Goal: Task Accomplishment & Management: Manage account settings

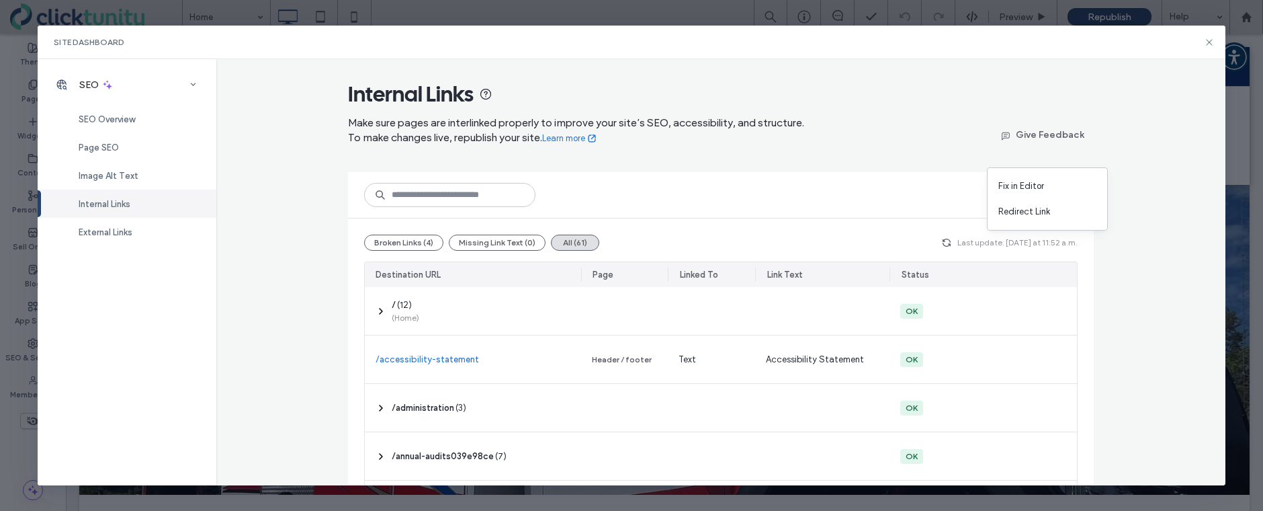
scroll to position [883, 0]
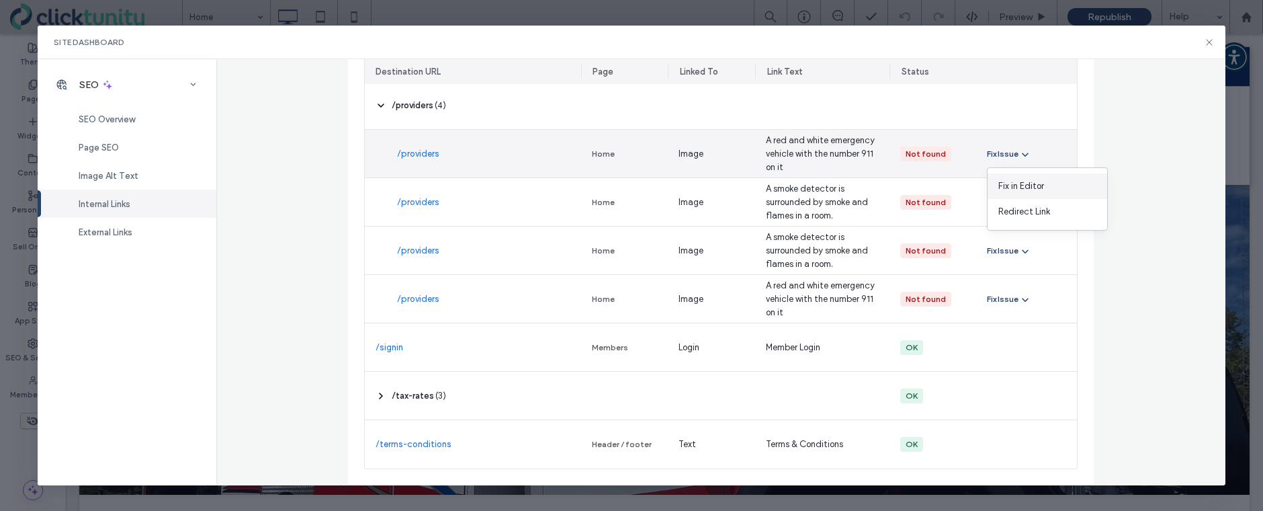
click at [1018, 179] on span "Fix in Editor" at bounding box center [1021, 185] width 46 height 13
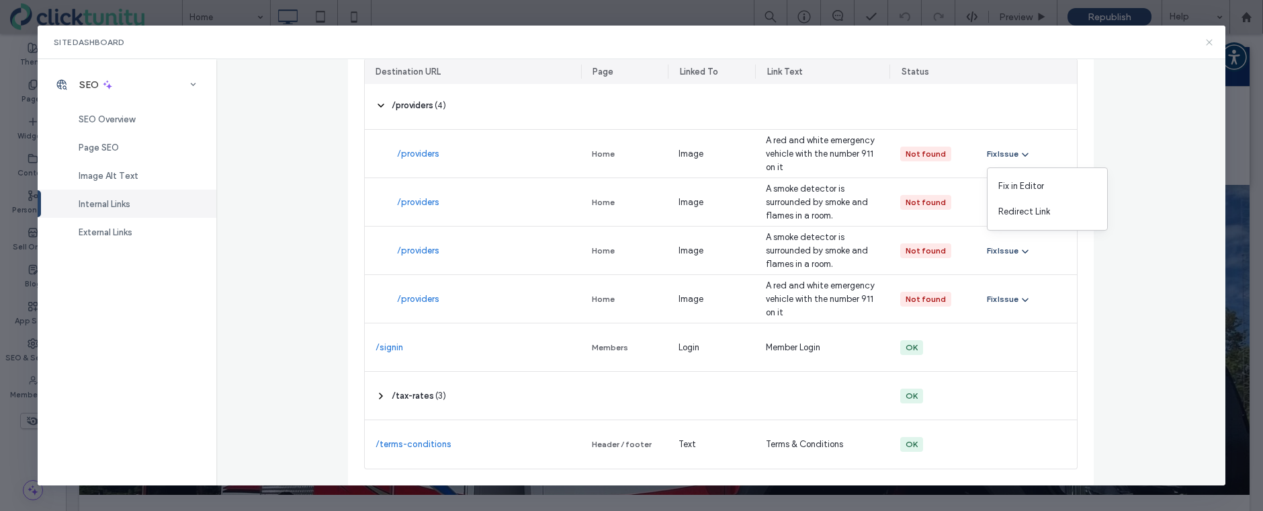
click at [1208, 43] on icon at bounding box center [1209, 42] width 11 height 11
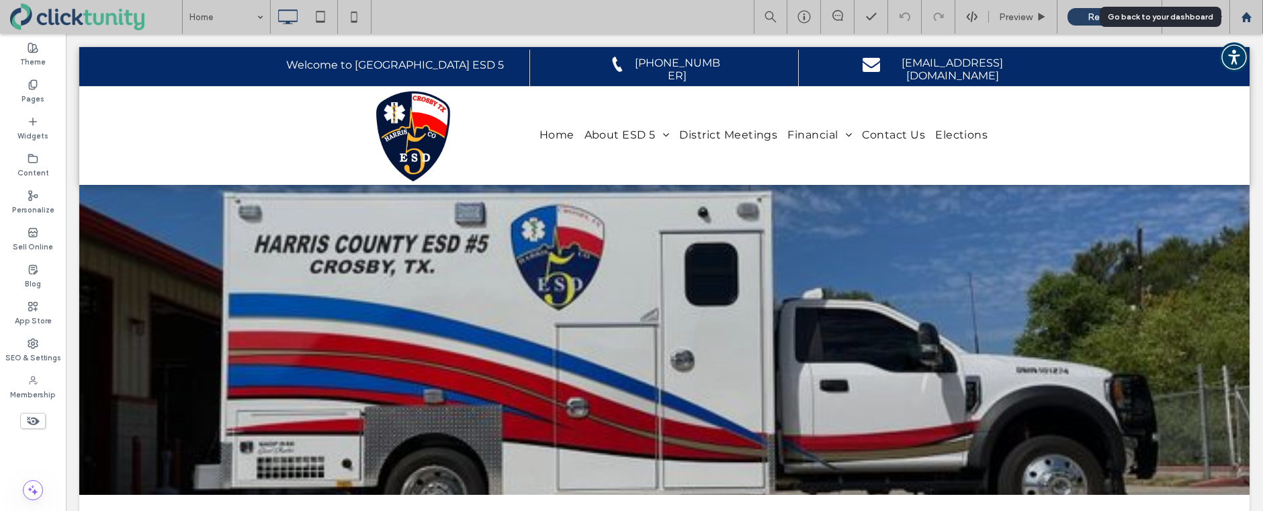
click at [1243, 17] on use at bounding box center [1246, 16] width 10 height 10
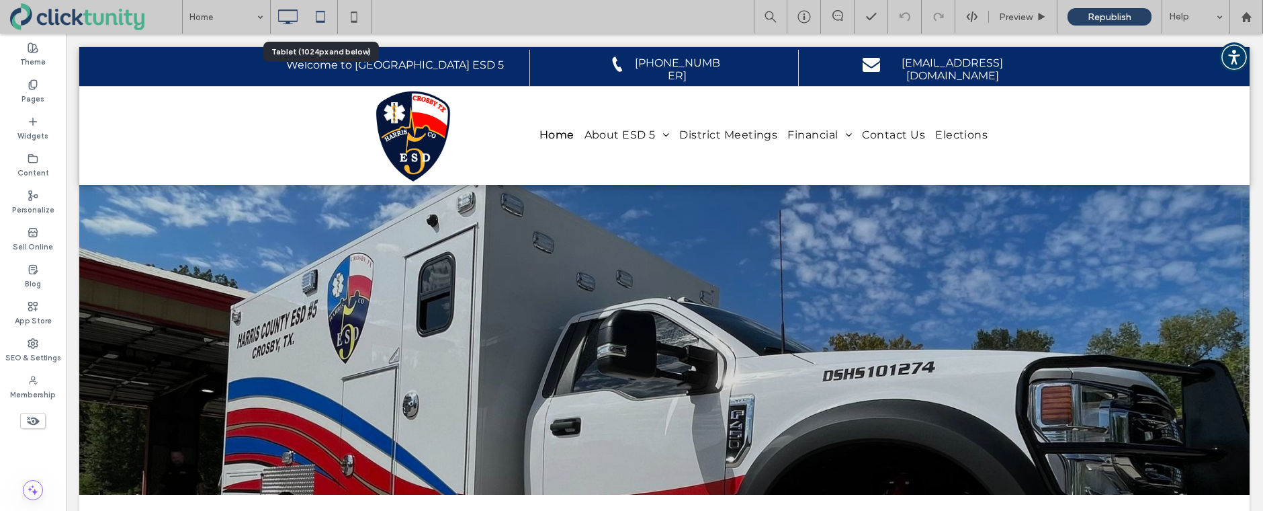
click at [319, 21] on use at bounding box center [320, 16] width 9 height 11
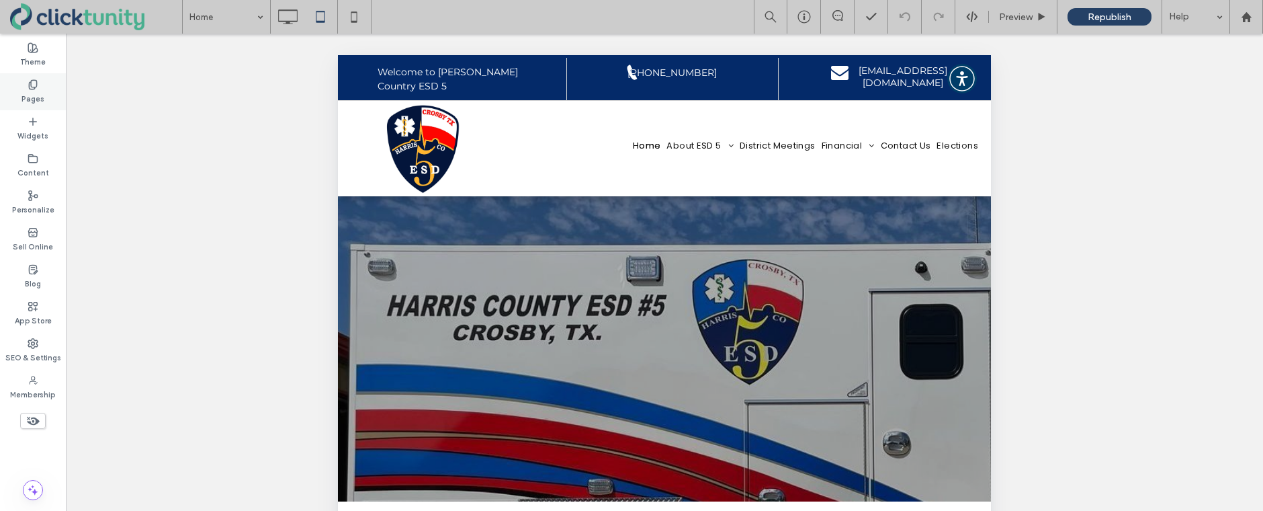
drag, startPoint x: 49, startPoint y: 99, endPoint x: 57, endPoint y: 104, distance: 9.3
click at [48, 99] on div "Pages" at bounding box center [33, 91] width 66 height 37
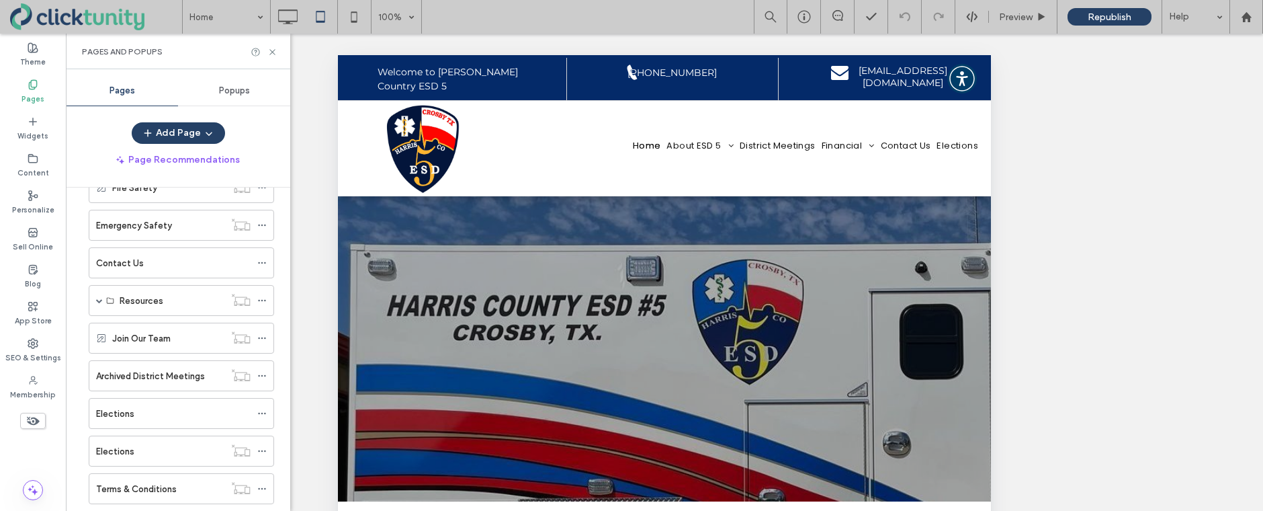
scroll to position [225, 0]
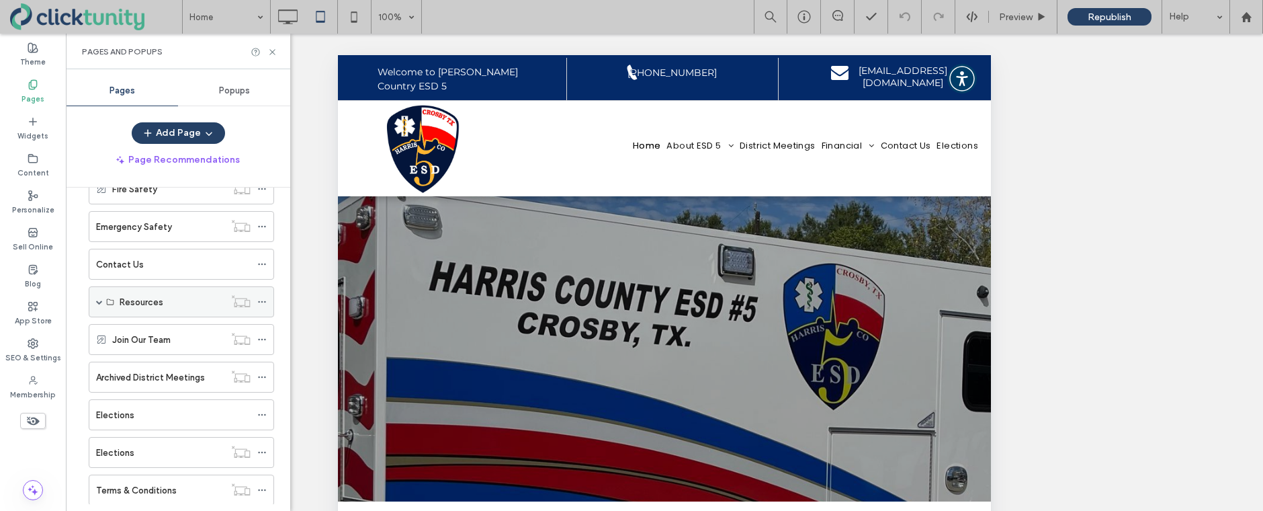
click at [94, 296] on div "Resources" at bounding box center [181, 301] width 185 height 31
click at [97, 304] on span at bounding box center [99, 301] width 7 height 7
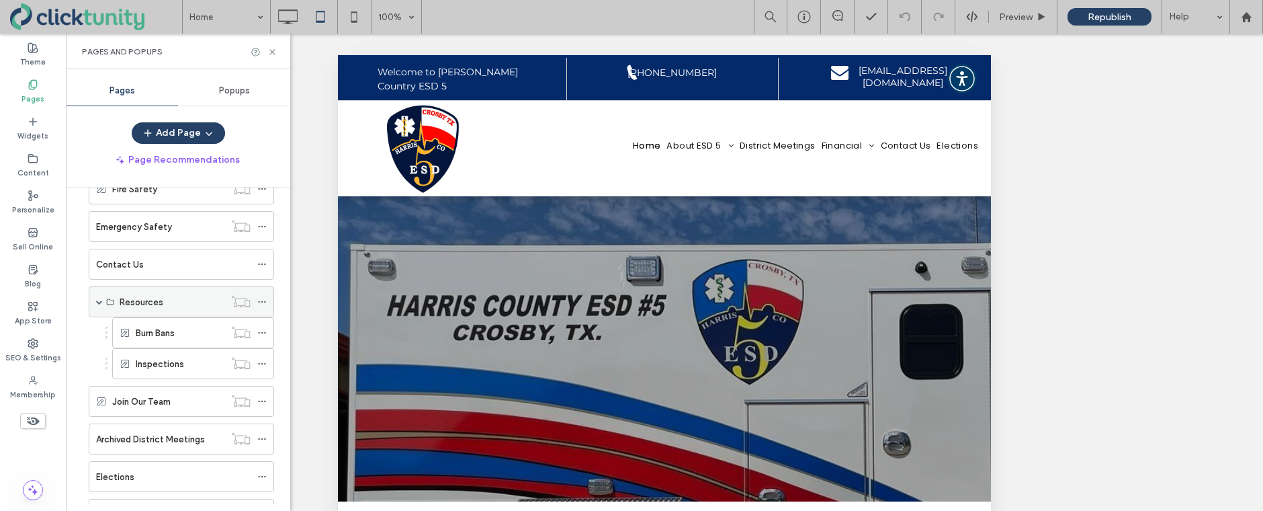
click at [97, 304] on span at bounding box center [99, 301] width 7 height 7
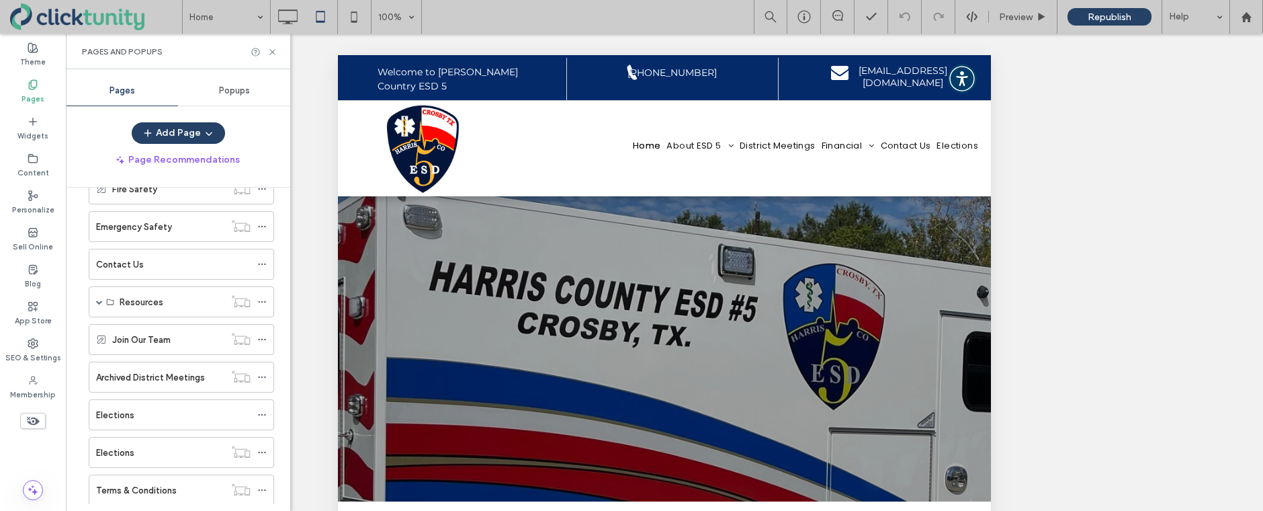
click at [273, 53] on icon at bounding box center [272, 52] width 10 height 10
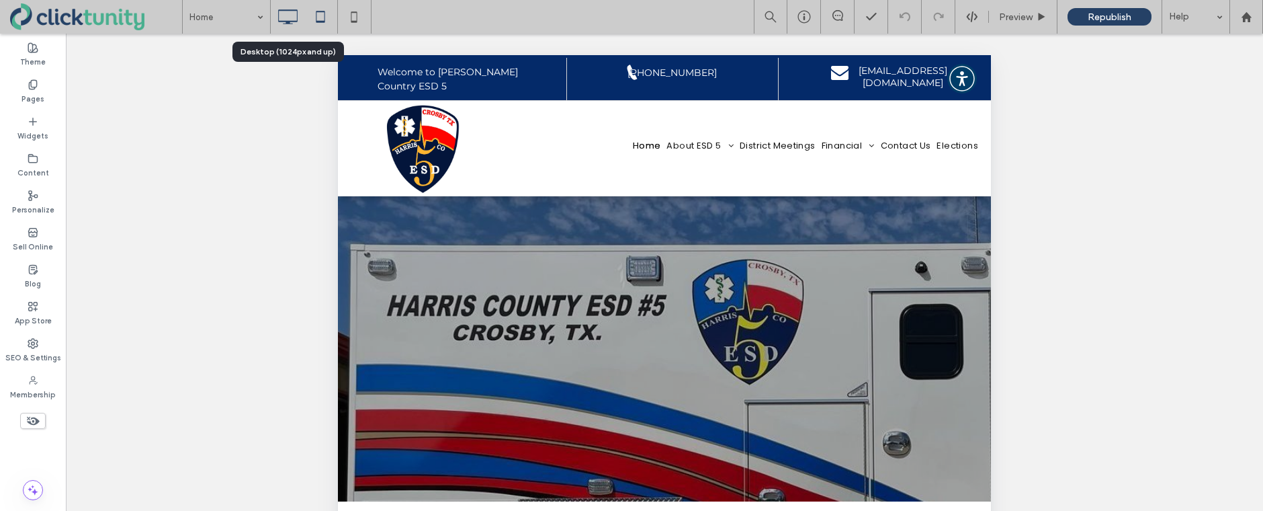
drag, startPoint x: 289, startPoint y: 13, endPoint x: 301, endPoint y: 15, distance: 12.4
click at [289, 13] on icon at bounding box center [287, 16] width 27 height 27
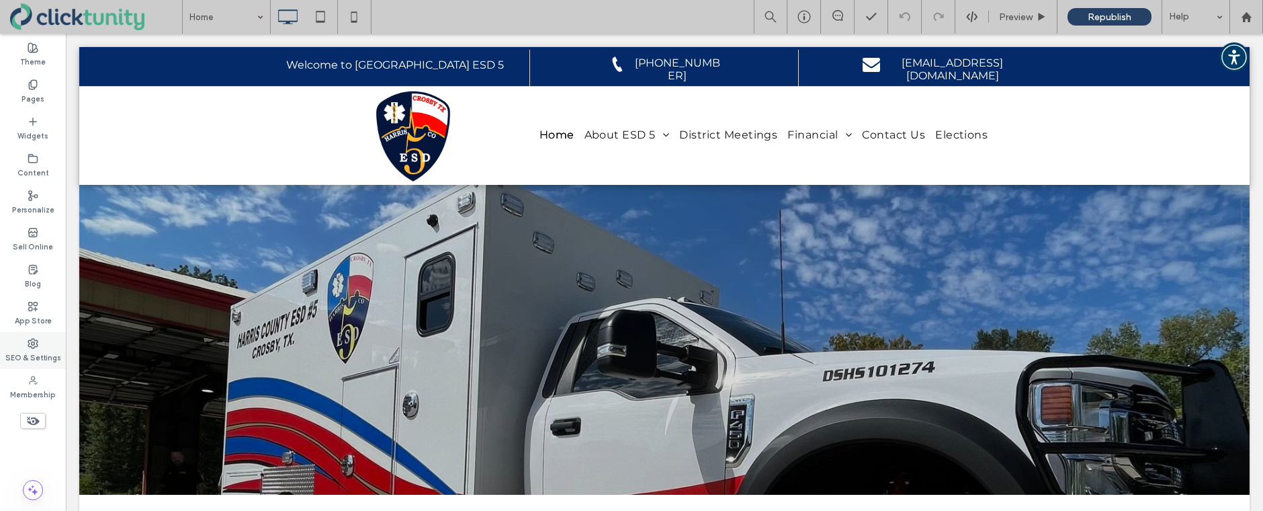
click at [30, 349] on label "SEO & Settings" at bounding box center [33, 356] width 56 height 15
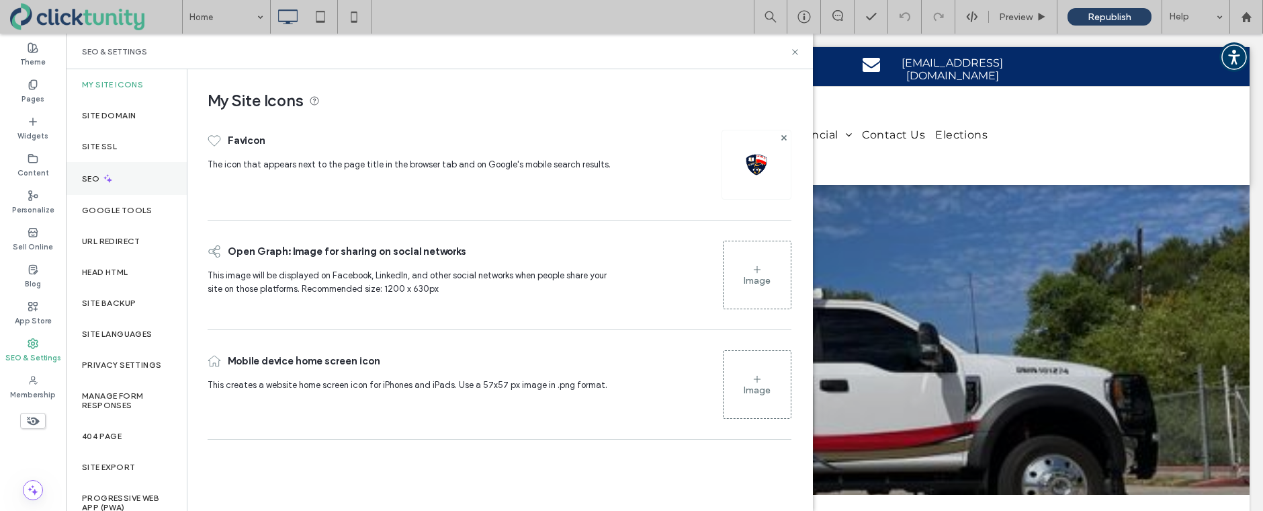
click at [142, 183] on div "SEO" at bounding box center [126, 178] width 121 height 33
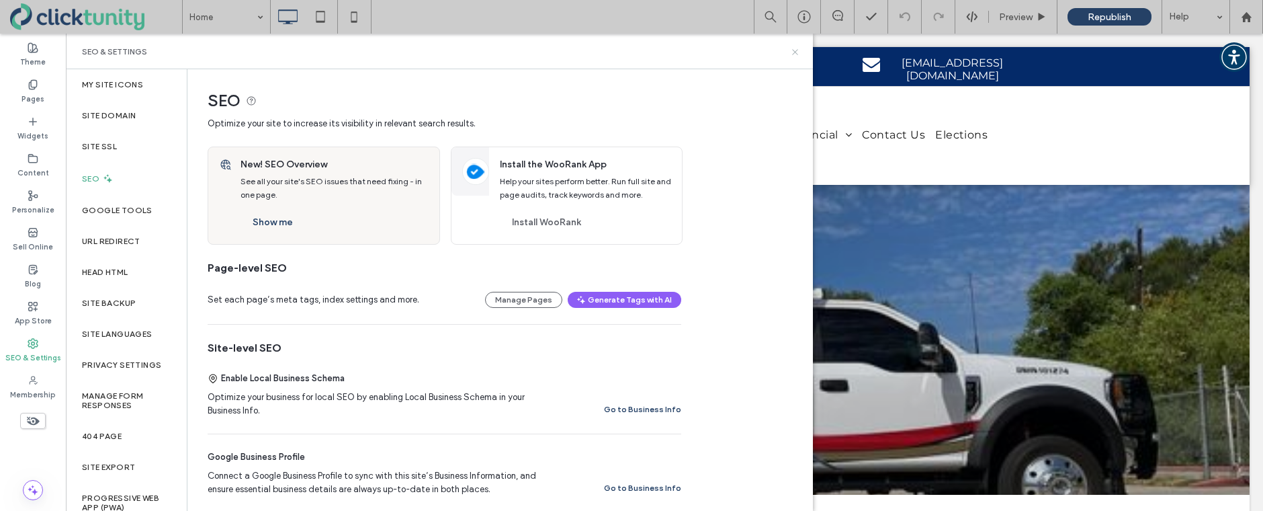
click at [795, 52] on icon at bounding box center [795, 52] width 10 height 10
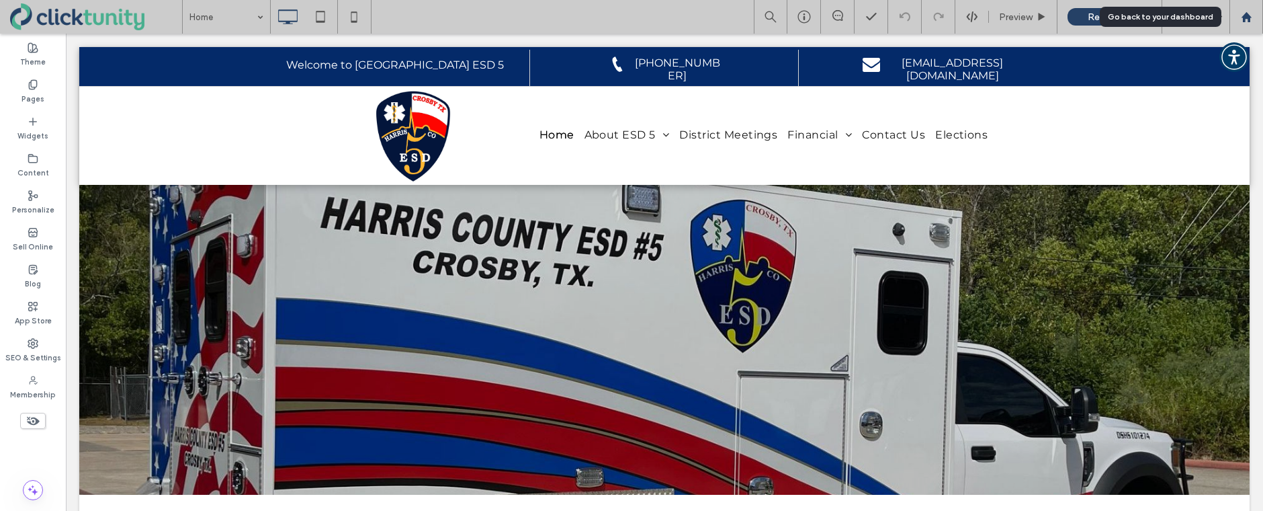
click at [1248, 19] on use at bounding box center [1246, 16] width 10 height 10
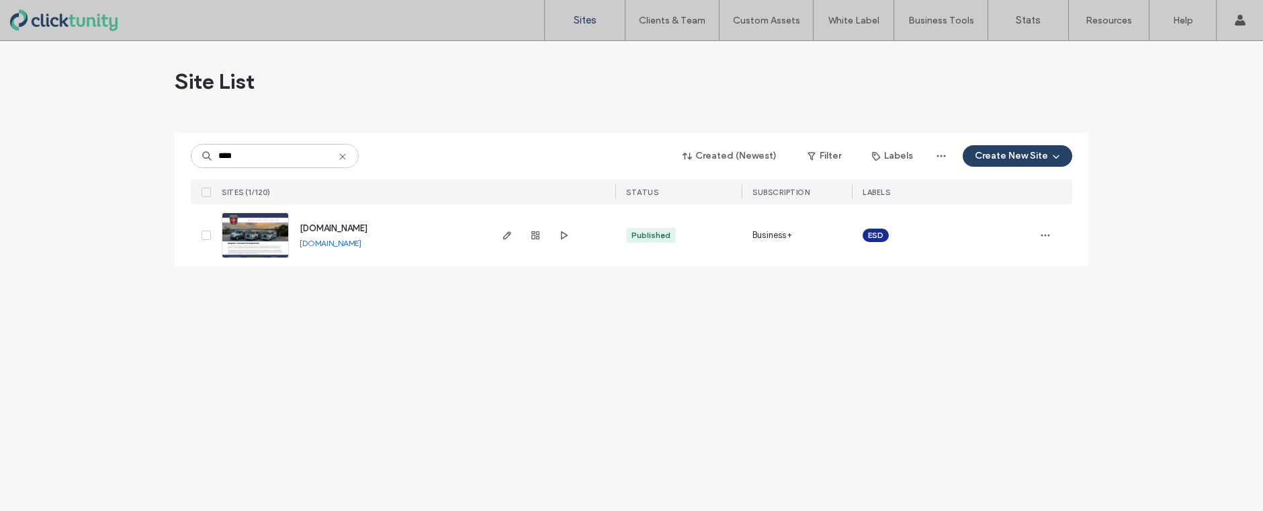
type input "****"
click at [324, 226] on span "www.bergheimvfd.org" at bounding box center [334, 228] width 68 height 10
type input "****"
click at [540, 237] on icon "button" at bounding box center [535, 235] width 11 height 11
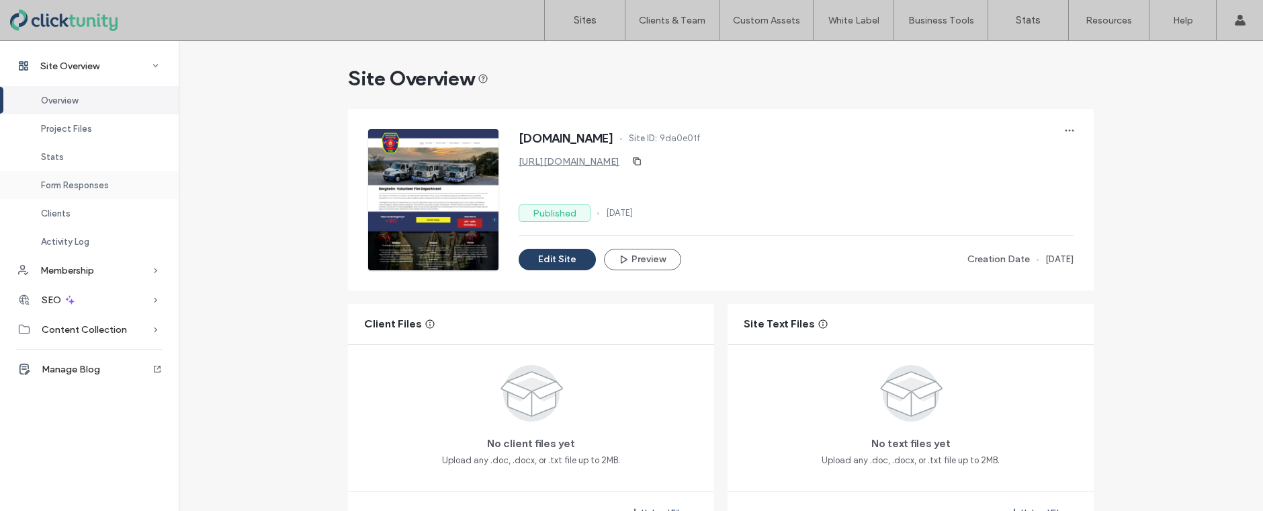
click at [82, 183] on span "Form Responses" at bounding box center [75, 185] width 68 height 10
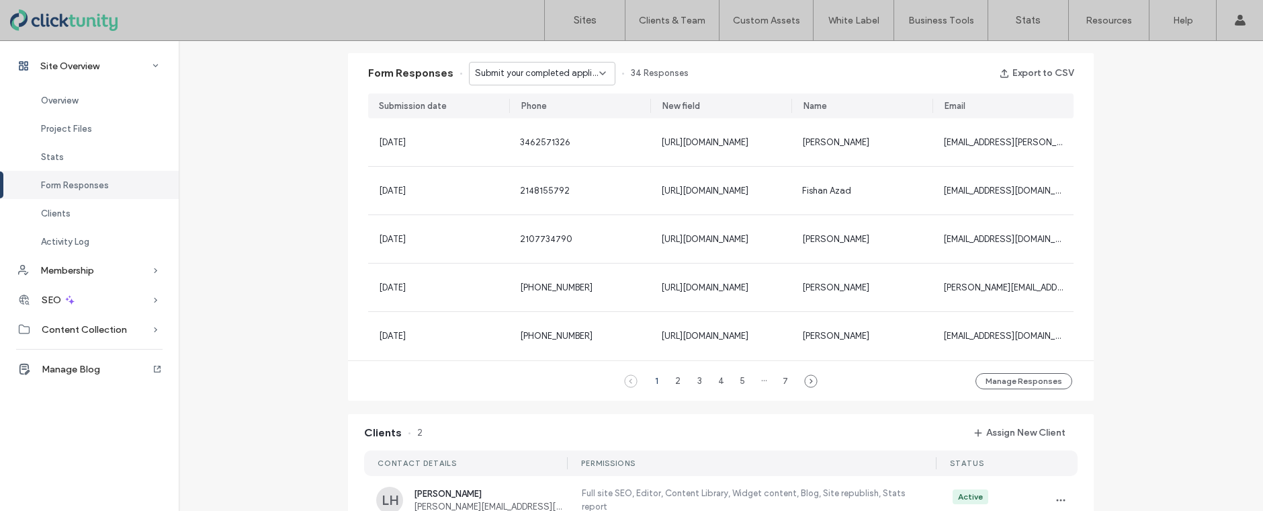
scroll to position [859, 0]
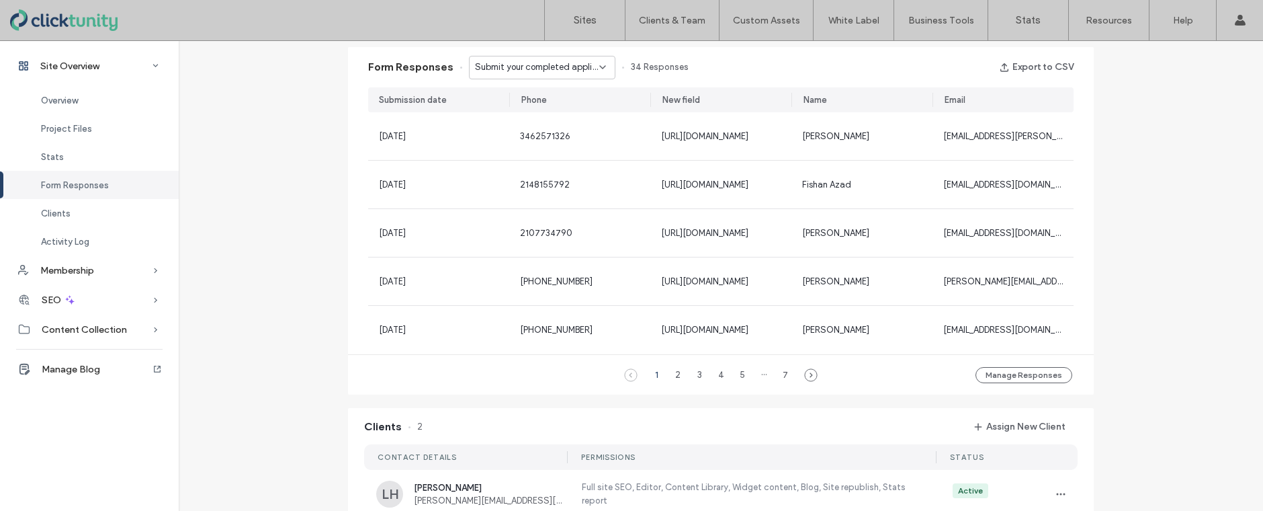
click at [597, 68] on icon at bounding box center [602, 67] width 11 height 11
click at [546, 111] on span "Submit your completed application and signed job description here - Employment …" at bounding box center [532, 114] width 129 height 13
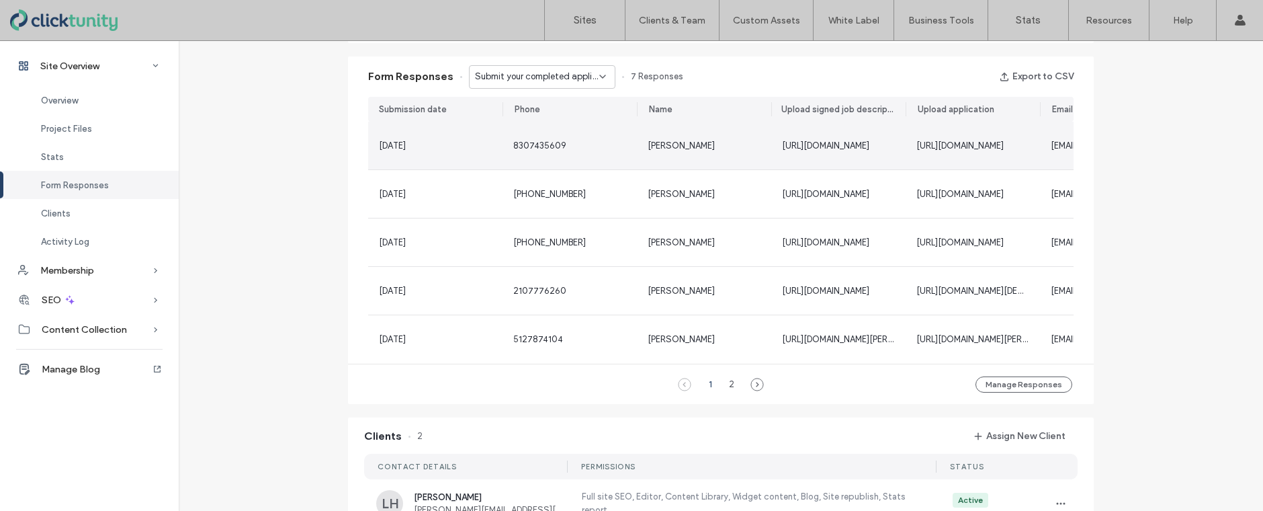
scroll to position [853, 0]
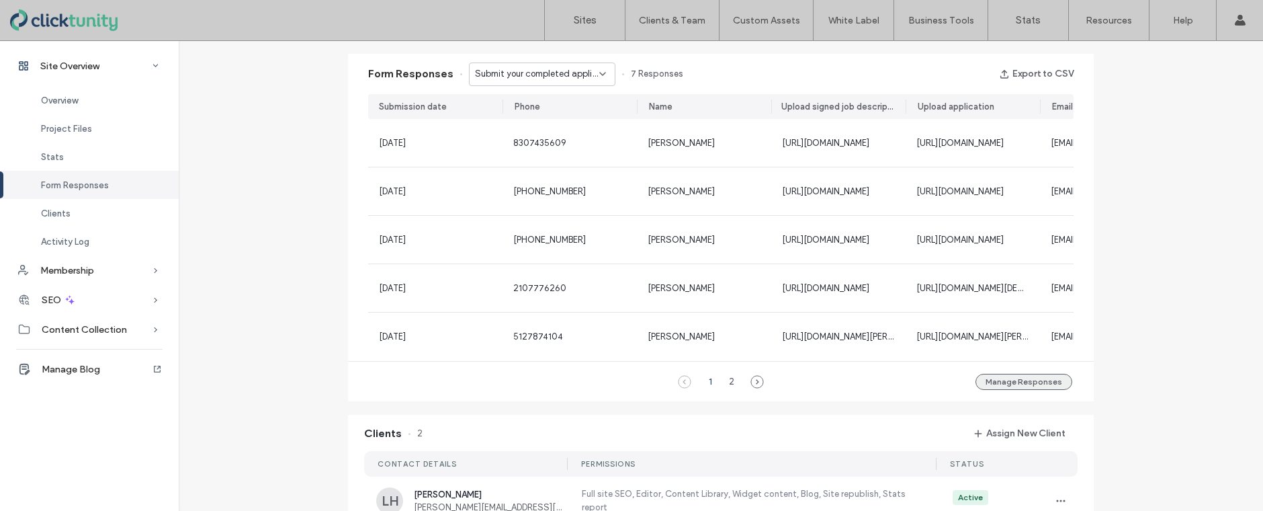
click at [994, 384] on button "Manage Responses" at bounding box center [1023, 382] width 97 height 16
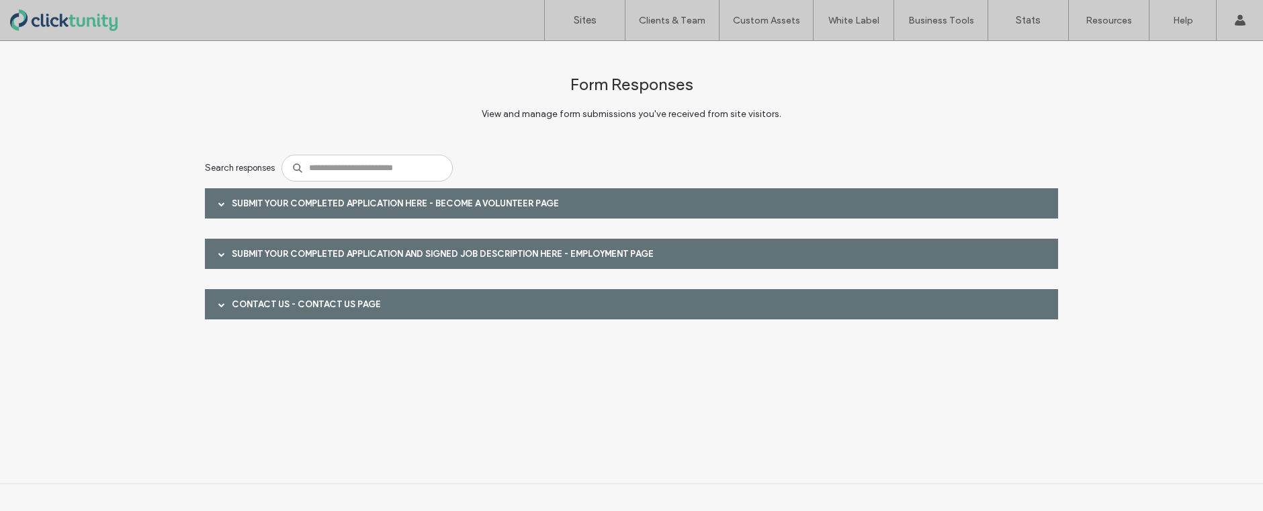
click at [220, 202] on span at bounding box center [221, 203] width 7 height 7
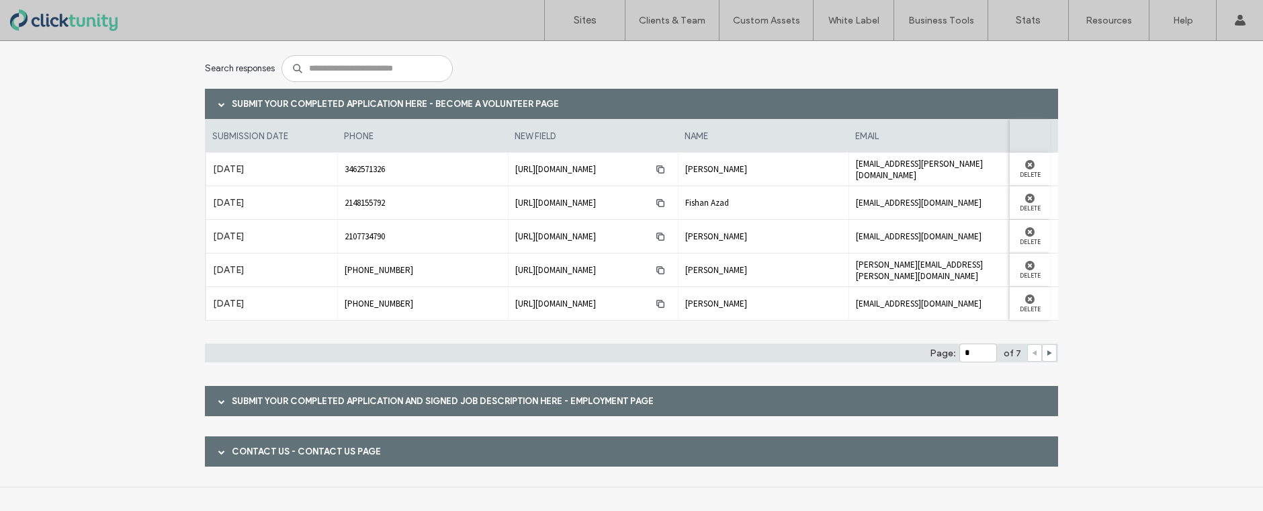
scroll to position [103, 0]
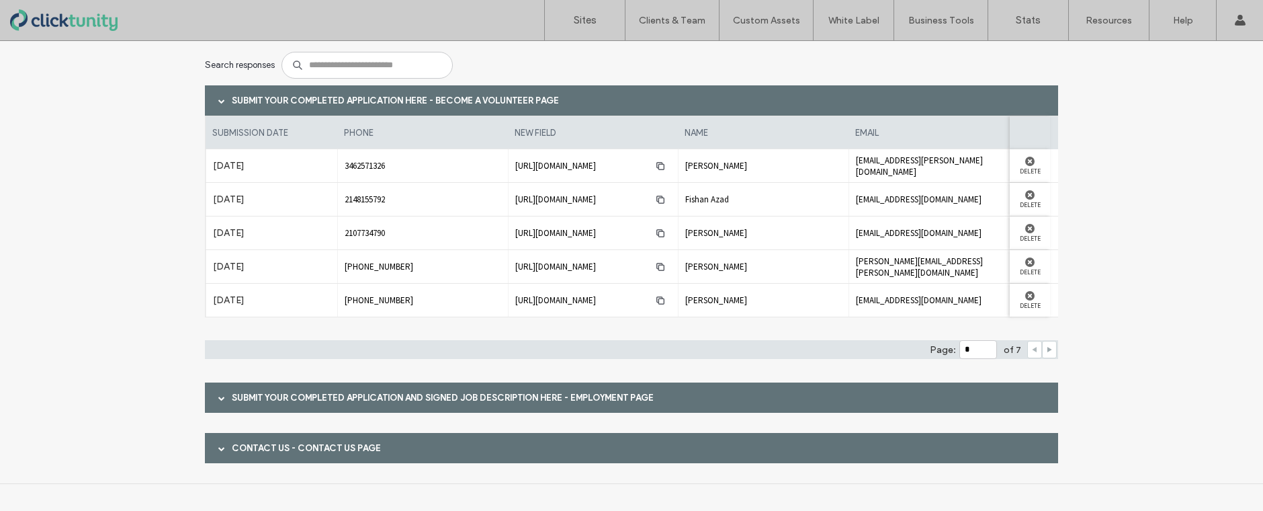
click at [1047, 350] on use at bounding box center [1049, 349] width 5 height 5
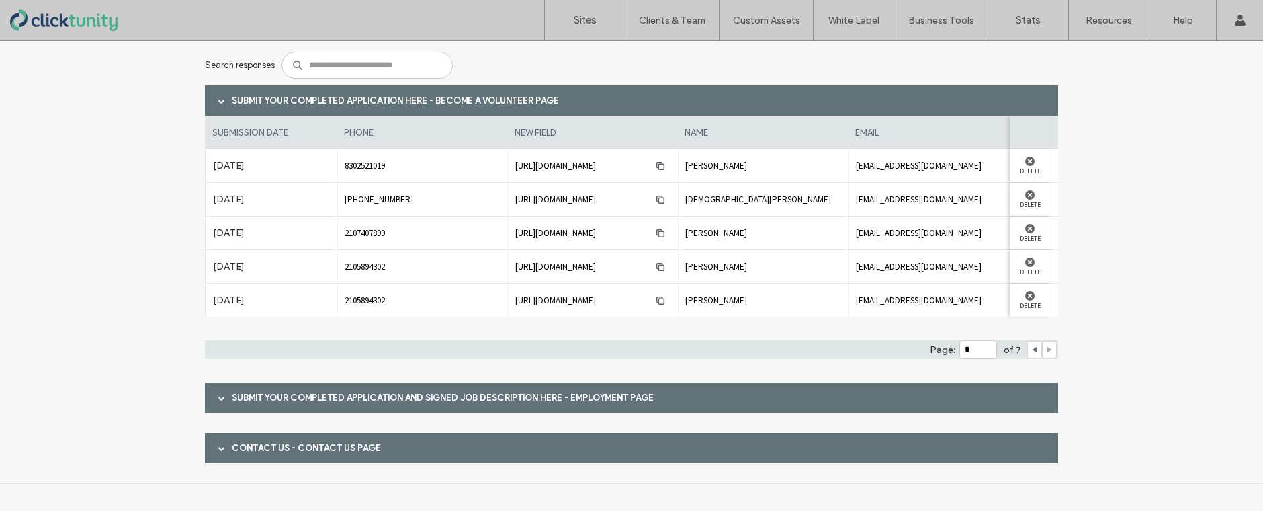
click at [1047, 350] on use at bounding box center [1049, 349] width 5 height 5
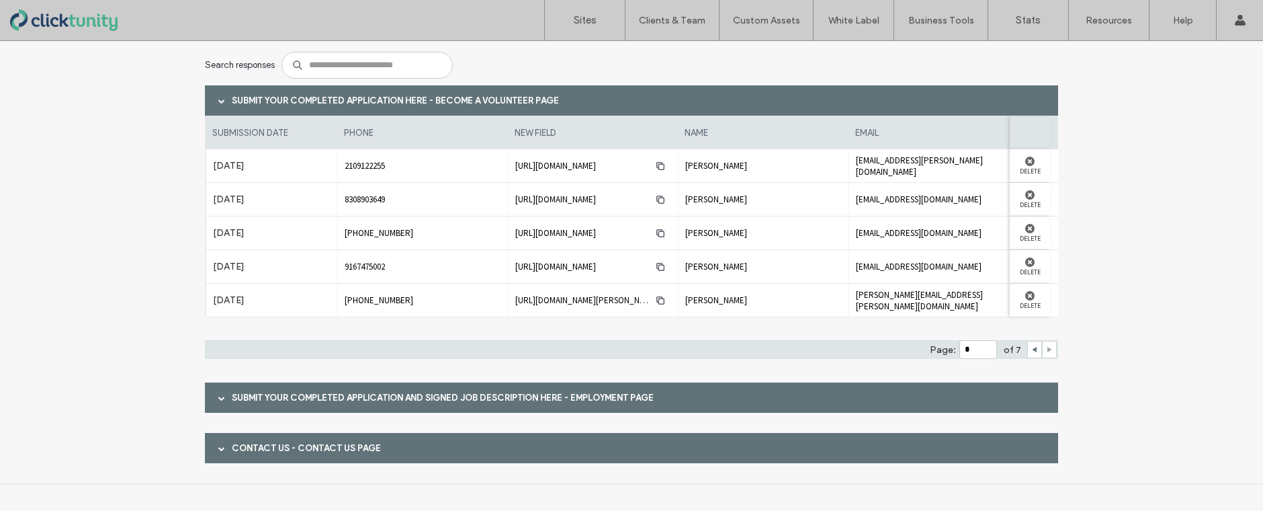
click at [1047, 350] on use at bounding box center [1049, 349] width 5 height 5
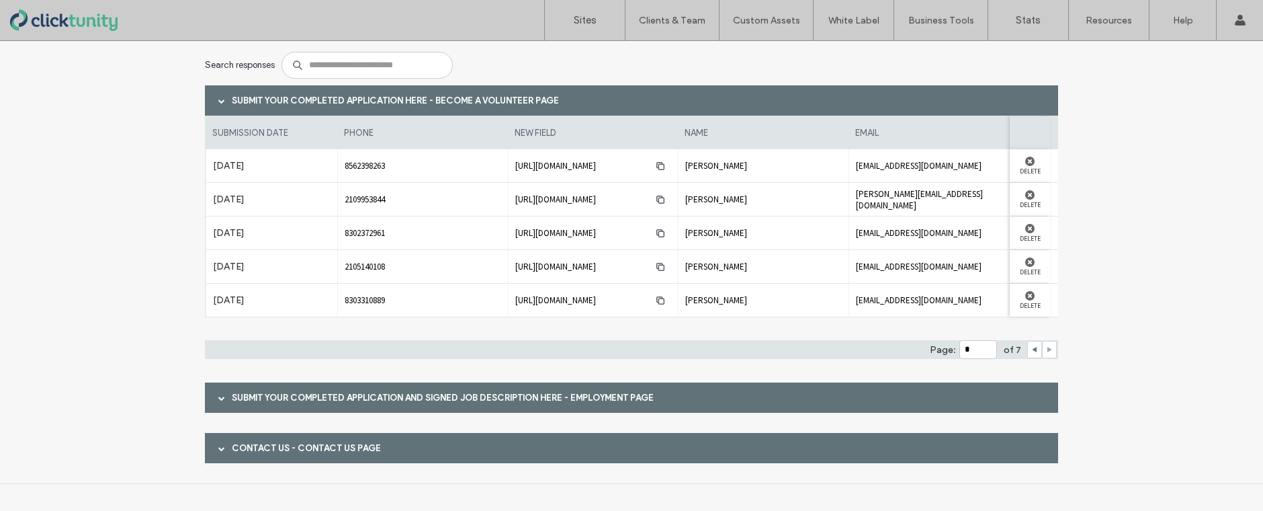
click at [1047, 350] on use at bounding box center [1049, 349] width 5 height 5
type input "*"
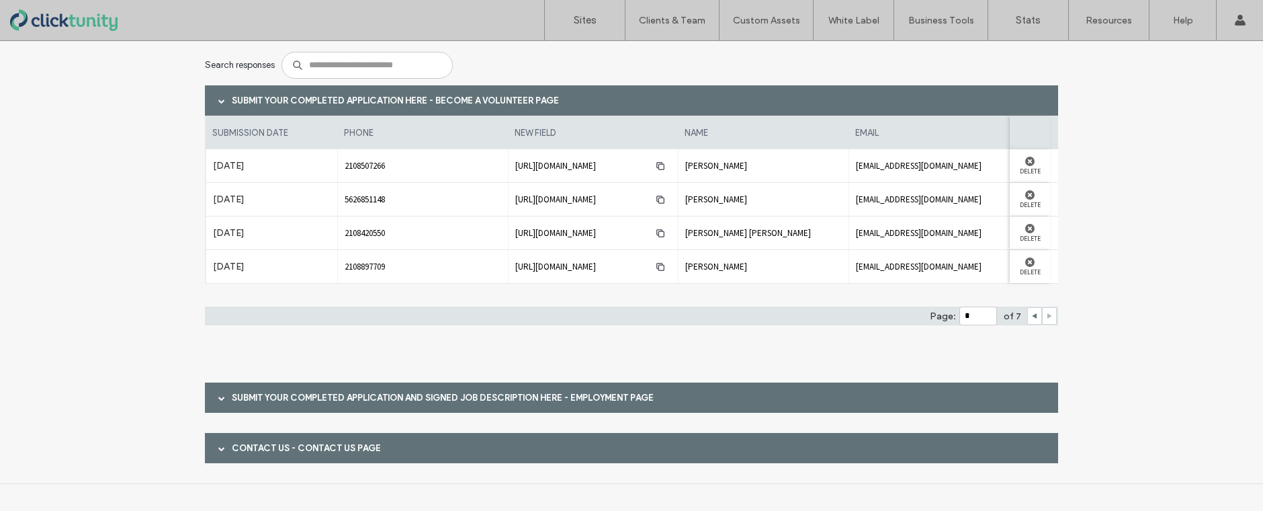
click at [219, 394] on span at bounding box center [221, 397] width 7 height 7
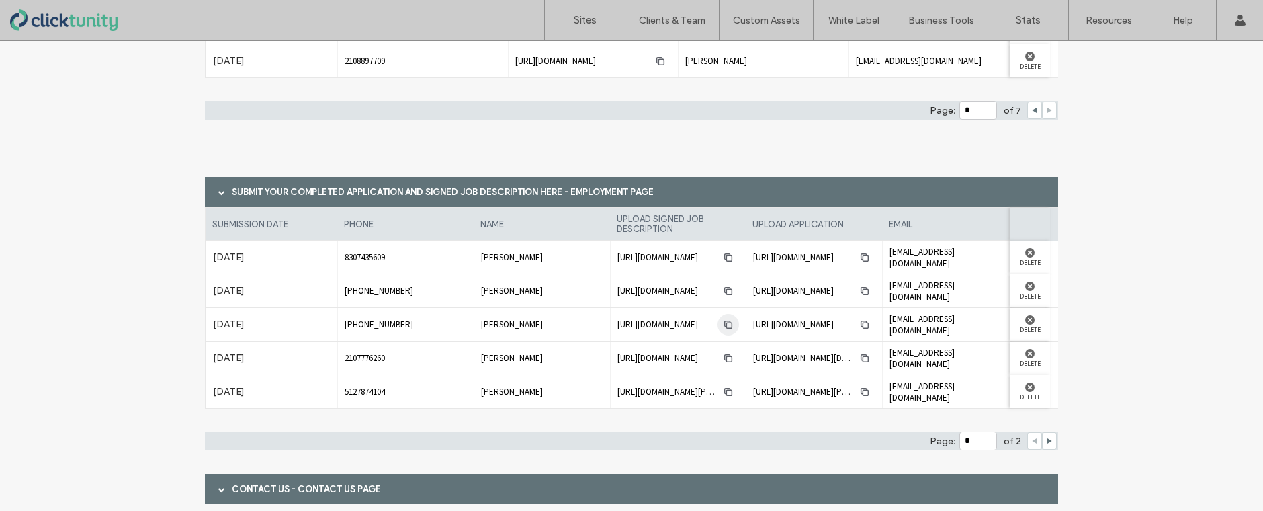
scroll to position [349, 0]
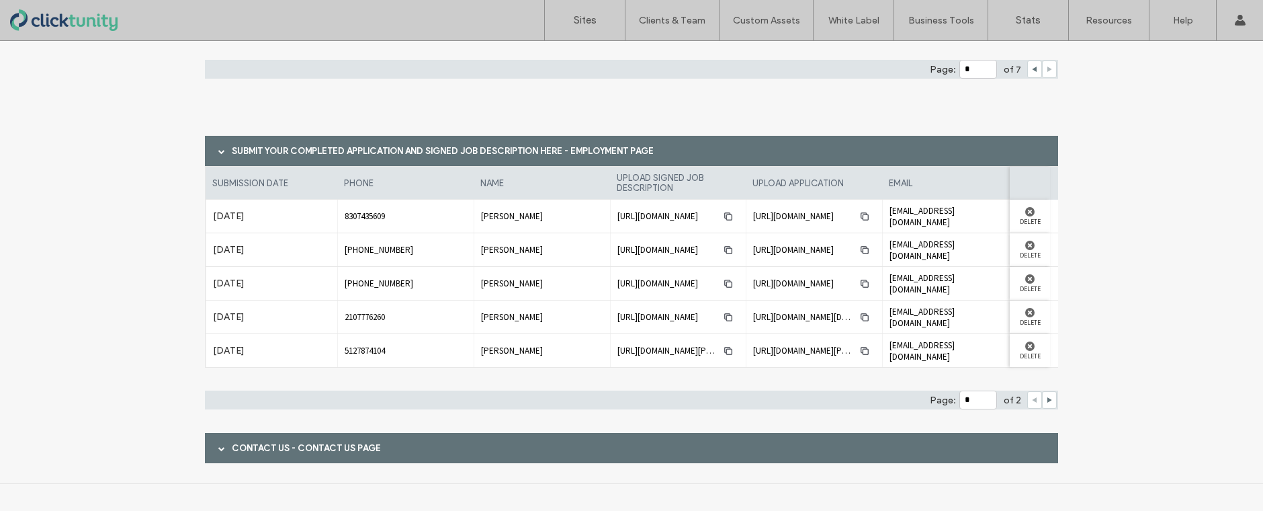
click at [1046, 396] on icon at bounding box center [1049, 399] width 7 height 7
type input "*"
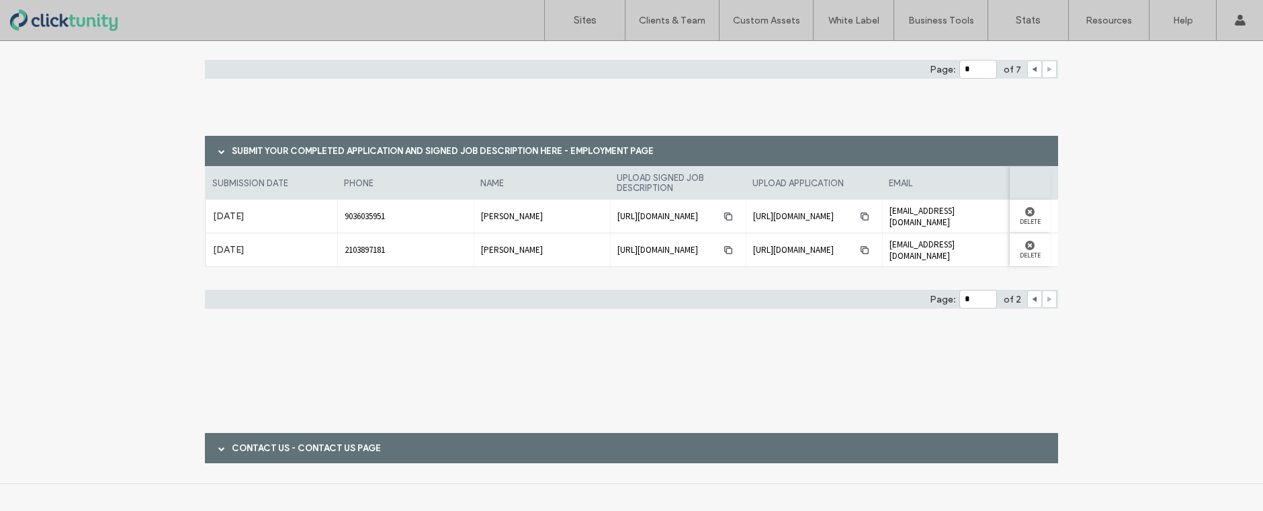
click at [218, 443] on span at bounding box center [221, 448] width 7 height 24
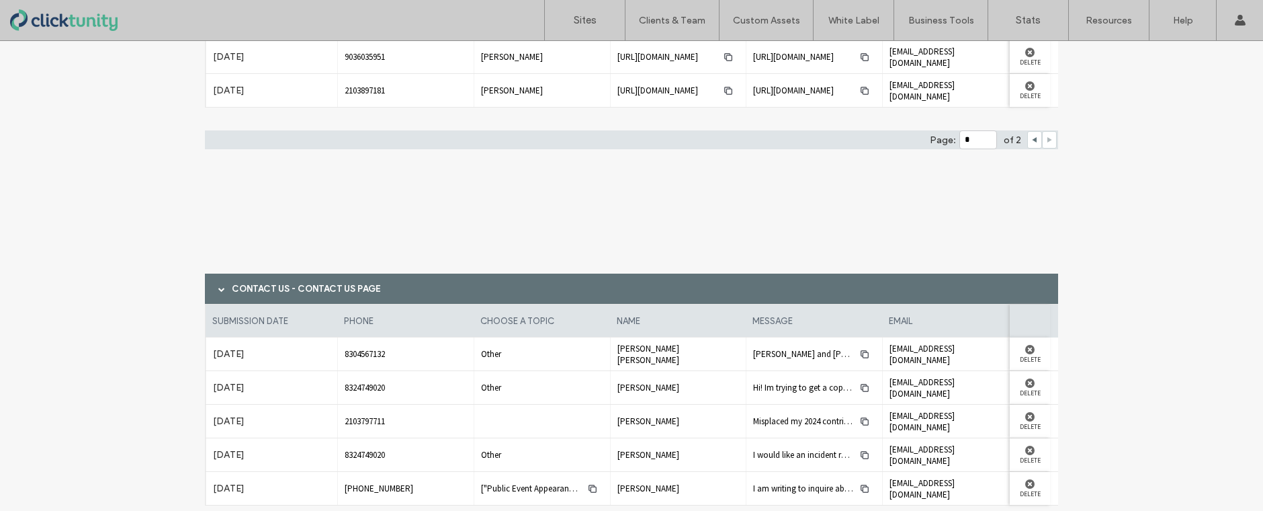
scroll to position [596, 0]
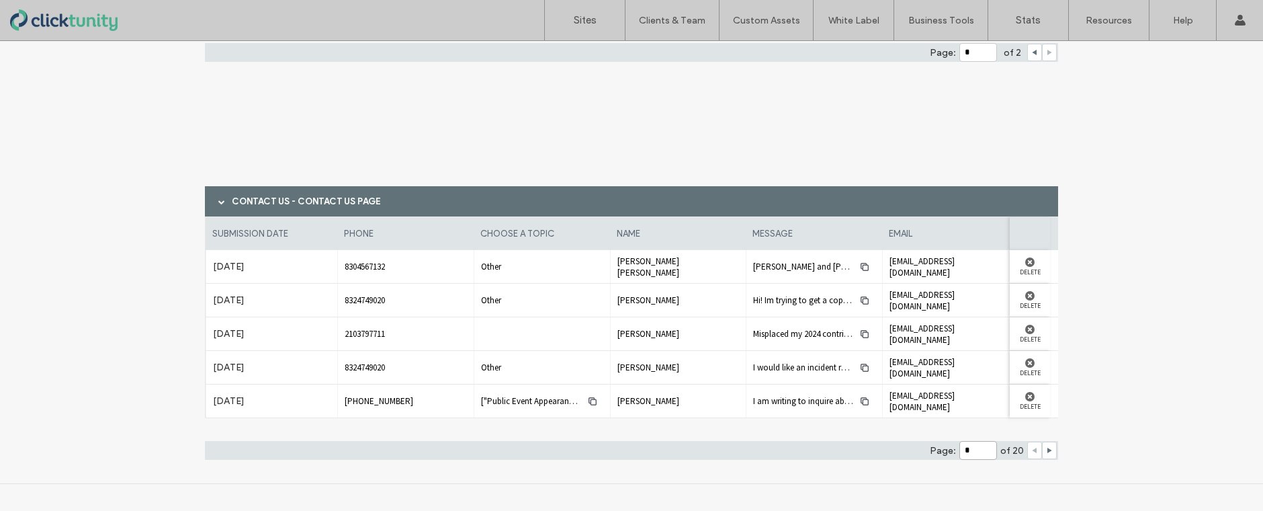
drag, startPoint x: 969, startPoint y: 451, endPoint x: 954, endPoint y: 449, distance: 14.9
click at [953, 450] on div "Page: * of 20" at bounding box center [631, 450] width 853 height 19
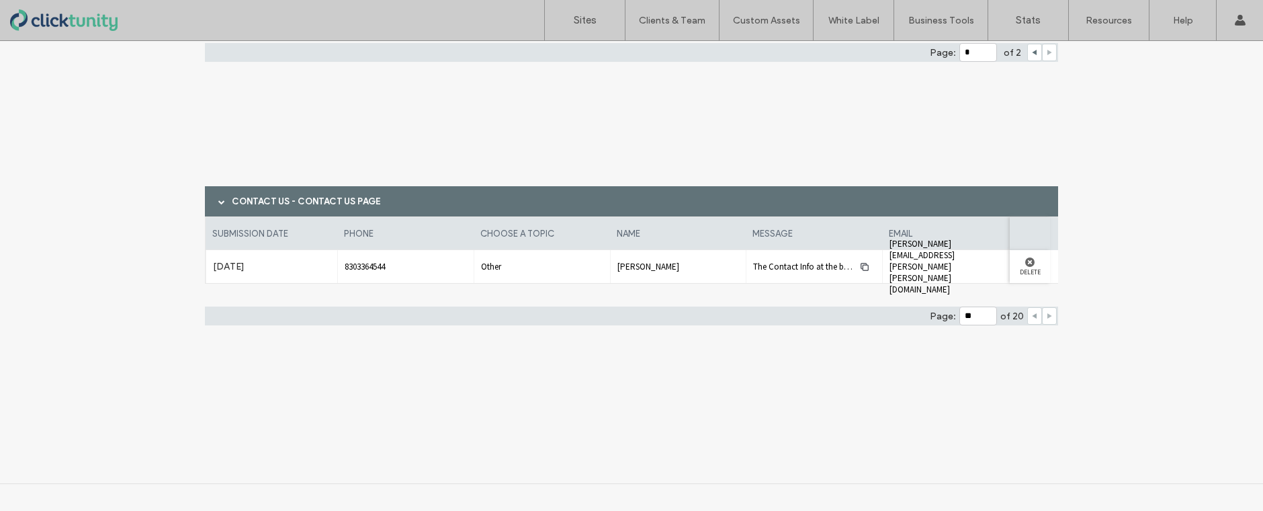
click at [1032, 316] on use at bounding box center [1034, 315] width 5 height 5
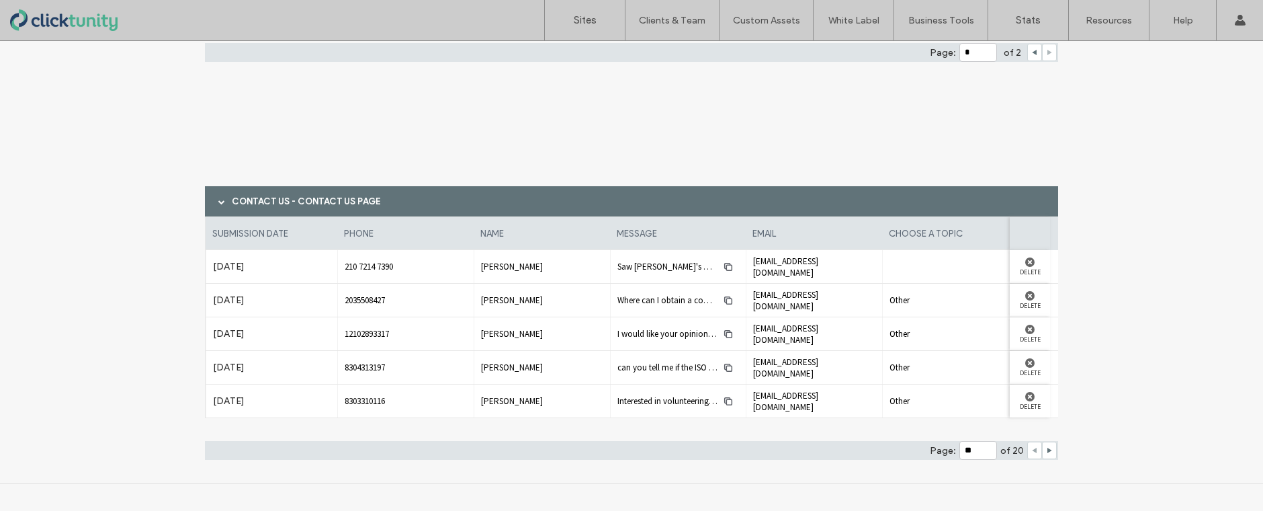
click at [1031, 450] on icon at bounding box center [1034, 450] width 7 height 7
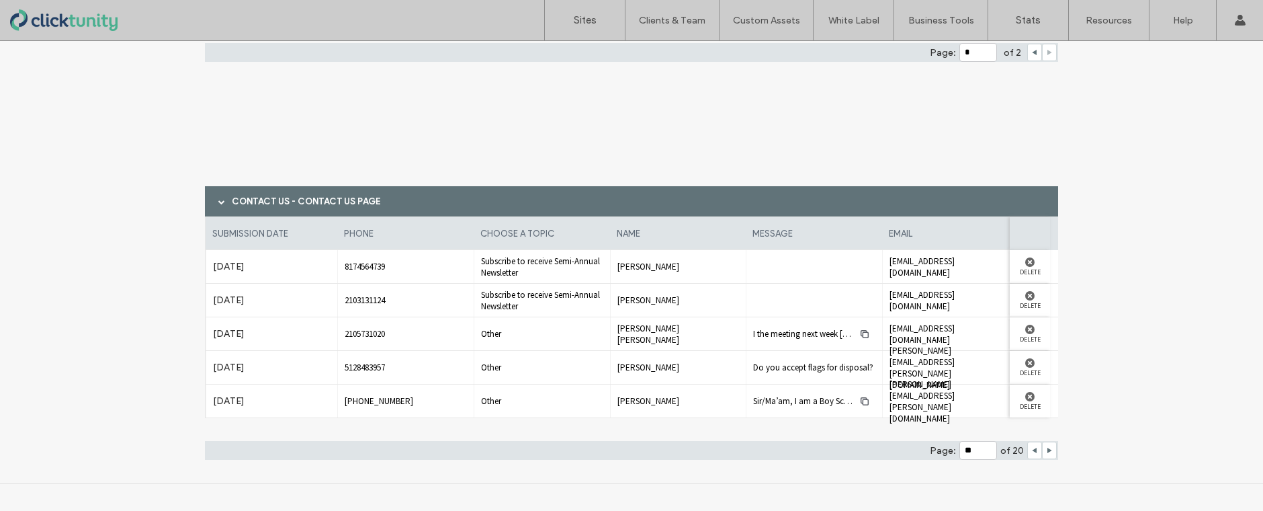
click at [1035, 451] on div at bounding box center [1034, 449] width 15 height 17
click at [1032, 450] on icon at bounding box center [1034, 450] width 7 height 7
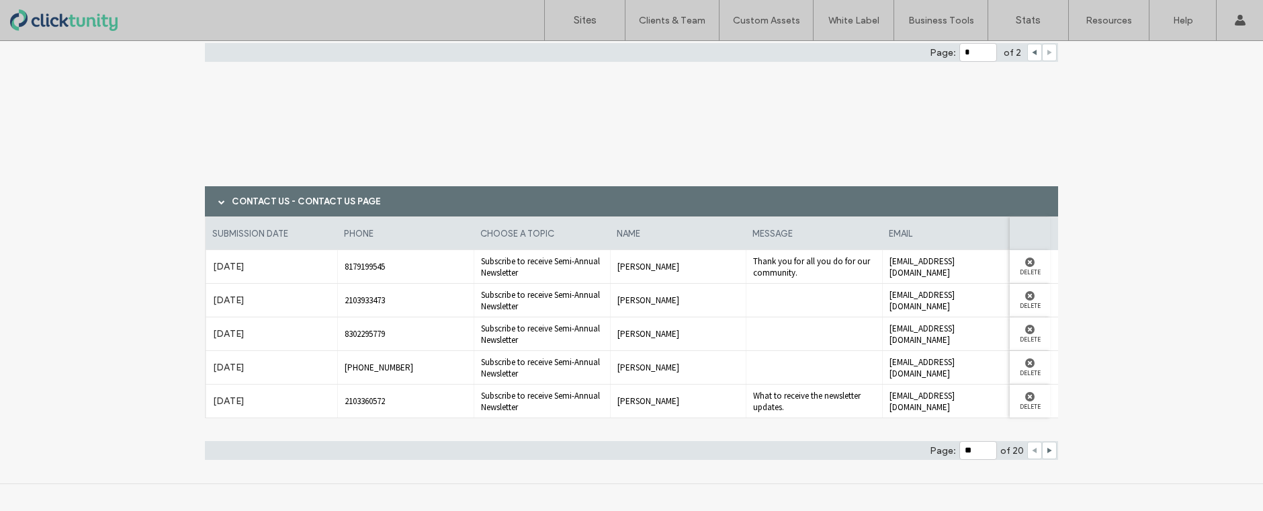
click at [1032, 450] on icon at bounding box center [1034, 450] width 7 height 7
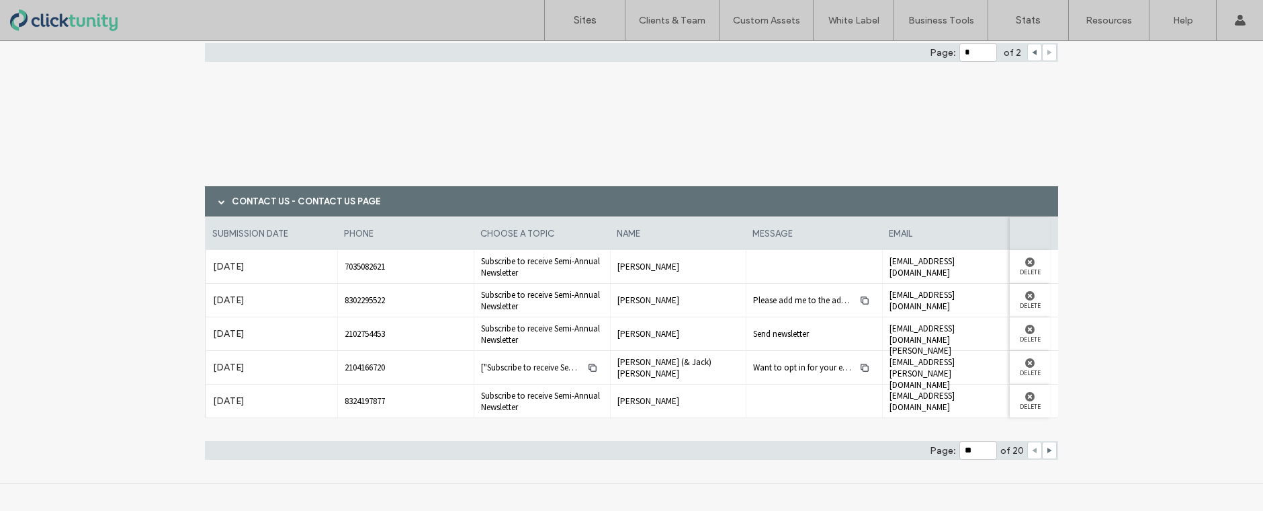
click at [1032, 450] on icon at bounding box center [1034, 450] width 7 height 7
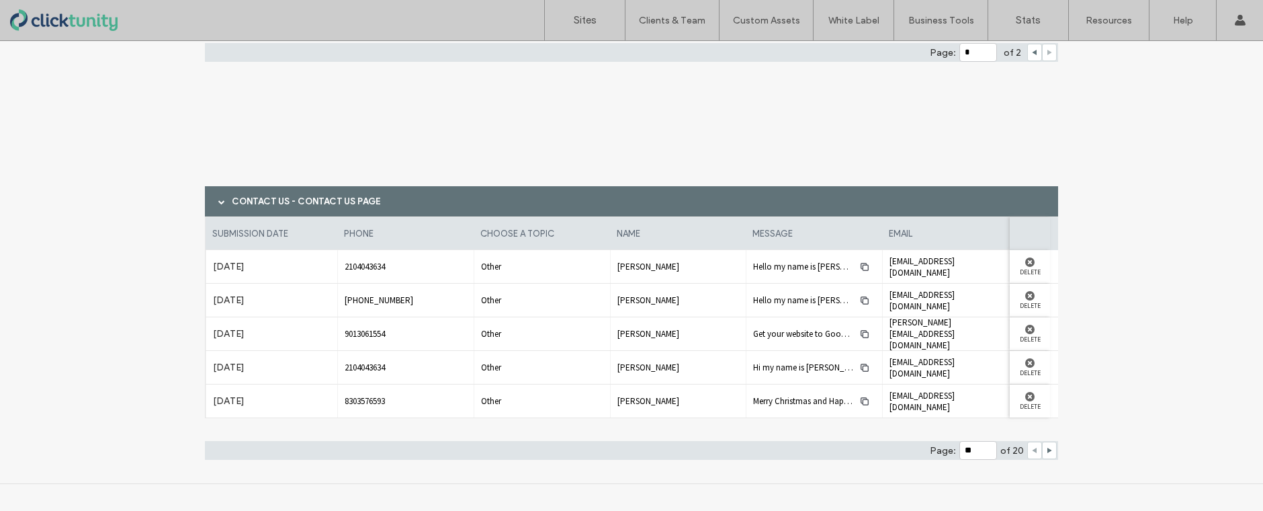
click at [1032, 450] on icon at bounding box center [1034, 450] width 7 height 7
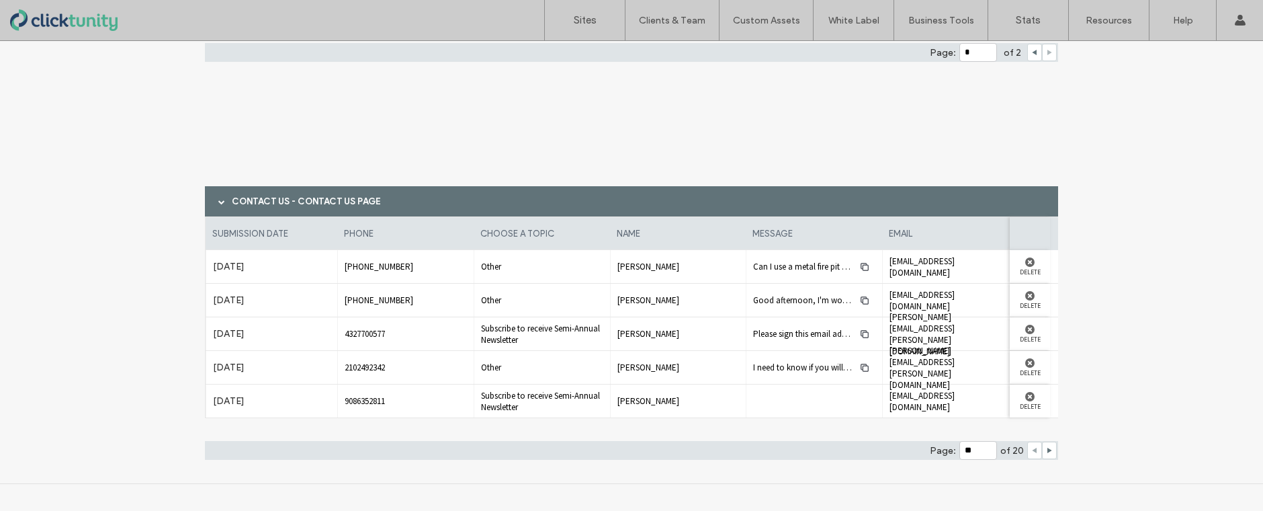
click at [1032, 450] on icon at bounding box center [1034, 450] width 7 height 7
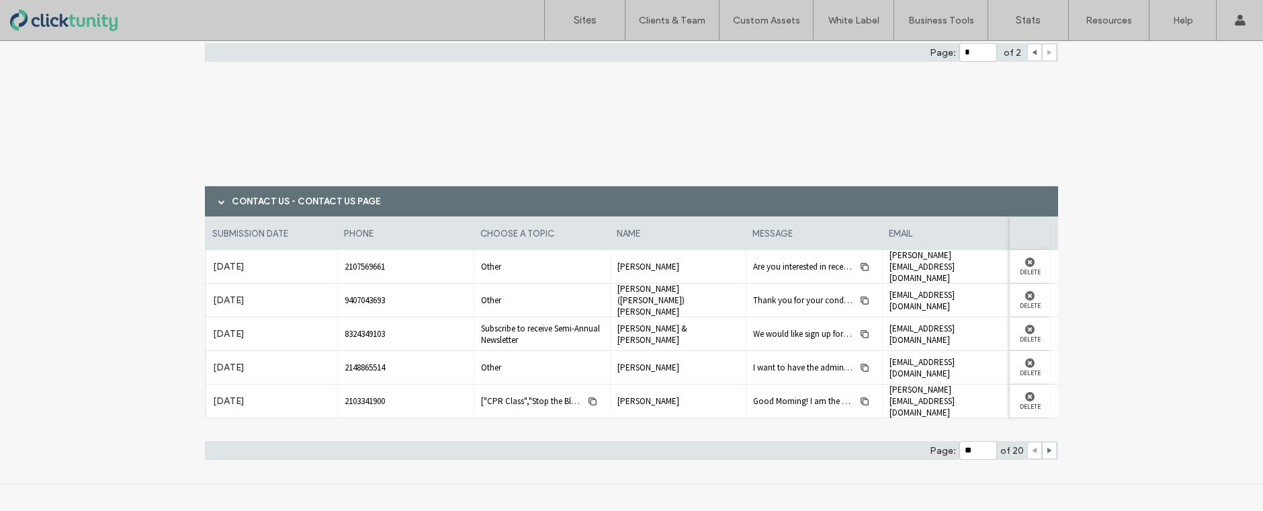
click at [1032, 450] on icon at bounding box center [1034, 450] width 7 height 7
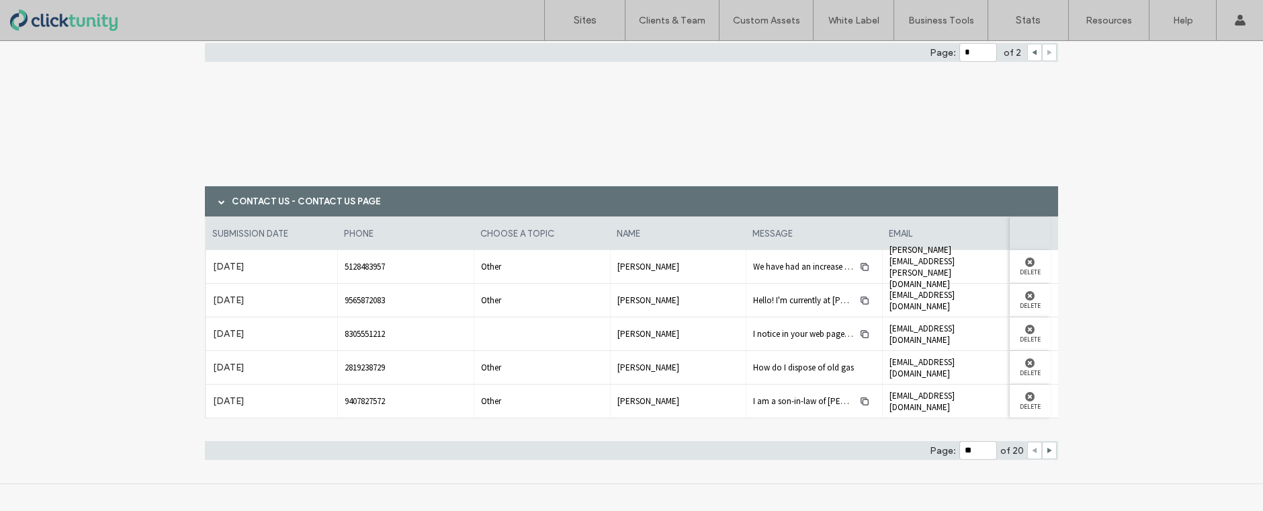
click at [1032, 450] on icon at bounding box center [1034, 450] width 7 height 7
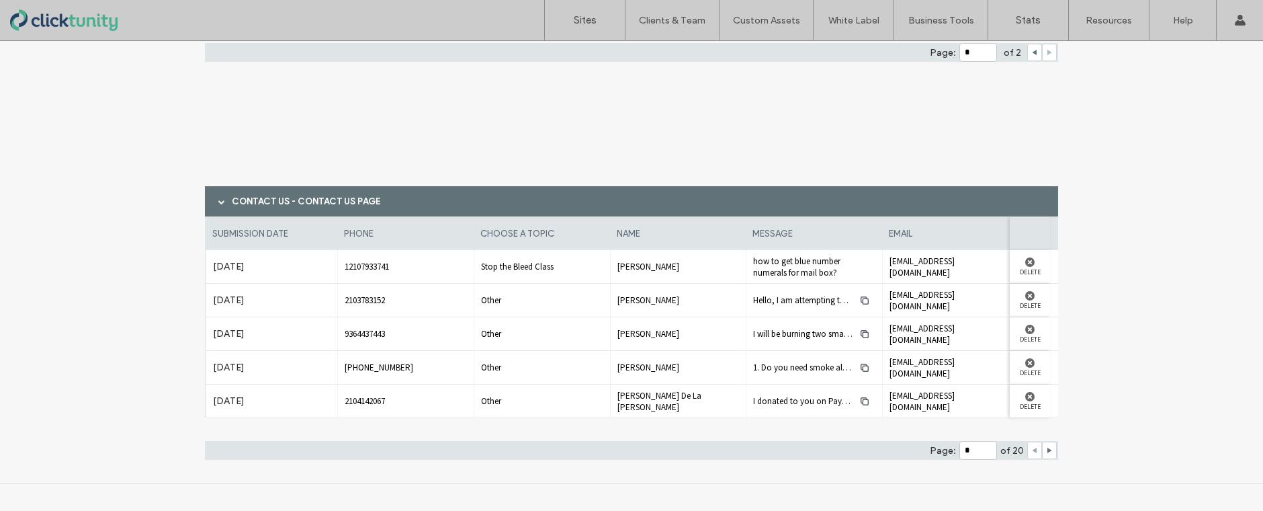
click at [1032, 450] on icon at bounding box center [1034, 450] width 7 height 7
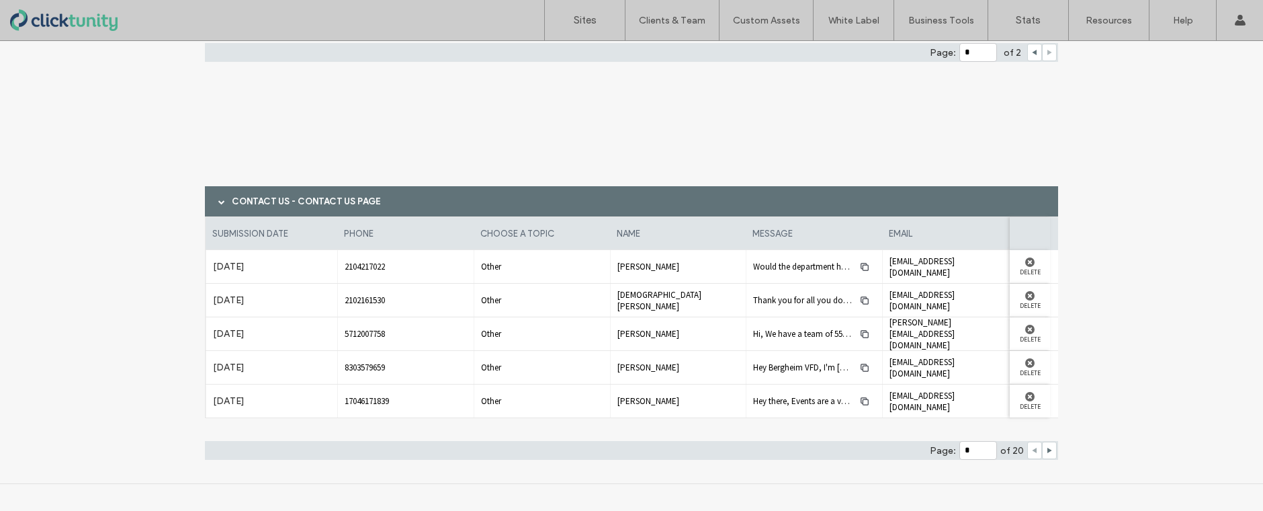
click at [1032, 450] on icon at bounding box center [1034, 450] width 7 height 7
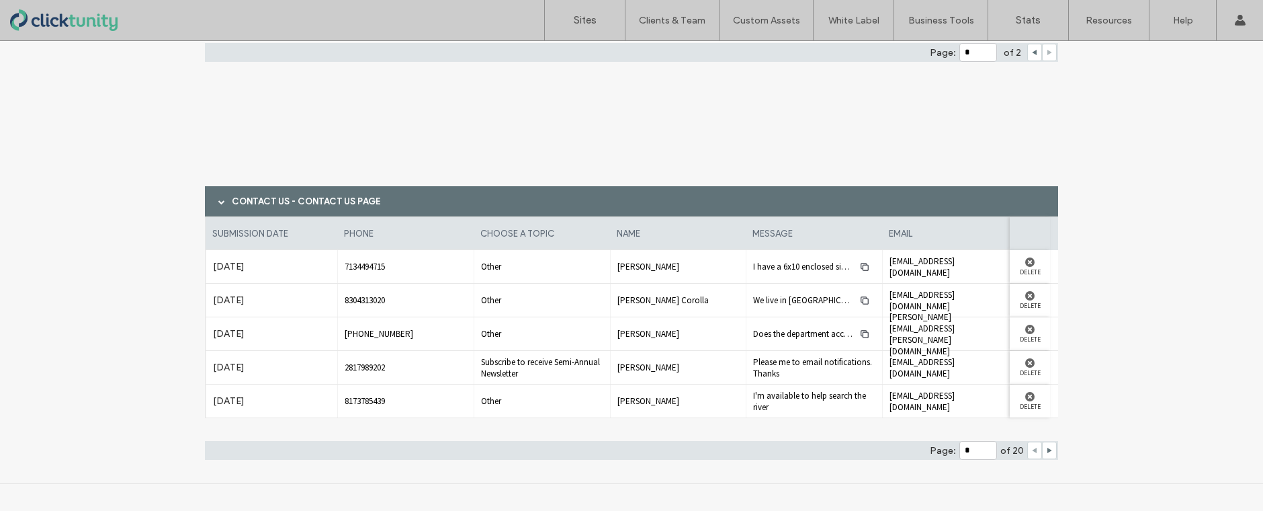
click at [1032, 450] on icon at bounding box center [1034, 450] width 7 height 7
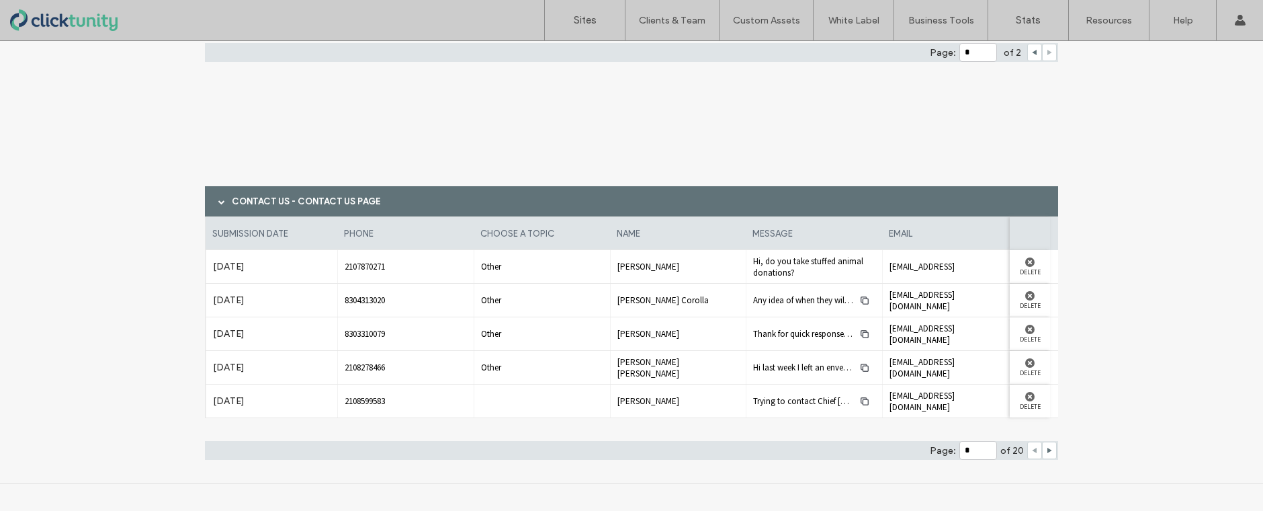
click at [1032, 449] on use at bounding box center [1034, 449] width 5 height 5
type input "*"
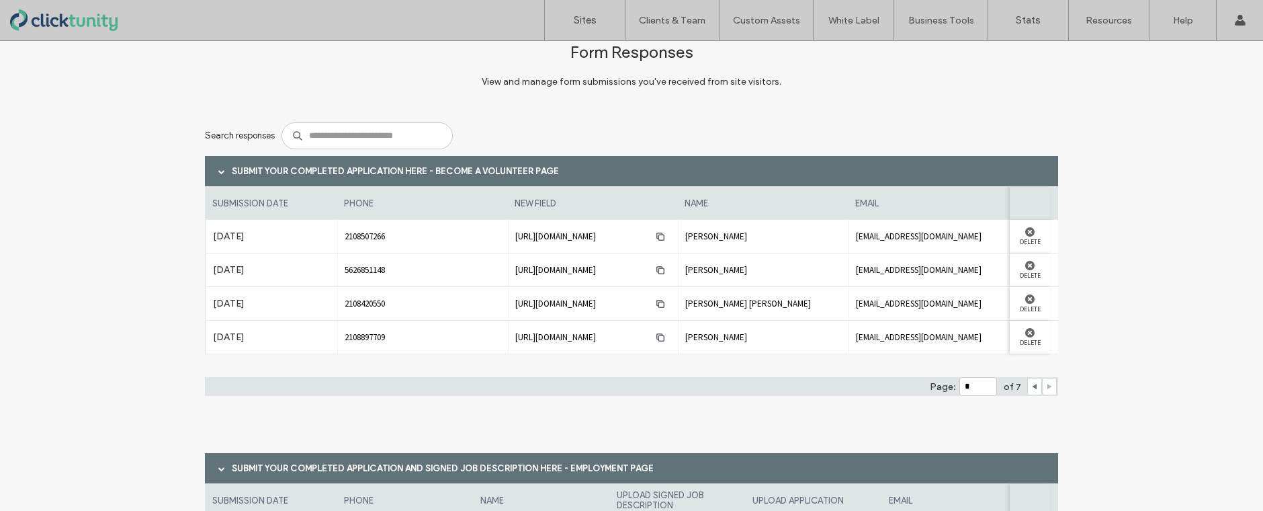
scroll to position [0, 0]
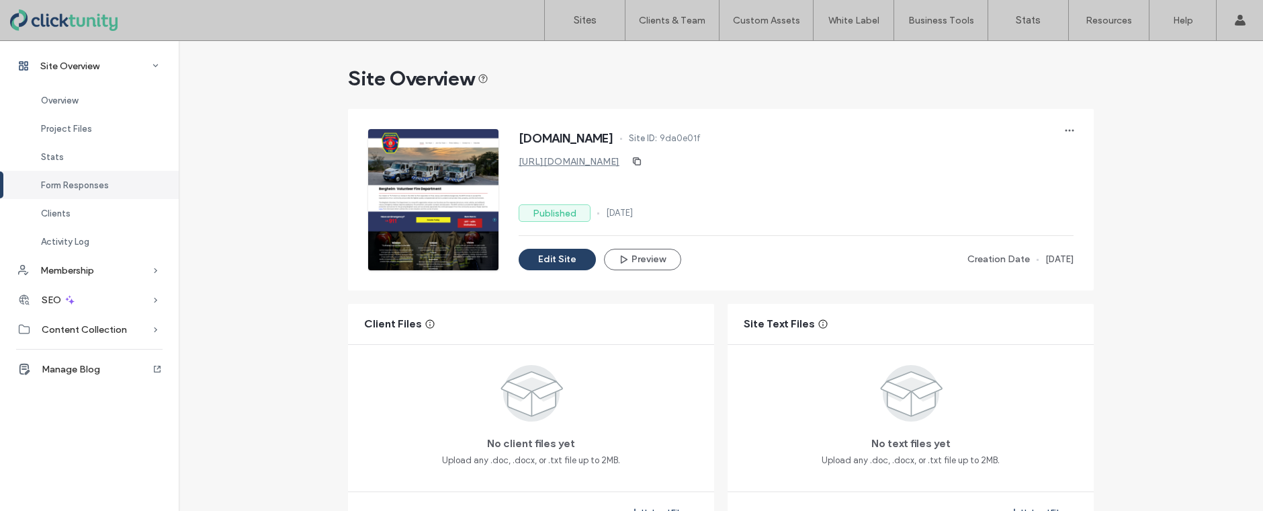
scroll to position [859, 0]
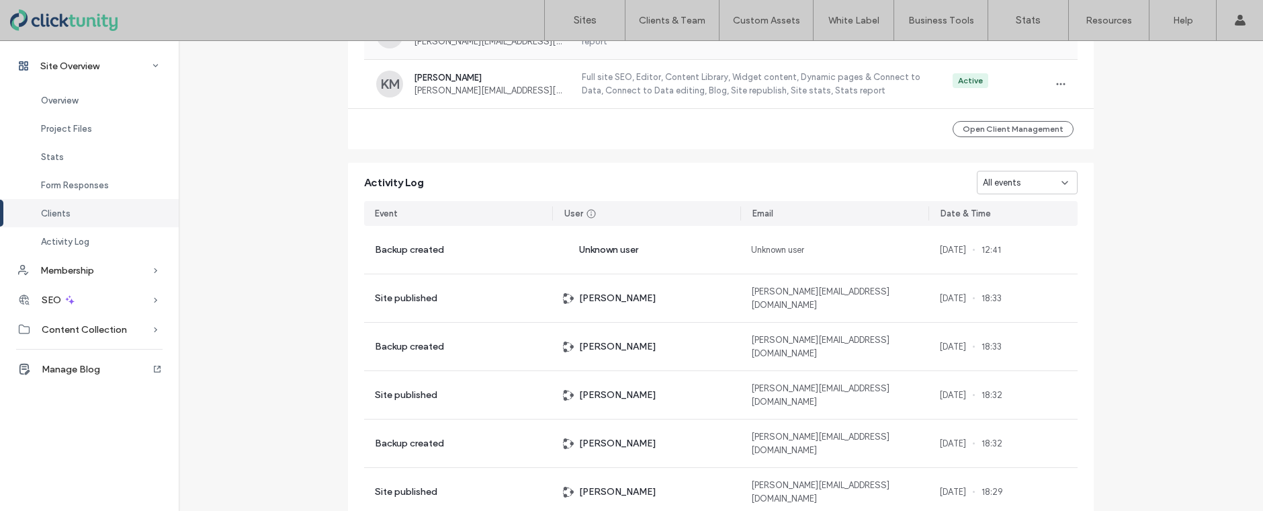
scroll to position [1387, 0]
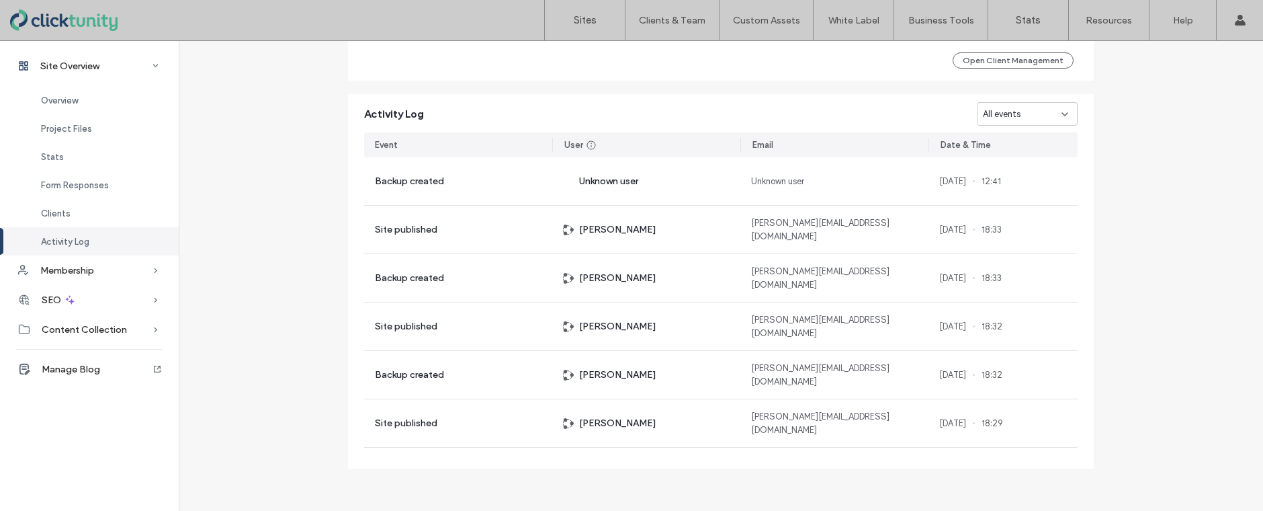
click at [1064, 116] on icon at bounding box center [1064, 114] width 11 height 11
click at [1035, 207] on div "Page created" at bounding box center [1022, 208] width 99 height 24
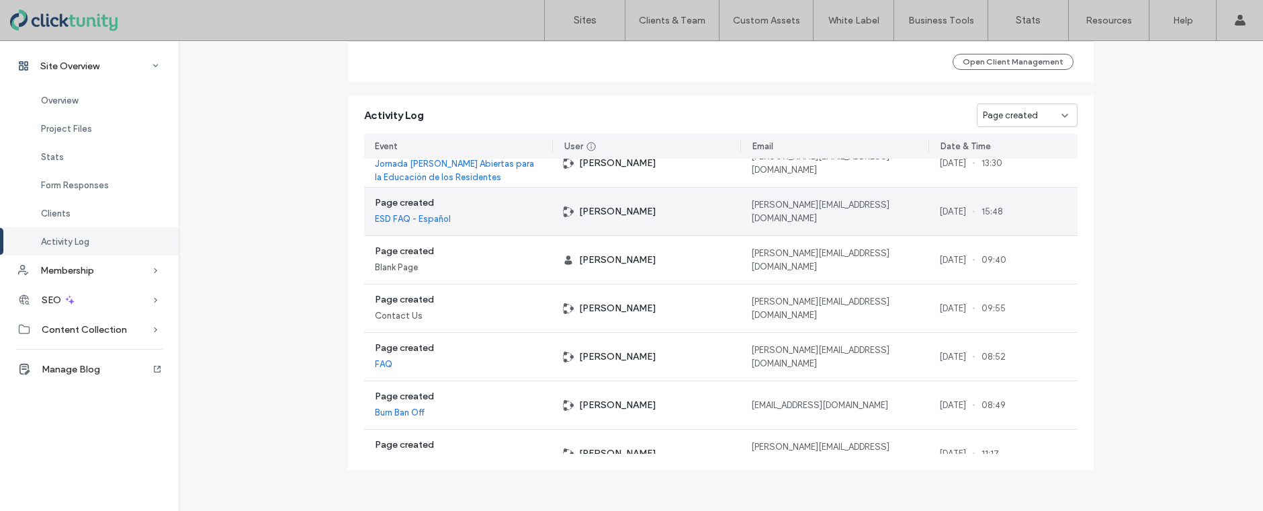
scroll to position [1276, 0]
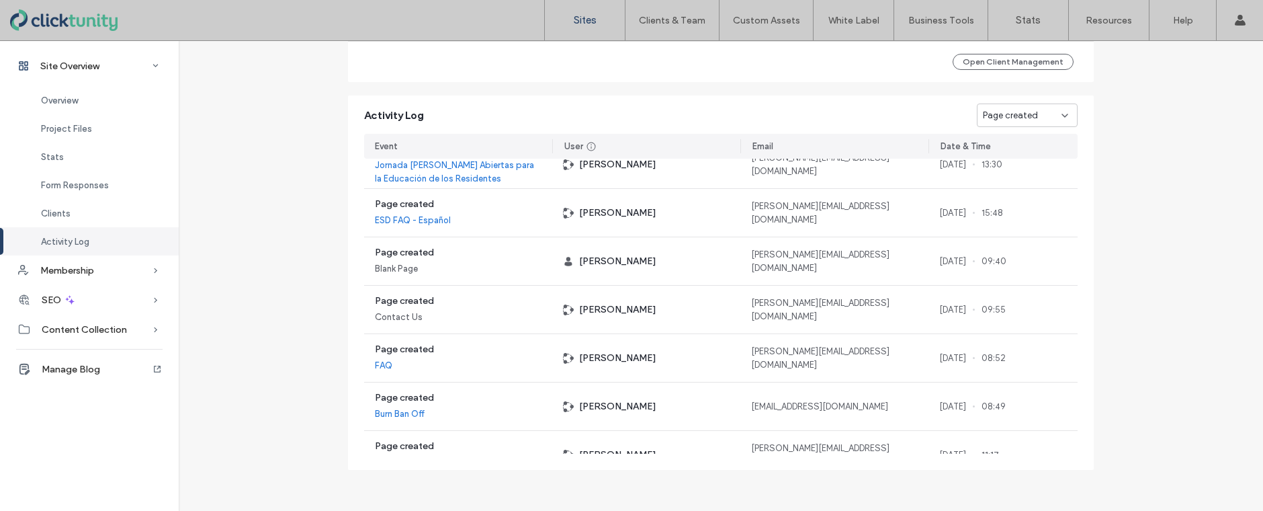
click at [578, 17] on label "Sites" at bounding box center [585, 20] width 23 height 12
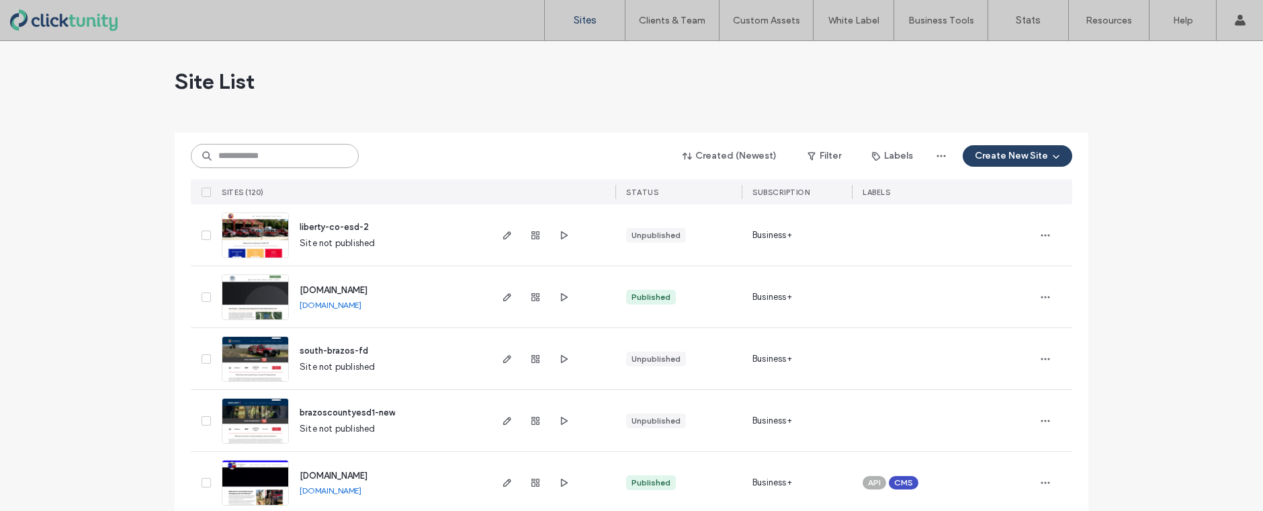
click at [308, 153] on input at bounding box center [275, 156] width 168 height 24
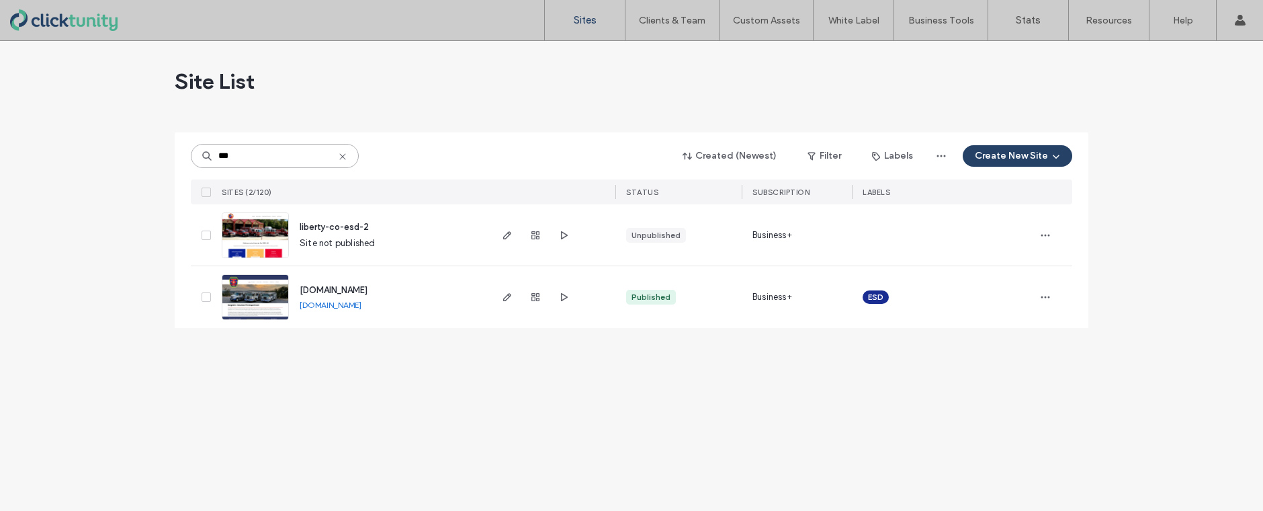
type input "***"
click at [349, 290] on span "www.bergheimvfd.org" at bounding box center [334, 290] width 68 height 10
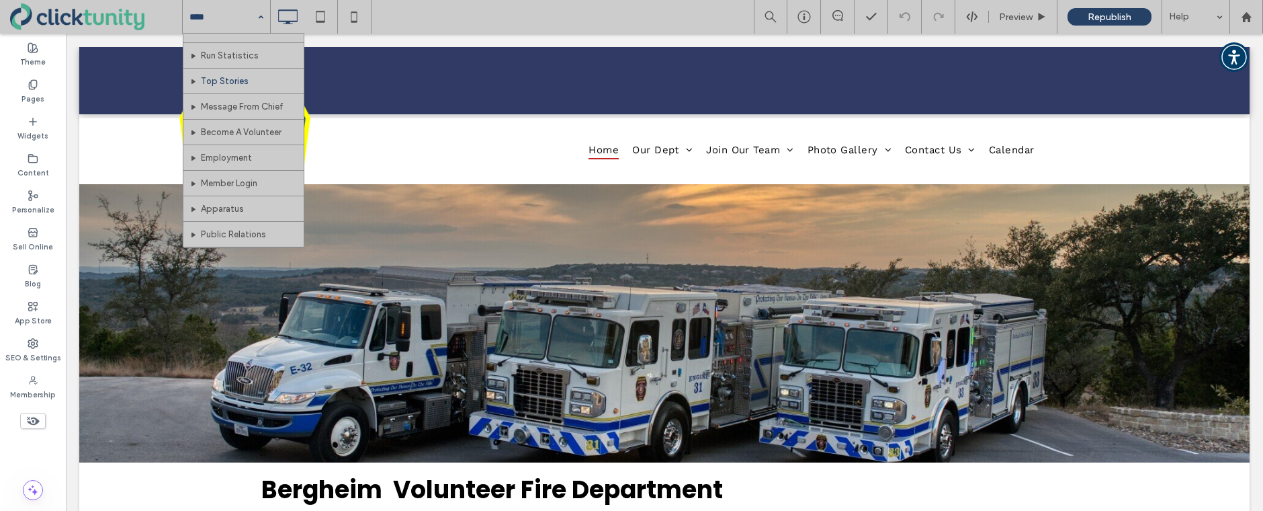
scroll to position [378, 0]
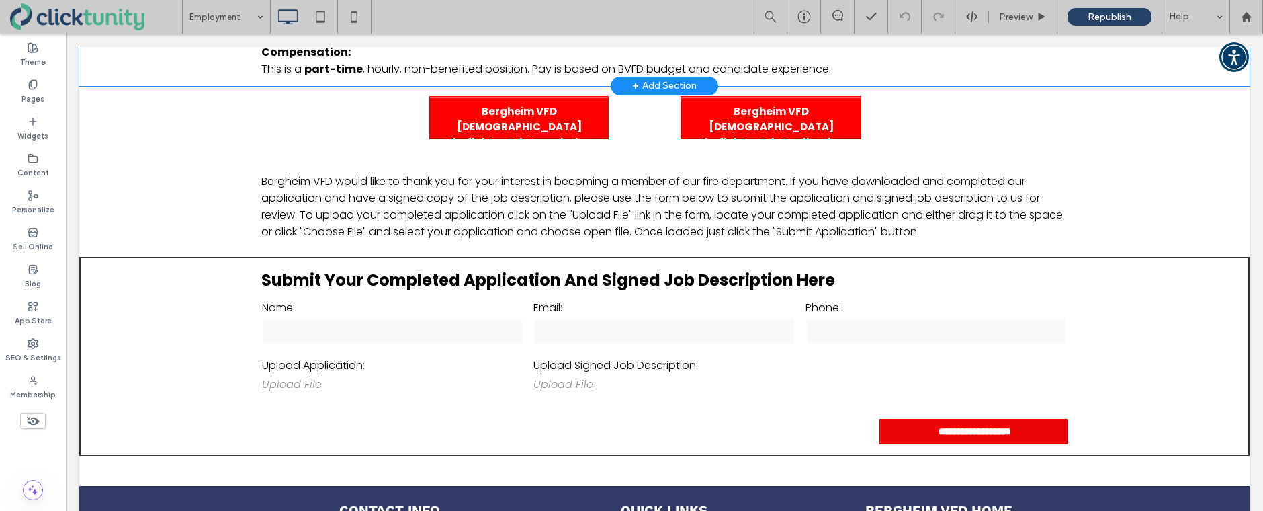
scroll to position [1368, 0]
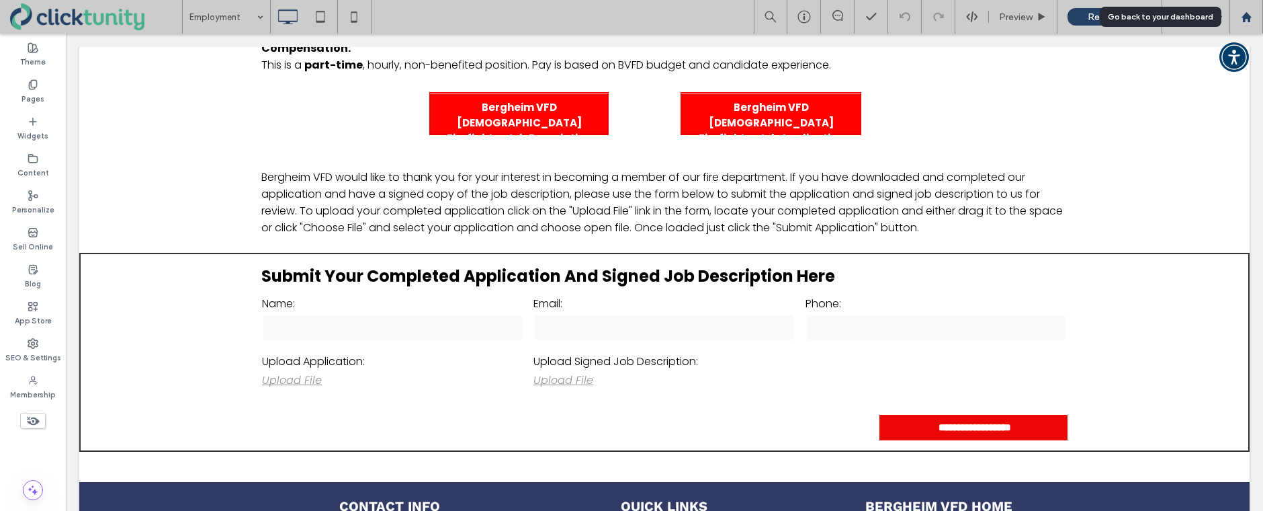
click at [1246, 18] on icon at bounding box center [1246, 16] width 11 height 11
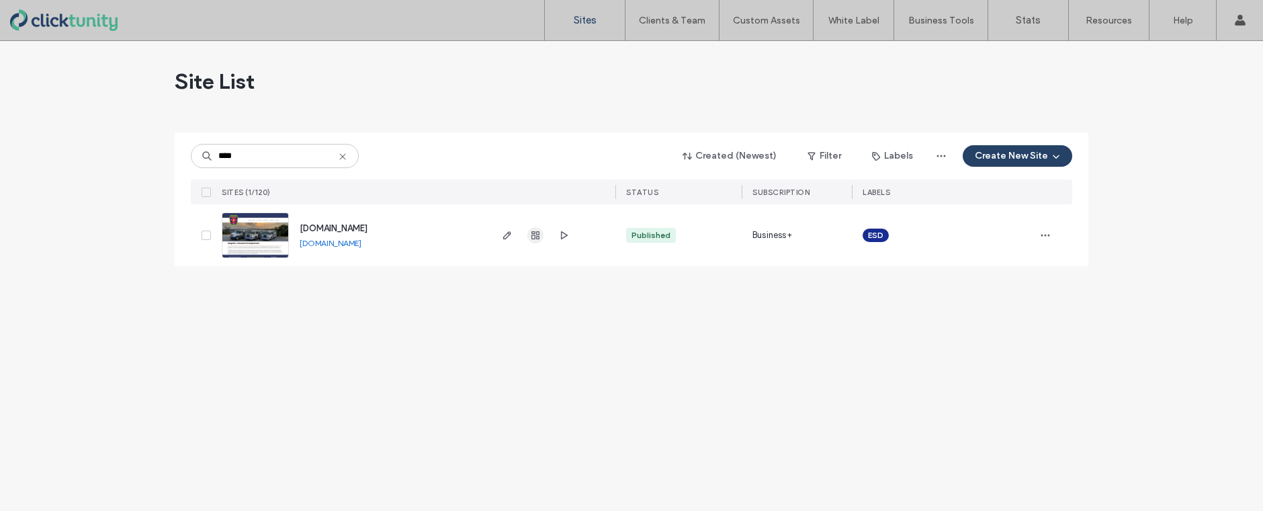
type input "****"
click at [536, 239] on icon "button" at bounding box center [535, 235] width 11 height 11
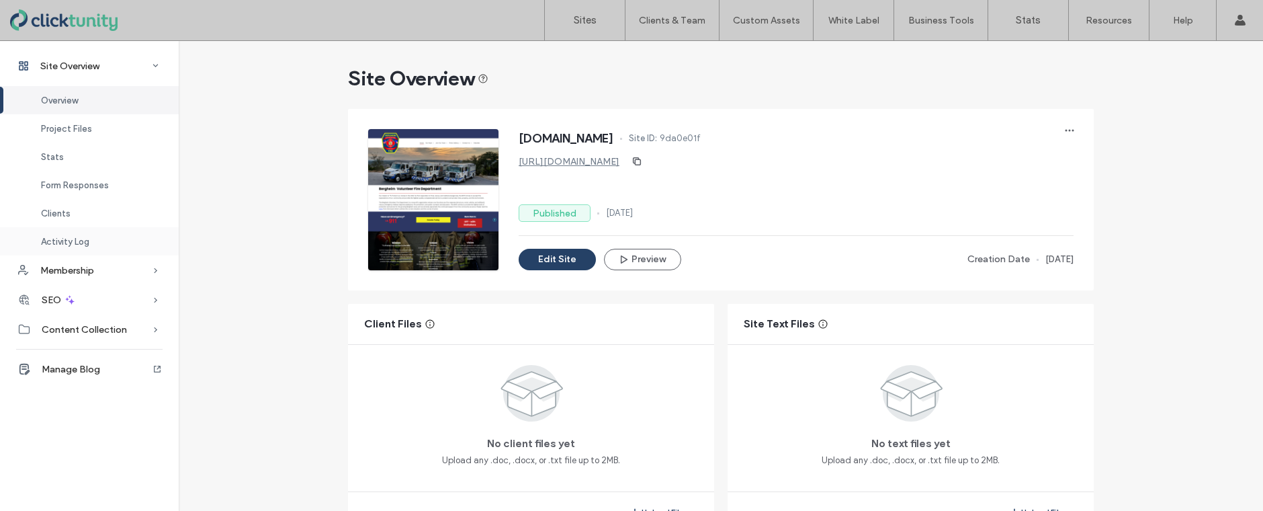
click at [89, 243] on div "Activity Log" at bounding box center [89, 241] width 179 height 28
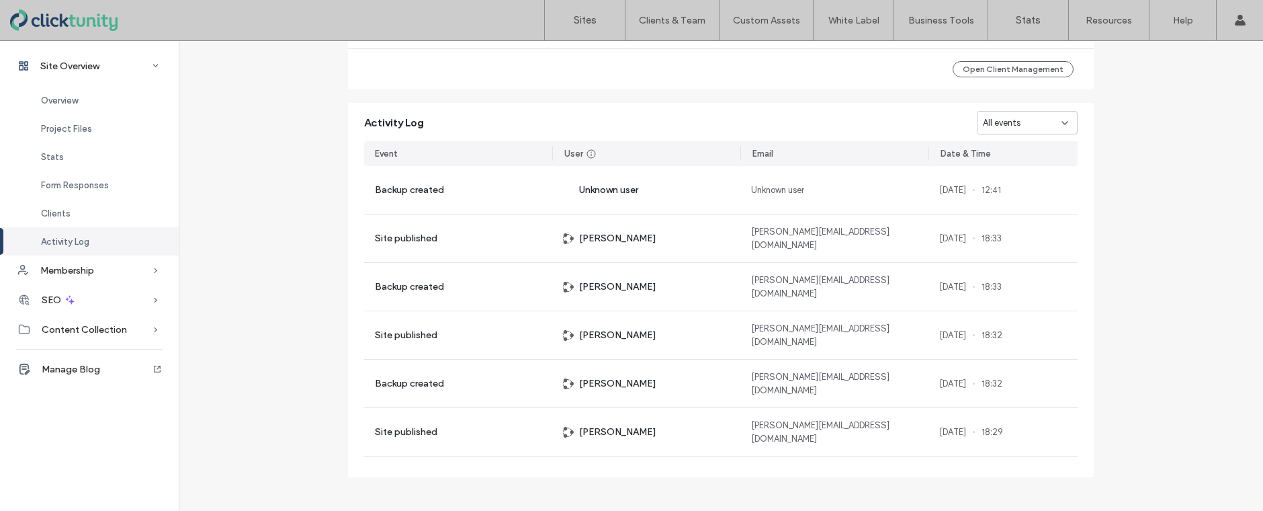
scroll to position [1387, 0]
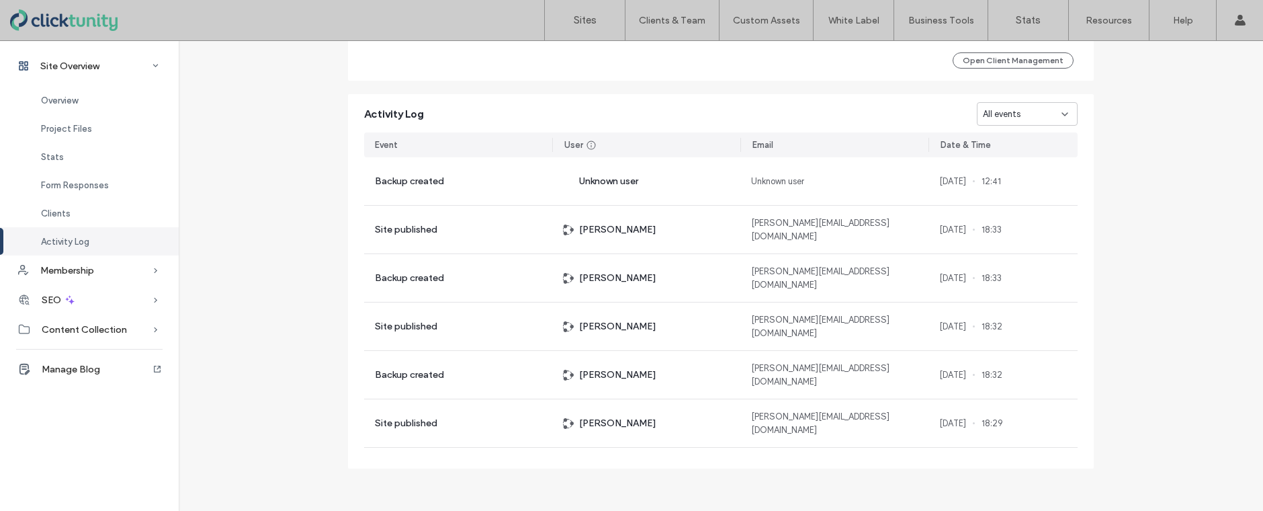
click at [1063, 115] on icon at bounding box center [1064, 114] width 11 height 11
click at [1013, 234] on span "Page published" at bounding box center [1008, 231] width 61 height 13
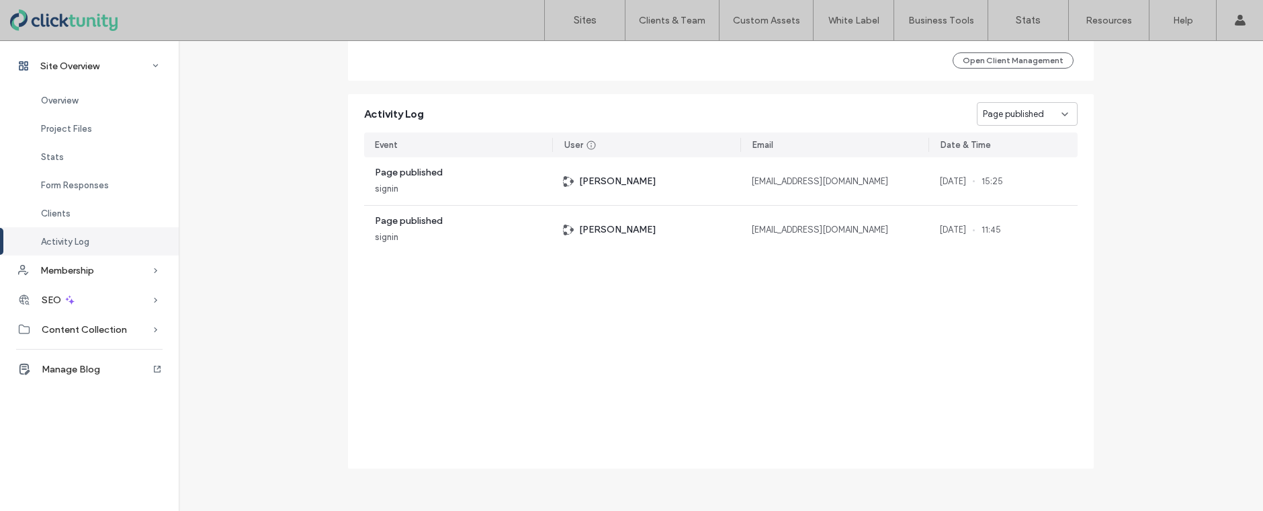
click at [1062, 115] on use at bounding box center [1064, 114] width 5 height 3
click at [1013, 226] on span "Page published" at bounding box center [1008, 231] width 61 height 13
click at [1062, 114] on use at bounding box center [1064, 114] width 5 height 3
click at [1024, 205] on span "Page created" at bounding box center [1005, 208] width 55 height 13
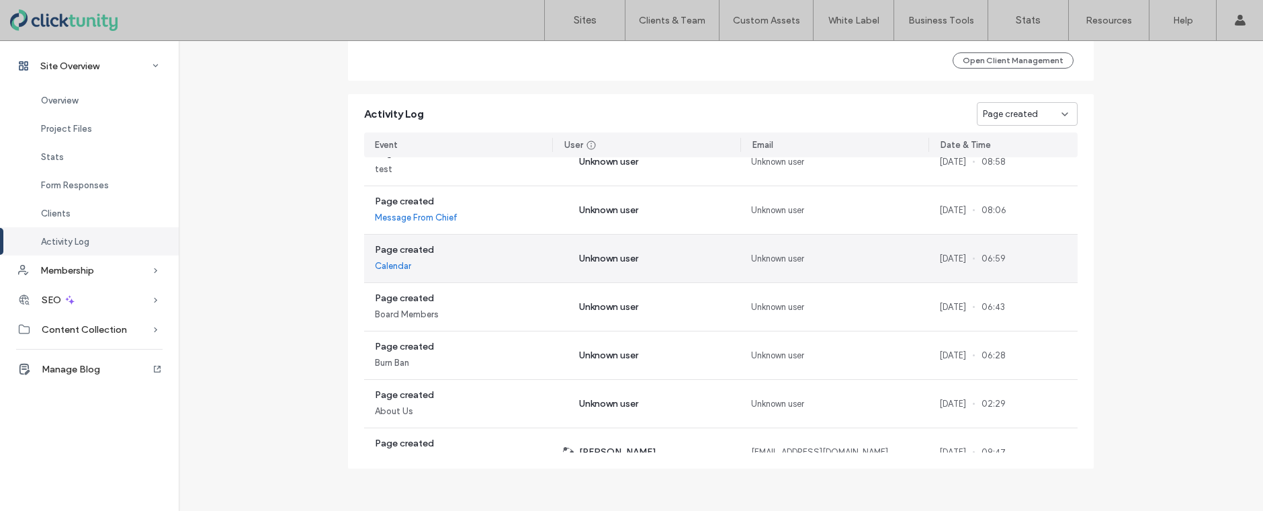
scroll to position [1930, 0]
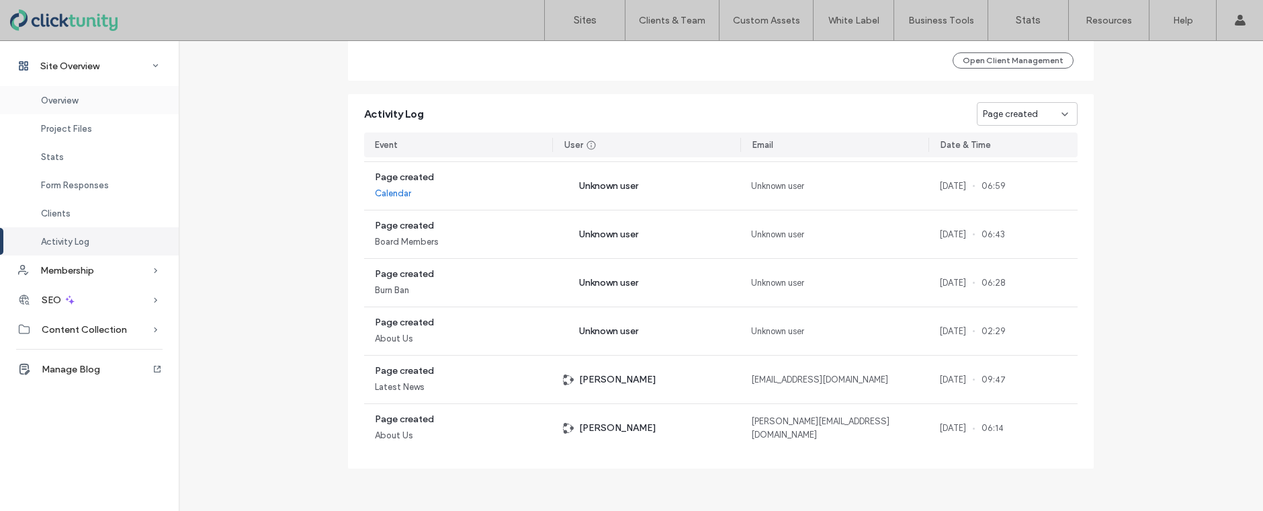
click at [69, 97] on span "Overview" at bounding box center [59, 100] width 37 height 10
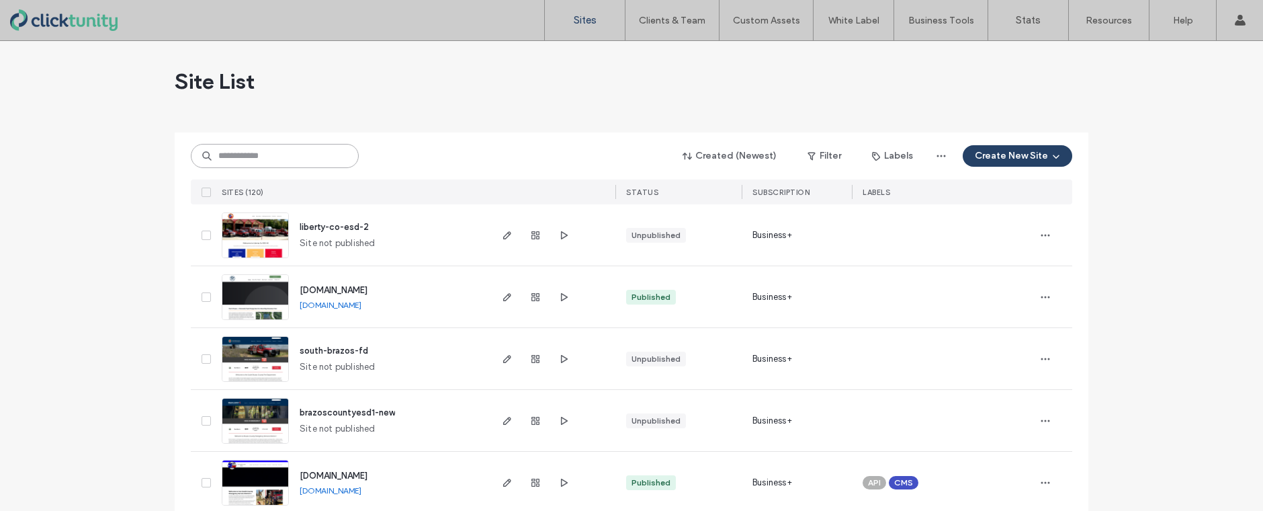
click at [290, 157] on input at bounding box center [275, 156] width 168 height 24
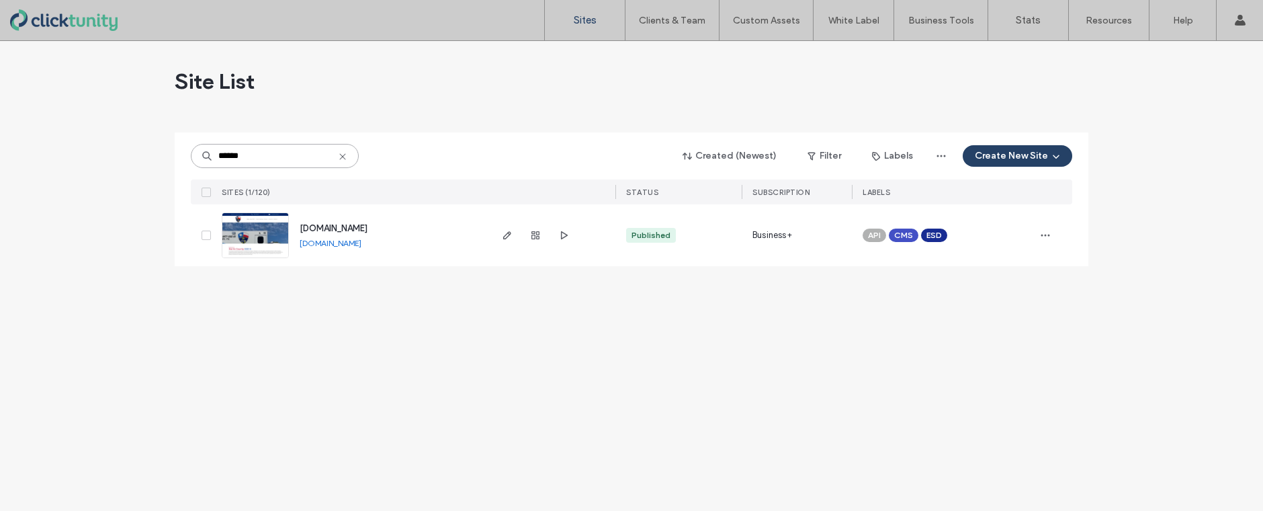
type input "******"
click at [314, 230] on span "[DOMAIN_NAME]" at bounding box center [334, 228] width 68 height 10
type input "*******"
click at [344, 230] on span "[DOMAIN_NAME]" at bounding box center [334, 228] width 68 height 10
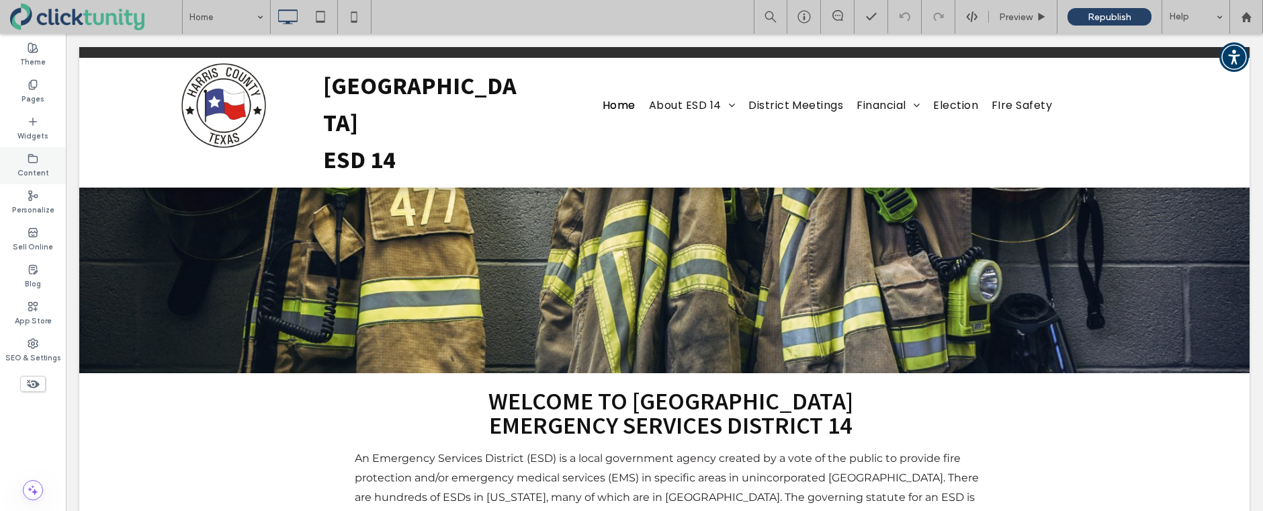
click at [42, 168] on label "Content" at bounding box center [33, 171] width 32 height 15
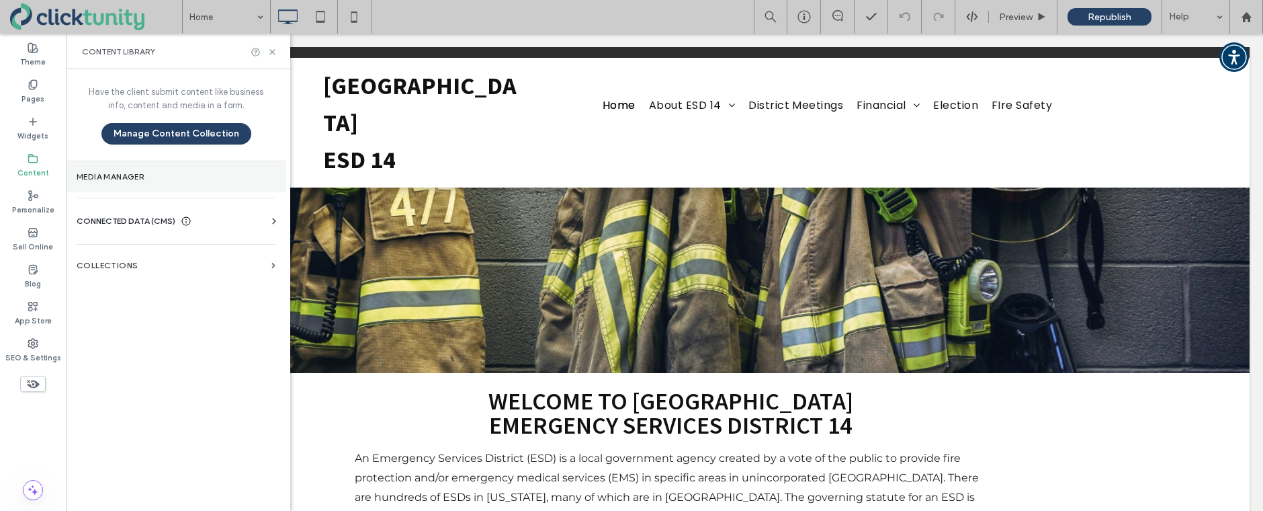
click at [82, 177] on label "Media Manager" at bounding box center [176, 176] width 199 height 9
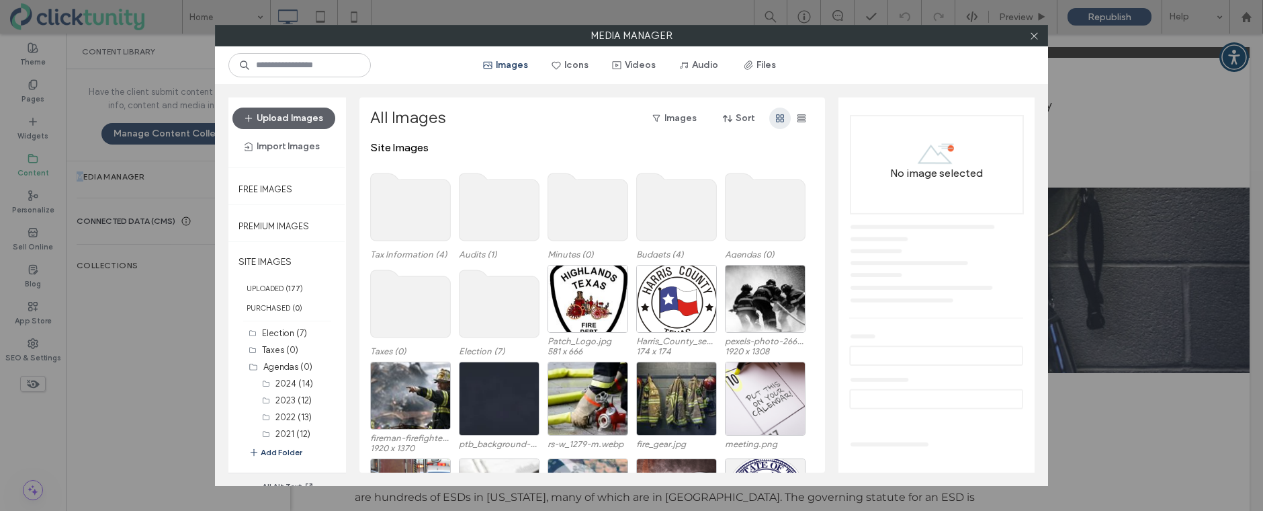
drag, startPoint x: 755, startPoint y: 73, endPoint x: 781, endPoint y: 128, distance: 60.7
click at [755, 73] on button "Files" at bounding box center [760, 64] width 60 height 21
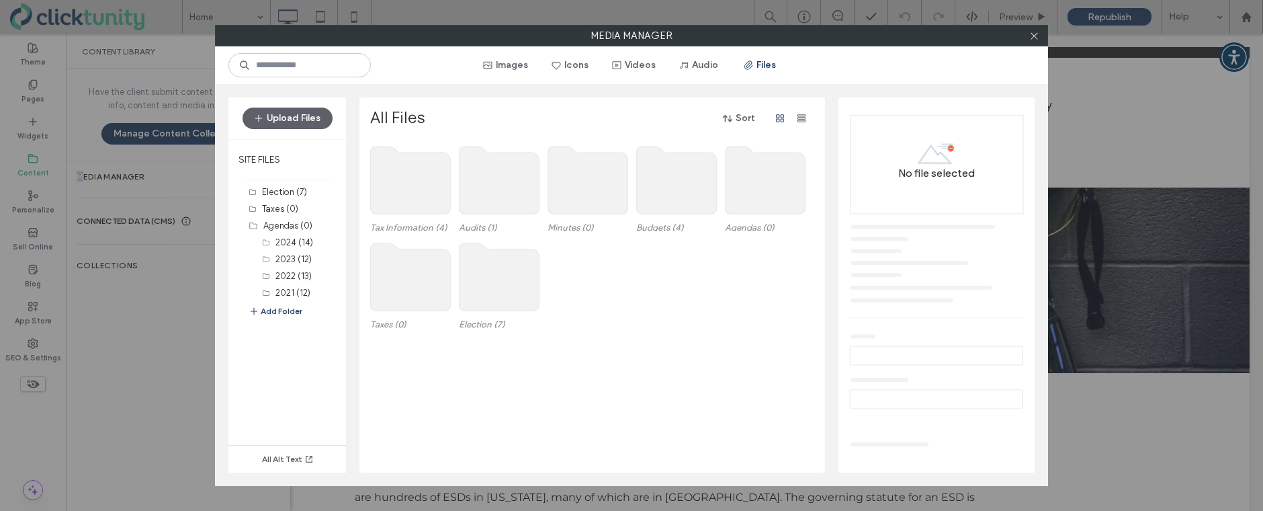
click at [767, 182] on use at bounding box center [766, 179] width 80 height 67
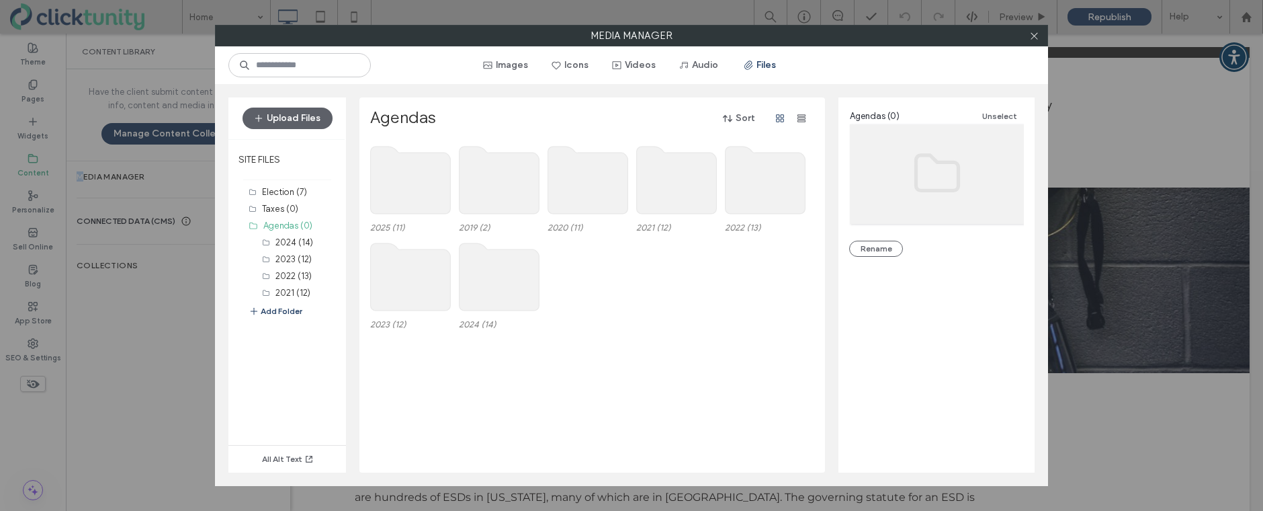
click at [394, 184] on use at bounding box center [411, 179] width 80 height 67
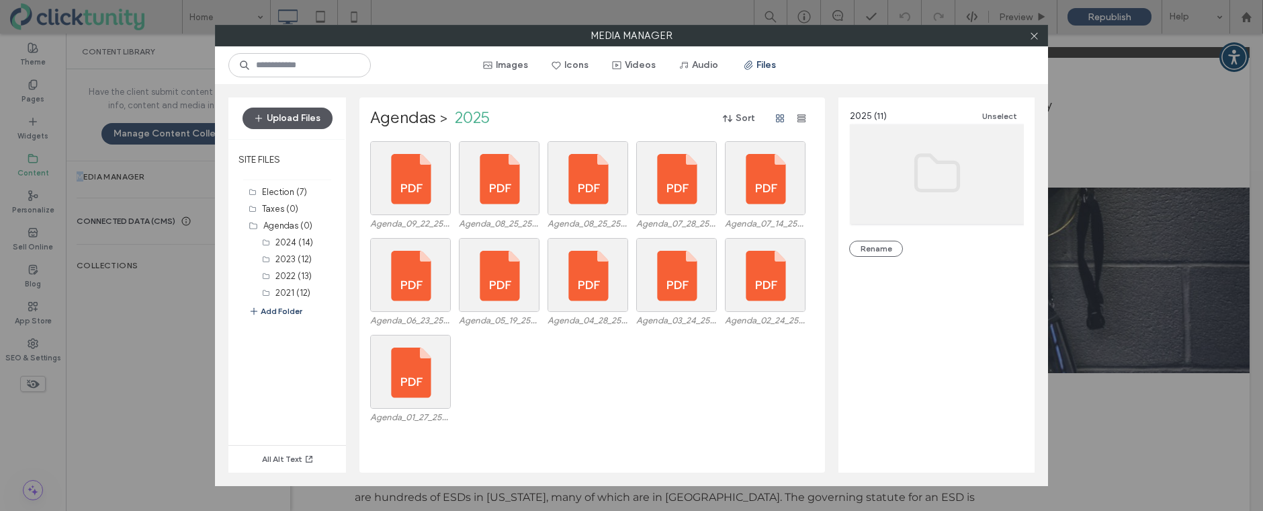
click at [307, 124] on button "Upload Files" at bounding box center [288, 117] width 90 height 21
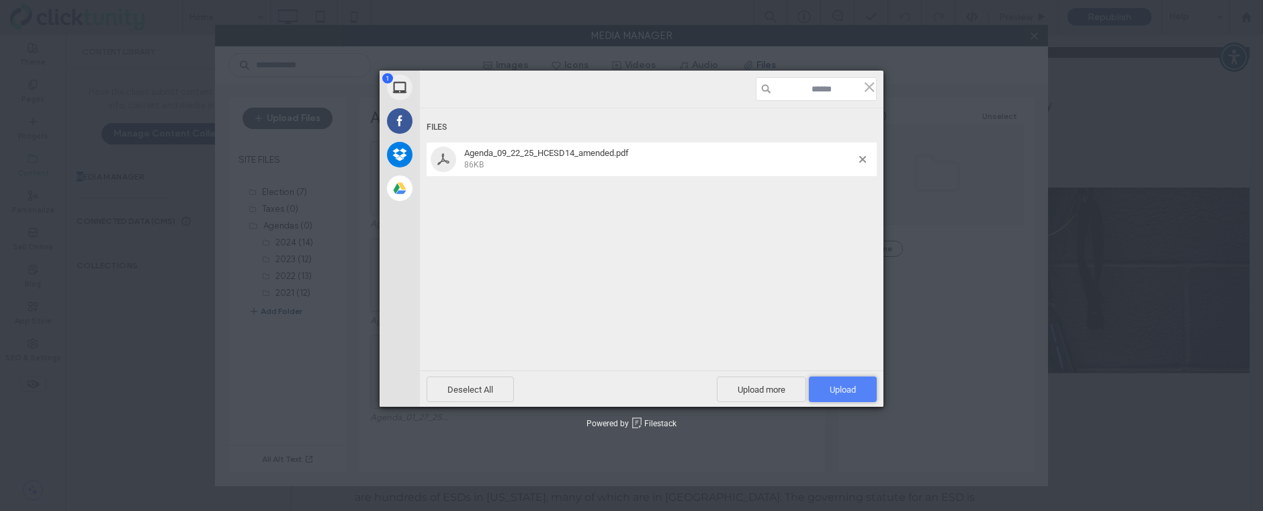
click at [826, 394] on span "Upload 1" at bounding box center [843, 389] width 68 height 26
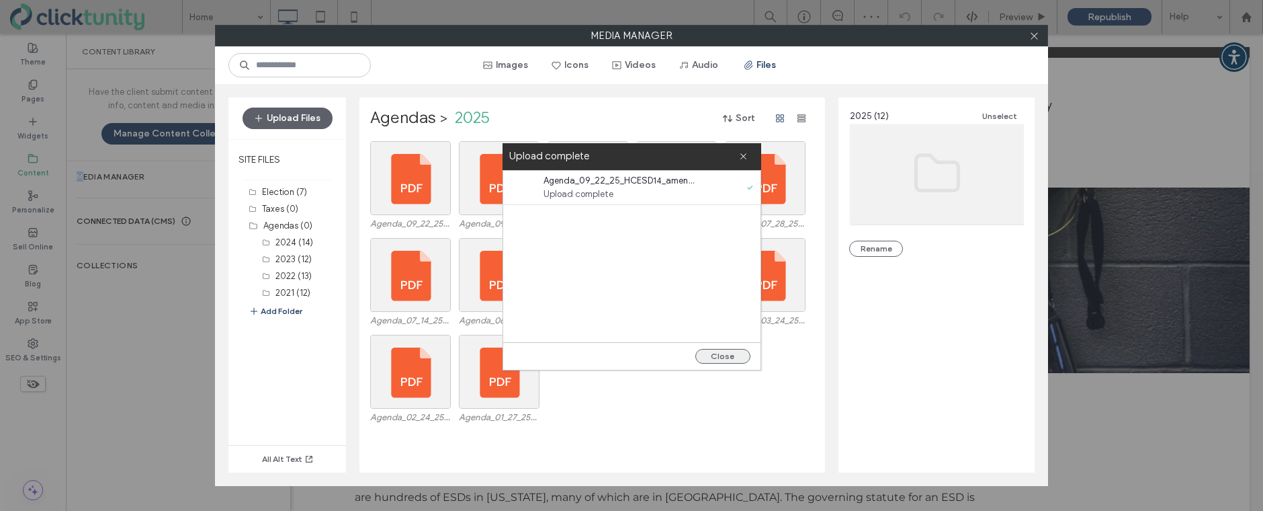
click at [734, 357] on button "Close" at bounding box center [722, 356] width 55 height 15
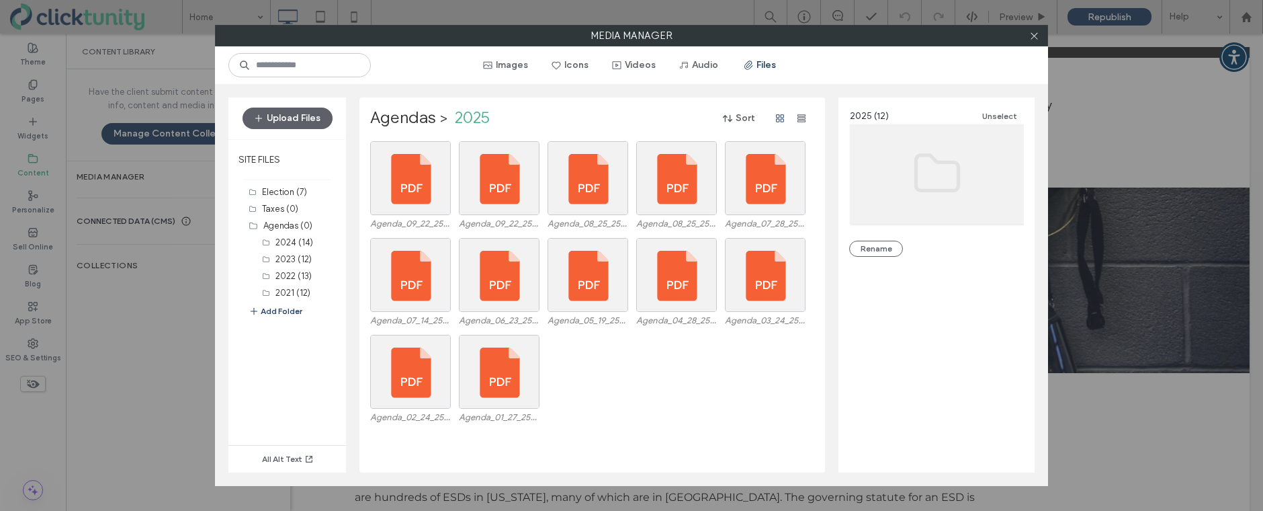
drag, startPoint x: 1037, startPoint y: 39, endPoint x: 985, endPoint y: 43, distance: 52.6
click at [1037, 38] on icon at bounding box center [1034, 36] width 10 height 10
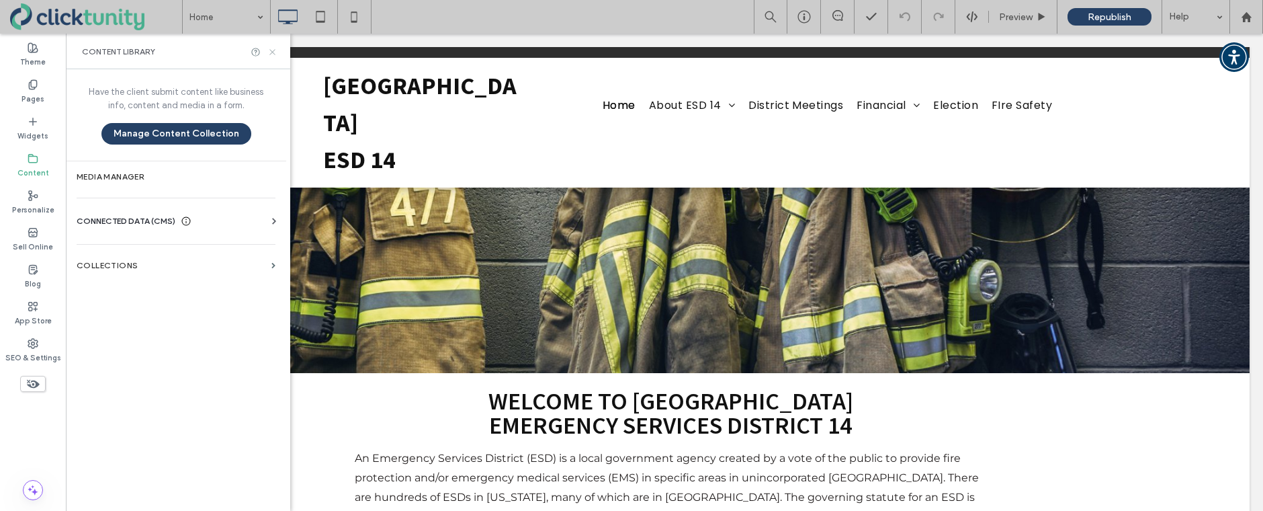
click at [274, 52] on icon at bounding box center [272, 52] width 10 height 10
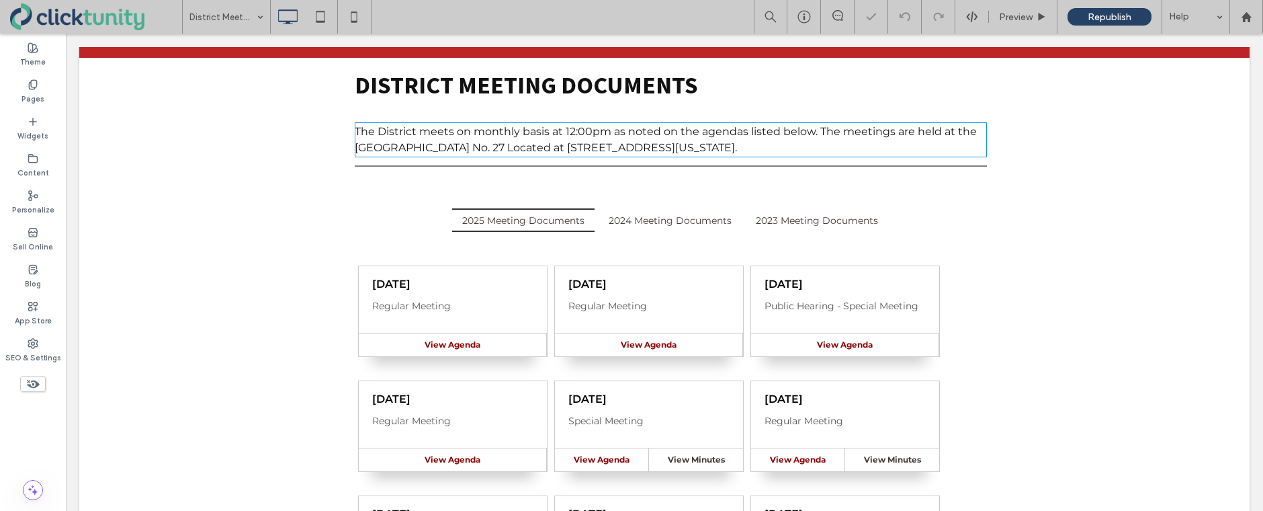
scroll to position [161, 0]
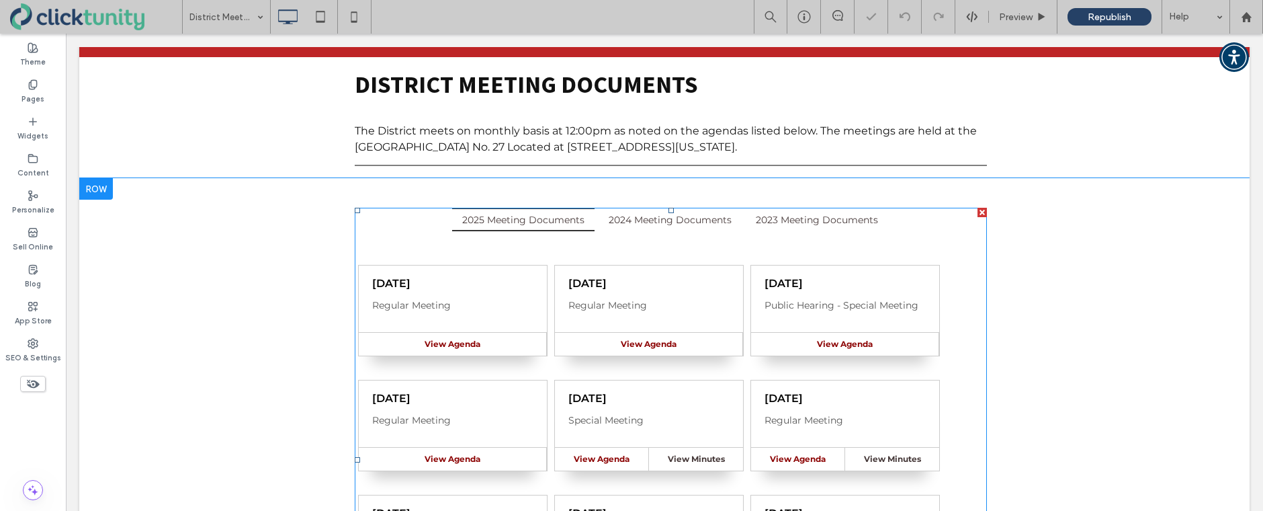
click at [433, 224] on span at bounding box center [671, 459] width 632 height 503
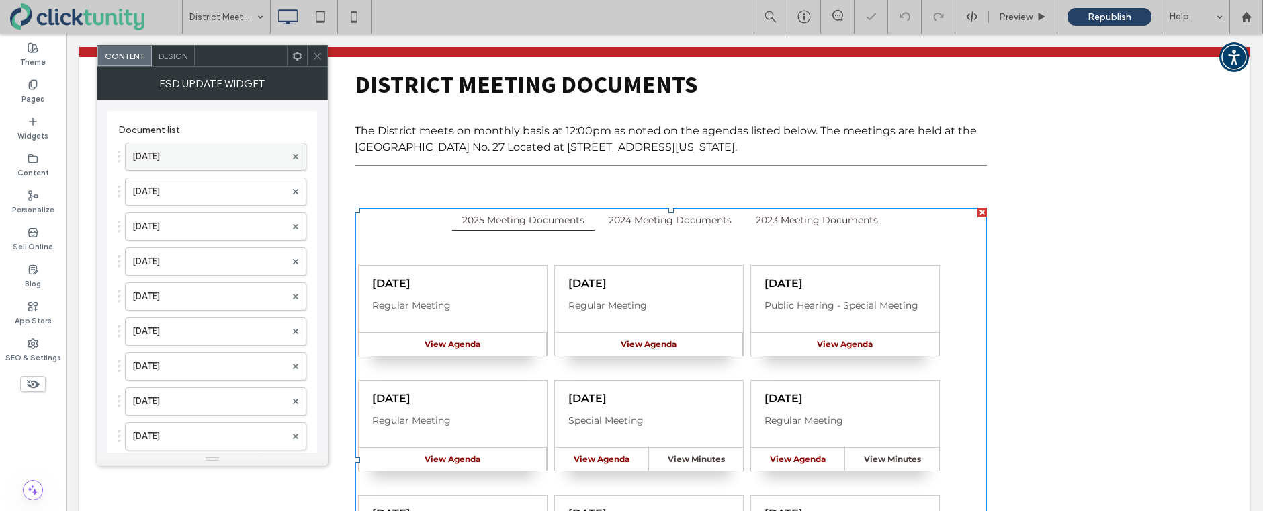
click at [222, 158] on label "Sep. 22, 2025" at bounding box center [208, 156] width 153 height 27
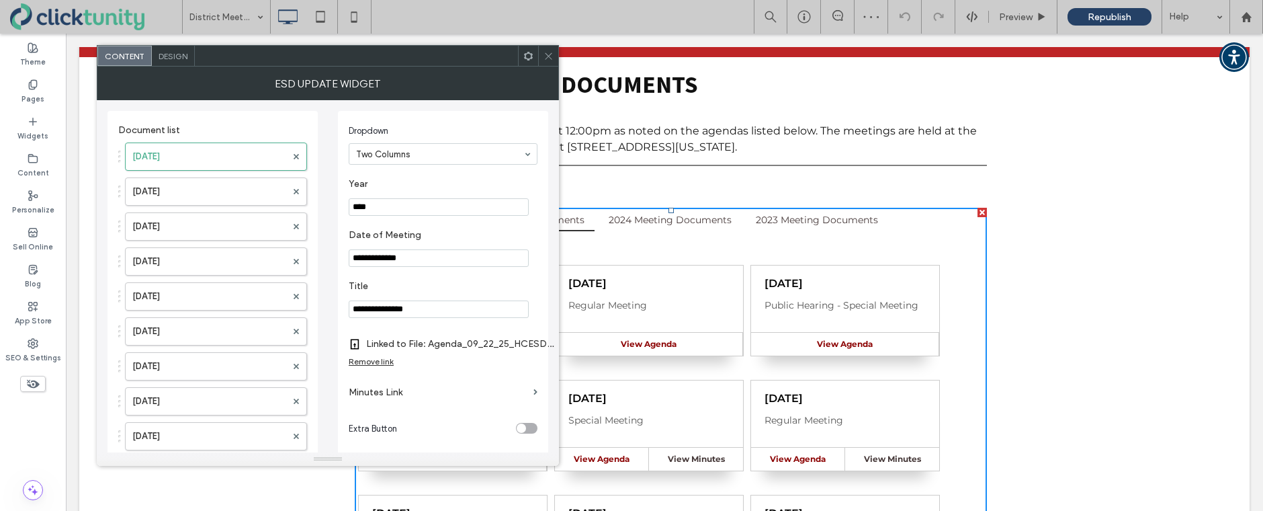
click at [358, 363] on div "Remove link" at bounding box center [371, 361] width 45 height 10
click at [374, 343] on label "Agenda Link" at bounding box center [438, 343] width 179 height 25
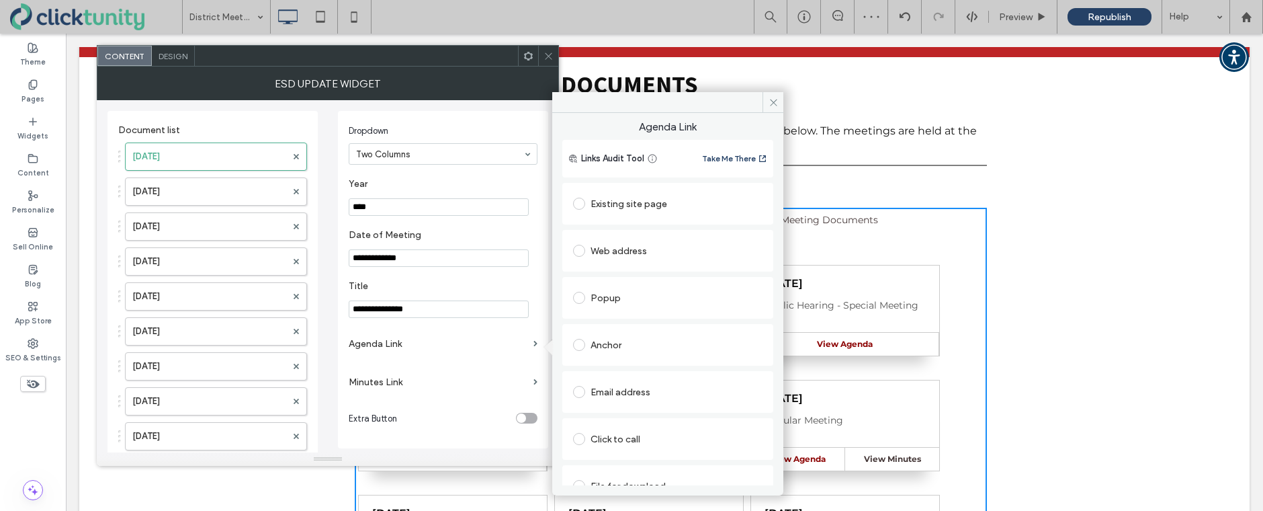
scroll to position [21, 0]
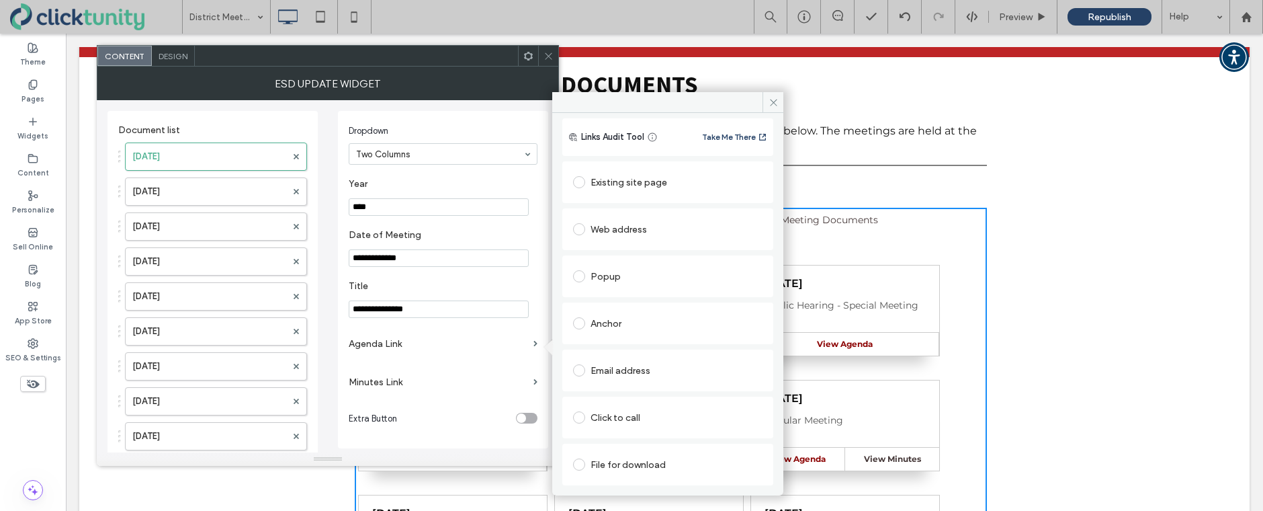
click at [580, 464] on span at bounding box center [579, 464] width 12 height 12
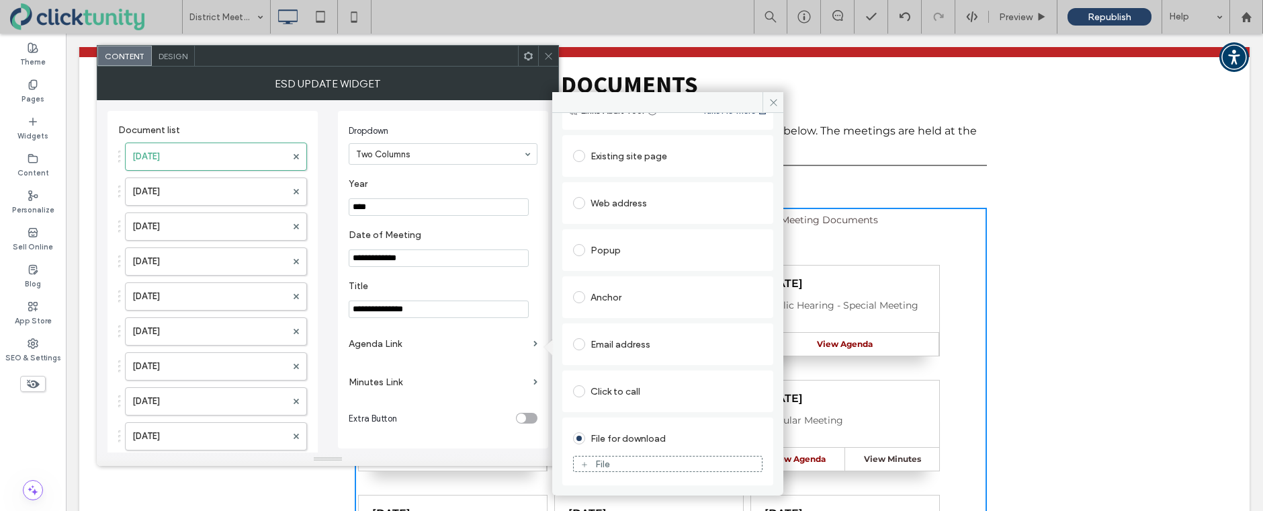
click at [594, 460] on div "File" at bounding box center [668, 463] width 188 height 12
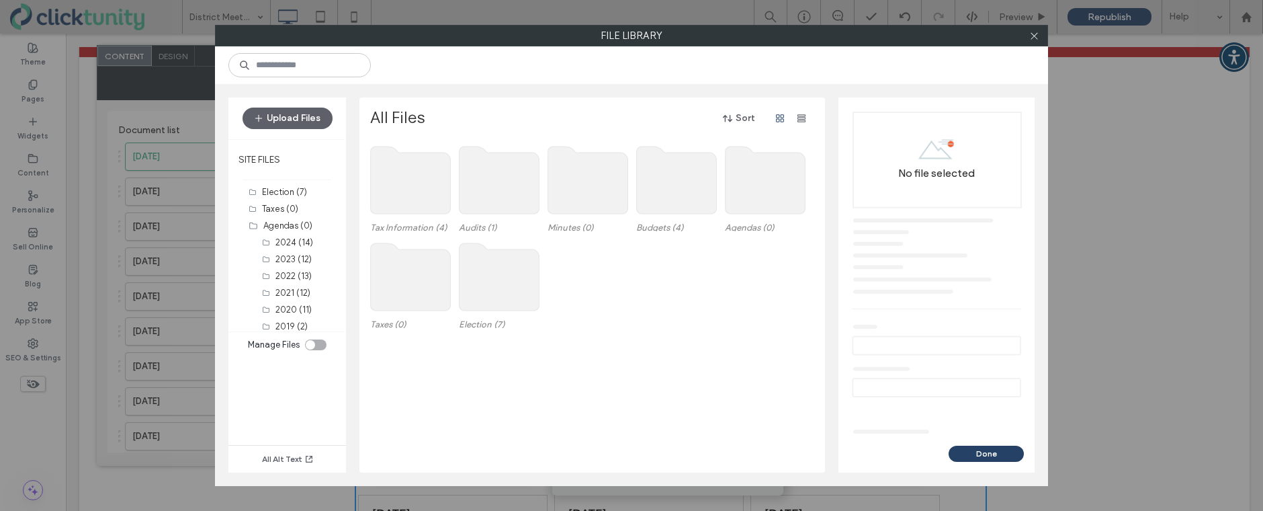
click at [760, 213] on use at bounding box center [766, 179] width 80 height 67
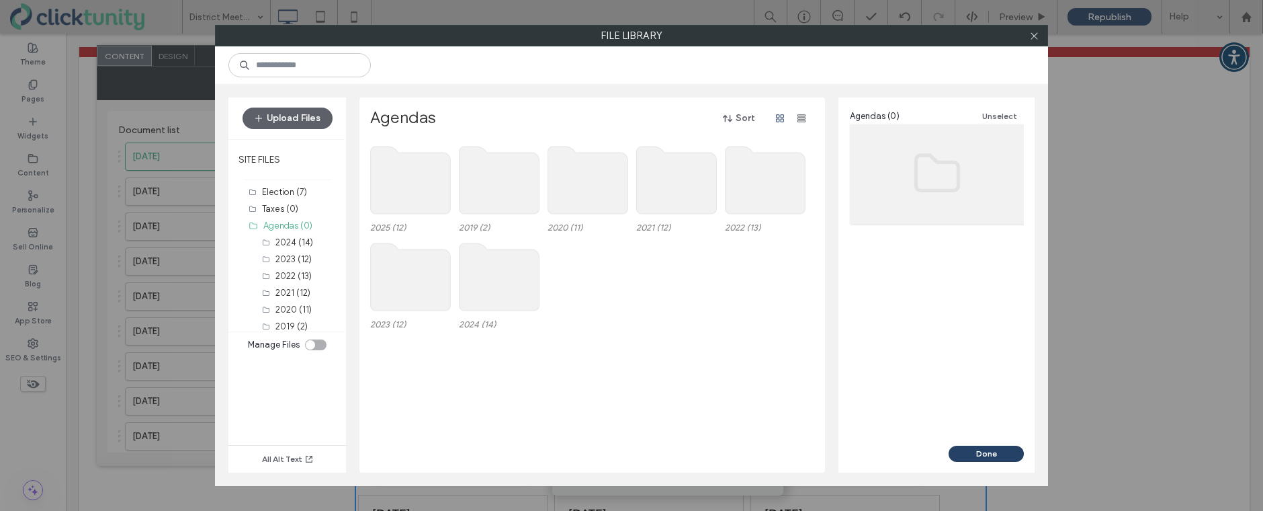
click at [436, 184] on use at bounding box center [411, 179] width 80 height 67
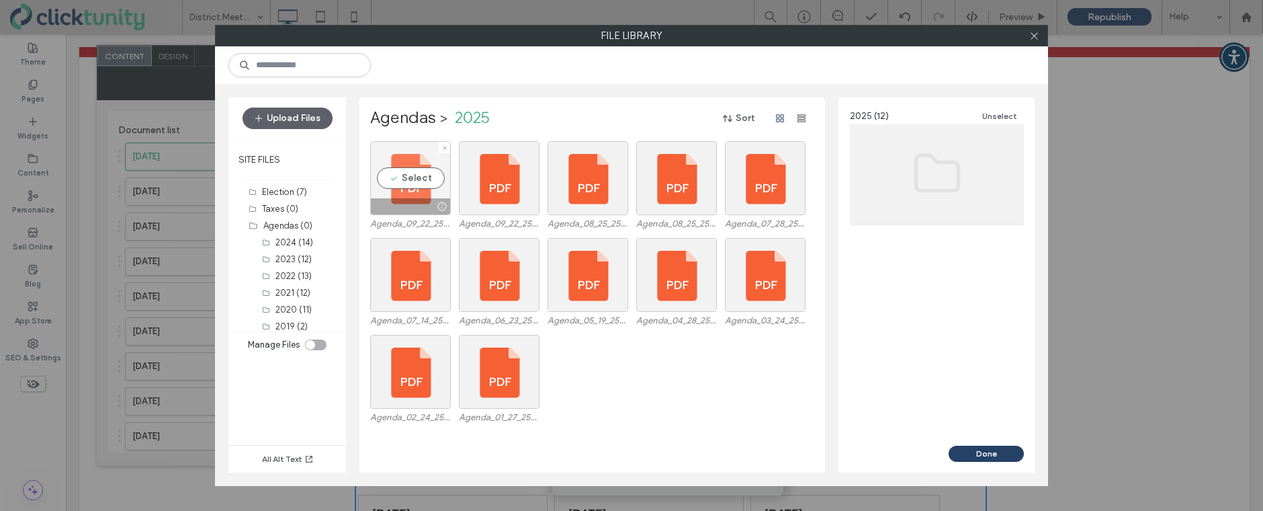
click at [413, 177] on div "Select" at bounding box center [410, 178] width 81 height 74
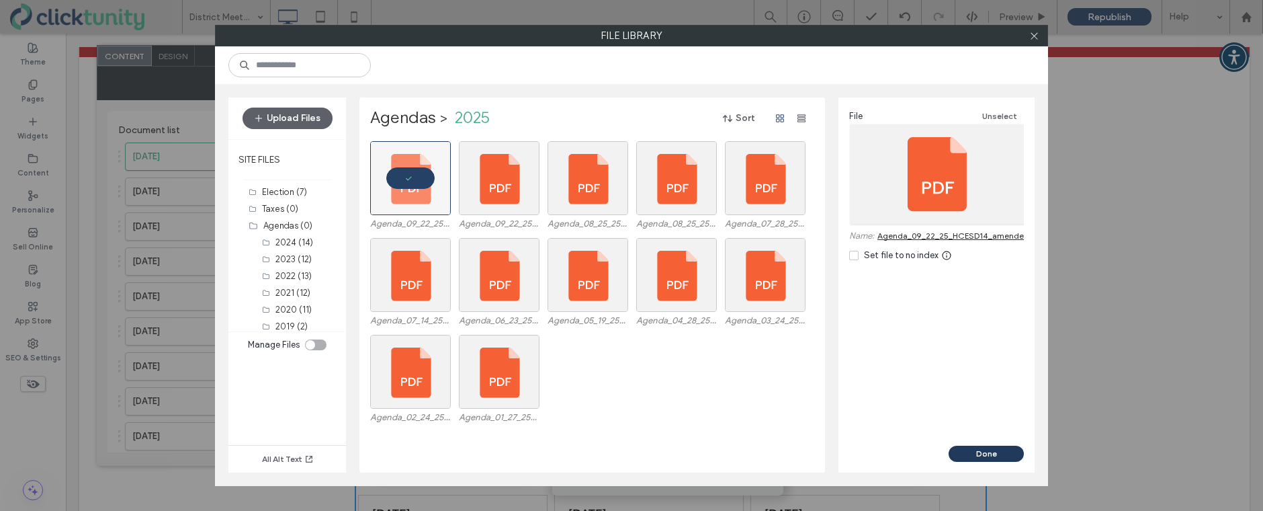
click at [985, 457] on button "Done" at bounding box center [986, 453] width 75 height 16
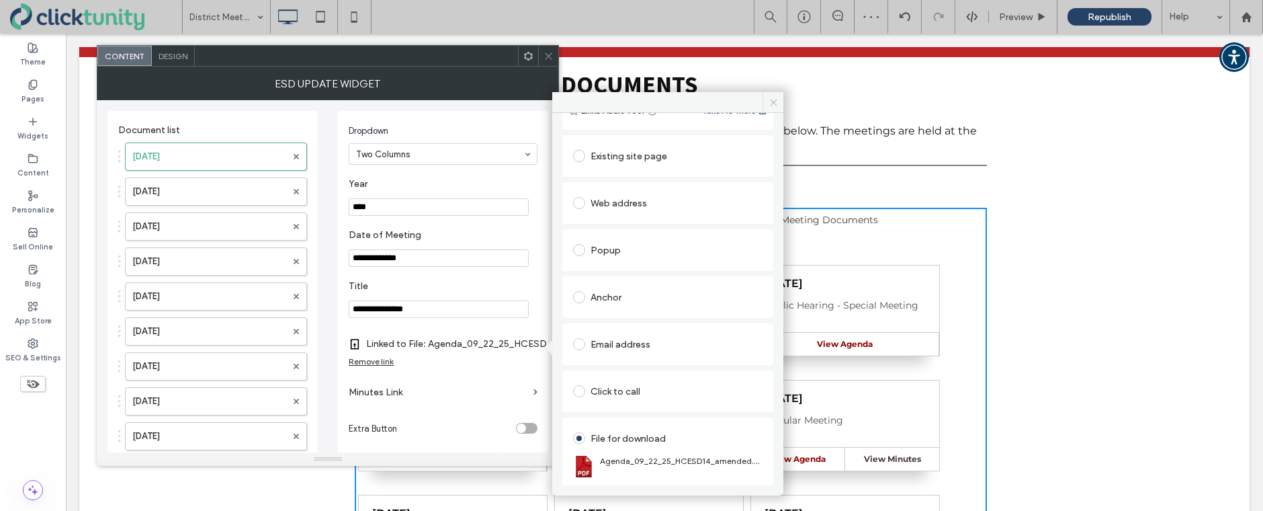
click at [771, 106] on icon at bounding box center [774, 102] width 10 height 10
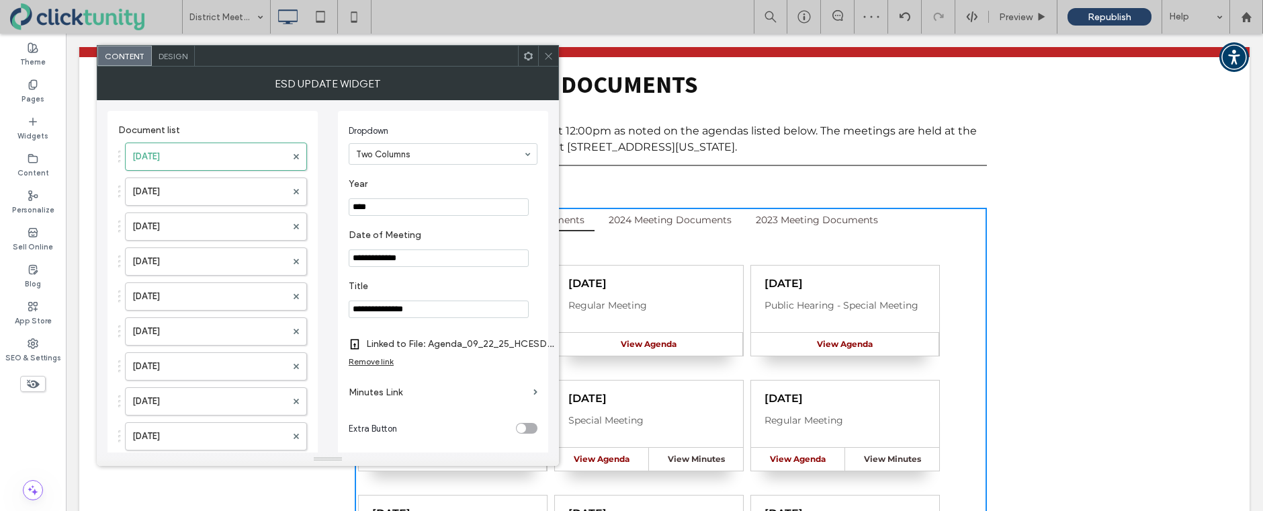
click at [550, 54] on icon at bounding box center [548, 56] width 10 height 10
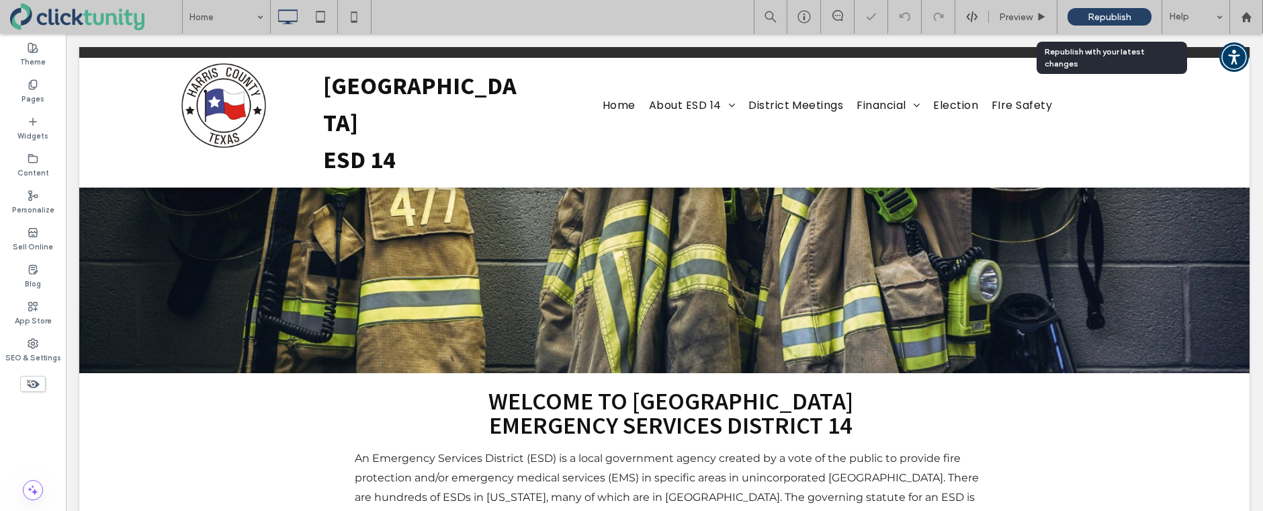
click at [1104, 15] on span "Republish" at bounding box center [1110, 16] width 44 height 11
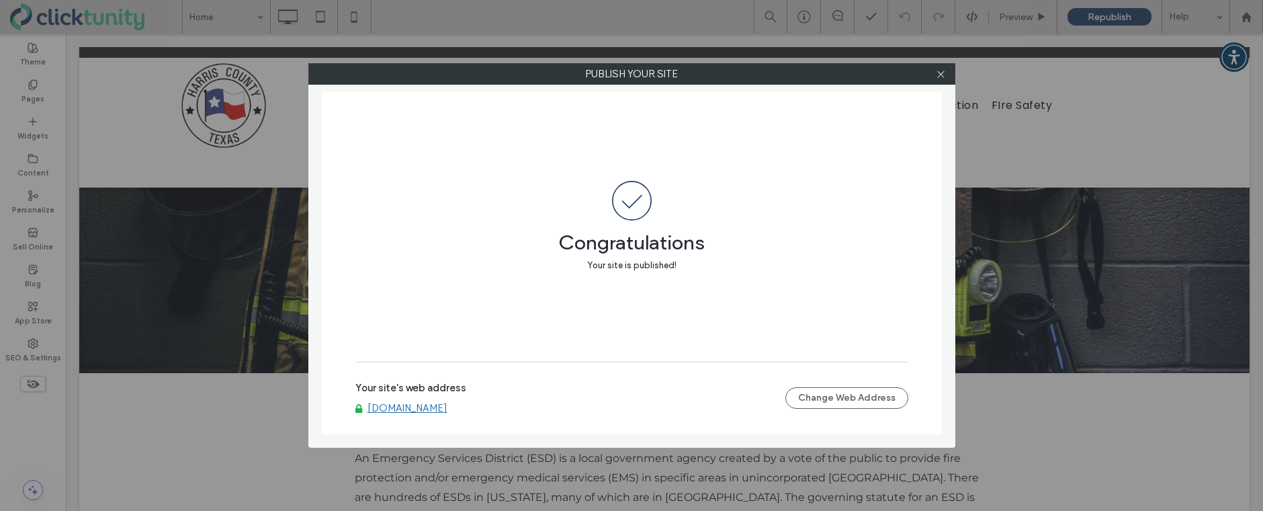
click at [945, 75] on icon at bounding box center [941, 74] width 10 height 10
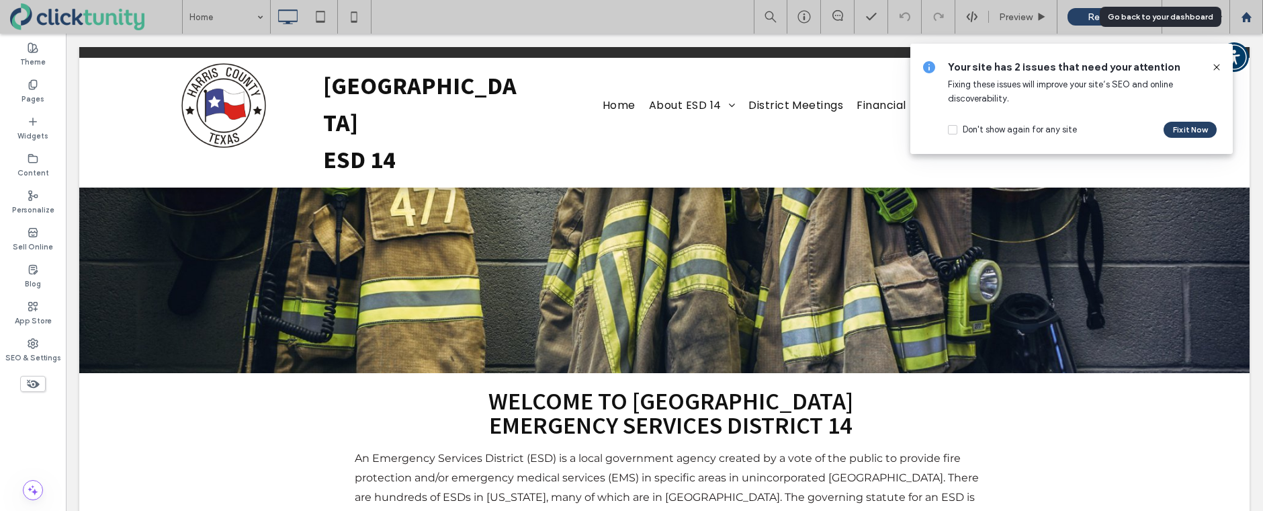
click at [1244, 13] on use at bounding box center [1246, 16] width 10 height 10
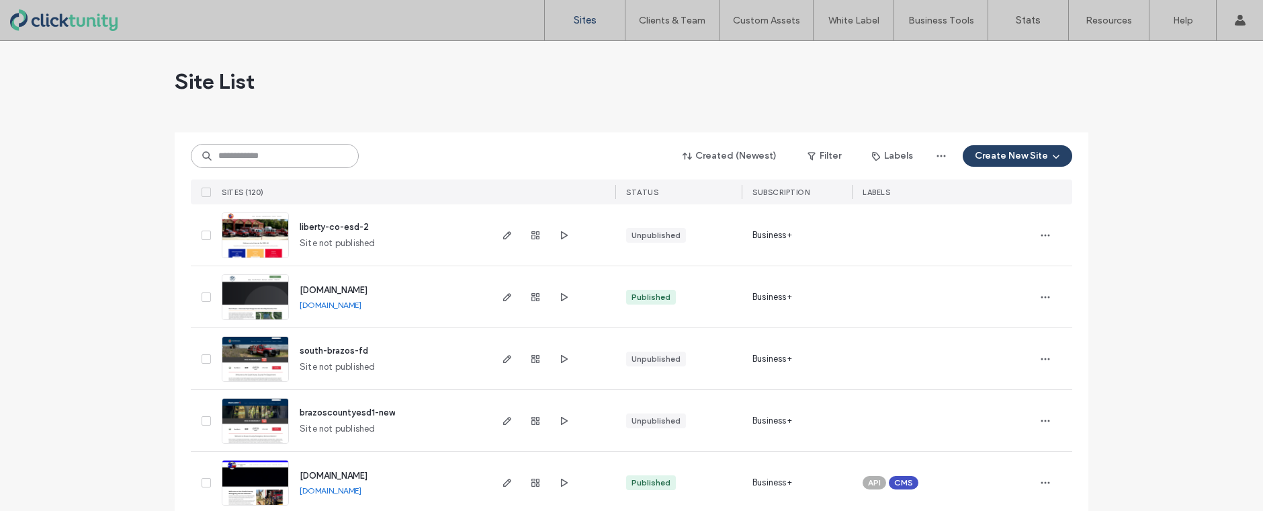
click at [267, 154] on input at bounding box center [275, 156] width 168 height 24
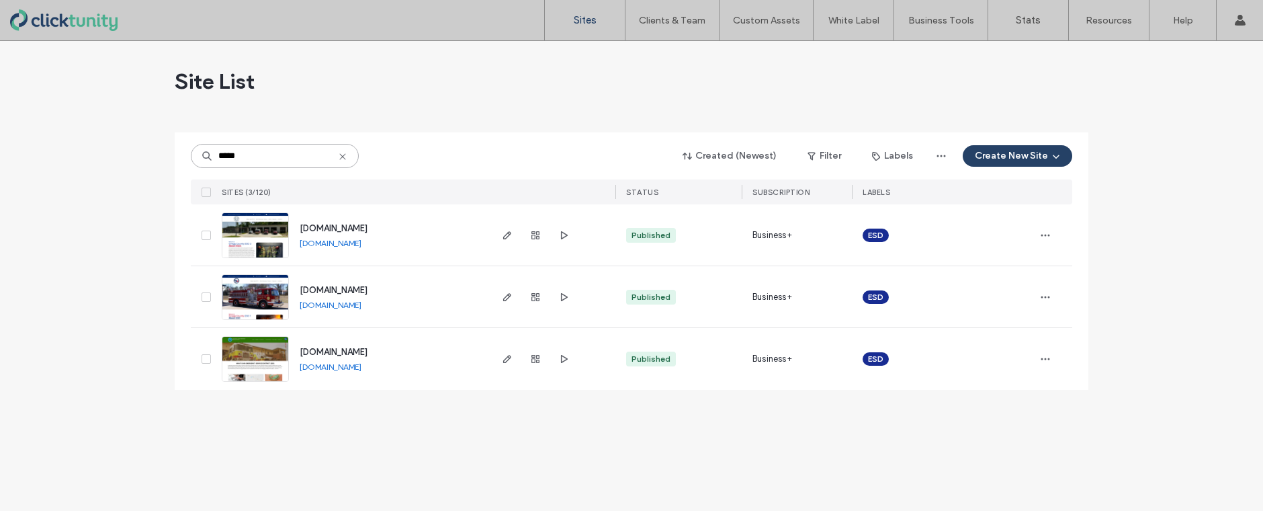
type input "*****"
click at [337, 353] on span "[DOMAIN_NAME]" at bounding box center [334, 352] width 68 height 10
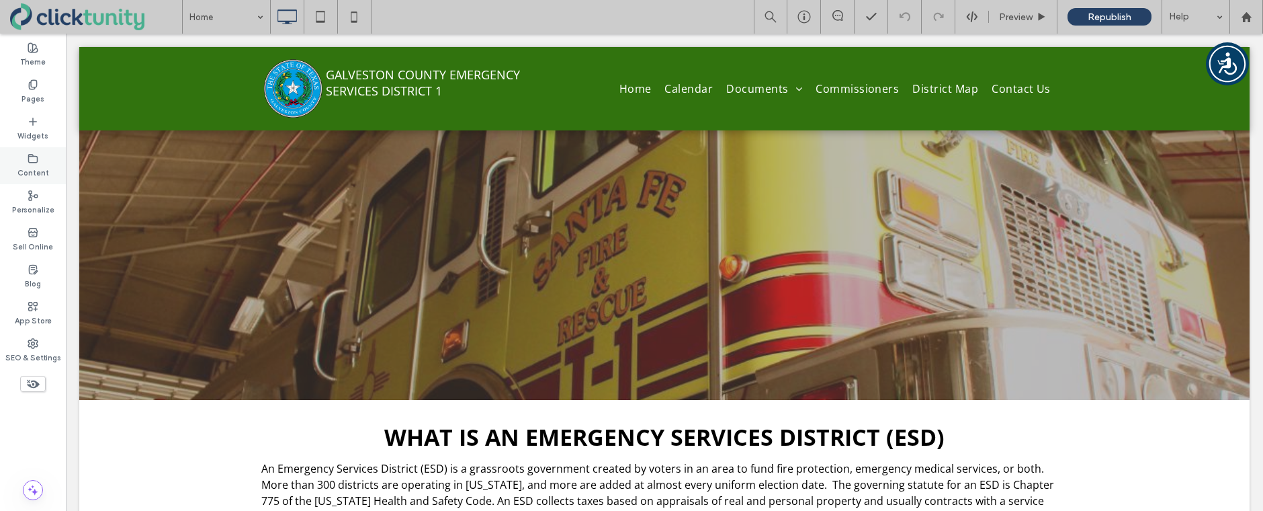
click at [36, 165] on label "Content" at bounding box center [33, 171] width 32 height 15
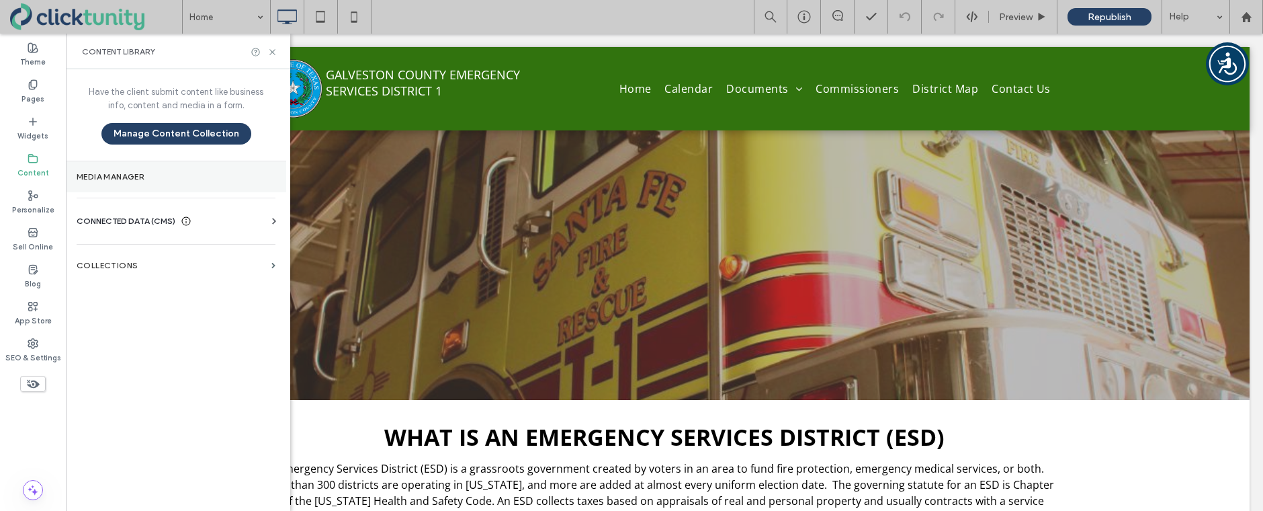
drag, startPoint x: 66, startPoint y: 173, endPoint x: 77, endPoint y: 172, distance: 10.8
click at [66, 172] on div "Theme Pages Widgets Content Personalize Sell Online Blog App Store SEO & Settin…" at bounding box center [33, 272] width 66 height 477
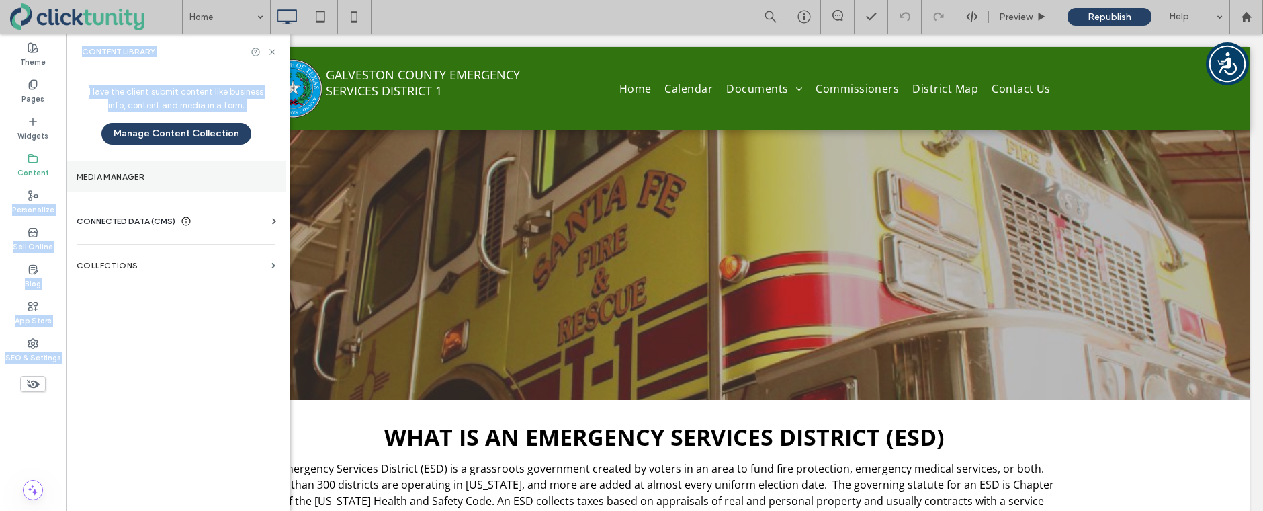
click at [77, 172] on label "Media Manager" at bounding box center [176, 176] width 199 height 9
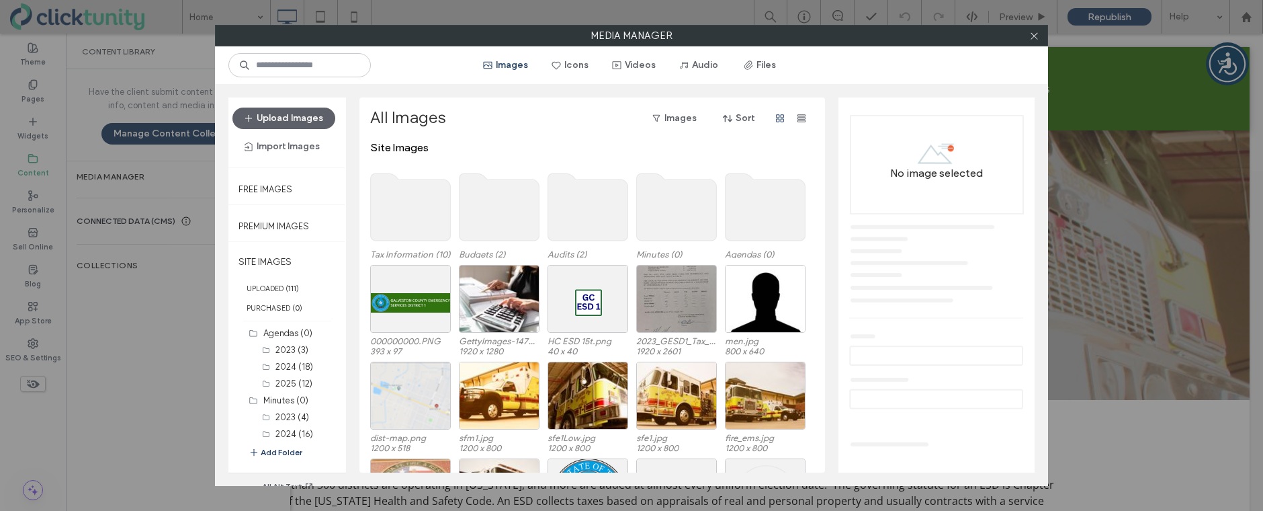
drag, startPoint x: 753, startPoint y: 68, endPoint x: 795, endPoint y: 91, distance: 48.1
click at [753, 68] on button "Files" at bounding box center [760, 64] width 60 height 21
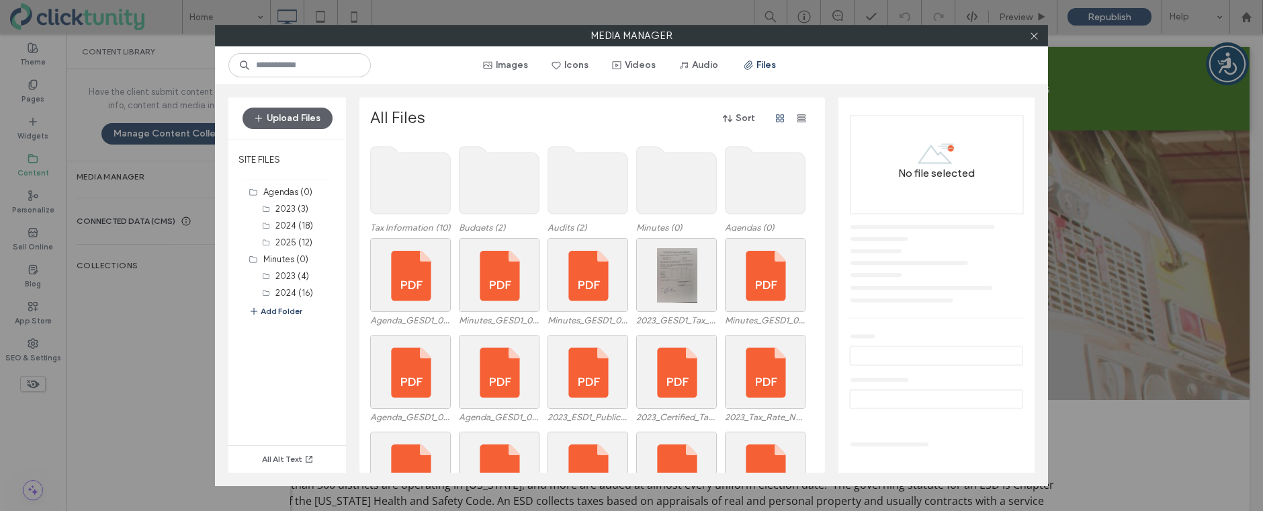
click at [778, 175] on use at bounding box center [766, 179] width 80 height 67
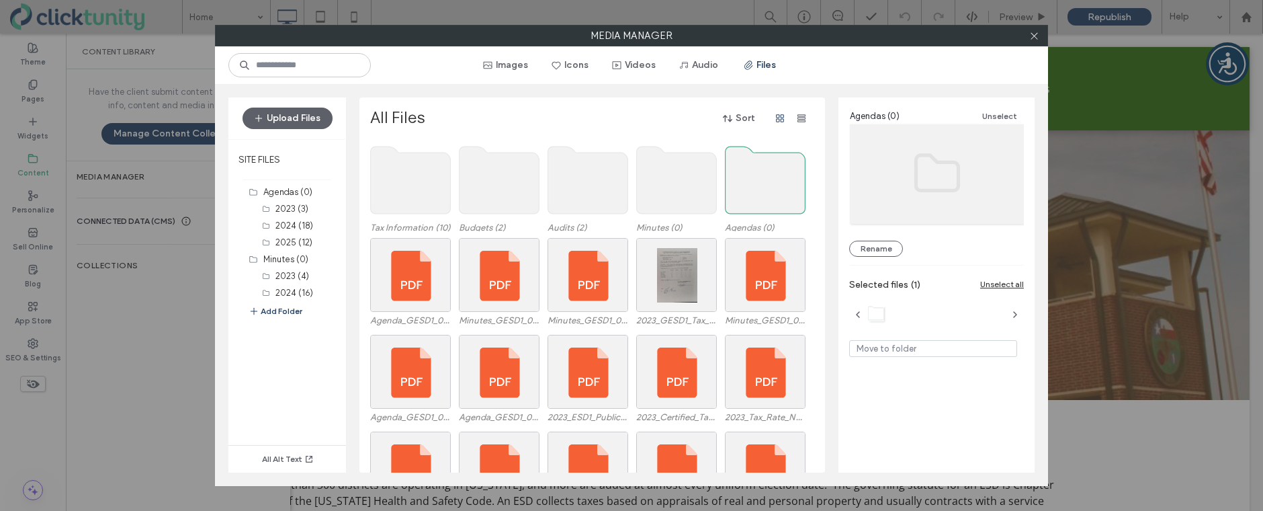
click at [777, 175] on use at bounding box center [766, 179] width 80 height 67
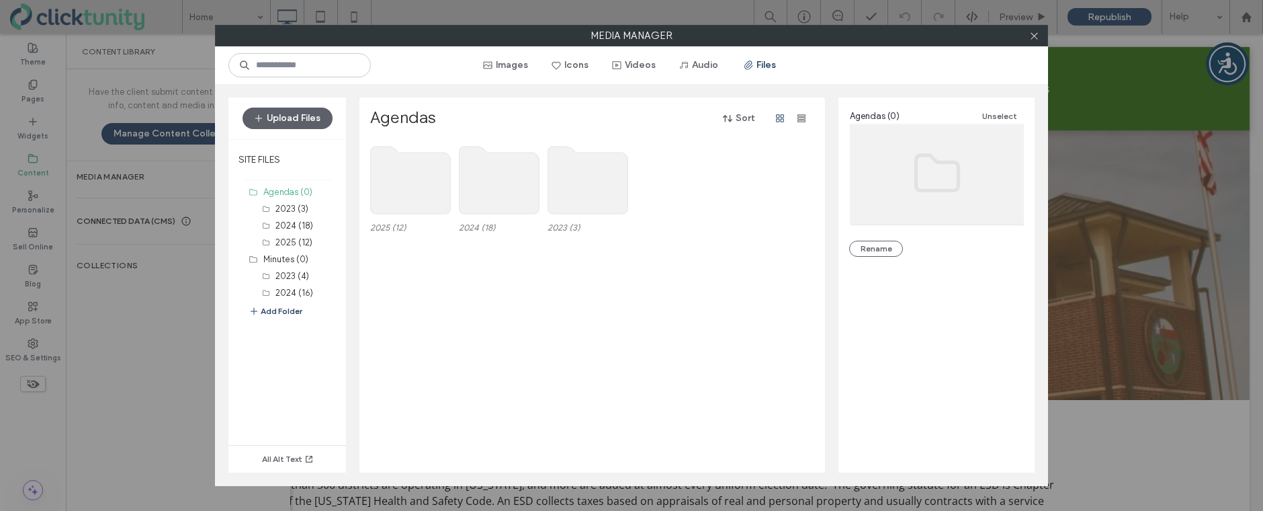
click at [408, 184] on use at bounding box center [411, 179] width 80 height 67
click at [408, 183] on use at bounding box center [411, 179] width 80 height 67
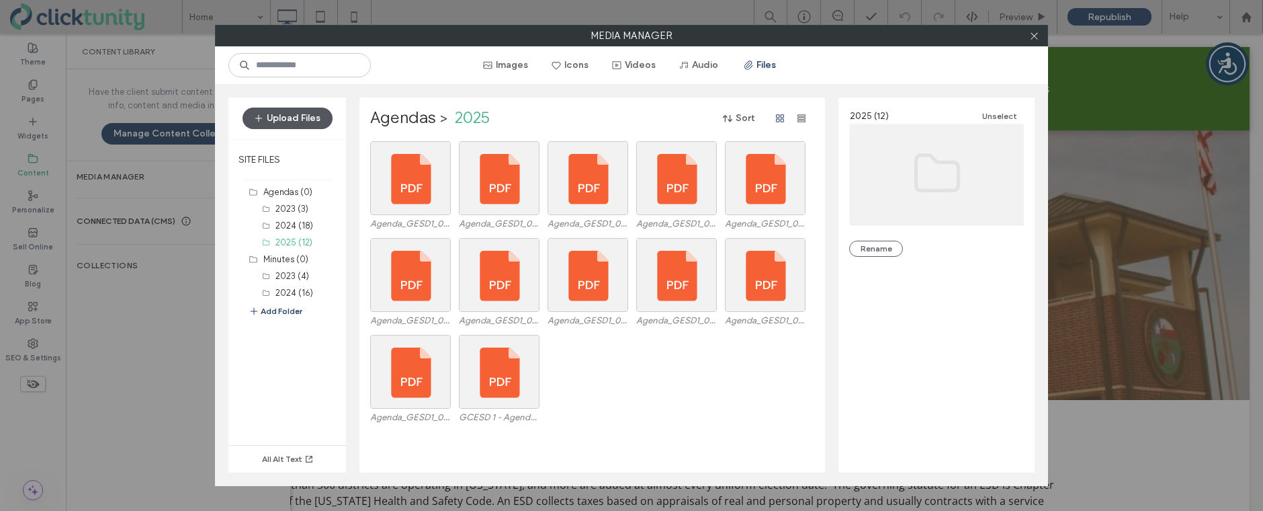
click at [308, 122] on button "Upload Files" at bounding box center [288, 117] width 90 height 21
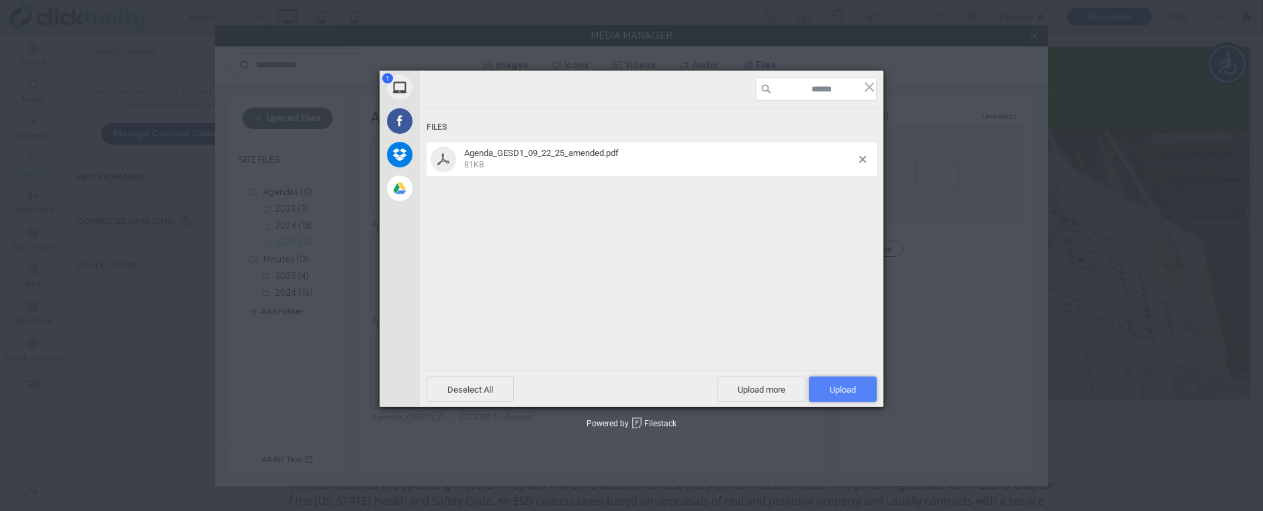
click at [848, 384] on span "Upload 1" at bounding box center [843, 389] width 26 height 10
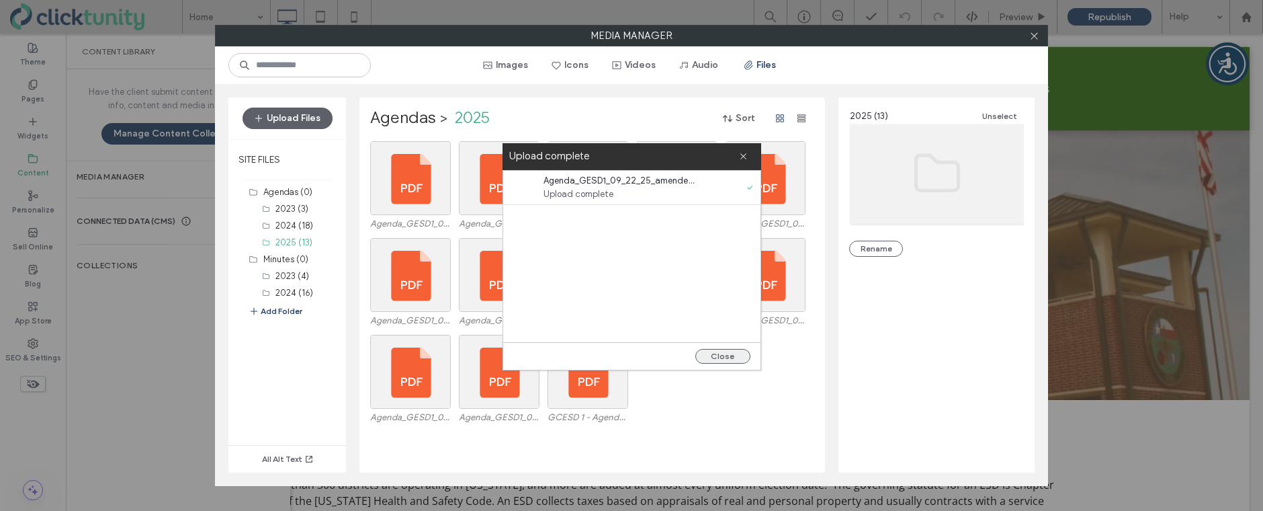
click at [728, 353] on button "Close" at bounding box center [722, 356] width 55 height 15
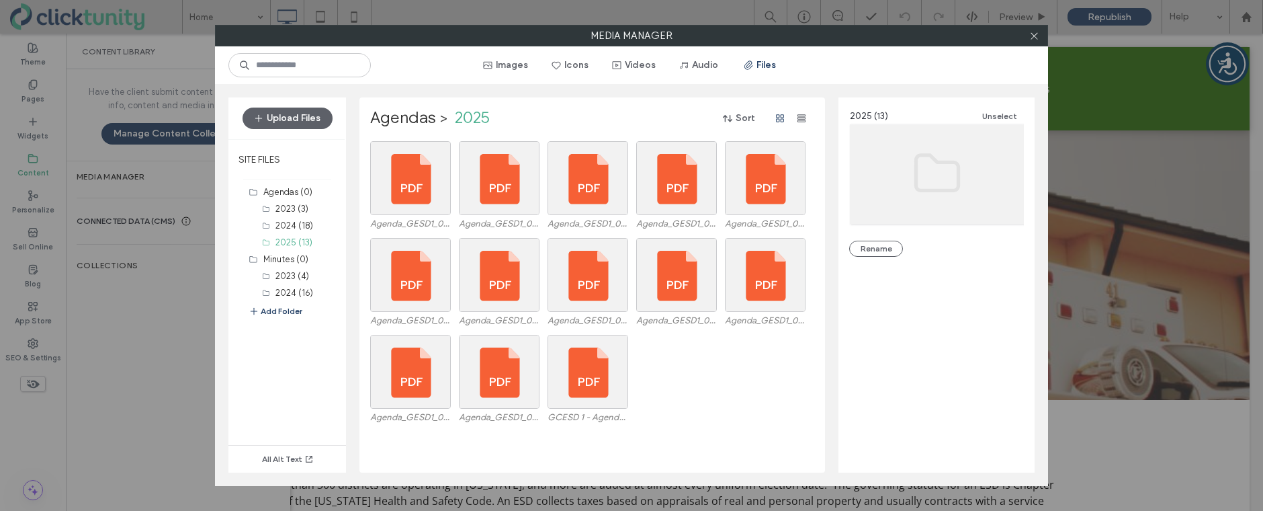
click at [1039, 36] on div at bounding box center [1034, 36] width 20 height 20
click at [1029, 36] on icon at bounding box center [1034, 36] width 10 height 10
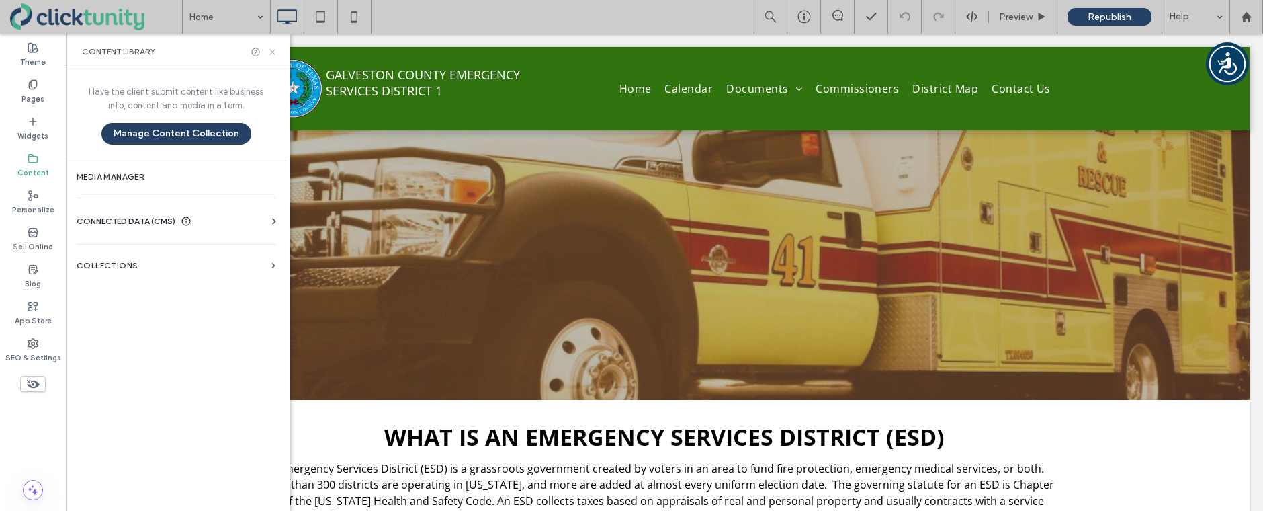
click at [269, 50] on icon at bounding box center [272, 52] width 10 height 10
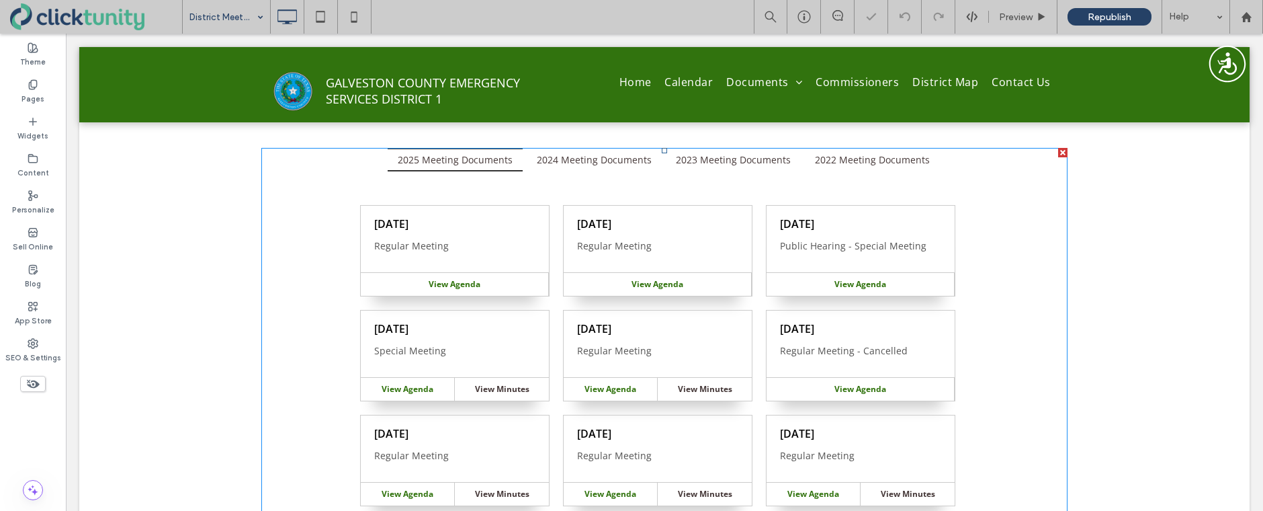
scroll to position [175, 0]
click at [501, 220] on span at bounding box center [664, 377] width 806 height 463
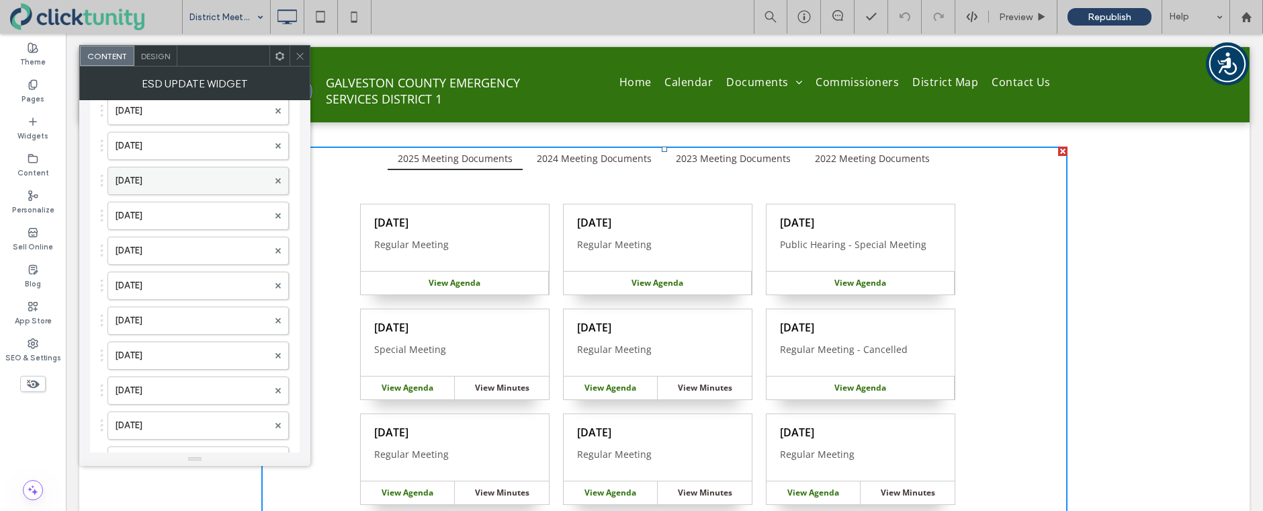
scroll to position [3538, 0]
click at [197, 245] on label "Sep. 22, 2025" at bounding box center [191, 251] width 153 height 27
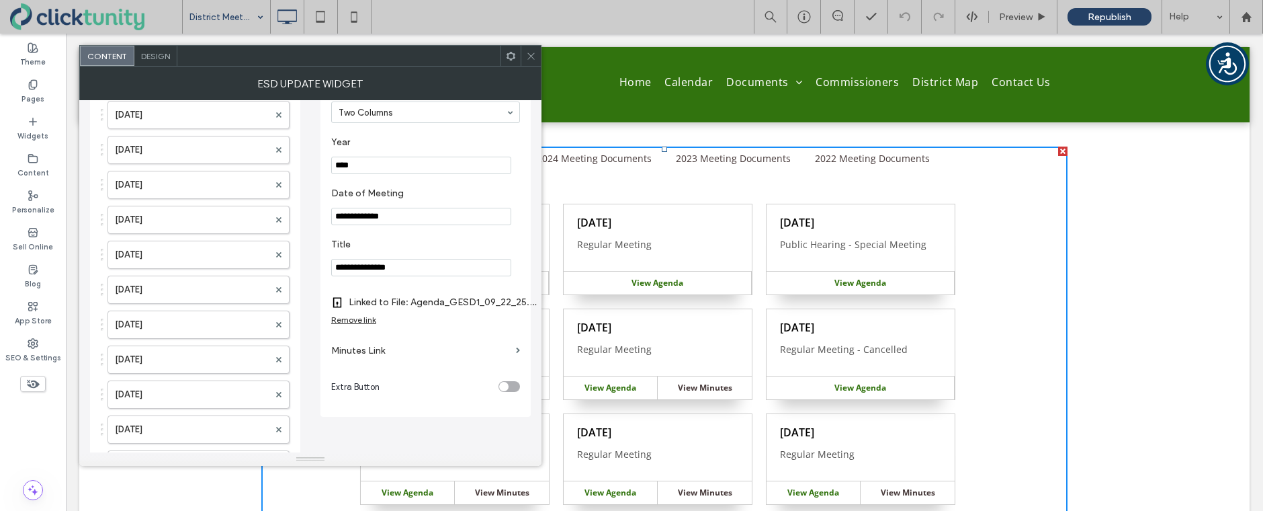
scroll to position [48, 0]
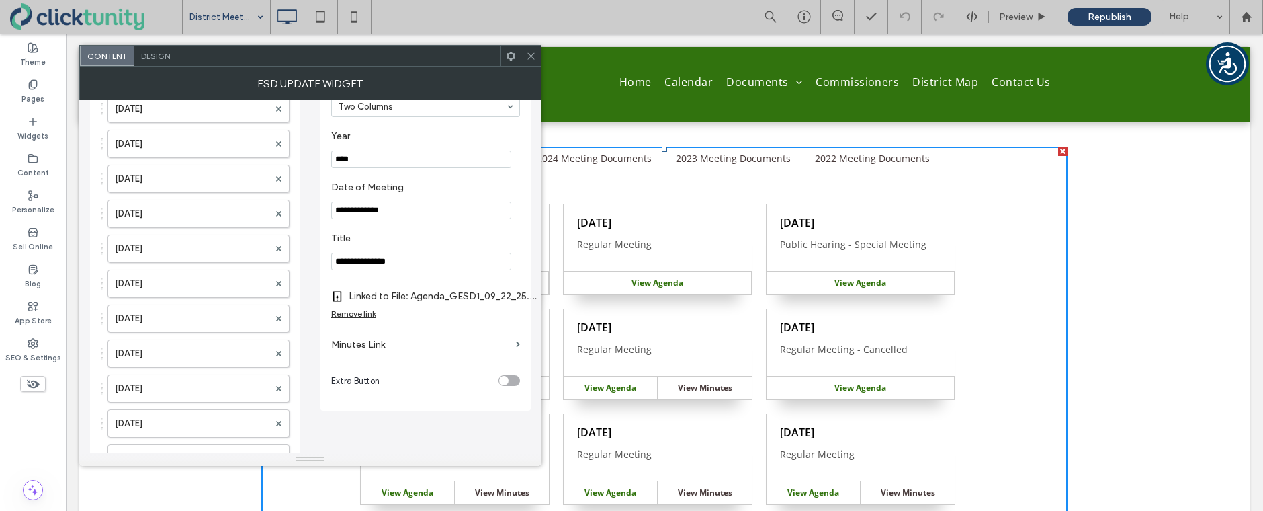
click at [349, 313] on div "Remove link" at bounding box center [353, 313] width 45 height 10
click at [348, 300] on label "Agenda Link" at bounding box center [420, 296] width 179 height 25
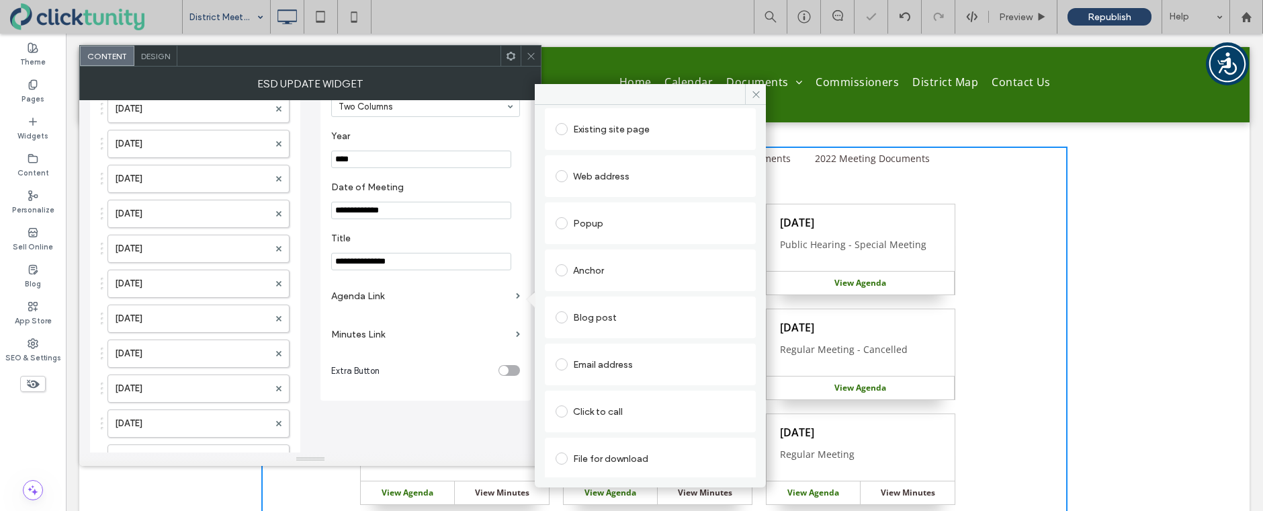
scroll to position [69, 0]
click at [561, 458] on span at bounding box center [562, 456] width 12 height 12
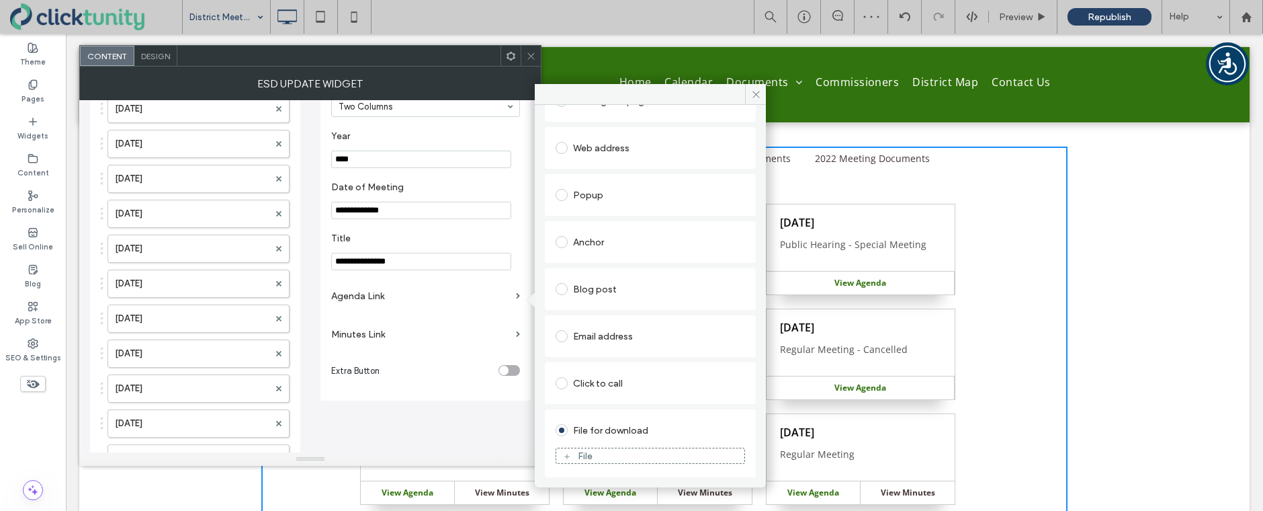
click at [574, 450] on div "File" at bounding box center [650, 455] width 188 height 12
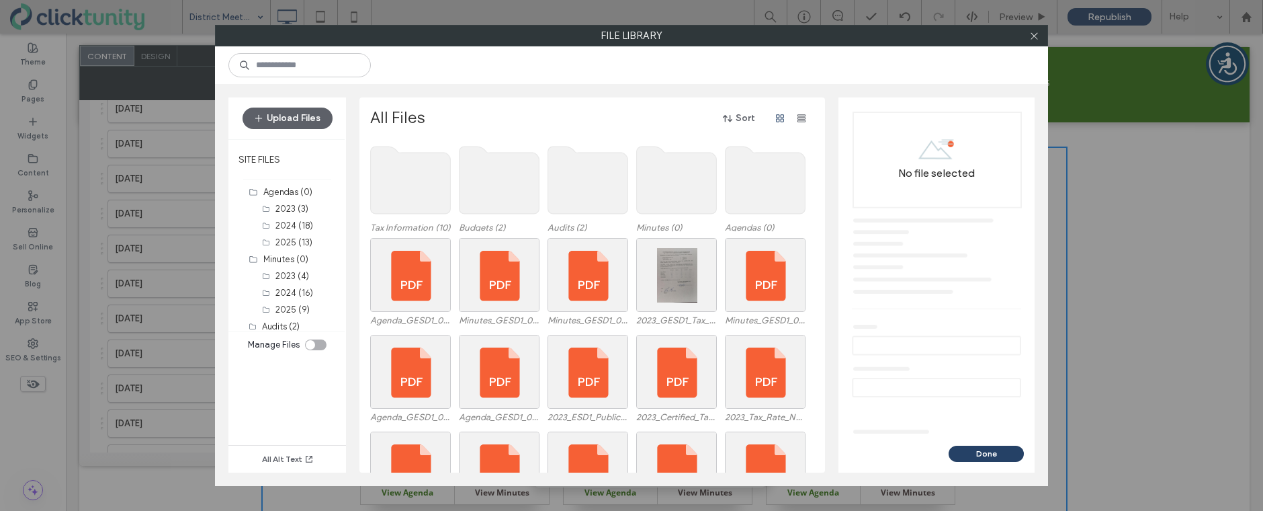
click at [755, 190] on use at bounding box center [766, 179] width 80 height 67
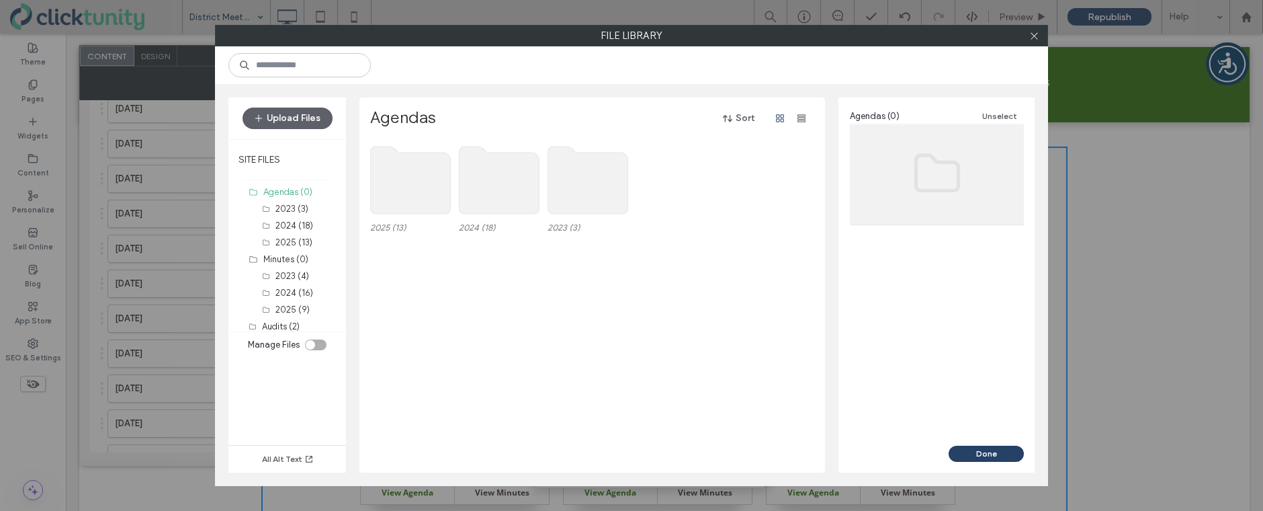
click at [428, 162] on use at bounding box center [411, 179] width 80 height 67
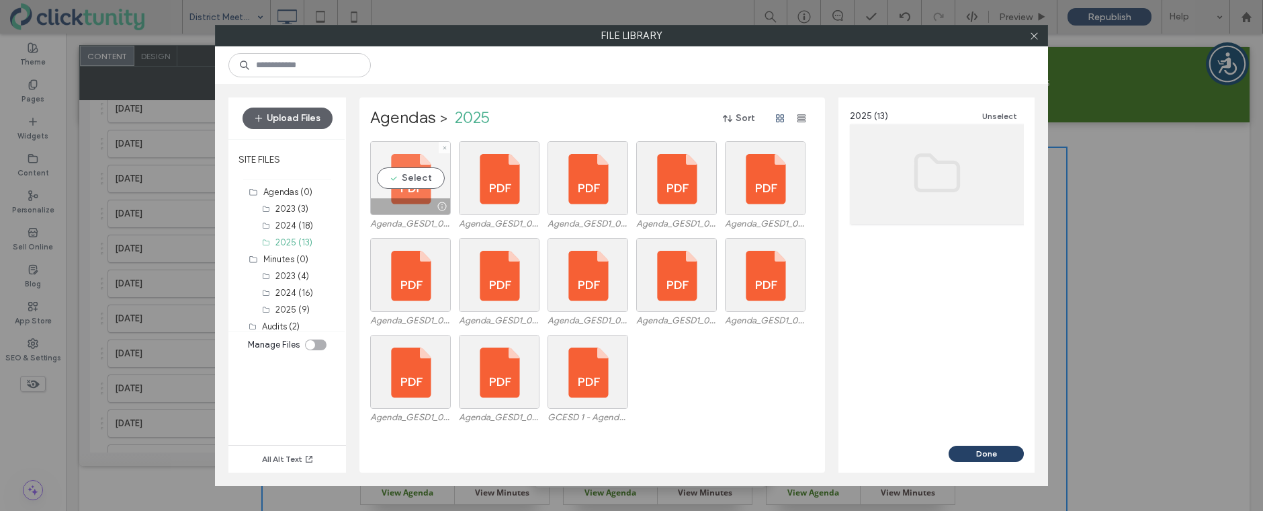
drag, startPoint x: 425, startPoint y: 180, endPoint x: 434, endPoint y: 183, distance: 9.4
click at [427, 181] on div "Select" at bounding box center [410, 178] width 81 height 74
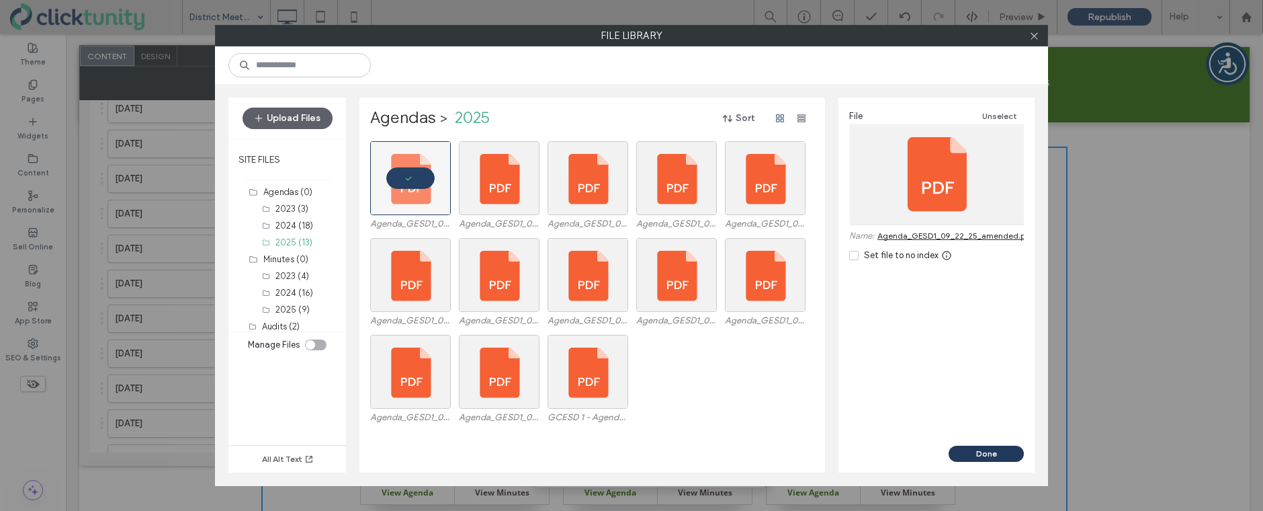
click at [955, 456] on button "Done" at bounding box center [986, 453] width 75 height 16
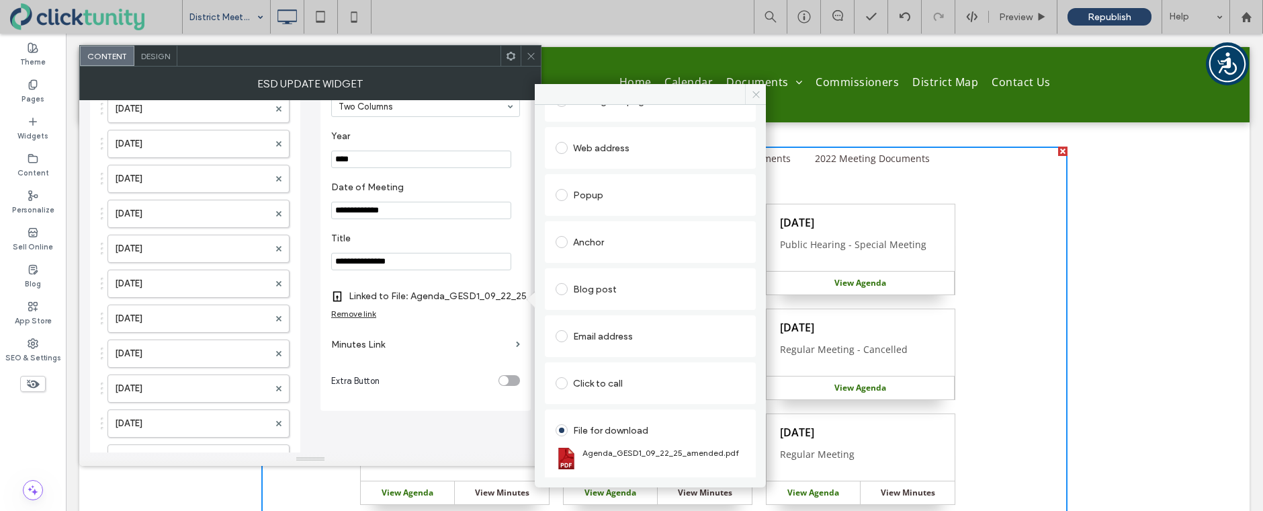
click at [754, 97] on icon at bounding box center [756, 94] width 10 height 10
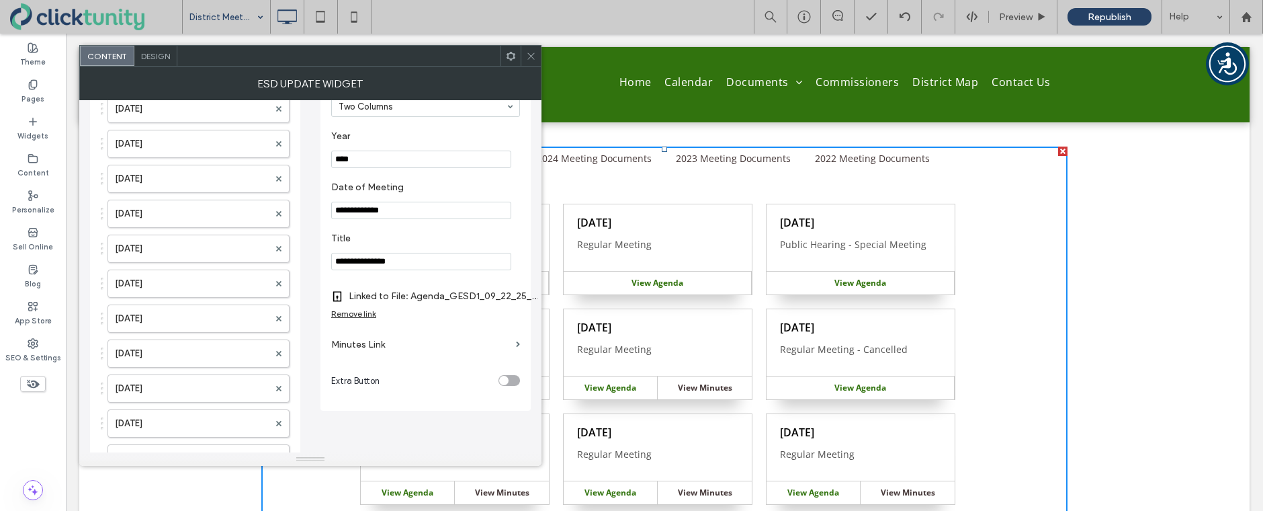
click at [527, 58] on use at bounding box center [530, 55] width 7 height 7
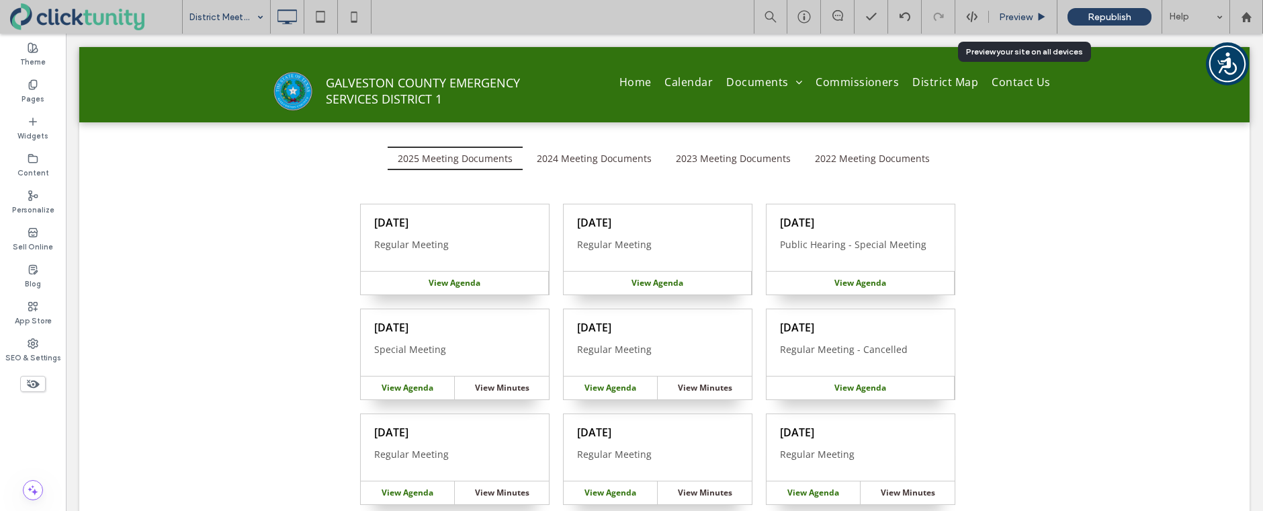
click at [1008, 23] on div "Preview" at bounding box center [1023, 17] width 69 height 34
click at [1009, 19] on span "Preview" at bounding box center [1016, 16] width 34 height 11
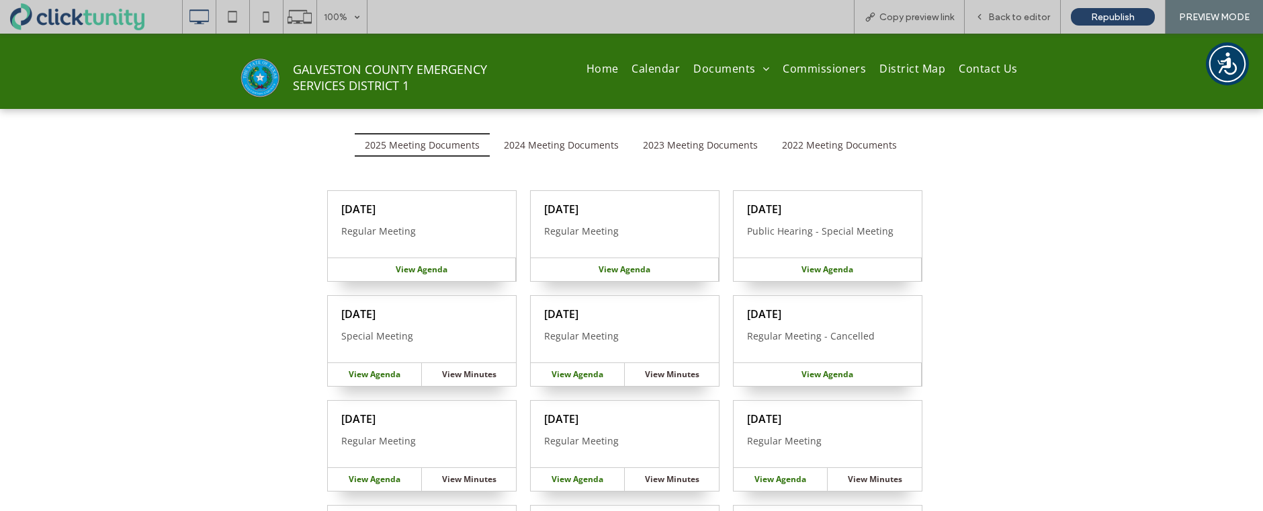
click at [433, 267] on span "View Agenda" at bounding box center [422, 268] width 52 height 11
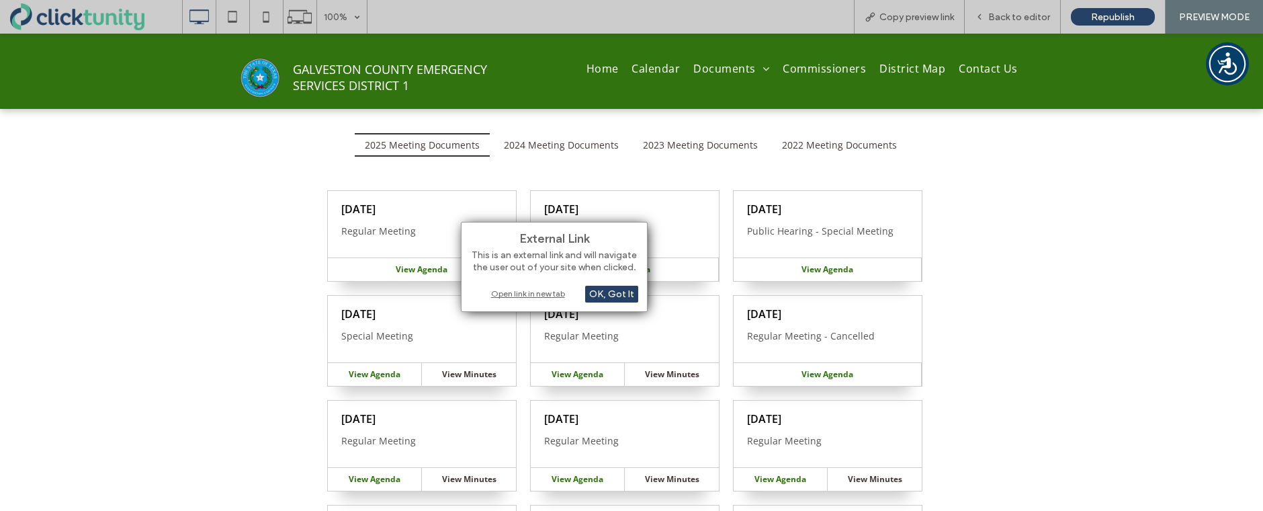
click at [506, 290] on div "Open link in new tab" at bounding box center [554, 293] width 168 height 14
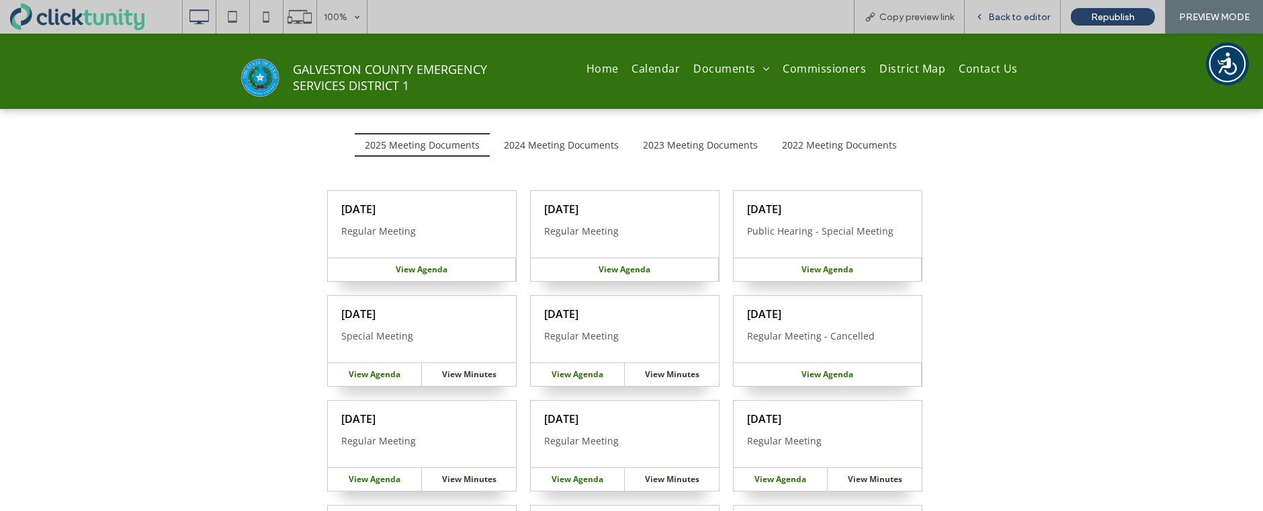
click at [1002, 22] on span "Back to editor" at bounding box center [1019, 16] width 62 height 11
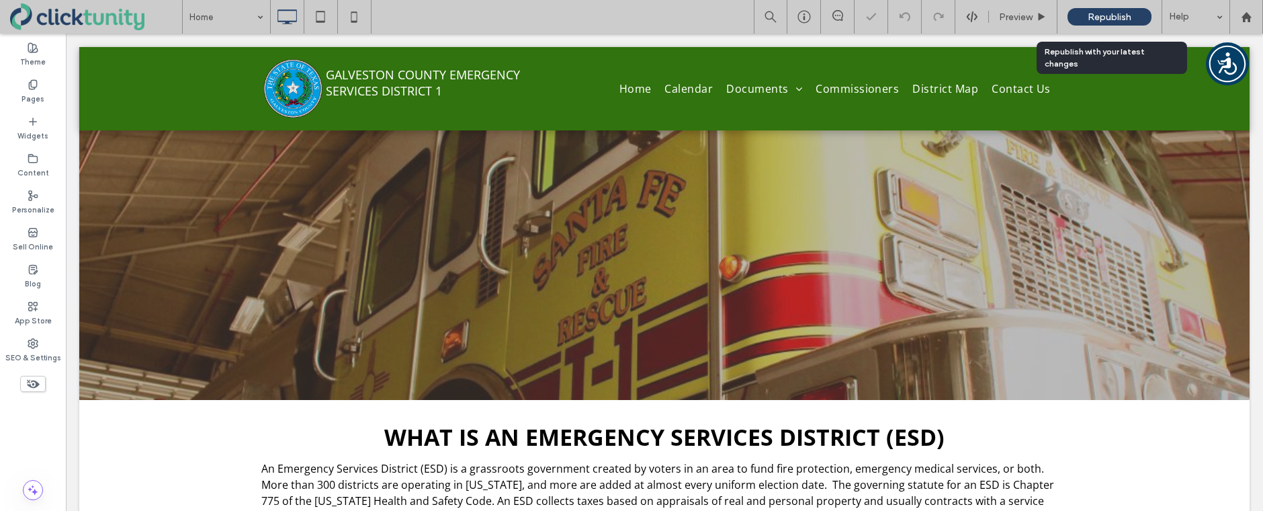
click at [1096, 24] on div "Republish" at bounding box center [1109, 16] width 84 height 17
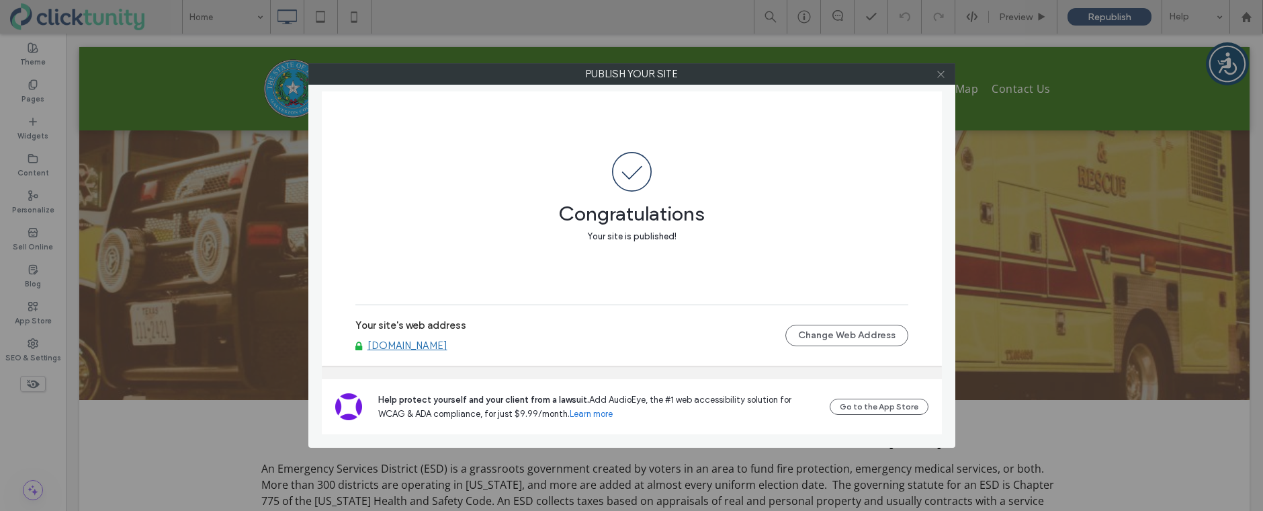
click at [941, 74] on use at bounding box center [940, 74] width 7 height 7
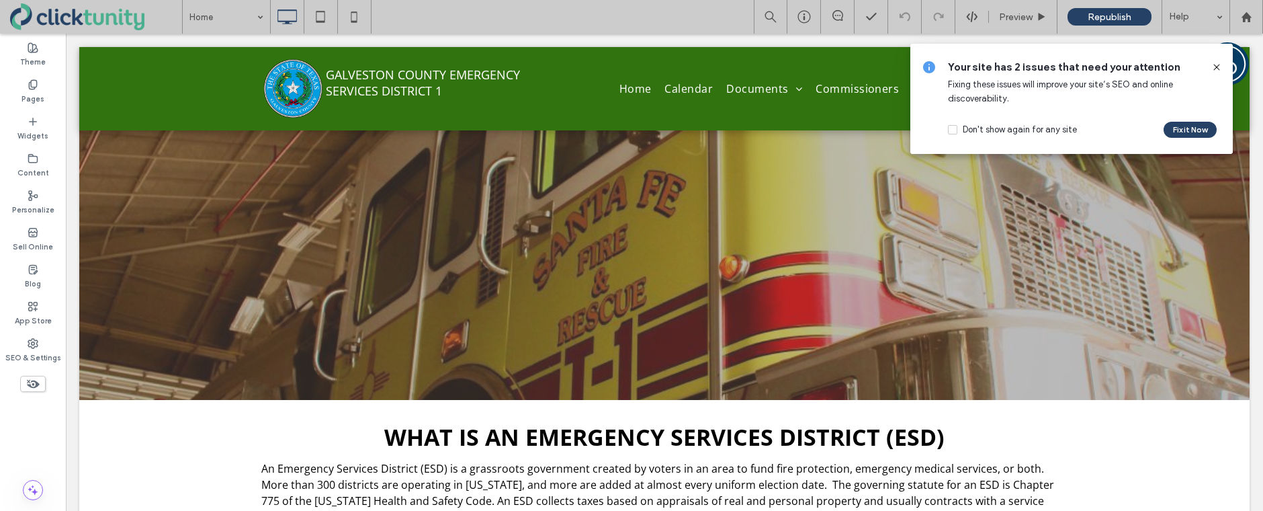
click at [1218, 64] on icon at bounding box center [1216, 67] width 11 height 11
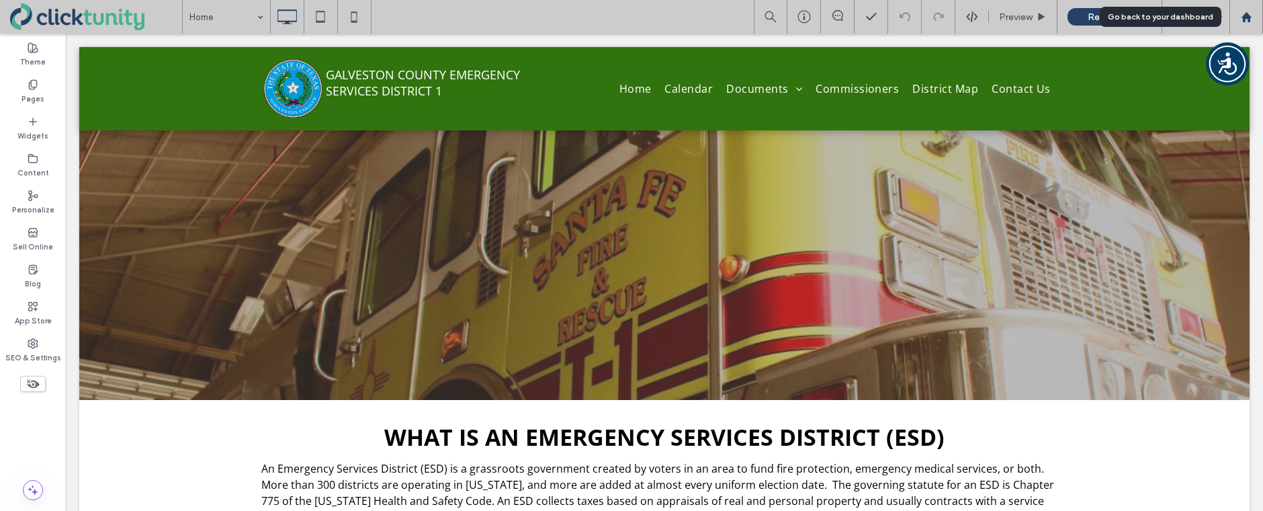
click at [1248, 20] on use at bounding box center [1246, 16] width 10 height 10
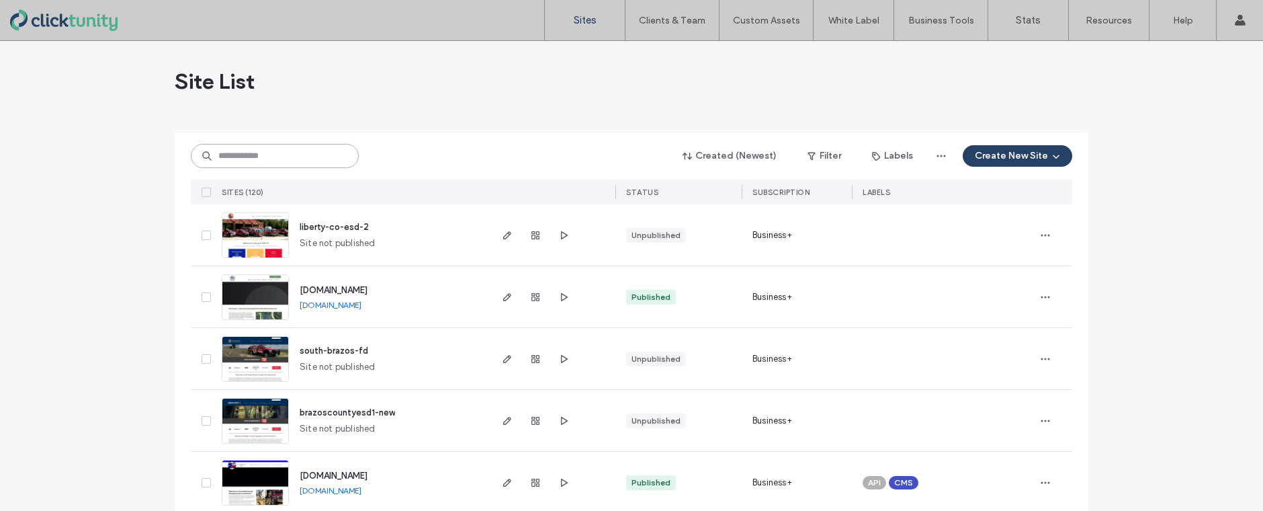
click at [292, 159] on input at bounding box center [275, 156] width 168 height 24
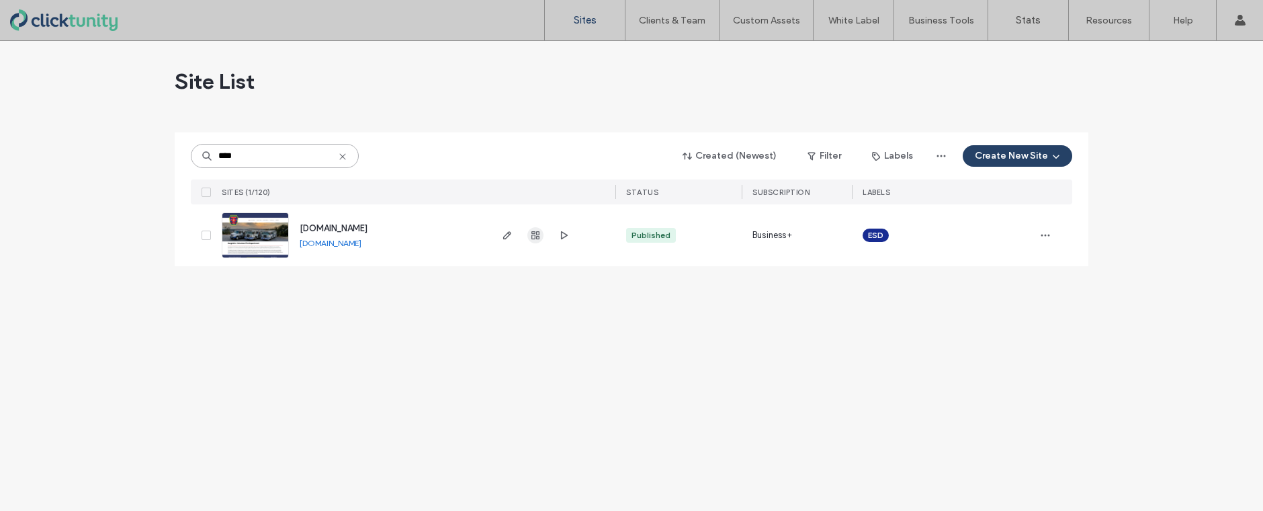
type input "****"
click at [533, 232] on icon "button" at bounding box center [535, 235] width 11 height 11
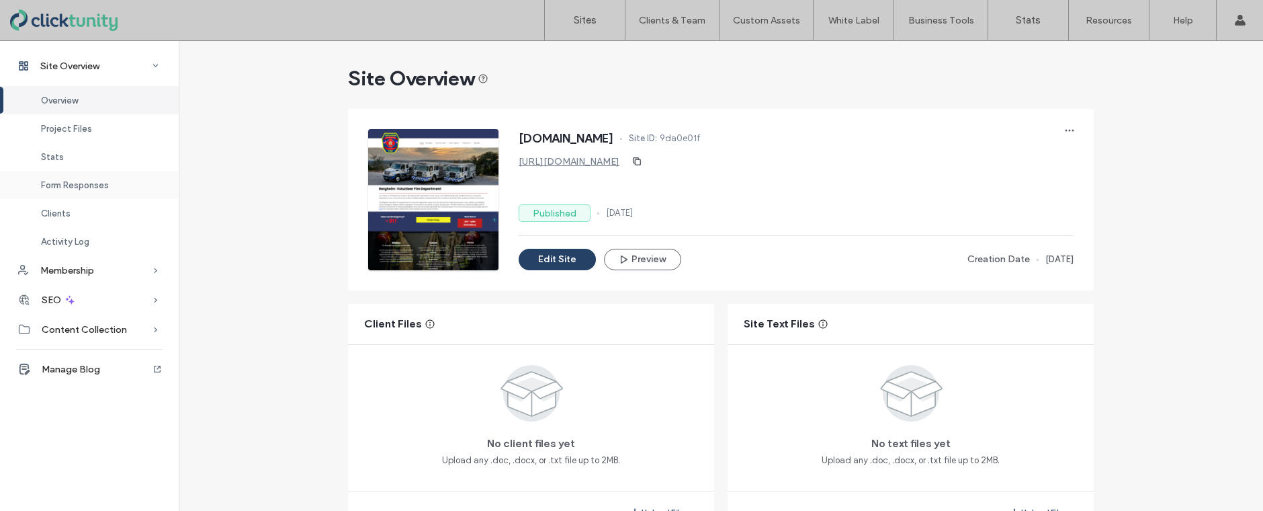
click at [87, 186] on span "Form Responses" at bounding box center [75, 185] width 68 height 10
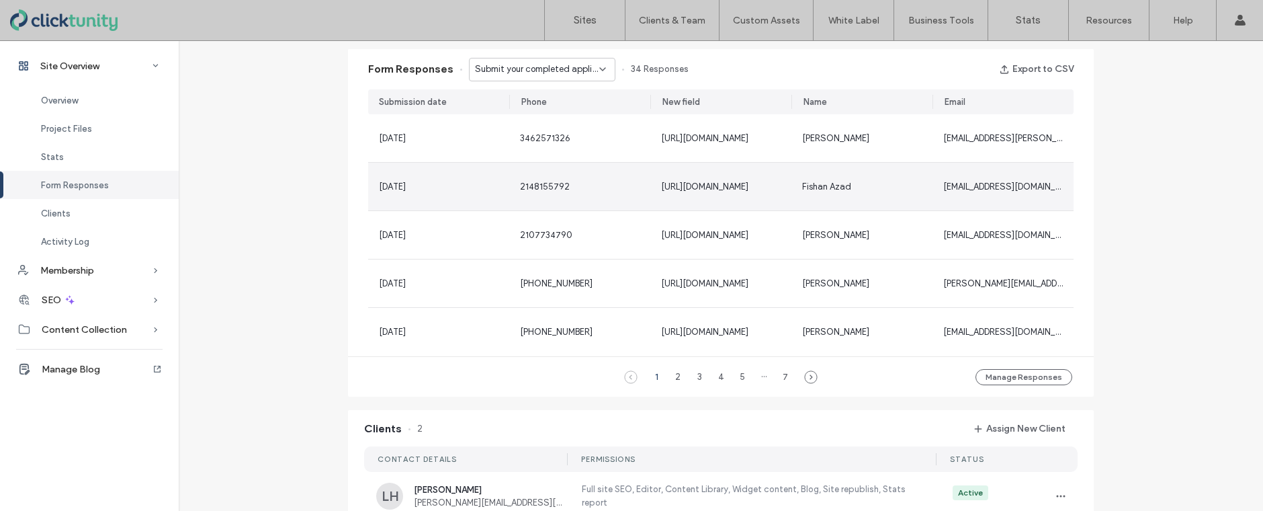
scroll to position [859, 0]
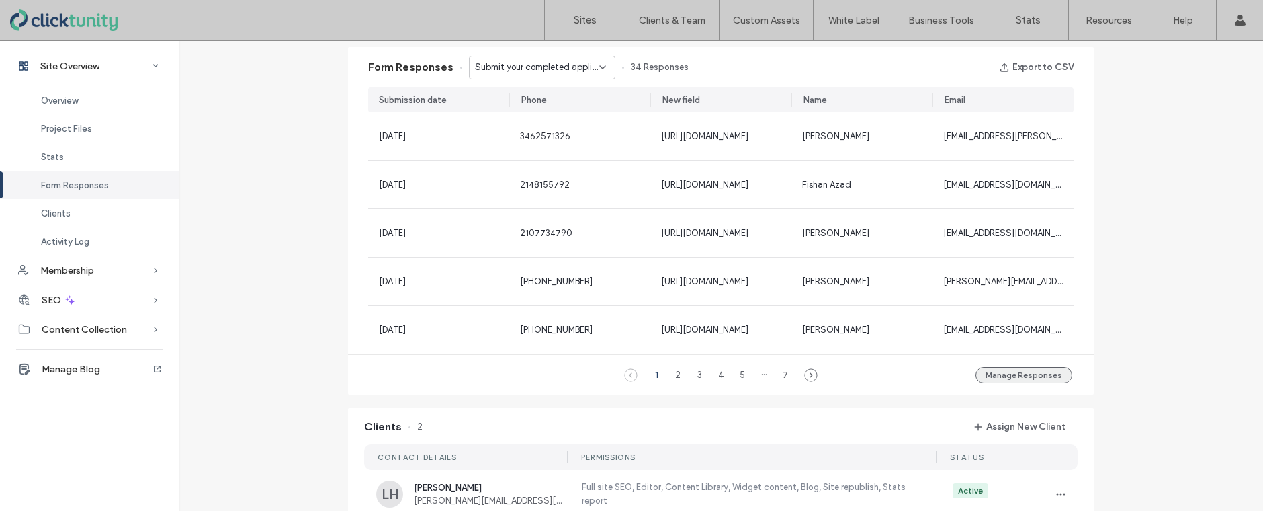
click at [991, 375] on button "Manage Responses" at bounding box center [1023, 375] width 97 height 16
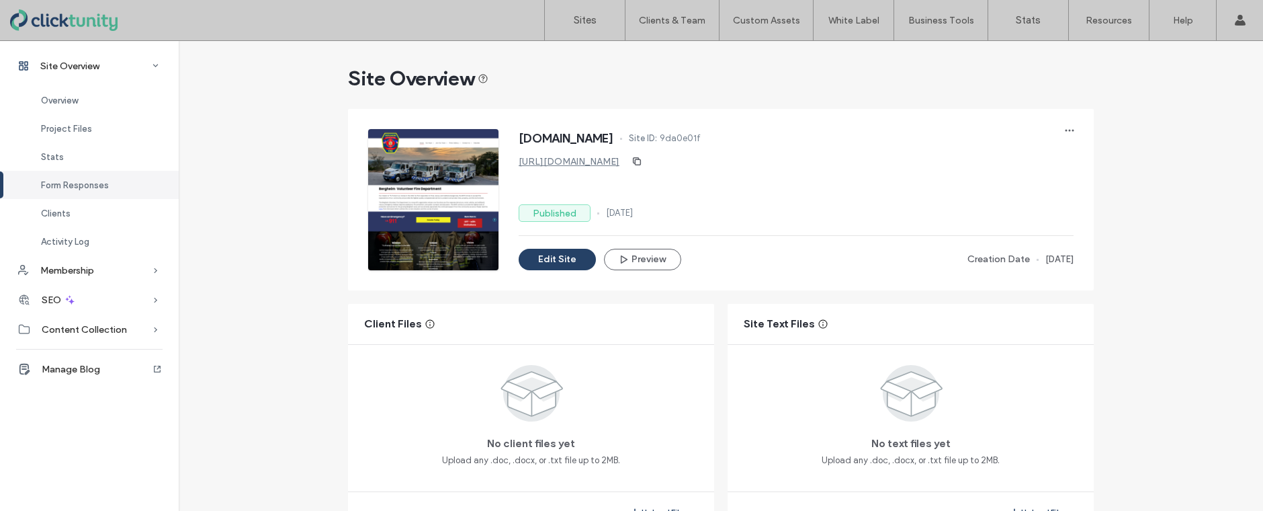
scroll to position [859, 0]
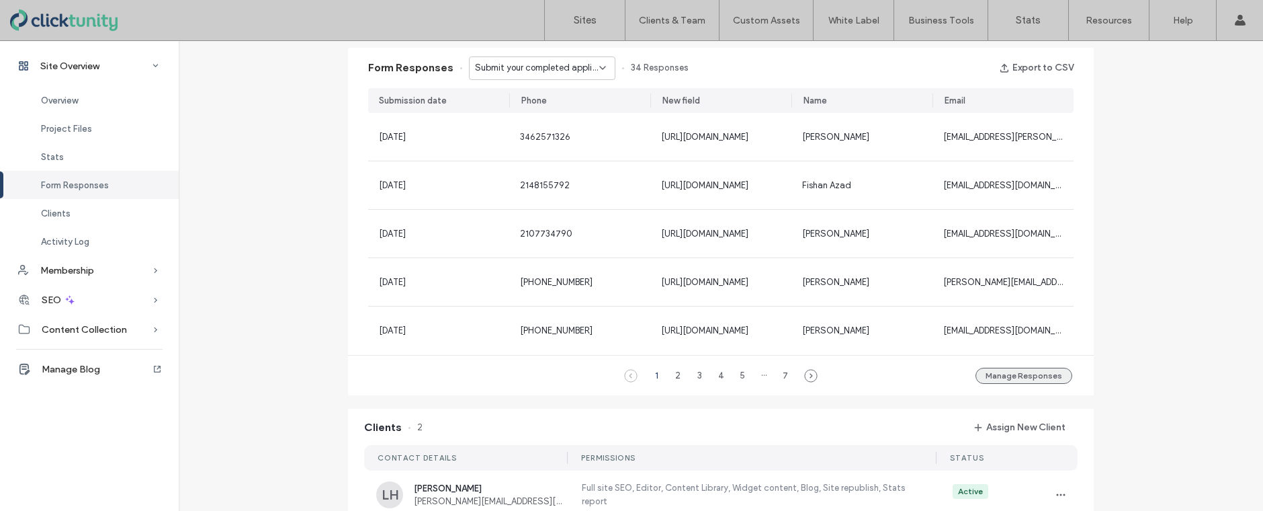
click at [1030, 374] on button "Manage Responses" at bounding box center [1023, 375] width 97 height 16
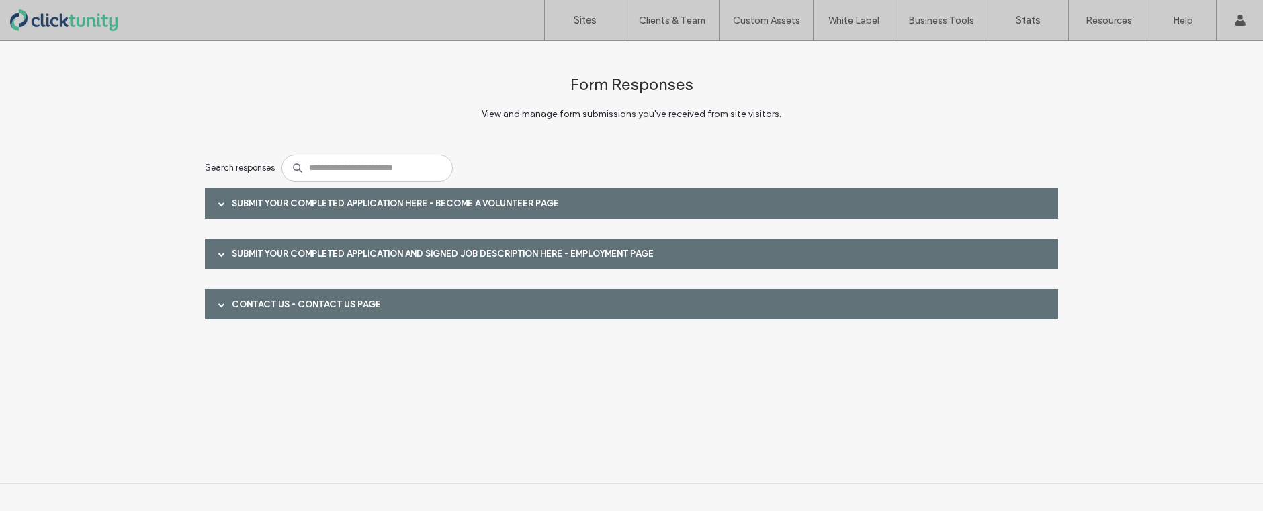
click at [221, 307] on span at bounding box center [221, 304] width 7 height 7
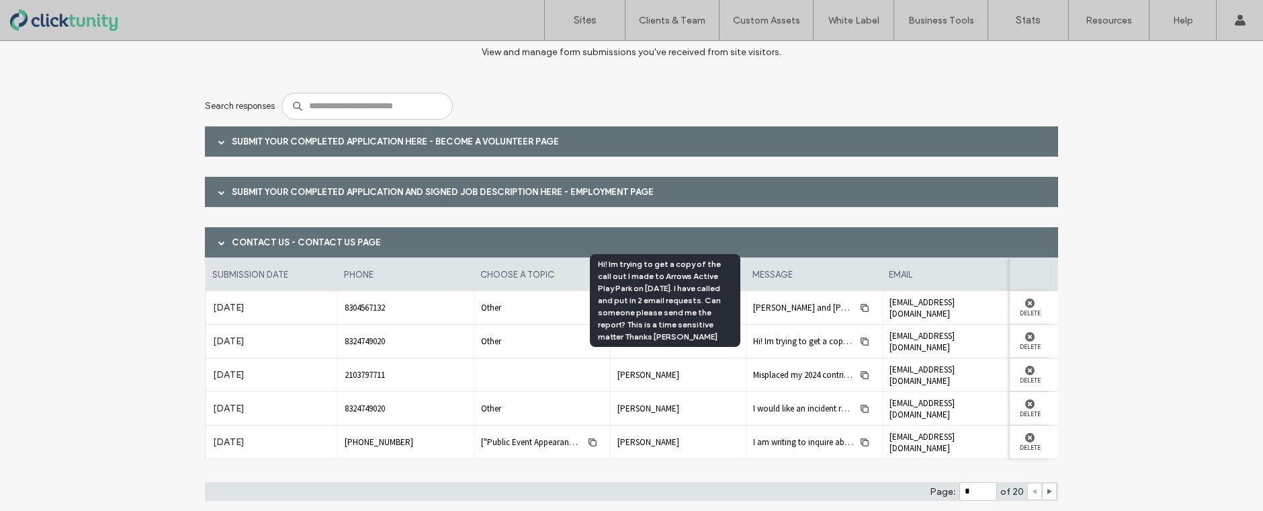
scroll to position [103, 0]
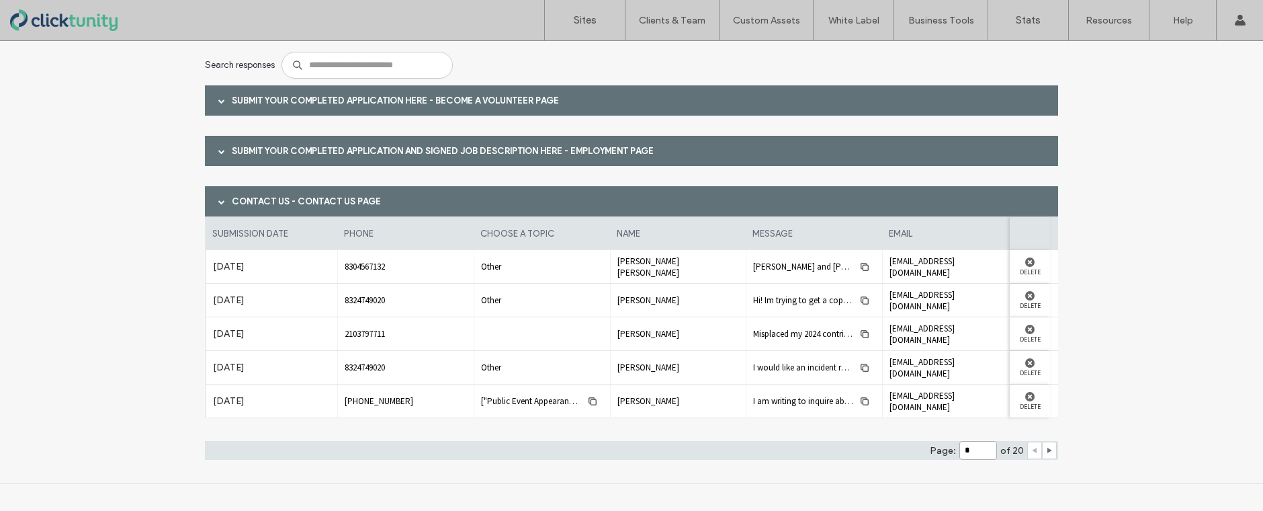
drag, startPoint x: 984, startPoint y: 450, endPoint x: 942, endPoint y: 449, distance: 41.7
click at [942, 449] on div "Page: * of 20" at bounding box center [631, 450] width 853 height 19
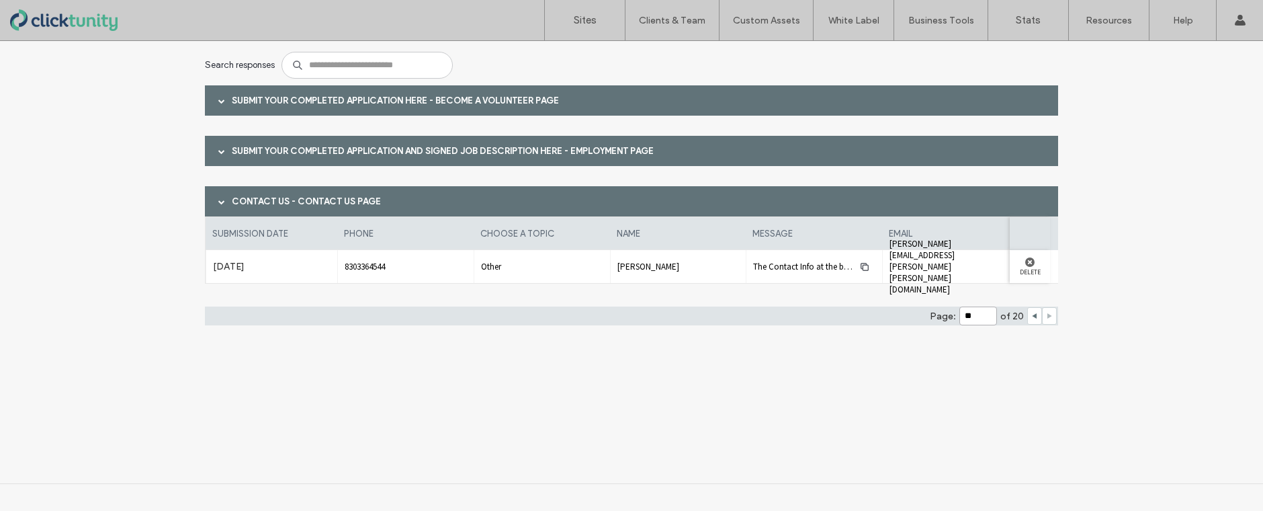
type input "**"
drag, startPoint x: 218, startPoint y: 155, endPoint x: 221, endPoint y: 165, distance: 10.6
click at [218, 155] on span at bounding box center [221, 151] width 7 height 24
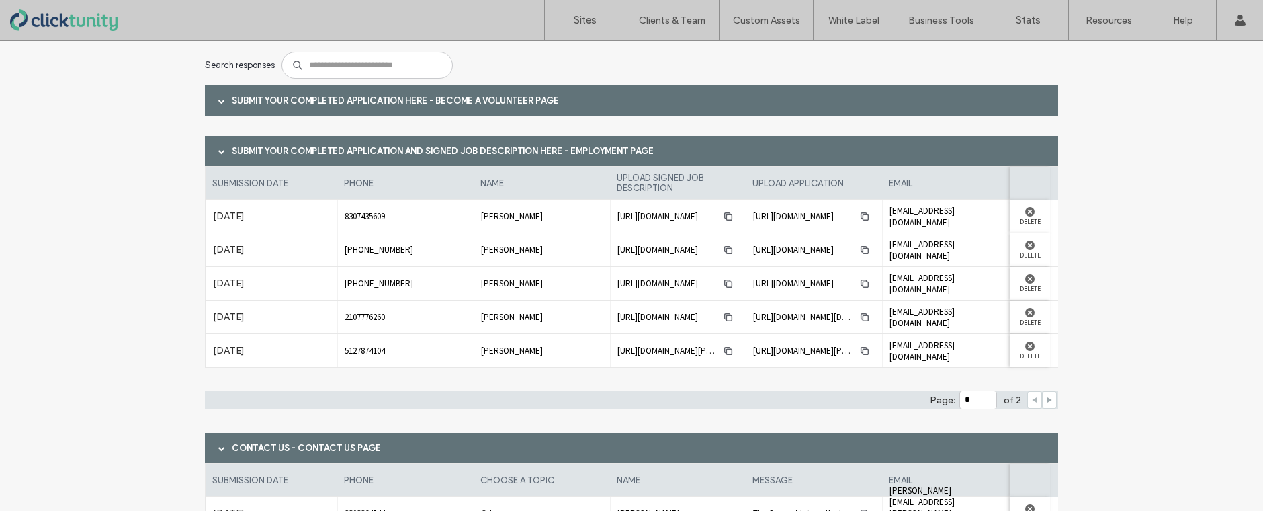
click at [1046, 396] on icon at bounding box center [1049, 399] width 7 height 7
type input "*"
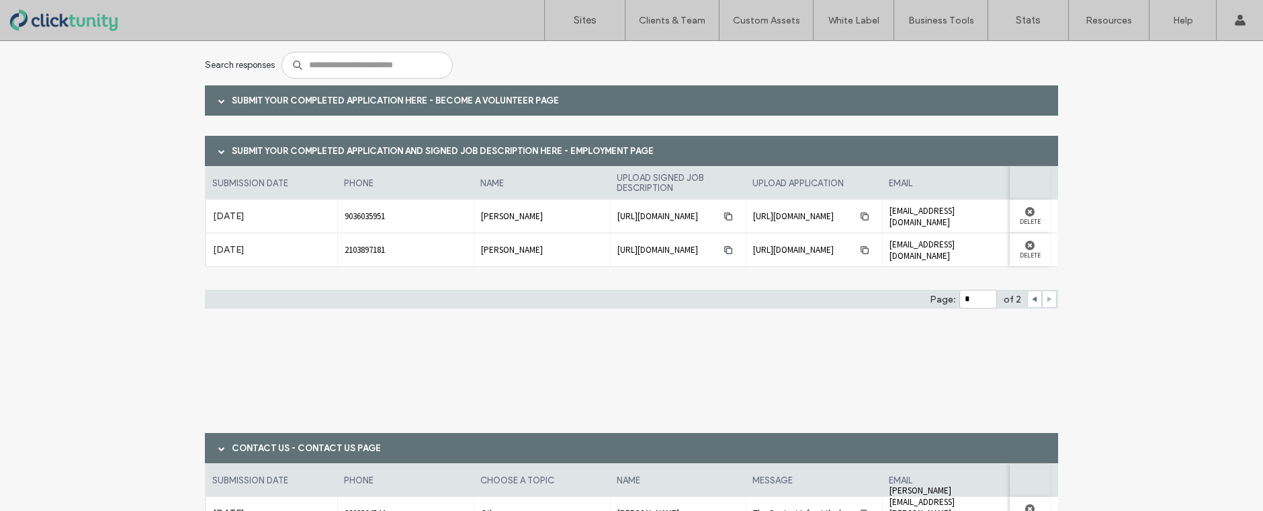
click at [218, 99] on span at bounding box center [221, 100] width 7 height 7
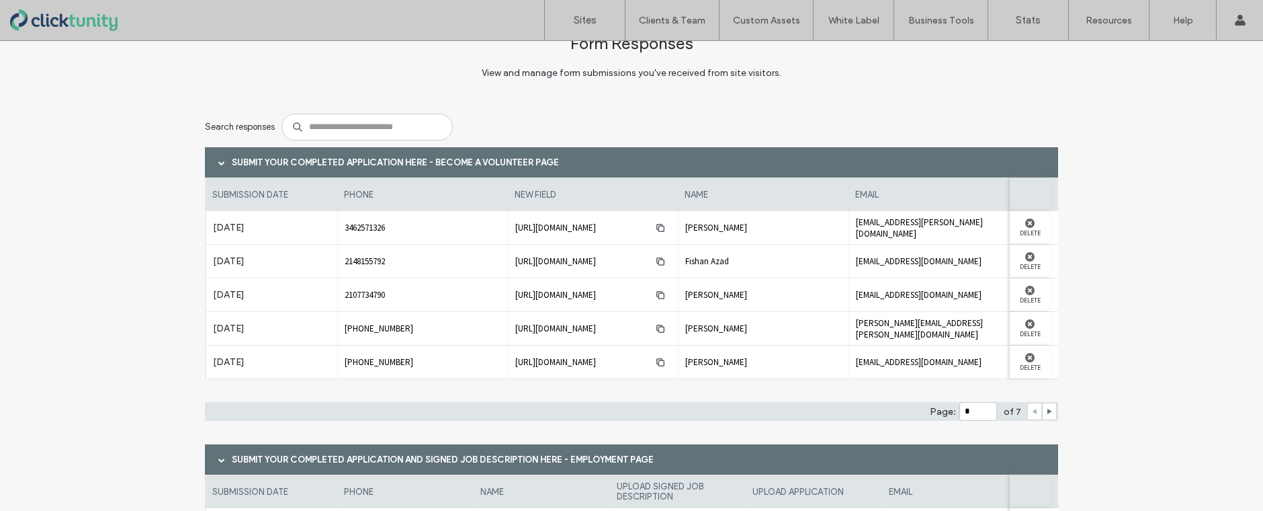
scroll to position [37, 0]
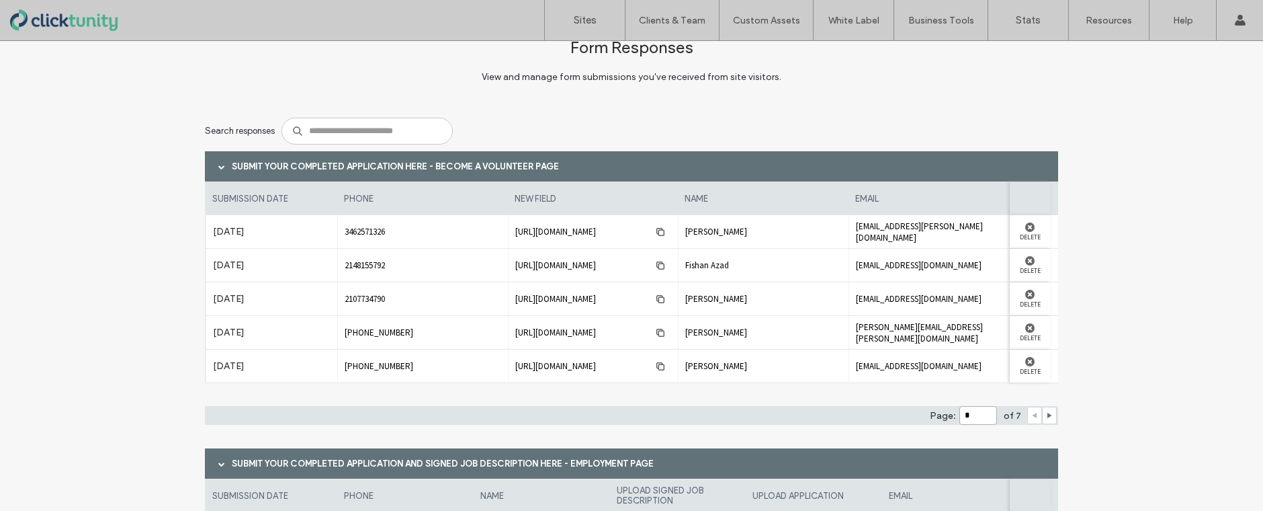
drag, startPoint x: 975, startPoint y: 415, endPoint x: 944, endPoint y: 410, distance: 31.3
click at [944, 410] on div "Page: * of 7" at bounding box center [631, 415] width 853 height 19
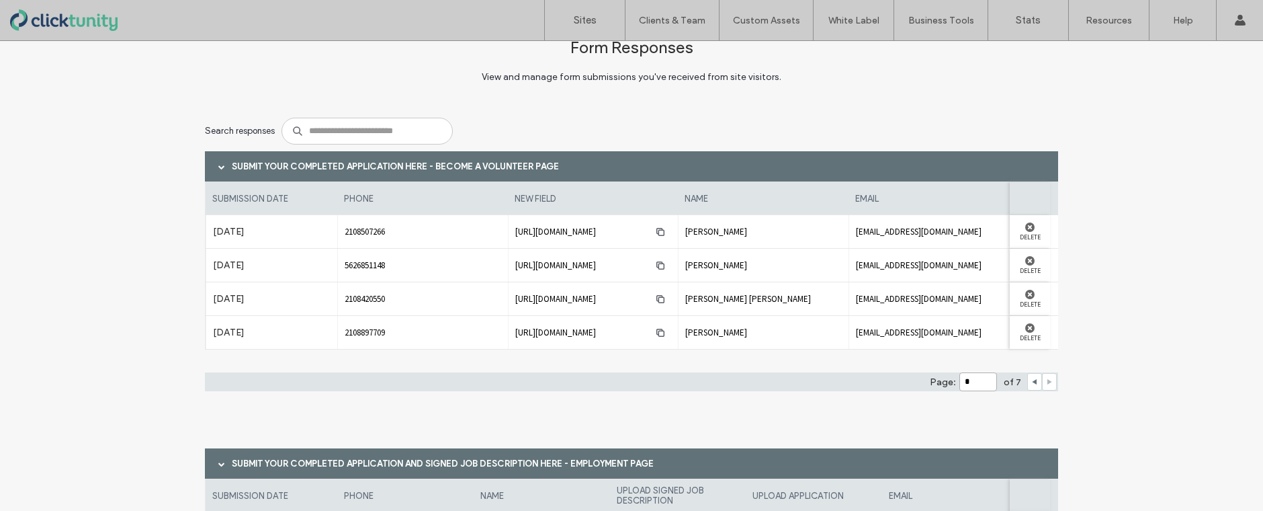
type input "*"
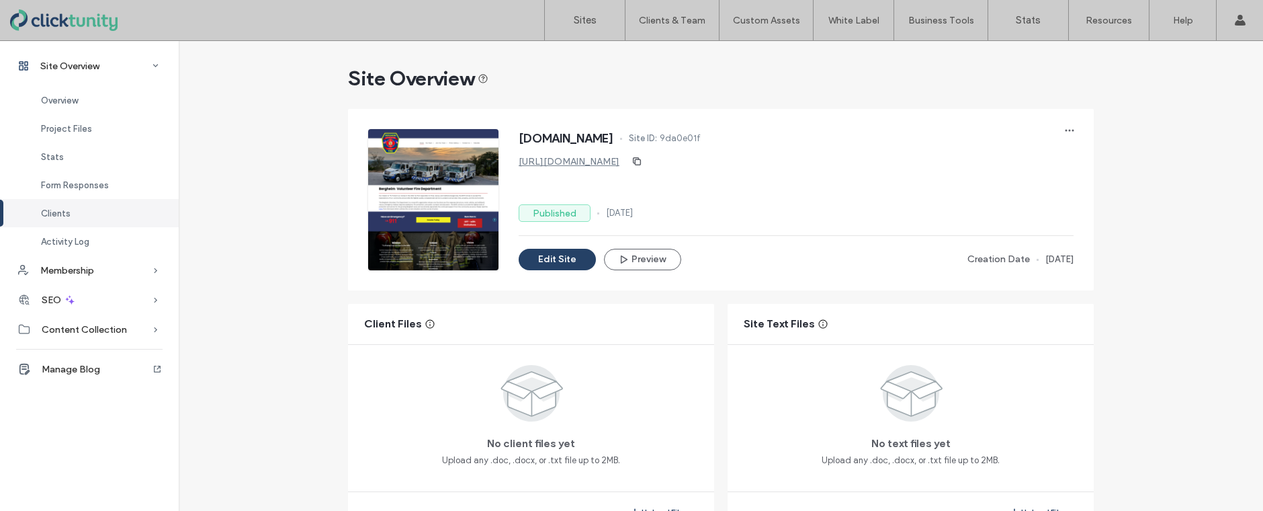
scroll to position [995, 0]
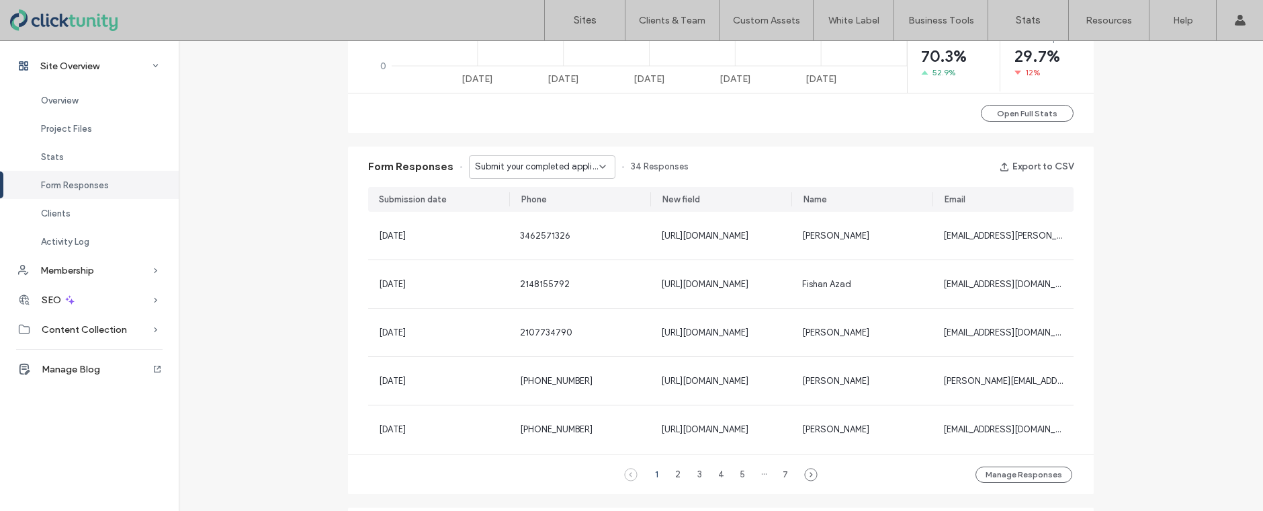
scroll to position [759, 0]
click at [599, 167] on icon at bounding box center [602, 167] width 11 height 11
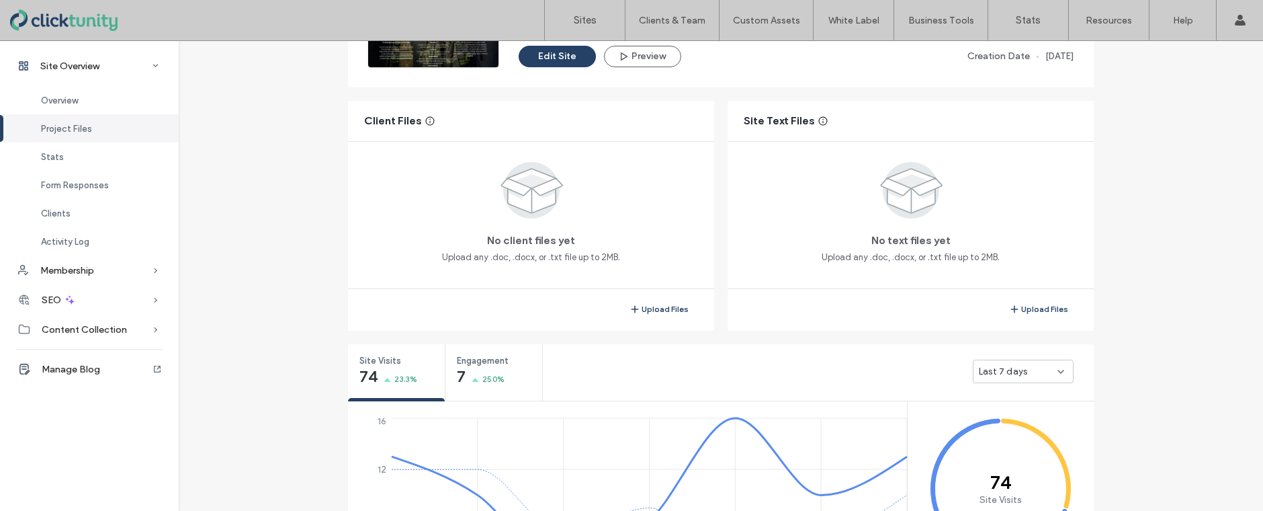
scroll to position [87, 0]
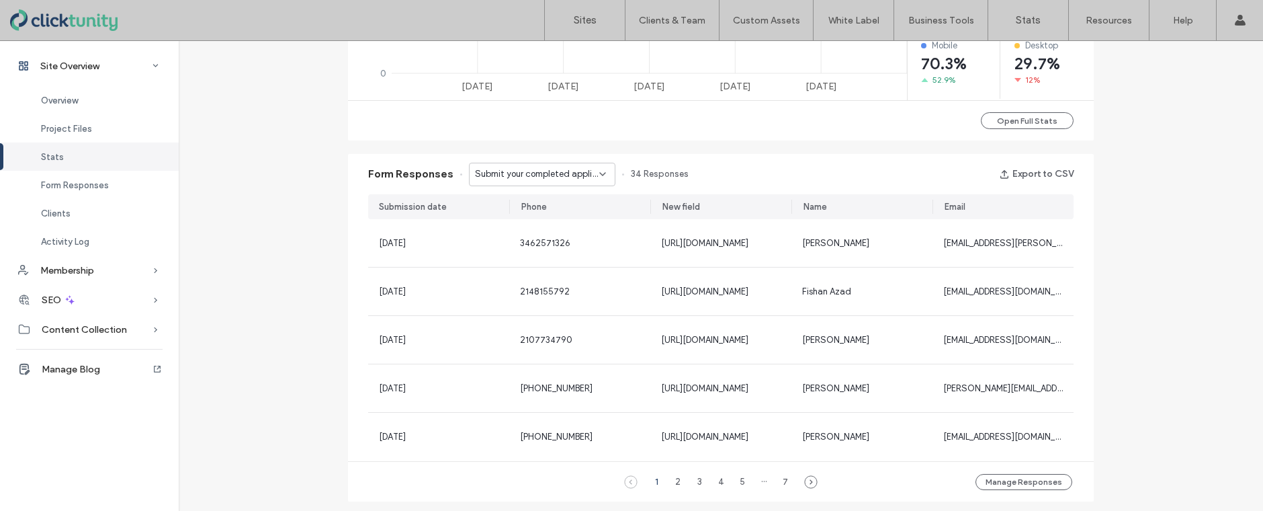
scroll to position [755, 0]
click at [578, 23] on label "Sites" at bounding box center [585, 20] width 23 height 12
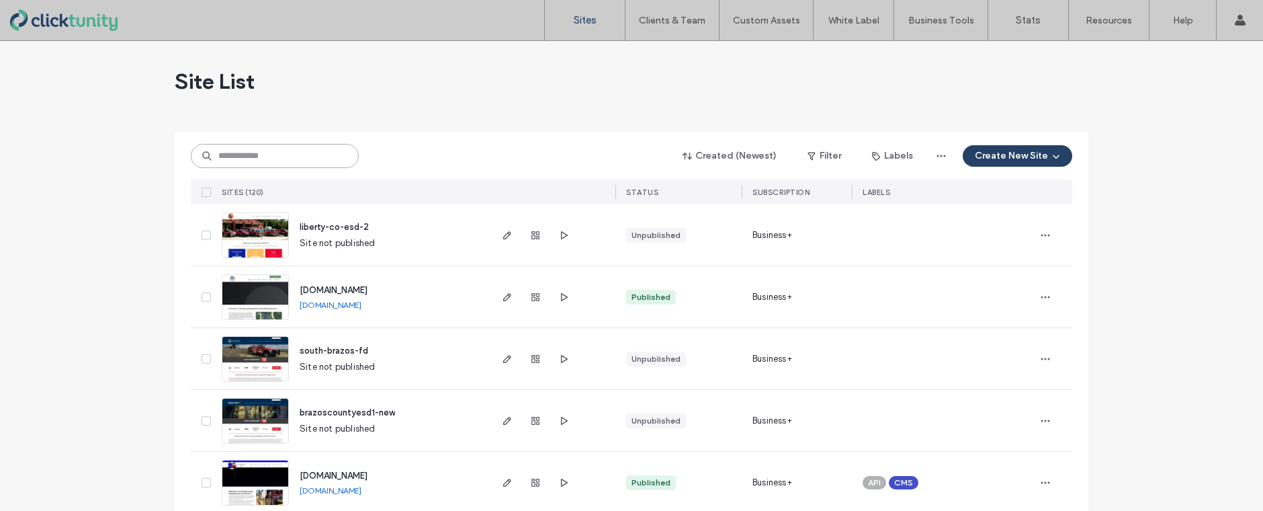
click at [276, 157] on input at bounding box center [275, 156] width 168 height 24
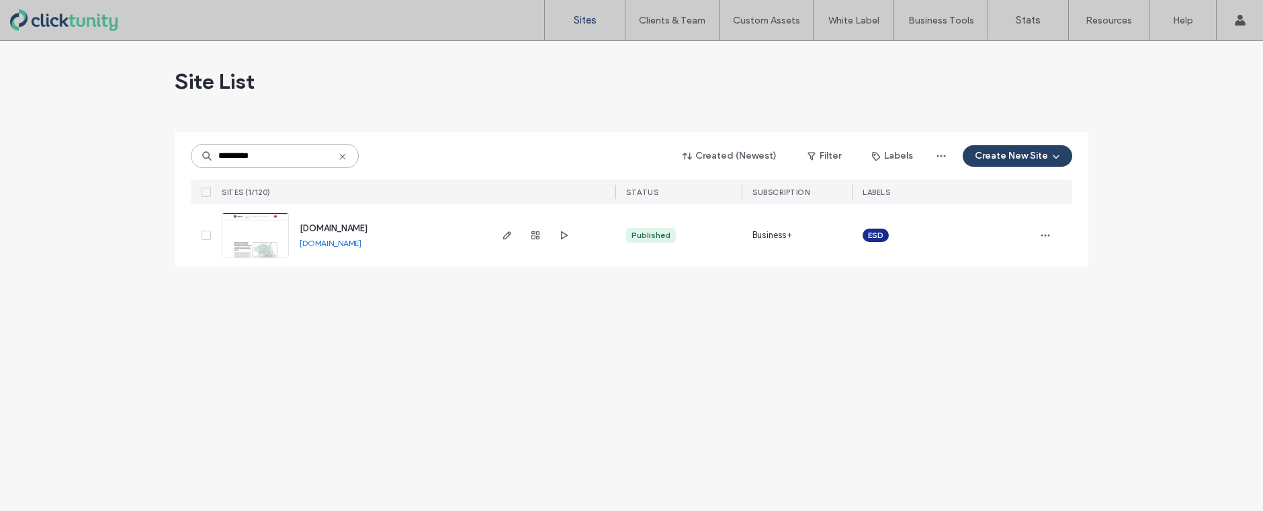
type input "*********"
click at [357, 226] on span "[DOMAIN_NAME]" at bounding box center [334, 228] width 68 height 10
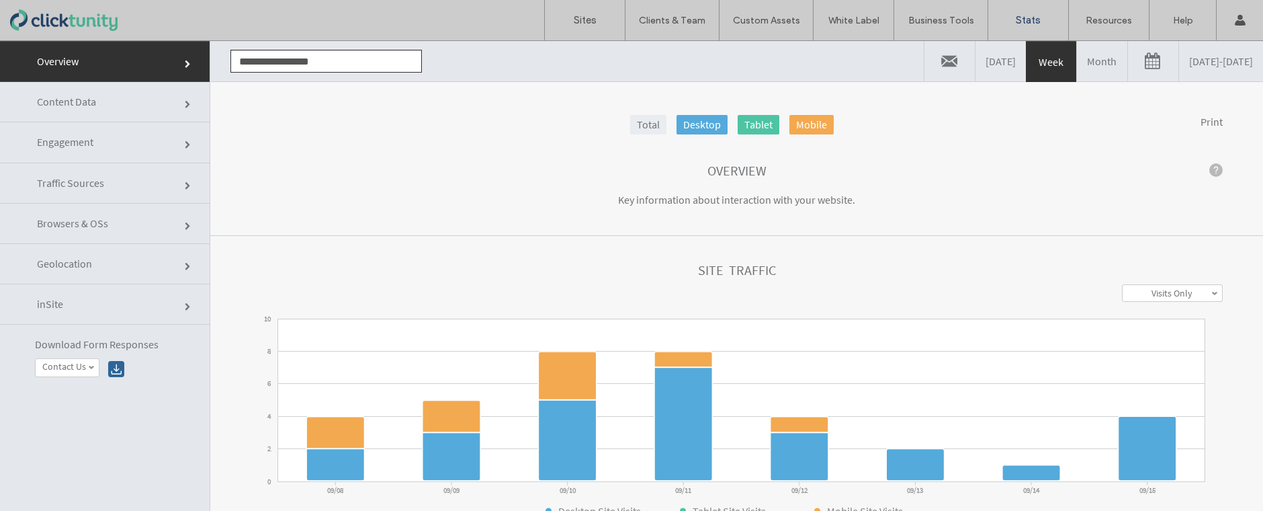
click at [185, 227] on span at bounding box center [189, 226] width 8 height 8
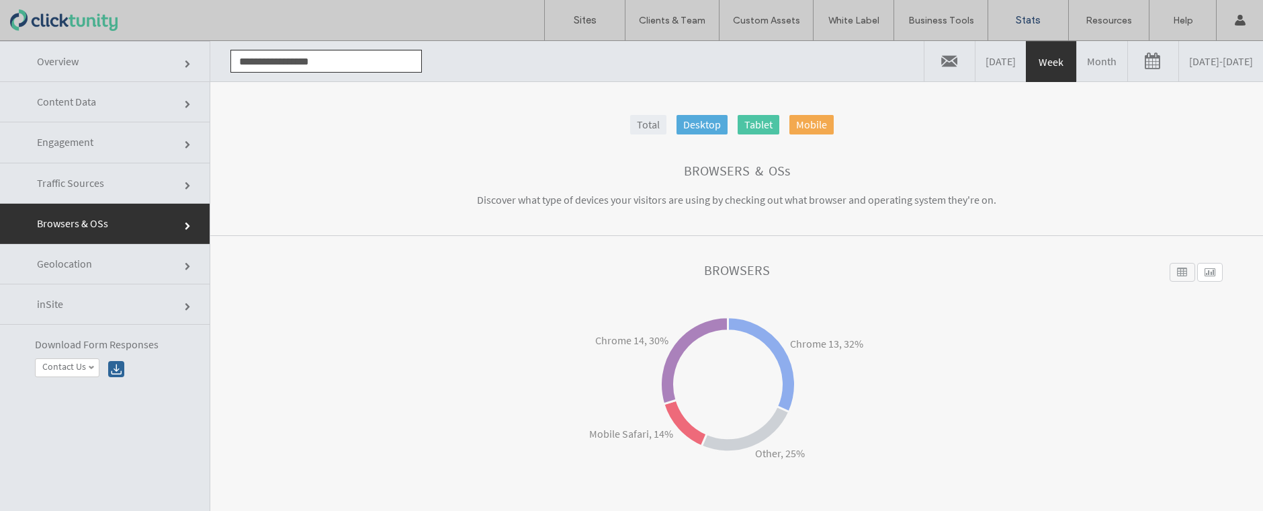
click at [185, 142] on span at bounding box center [189, 145] width 8 height 8
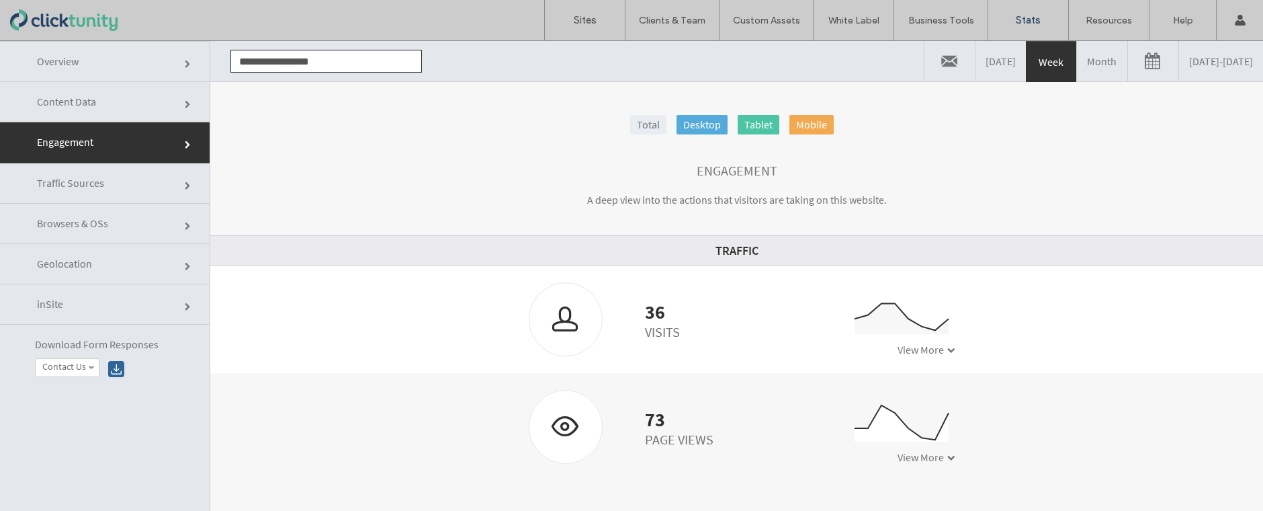
scroll to position [68, 0]
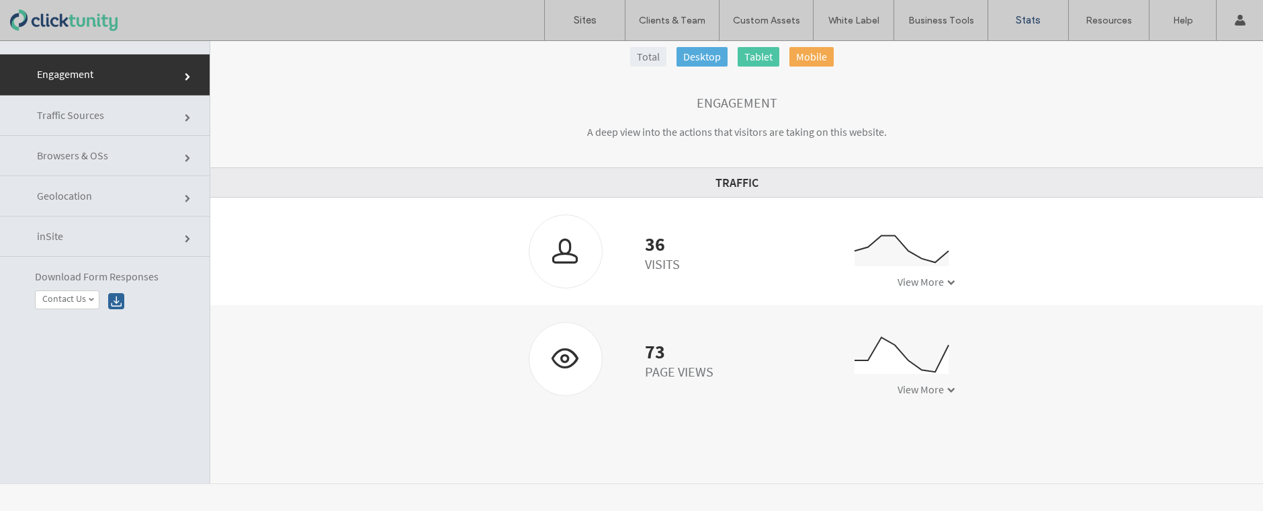
click at [947, 390] on span at bounding box center [951, 390] width 8 height 8
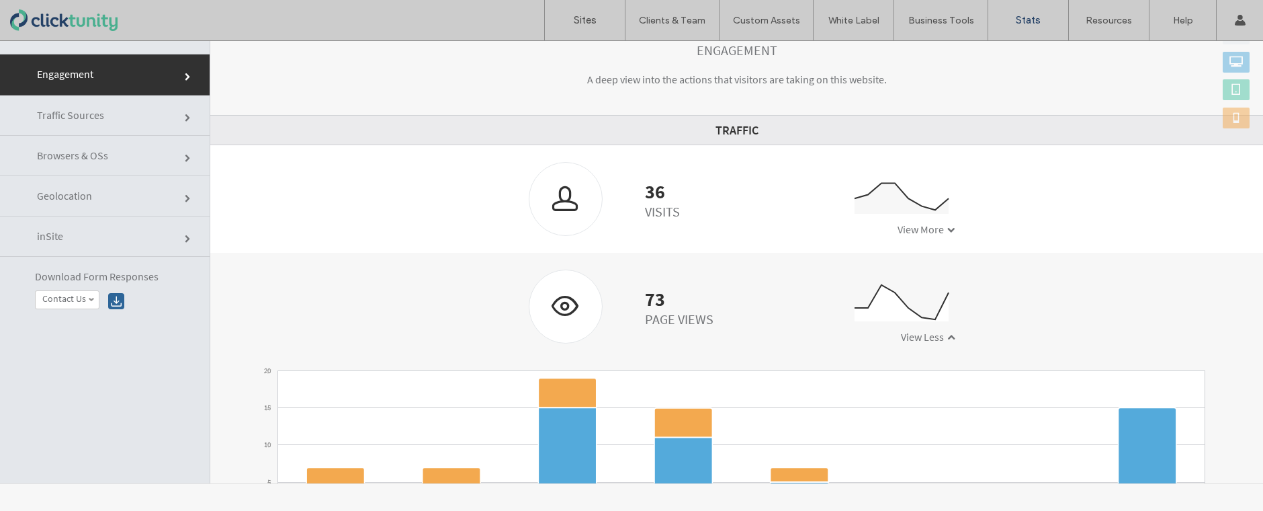
scroll to position [47, 0]
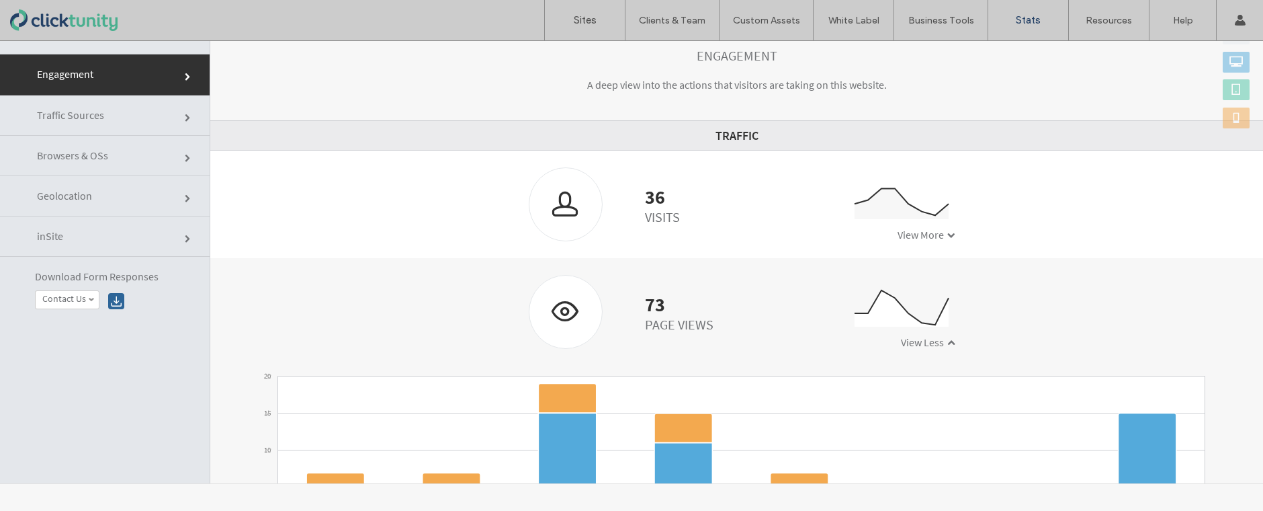
click at [181, 238] on link "inSite" at bounding box center [105, 236] width 210 height 40
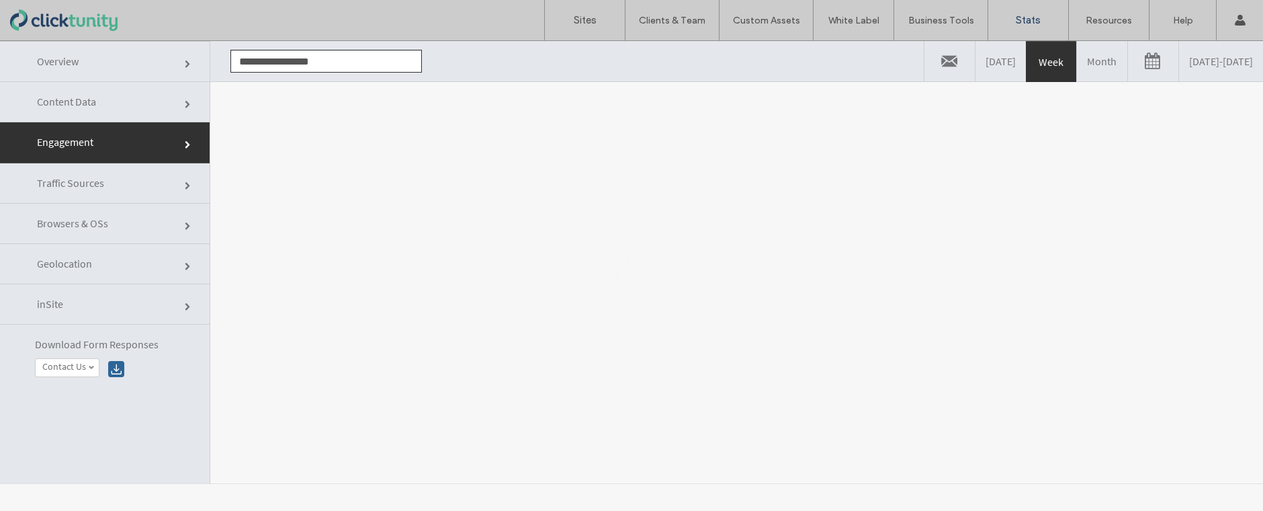
scroll to position [0, 0]
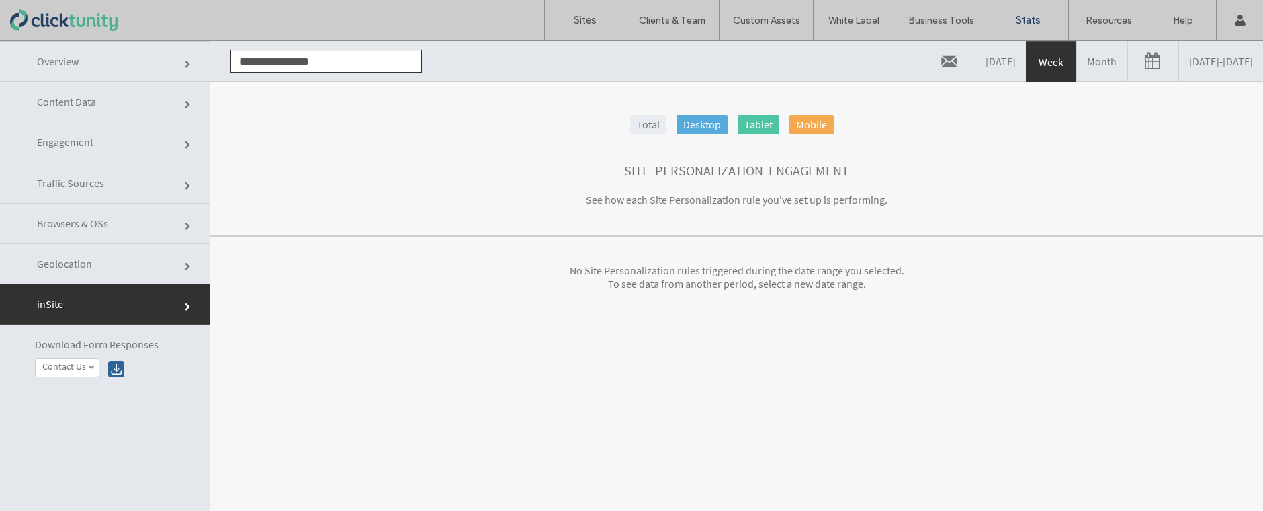
drag, startPoint x: 183, startPoint y: 259, endPoint x: 185, endPoint y: 252, distance: 7.9
click at [183, 259] on link "Geolocation" at bounding box center [105, 264] width 210 height 40
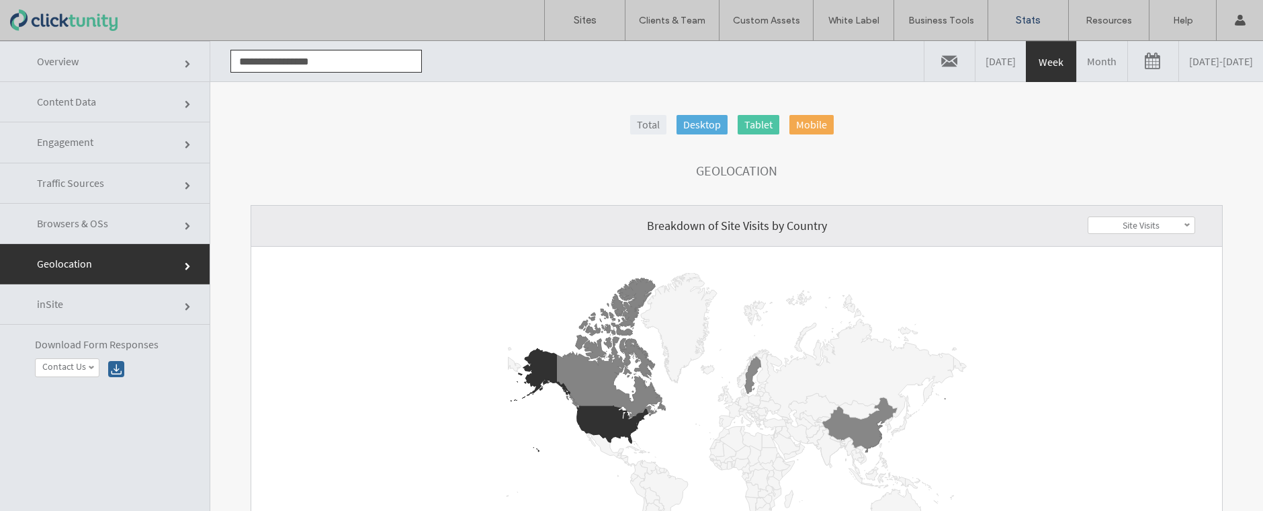
click at [188, 185] on span at bounding box center [189, 186] width 8 height 8
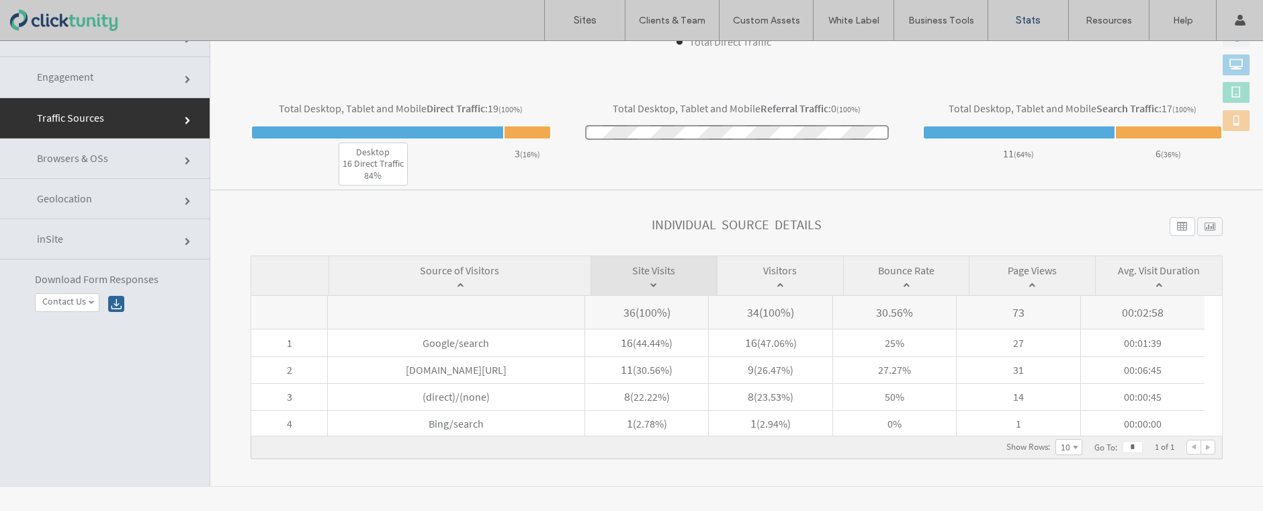
scroll to position [68, 0]
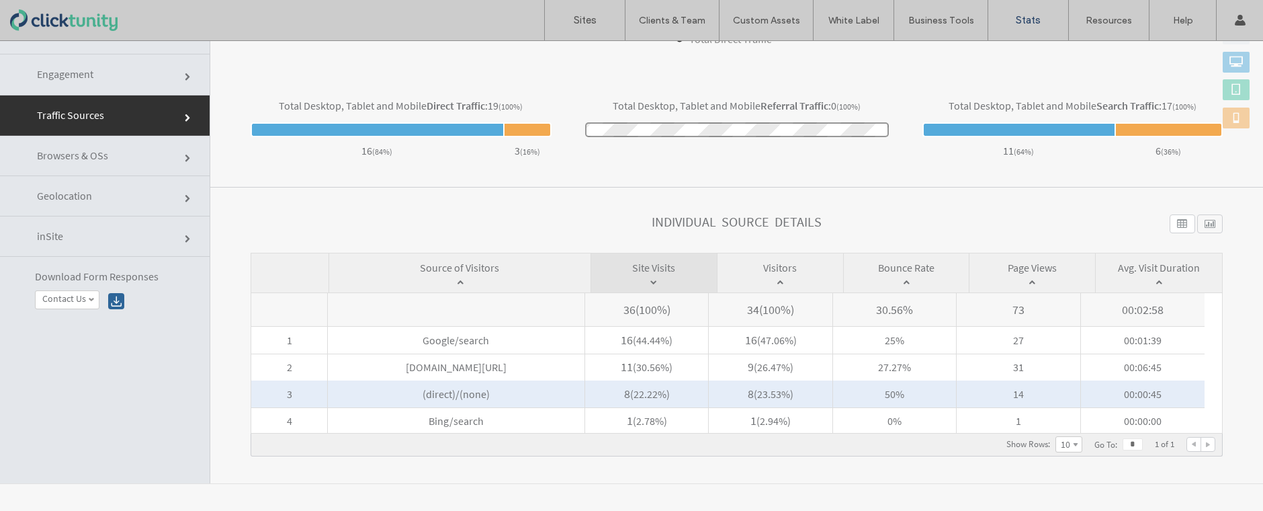
click at [537, 391] on span "(direct)/(none)" at bounding box center [456, 393] width 257 height 27
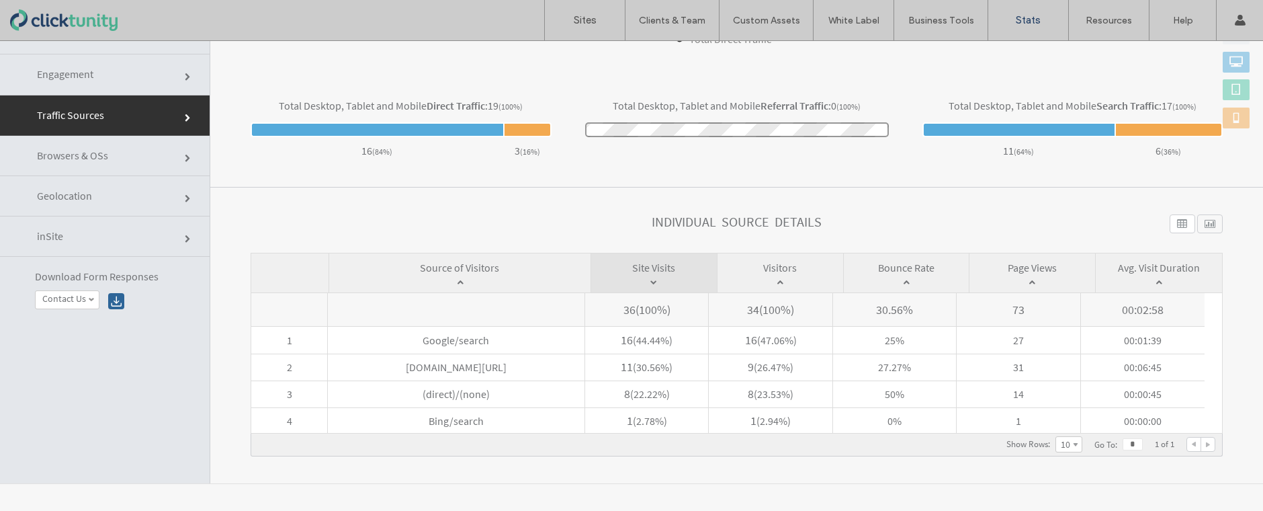
click at [1197, 228] on div at bounding box center [1210, 223] width 26 height 19
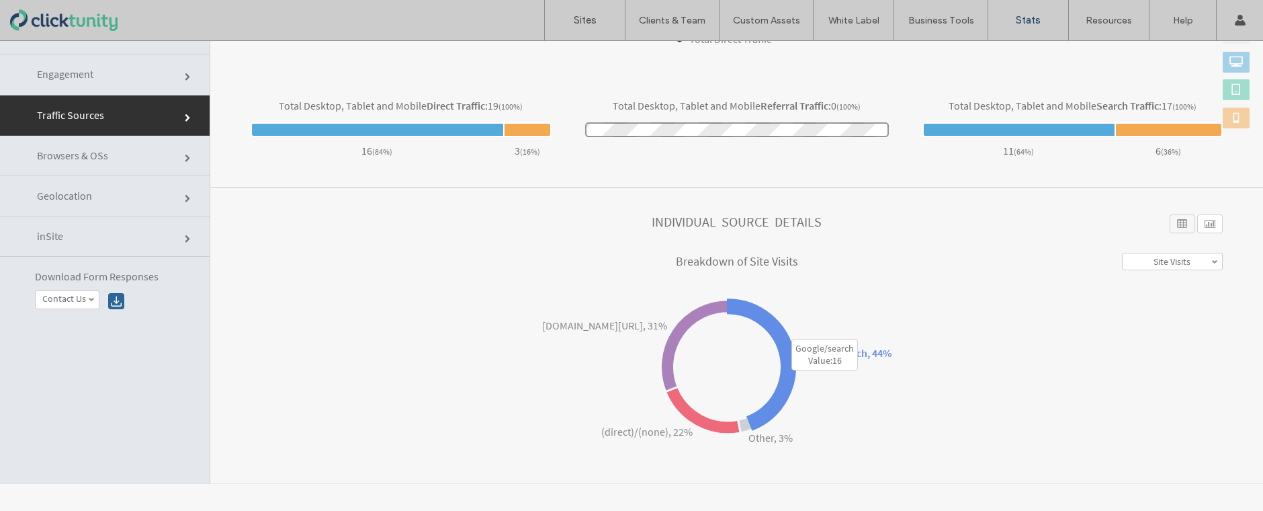
click at [783, 332] on icon at bounding box center [761, 365] width 67 height 130
click at [857, 355] on text "Google/search, 44%" at bounding box center [846, 352] width 91 height 13
click at [1211, 264] on span at bounding box center [1214, 261] width 7 height 7
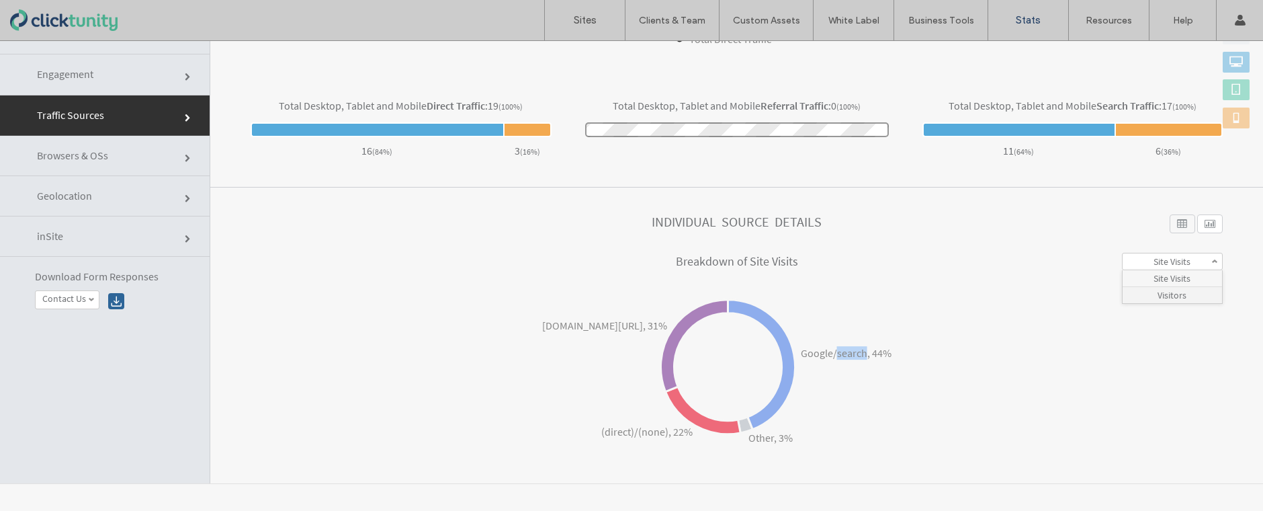
click at [1164, 292] on label "Visitors" at bounding box center [1172, 295] width 29 height 12
click at [1170, 224] on div at bounding box center [1183, 223] width 26 height 19
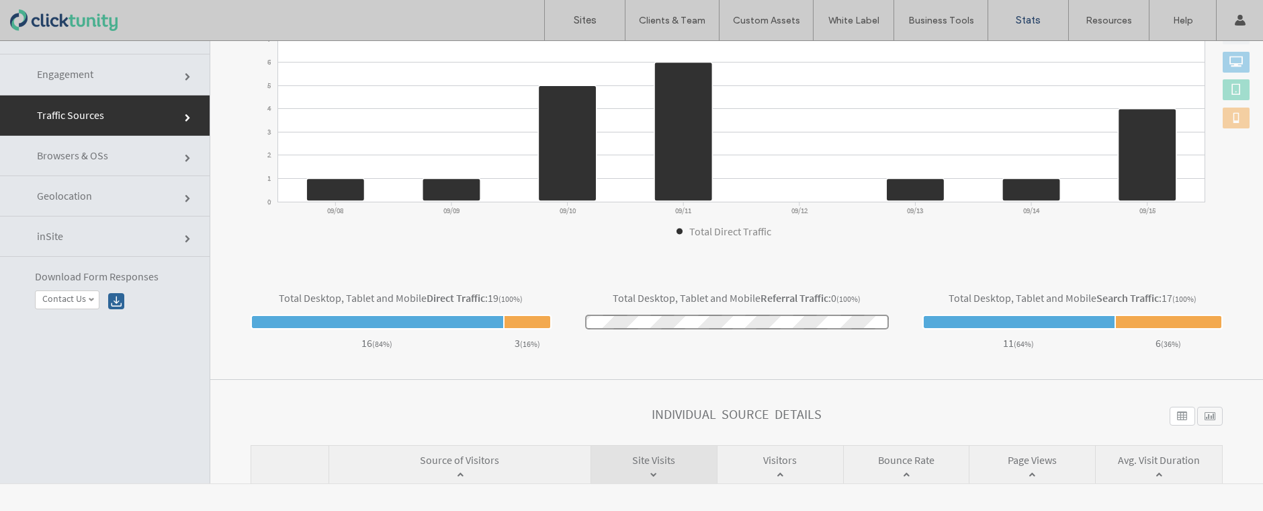
scroll to position [226, 0]
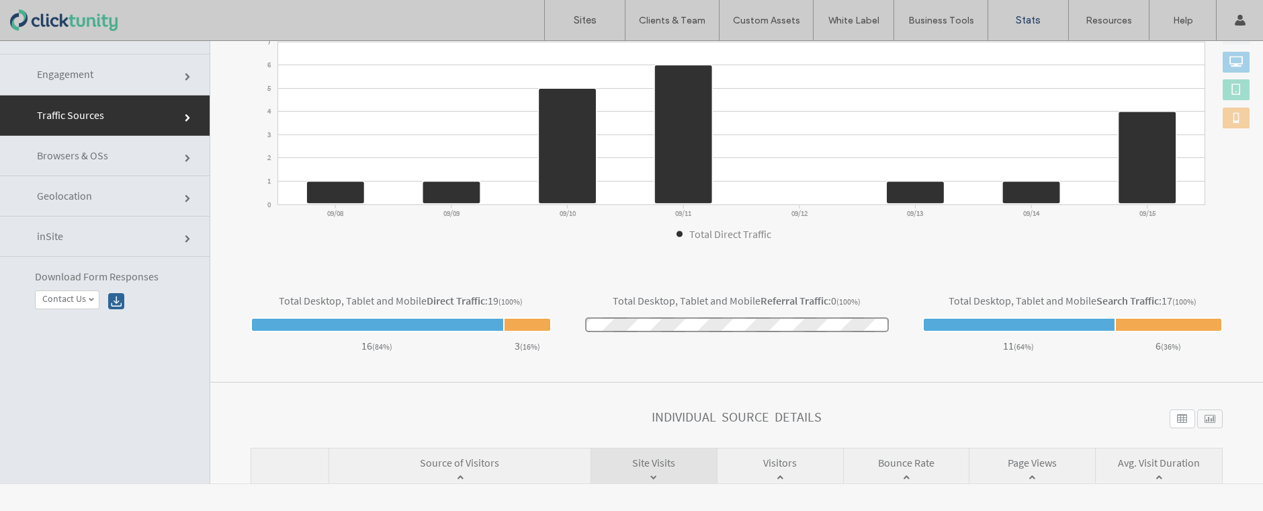
click at [183, 83] on link "Engagement" at bounding box center [105, 74] width 210 height 40
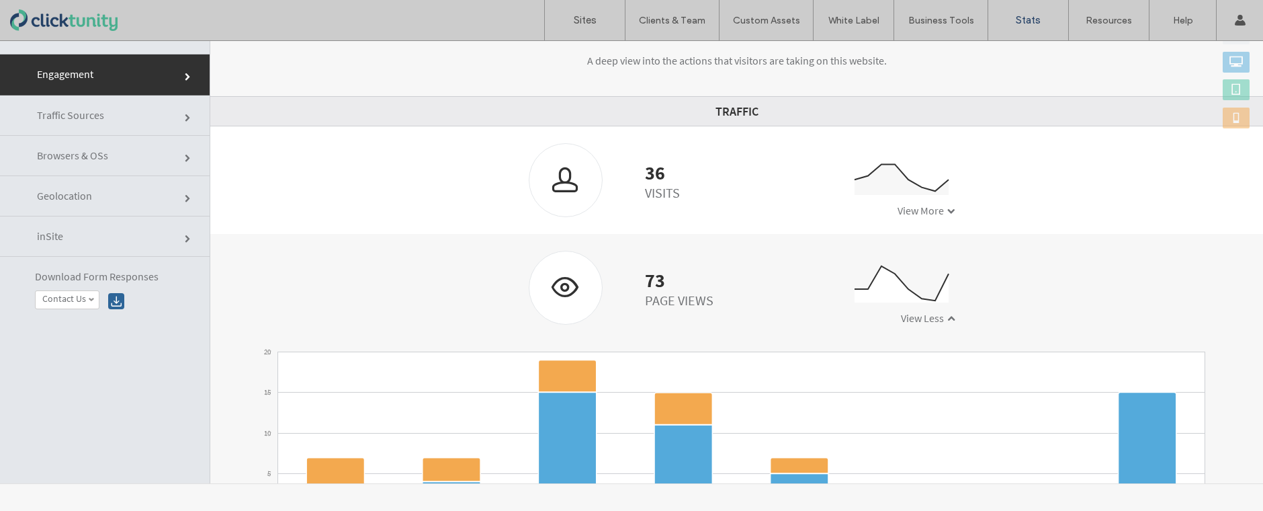
scroll to position [68, 0]
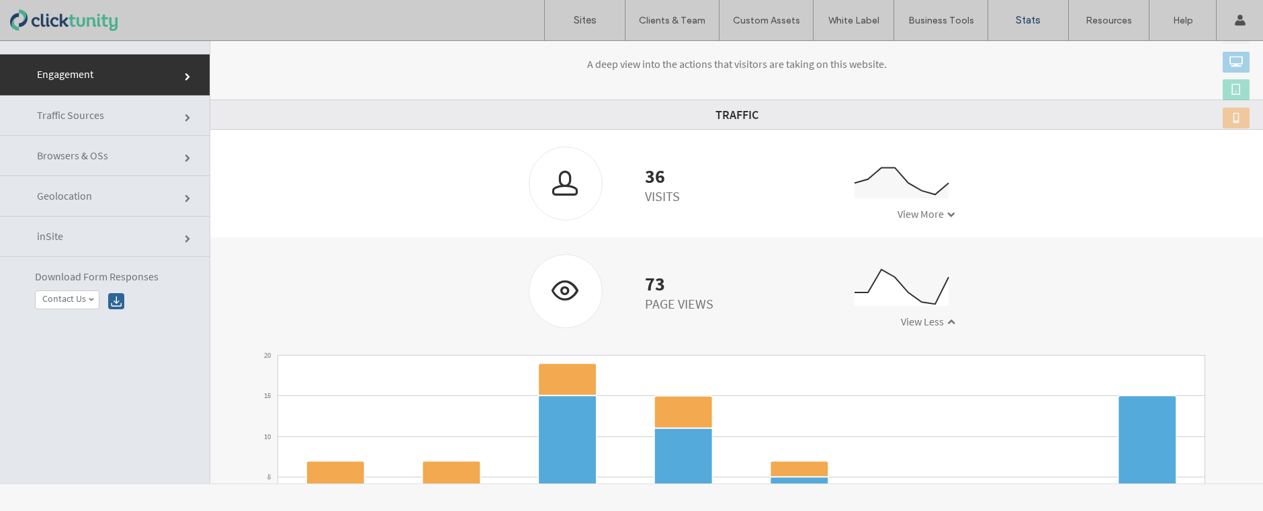
click at [947, 318] on span at bounding box center [951, 322] width 8 height 8
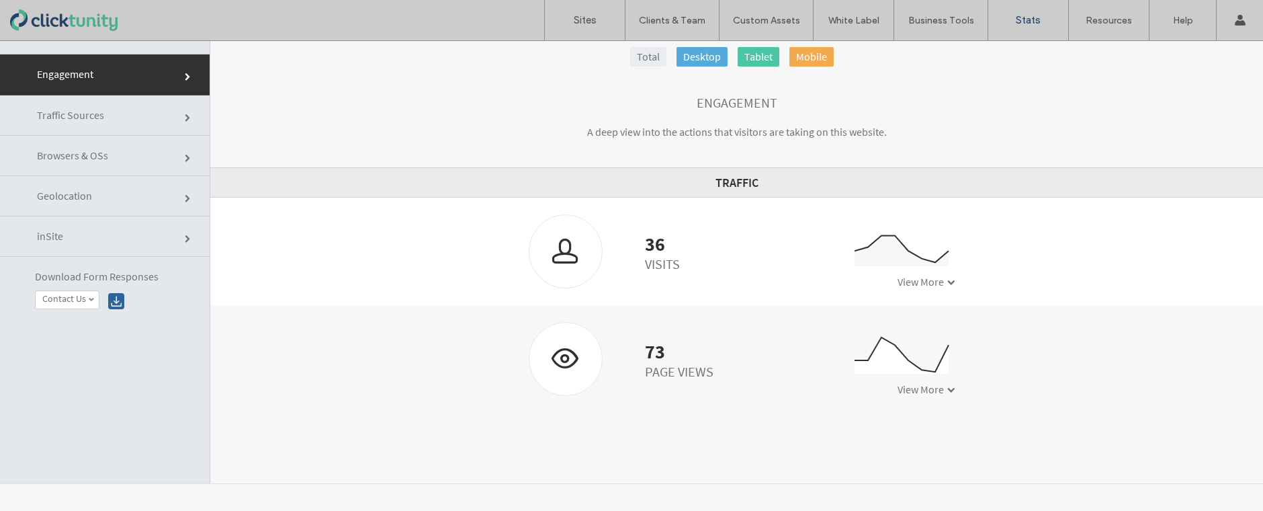
scroll to position [0, 0]
click at [947, 390] on span at bounding box center [951, 390] width 8 height 8
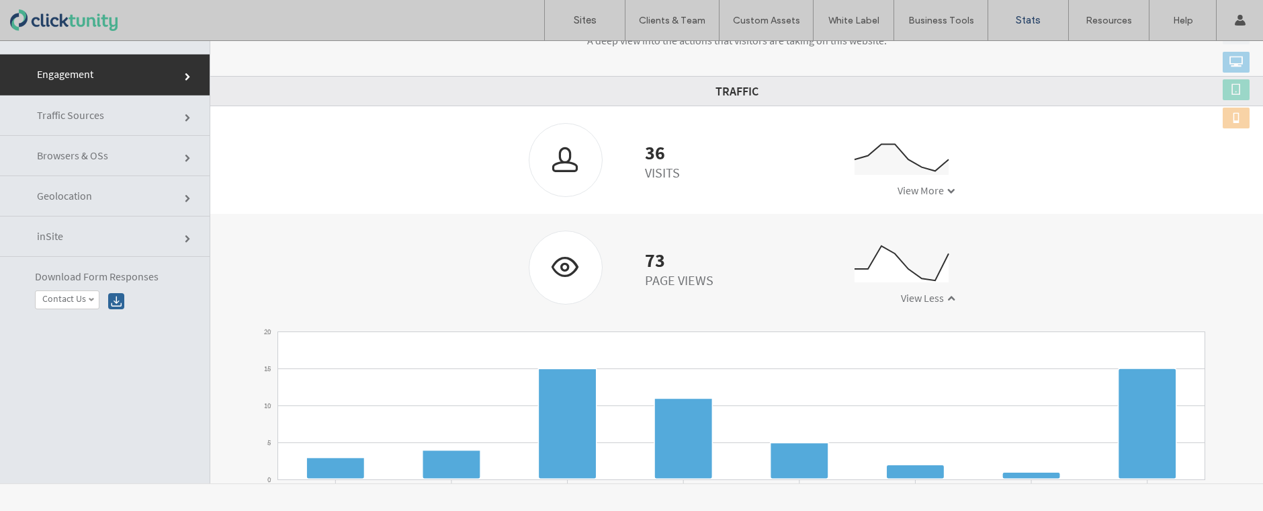
scroll to position [165, 0]
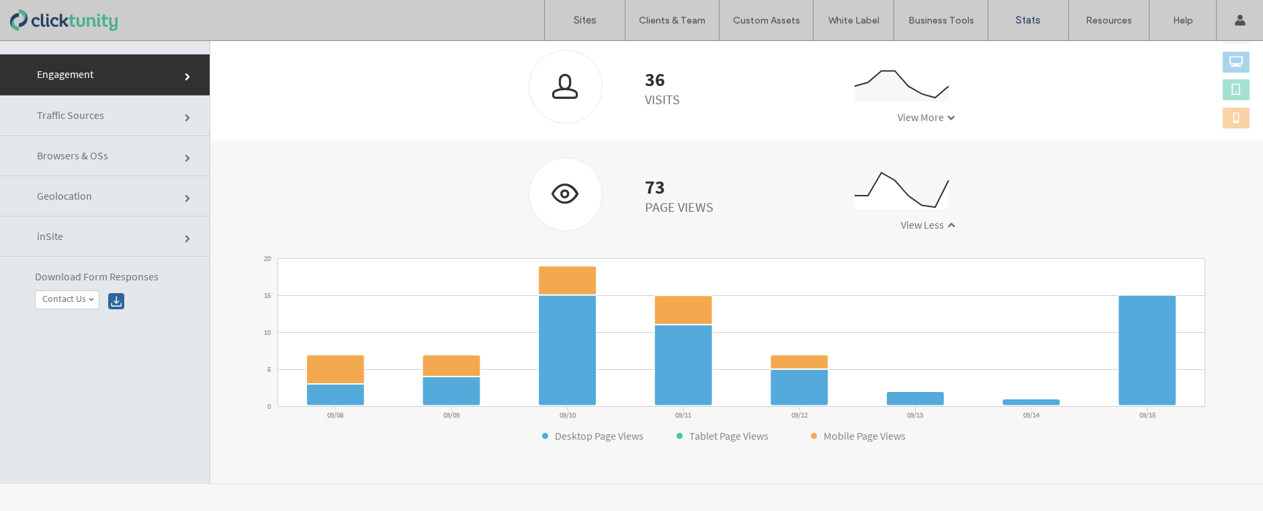
click at [188, 118] on span at bounding box center [189, 118] width 8 height 8
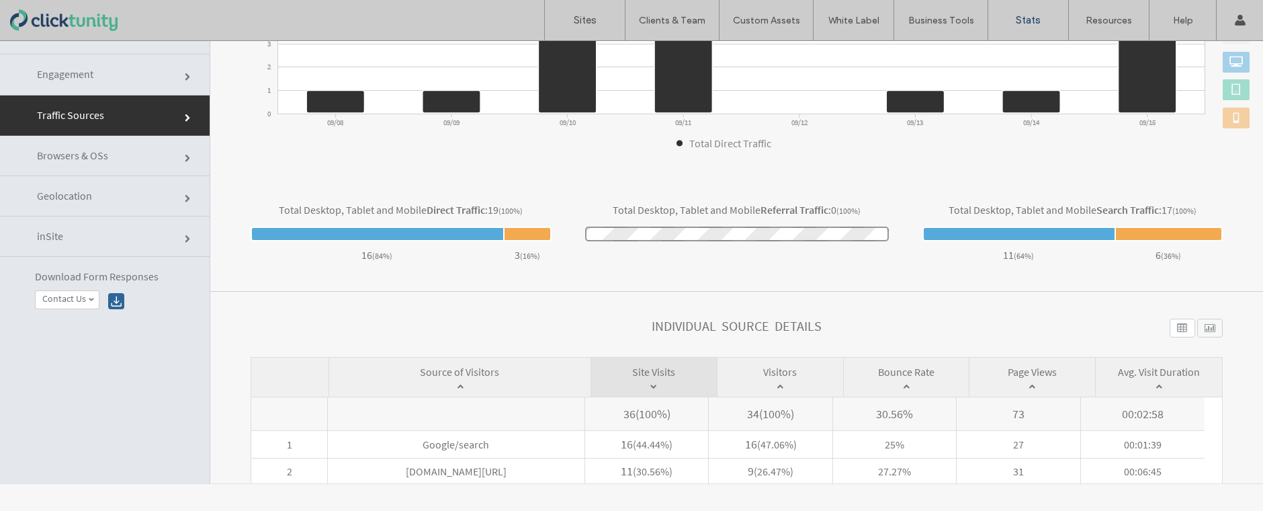
scroll to position [421, 0]
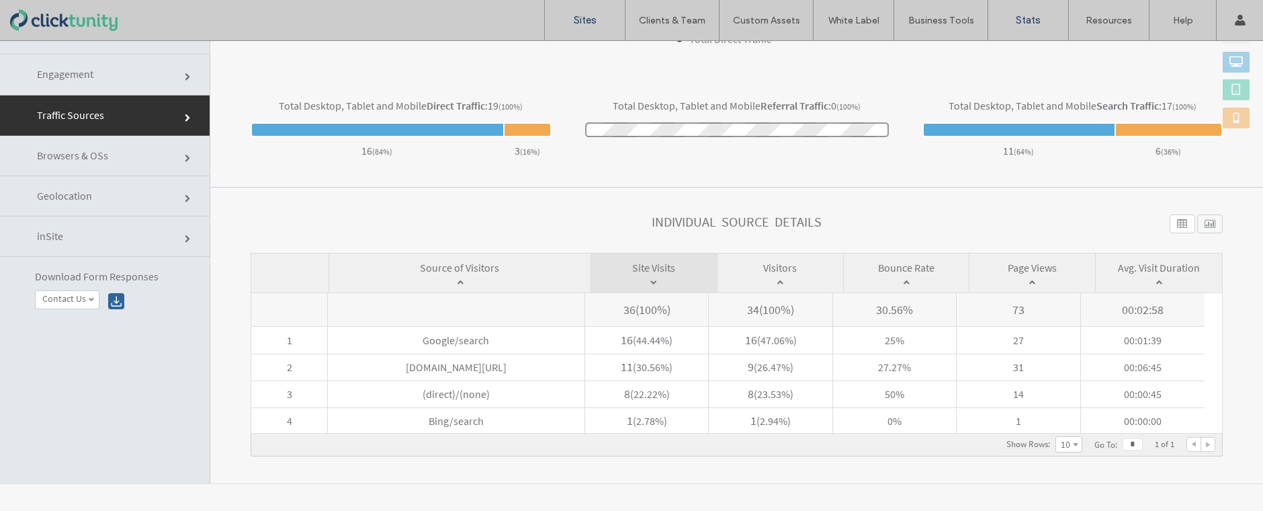
click at [586, 18] on label "Sites" at bounding box center [585, 20] width 23 height 12
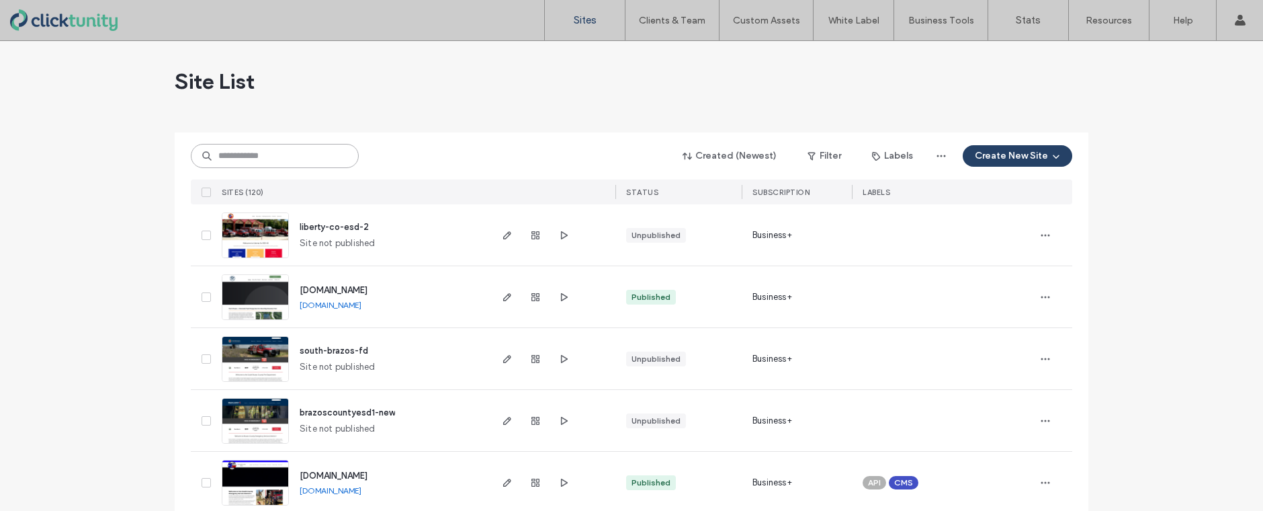
click at [292, 155] on input at bounding box center [275, 156] width 168 height 24
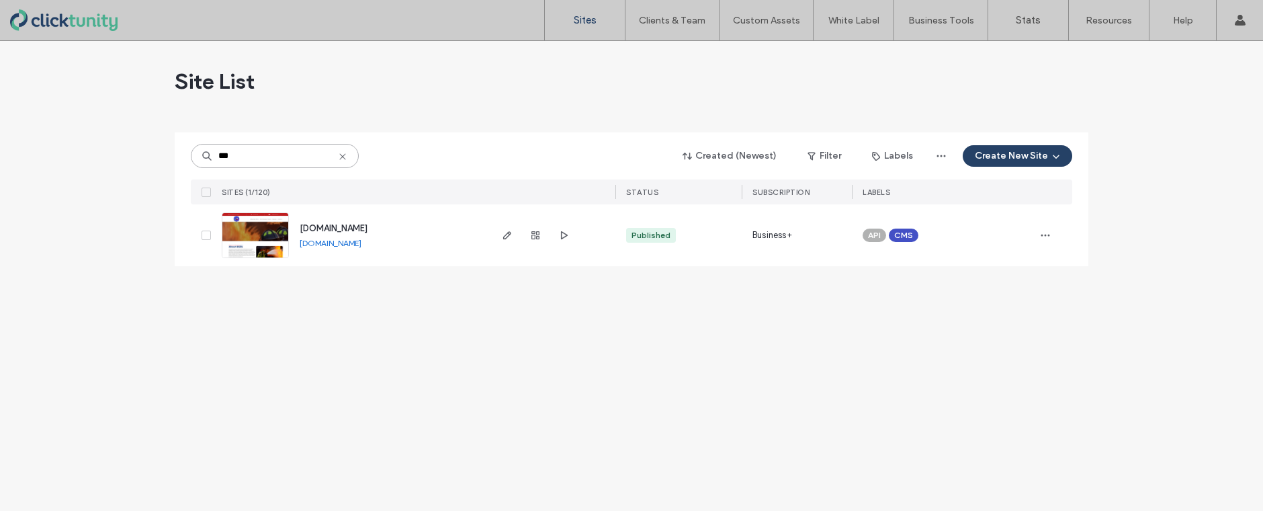
type input "***"
click at [333, 225] on span "[DOMAIN_NAME]" at bounding box center [334, 228] width 68 height 10
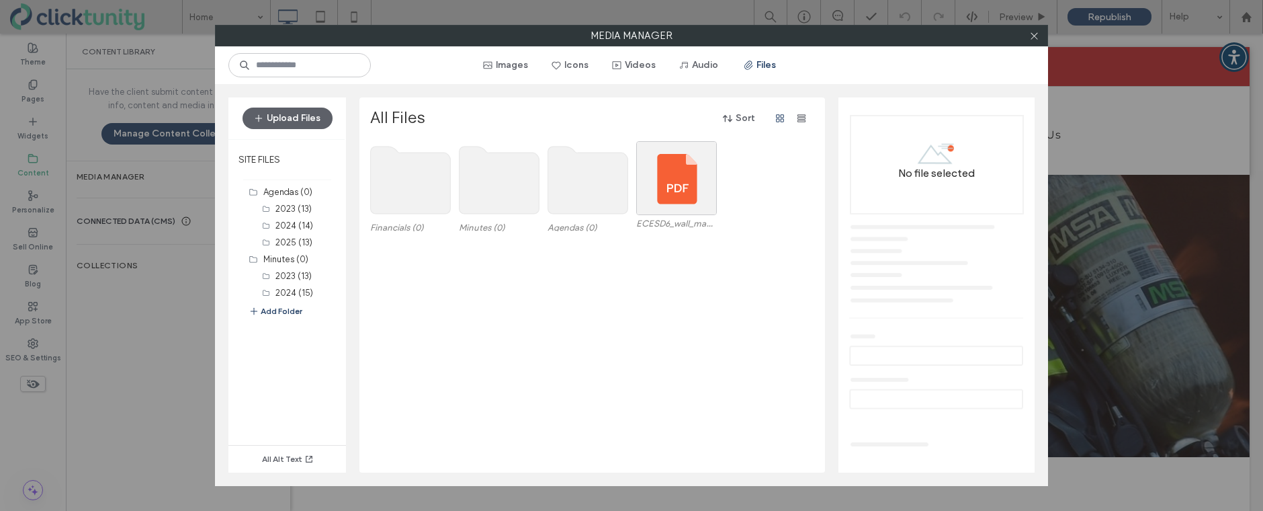
click at [557, 193] on use at bounding box center [588, 179] width 80 height 67
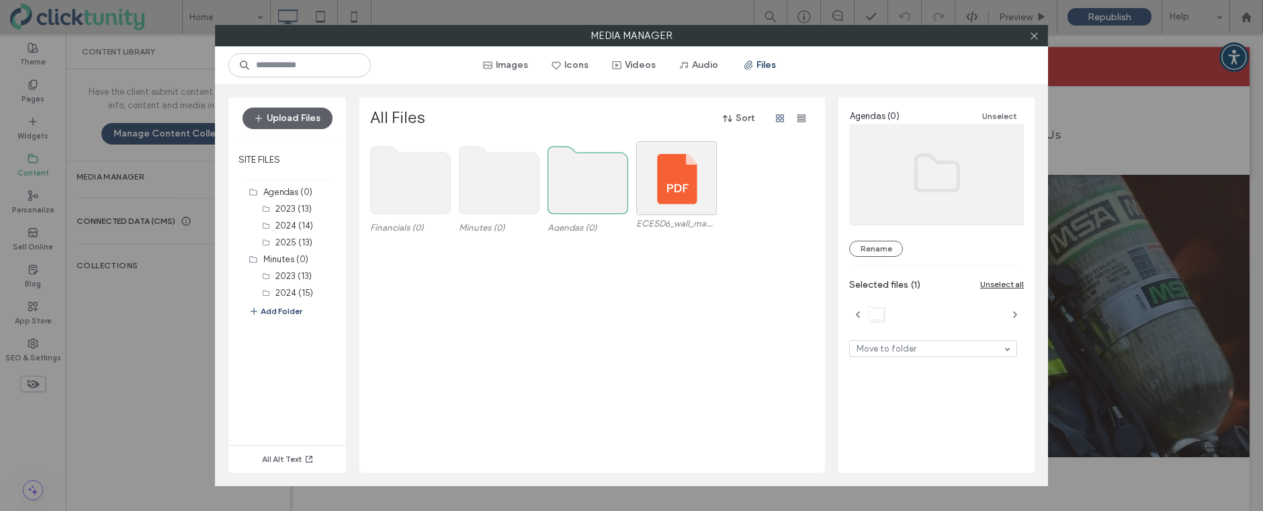
click at [557, 193] on use at bounding box center [588, 179] width 80 height 67
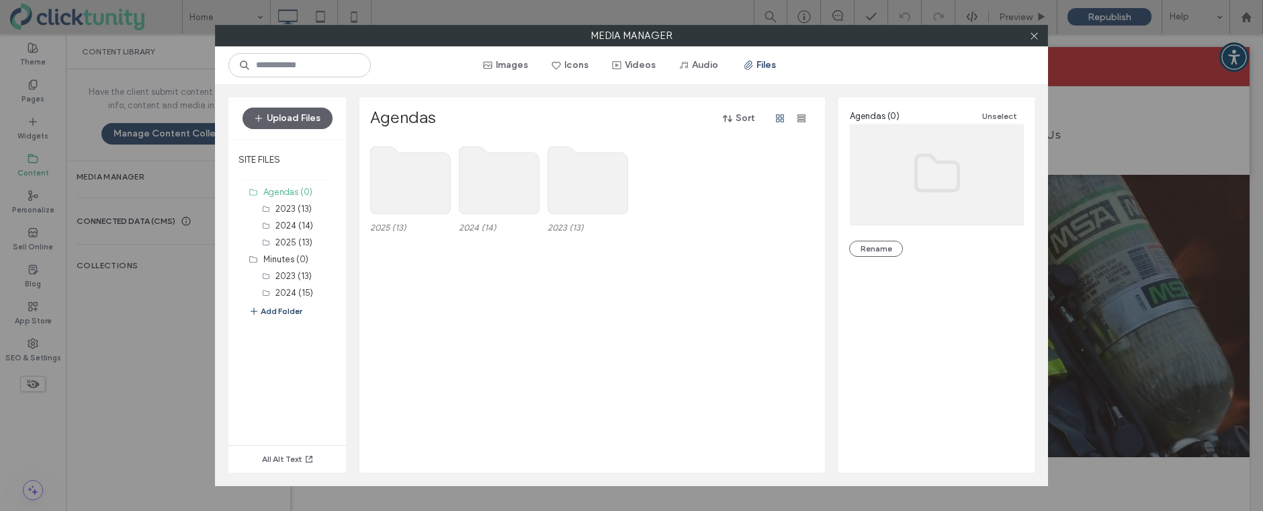
click at [408, 189] on use at bounding box center [411, 179] width 80 height 67
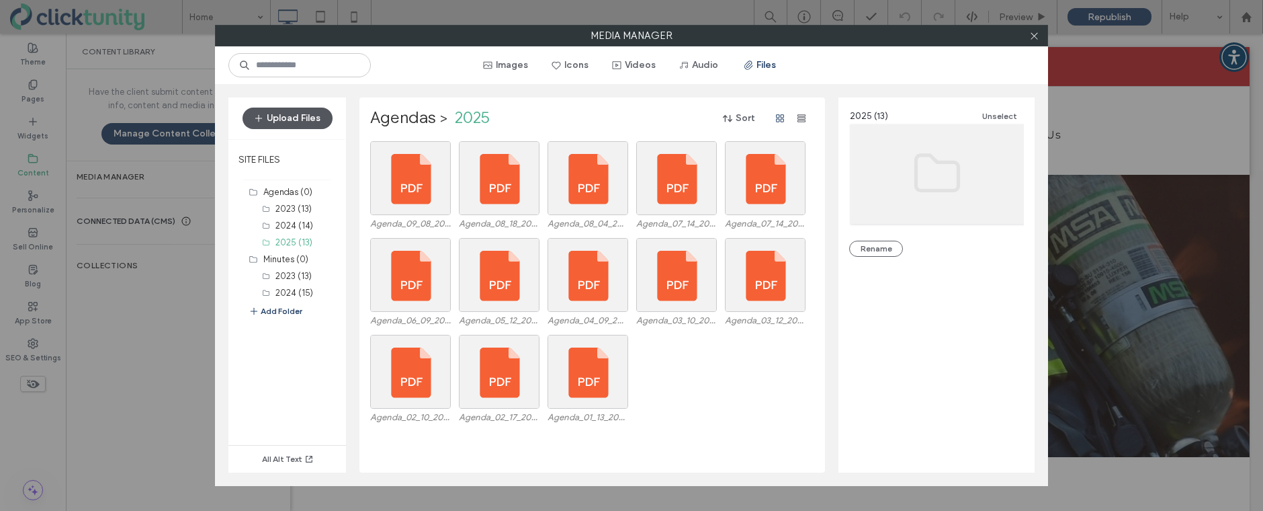
click at [299, 121] on button "Upload Files" at bounding box center [288, 117] width 90 height 21
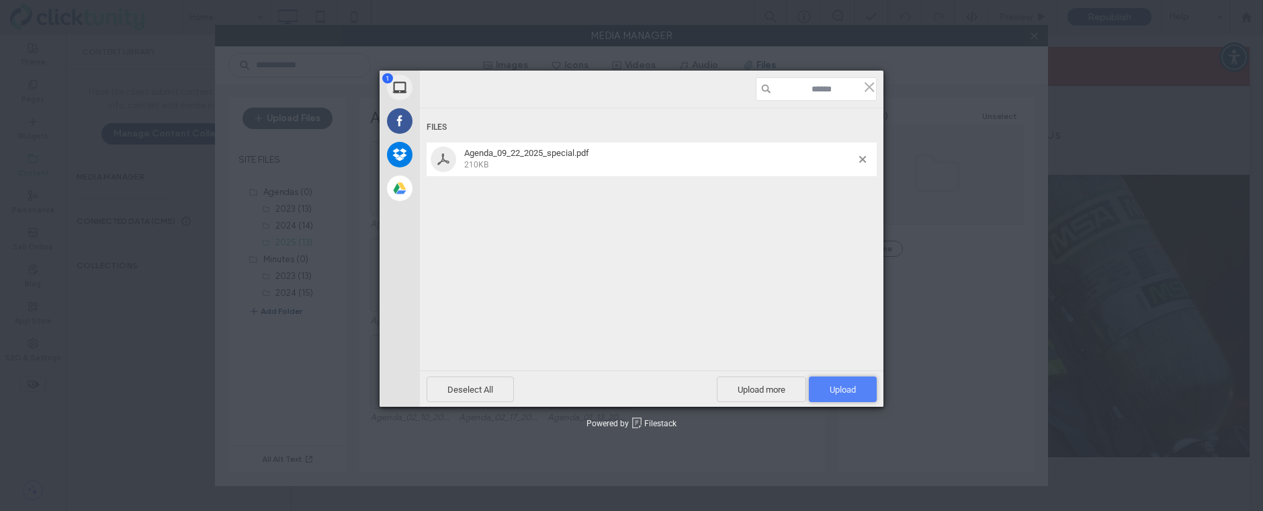
click at [830, 392] on span "Upload 1" at bounding box center [843, 389] width 26 height 10
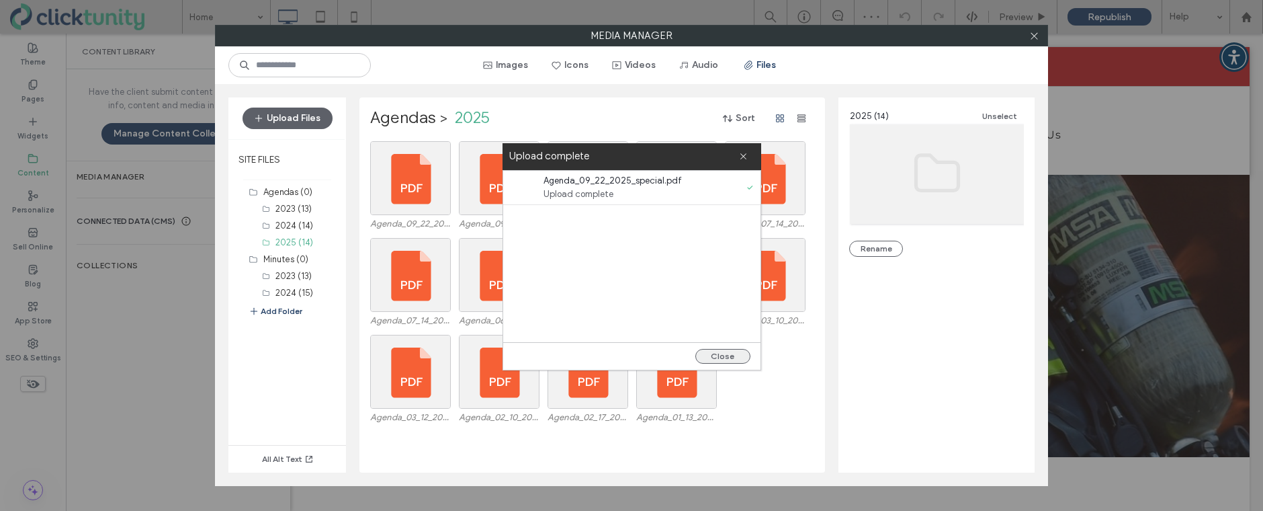
click at [735, 353] on button "Close" at bounding box center [722, 356] width 55 height 15
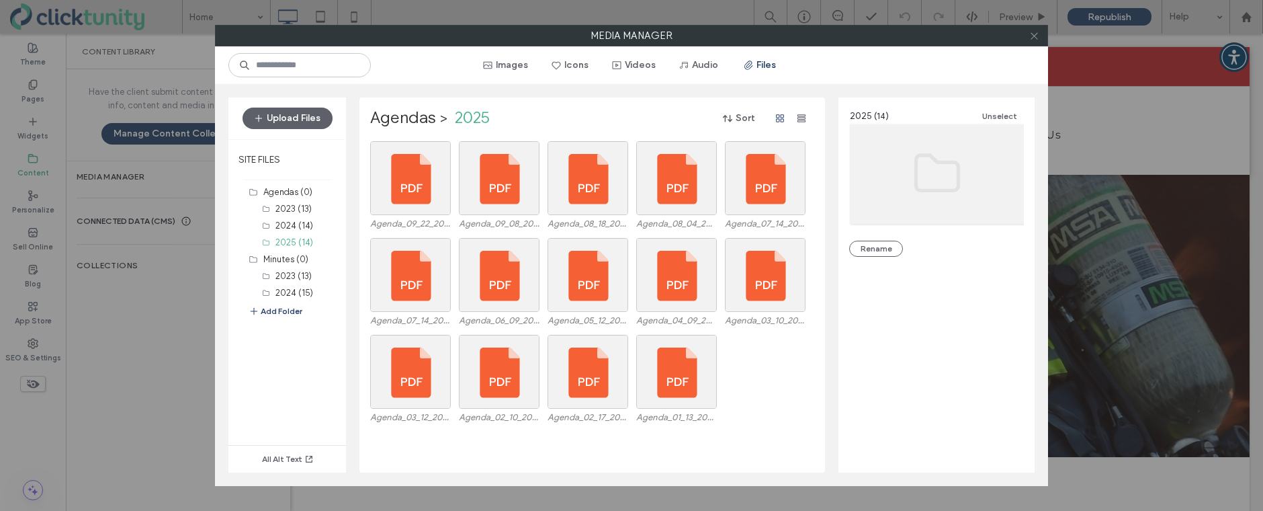
click at [1033, 42] on span at bounding box center [1034, 36] width 10 height 20
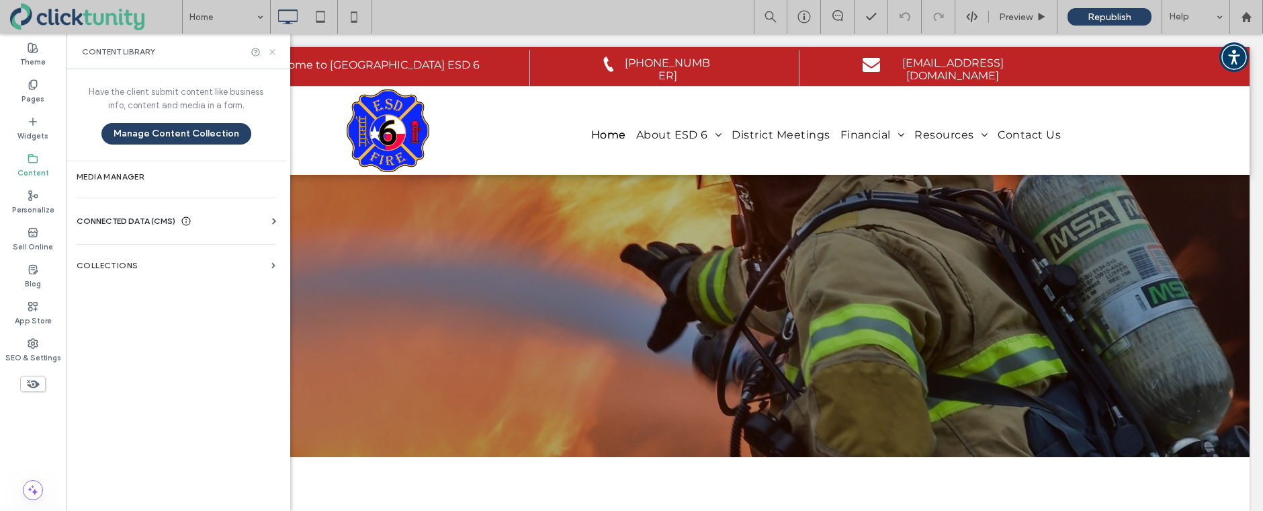
click at [273, 51] on use at bounding box center [271, 51] width 5 height 5
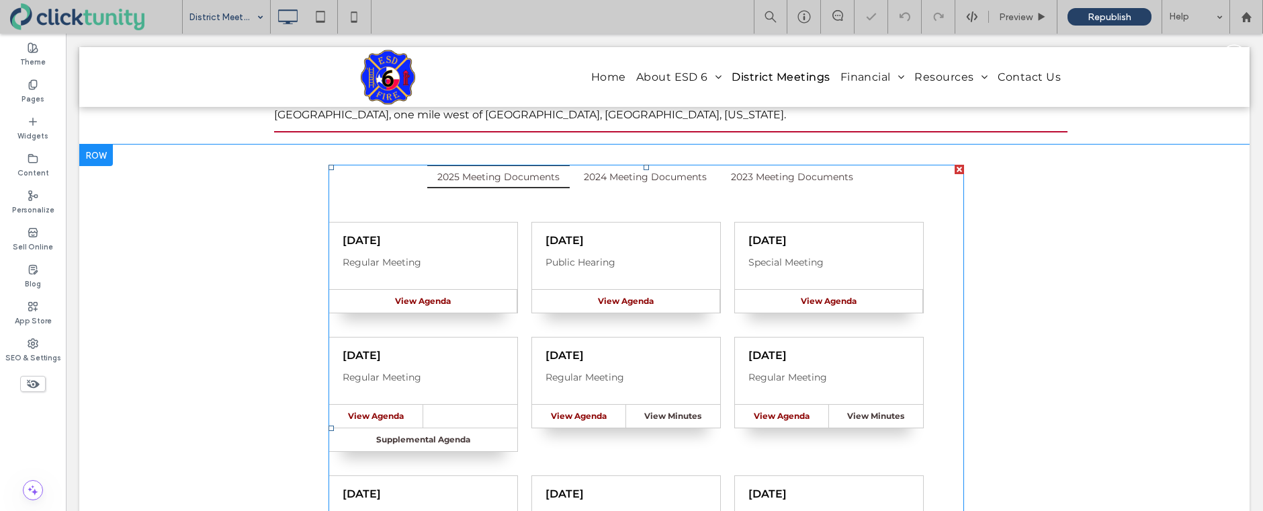
scroll to position [210, 0]
click at [523, 235] on span at bounding box center [647, 427] width 636 height 527
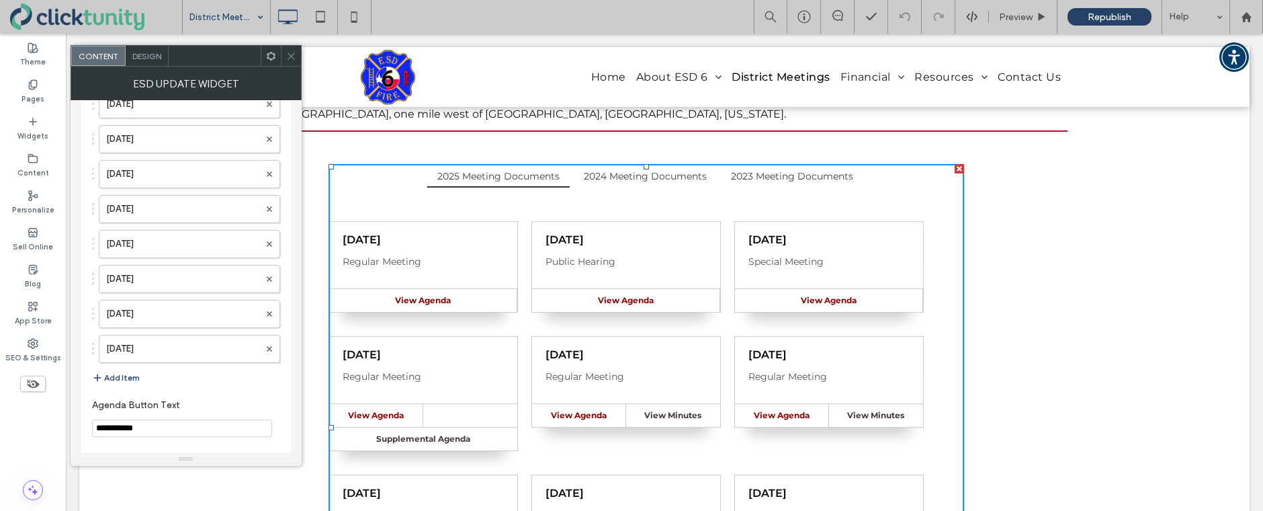
scroll to position [1103, 0]
click at [114, 410] on button "Add Item" at bounding box center [116, 410] width 48 height 16
click at [122, 410] on label at bounding box center [182, 412] width 153 height 13
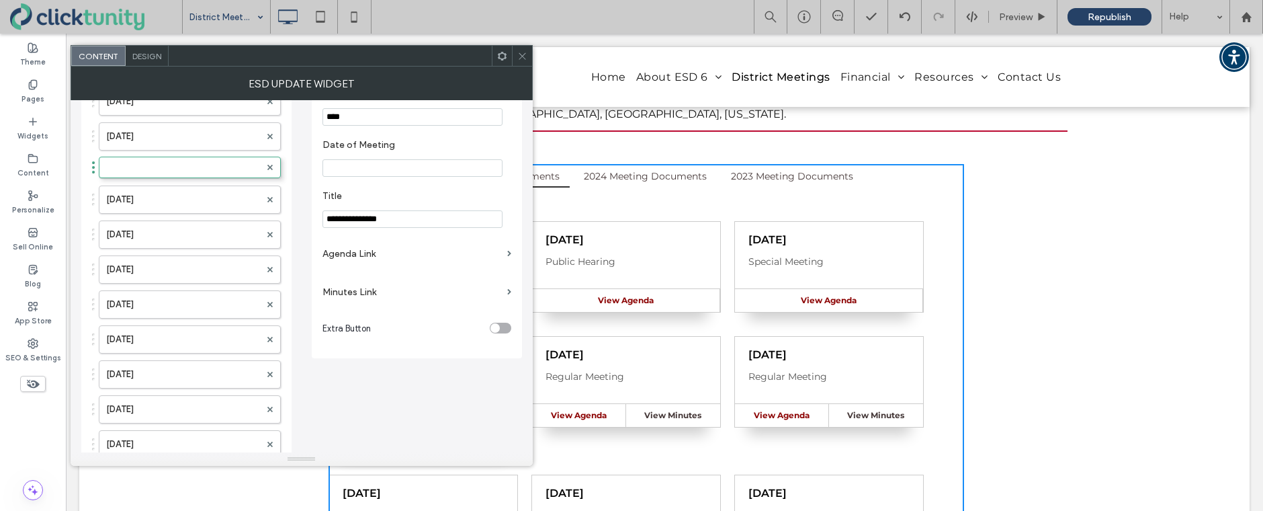
scroll to position [20, 0]
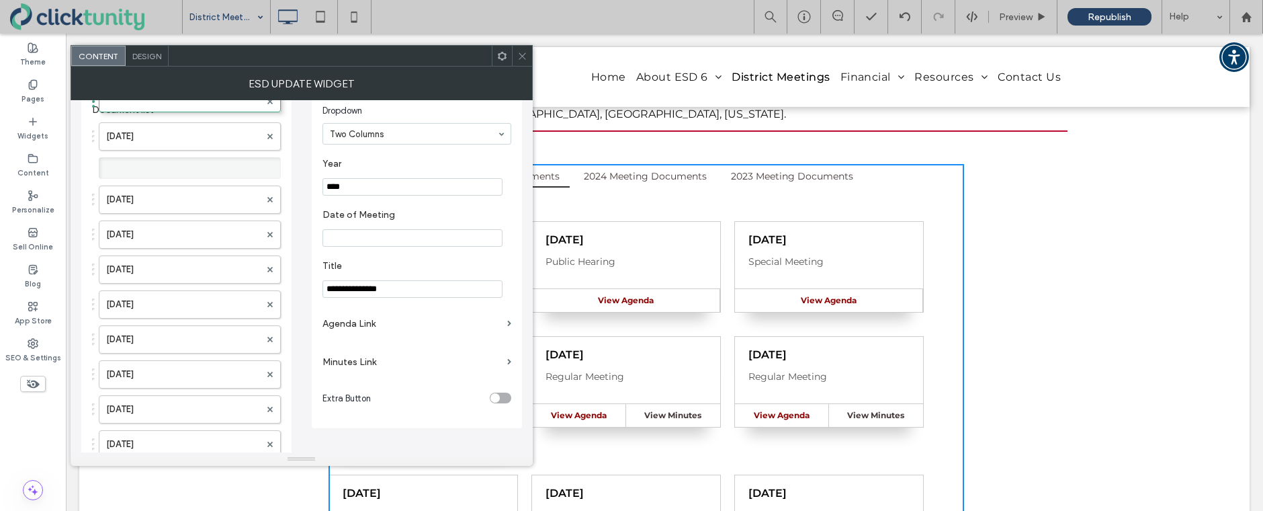
drag, startPoint x: 138, startPoint y: 410, endPoint x: 152, endPoint y: 97, distance: 314.0
drag, startPoint x: 143, startPoint y: 161, endPoint x: 143, endPoint y: 125, distance: 35.6
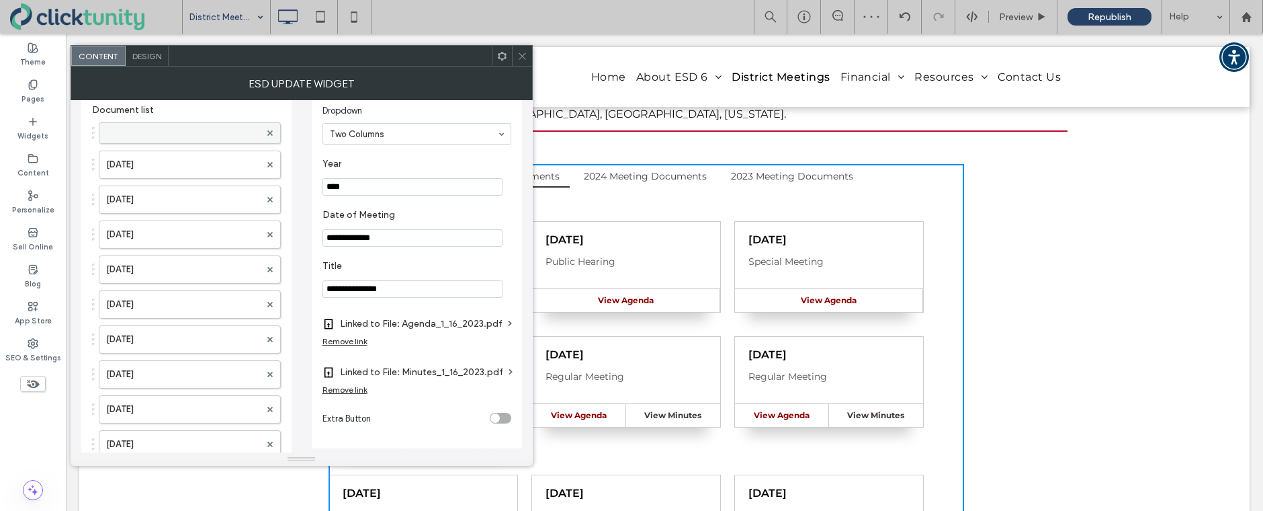
click at [141, 129] on label at bounding box center [183, 132] width 154 height 13
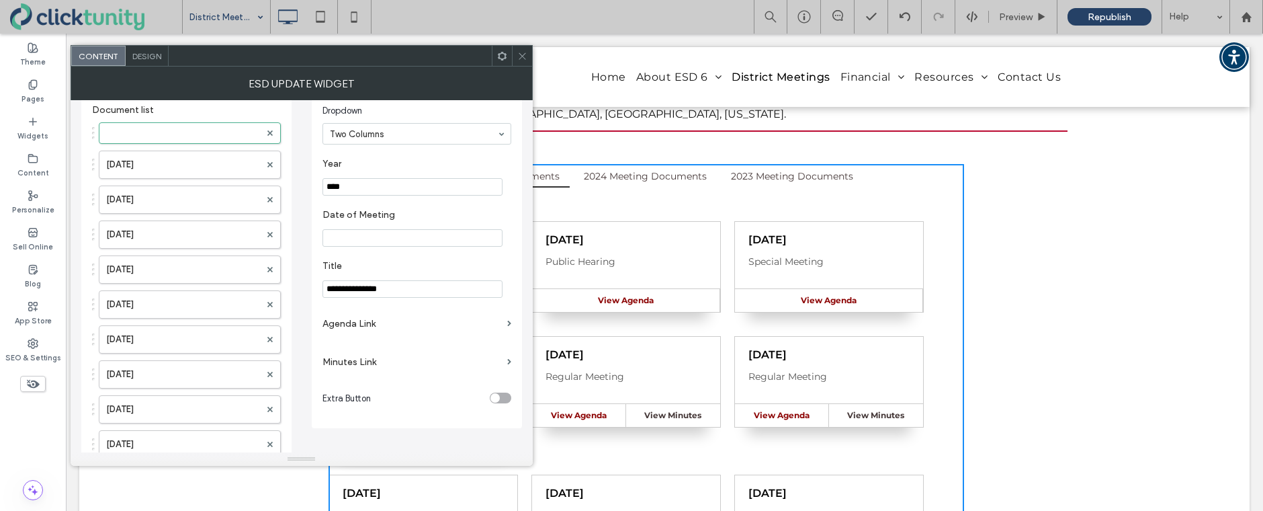
drag, startPoint x: 341, startPoint y: 181, endPoint x: 367, endPoint y: 179, distance: 27.0
click at [367, 179] on input "****" at bounding box center [412, 186] width 180 height 17
drag, startPoint x: 343, startPoint y: 186, endPoint x: 355, endPoint y: 184, distance: 12.3
click at [355, 184] on input "****" at bounding box center [412, 186] width 180 height 17
type input "****"
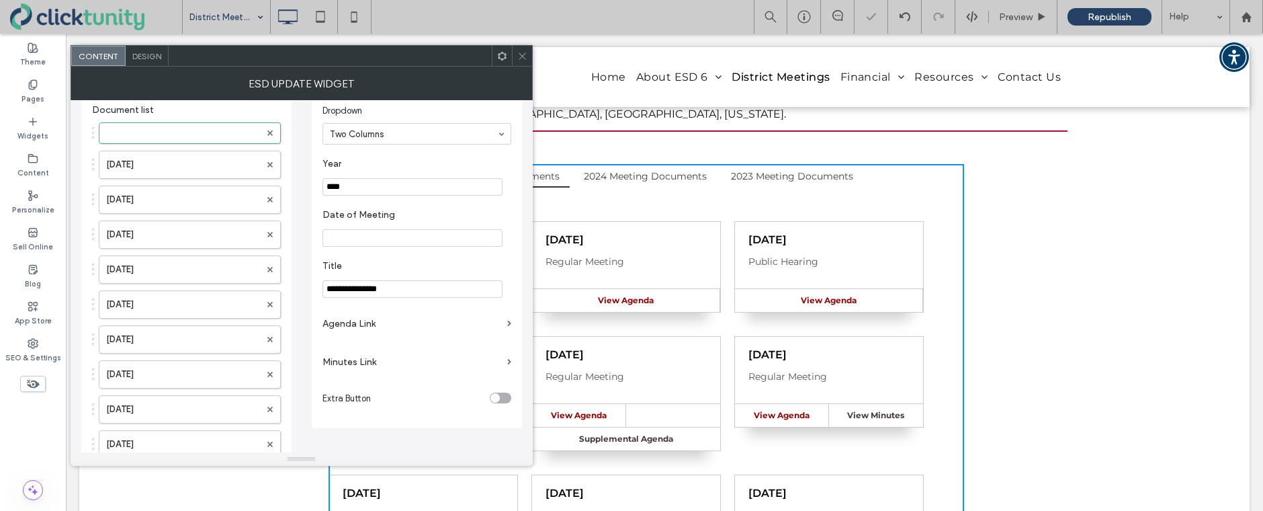
click at [351, 234] on input "Date of Meeting" at bounding box center [412, 237] width 180 height 17
type input "**********"
drag, startPoint x: 357, startPoint y: 289, endPoint x: 312, endPoint y: 284, distance: 44.6
click at [312, 284] on div "**********" at bounding box center [417, 259] width 210 height 337
type input "**********"
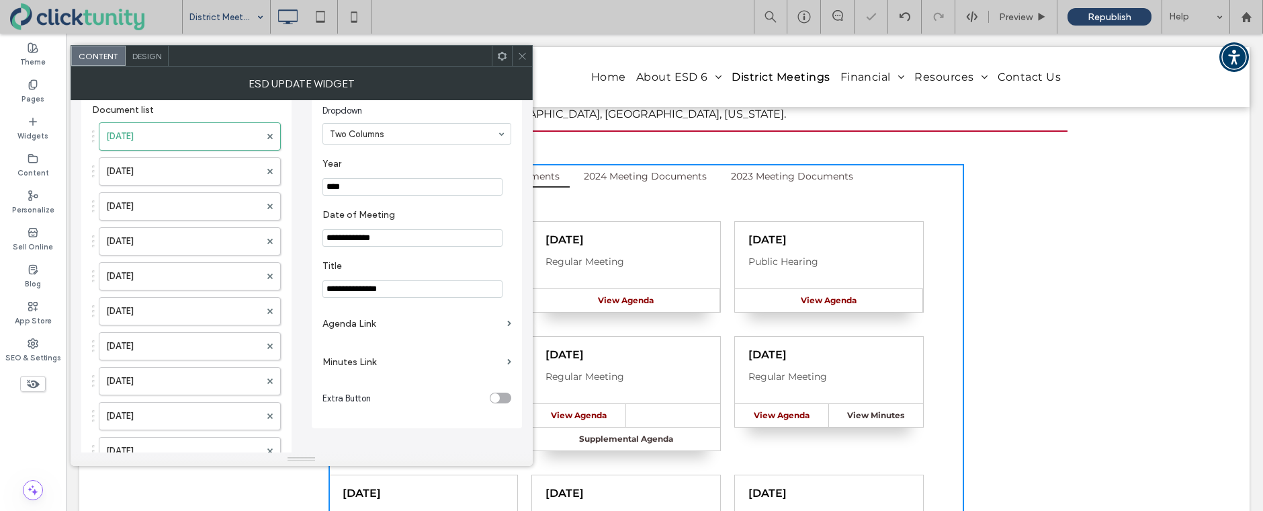
drag, startPoint x: 343, startPoint y: 323, endPoint x: 349, endPoint y: 320, distance: 6.9
click at [343, 323] on label "Agenda Link" at bounding box center [411, 323] width 179 height 25
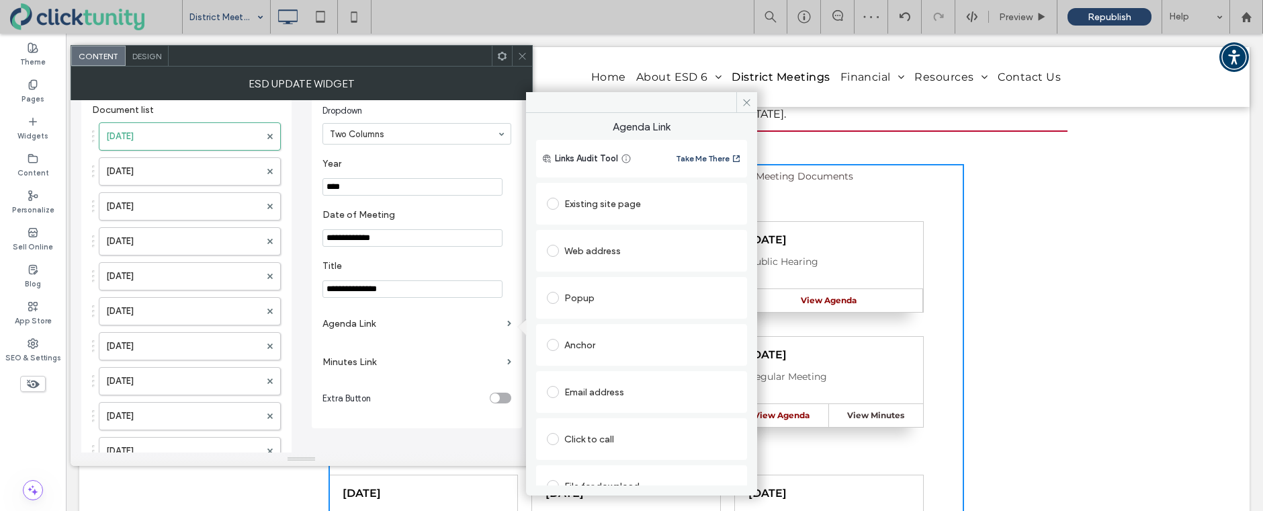
scroll to position [21, 0]
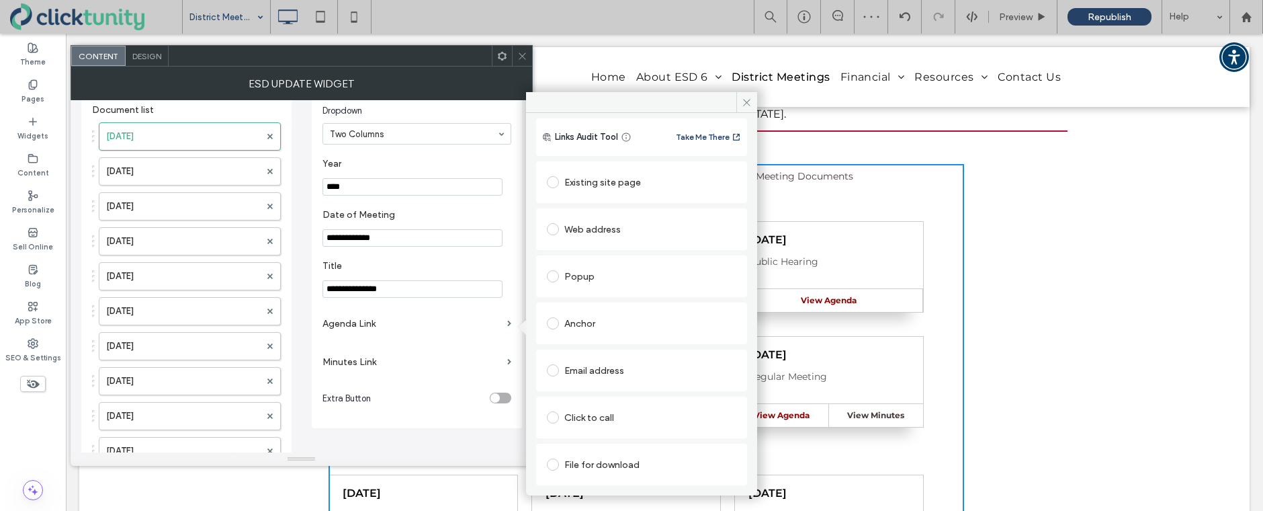
click at [555, 462] on span at bounding box center [553, 464] width 12 height 12
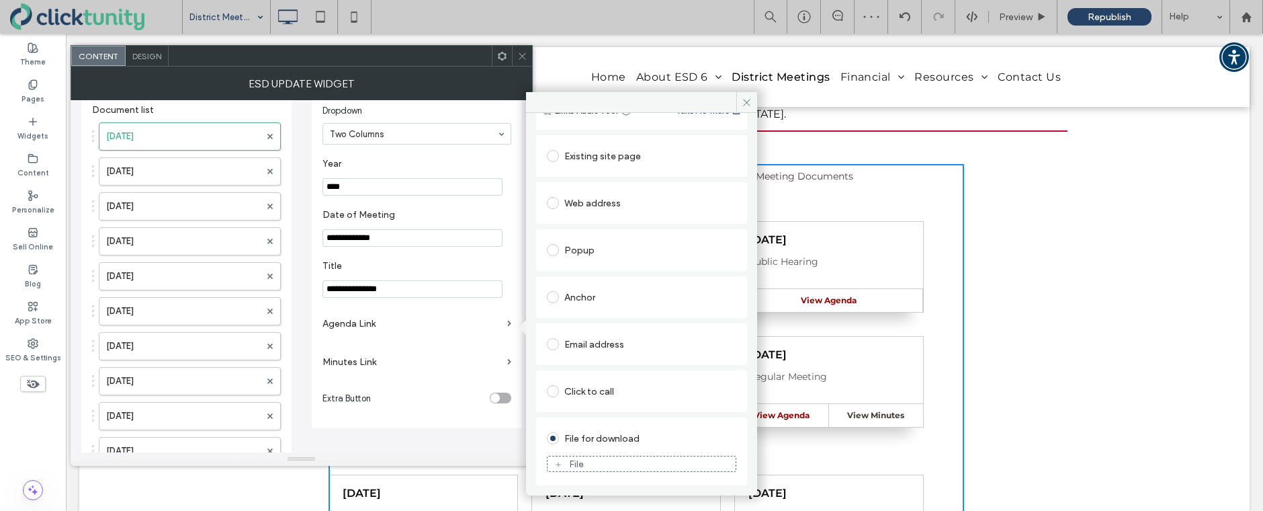
click at [562, 464] on div "File" at bounding box center [642, 463] width 188 height 12
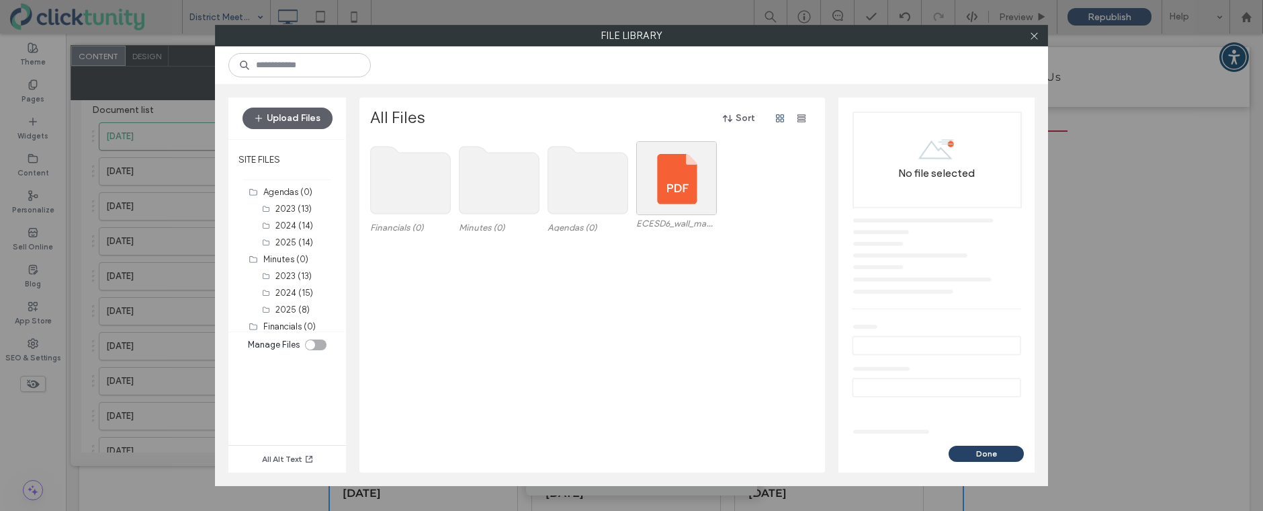
click at [583, 208] on use at bounding box center [588, 179] width 80 height 67
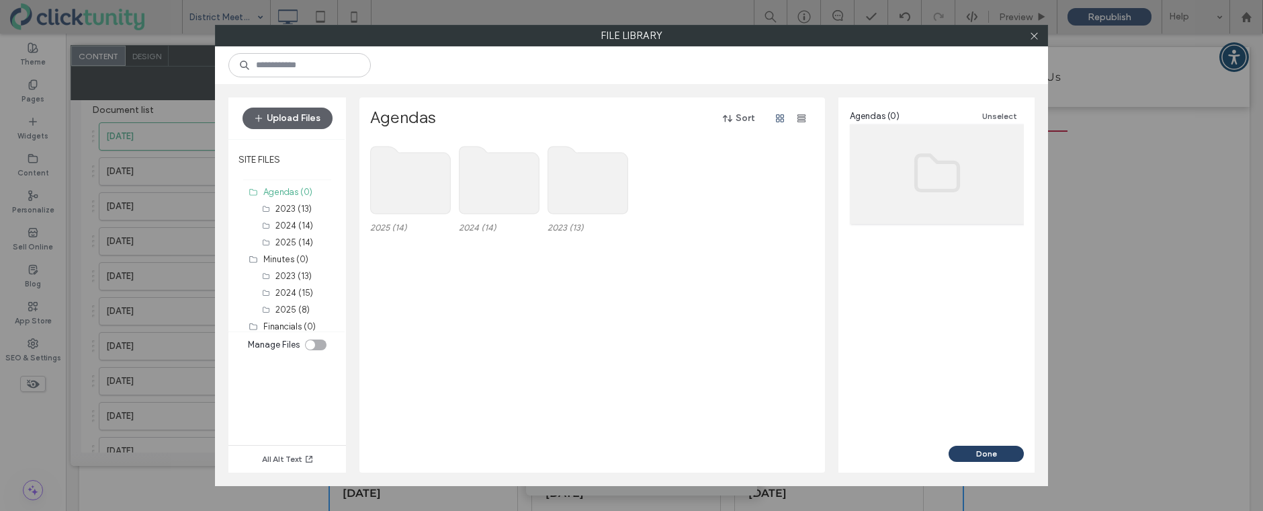
click at [418, 189] on use at bounding box center [411, 179] width 80 height 67
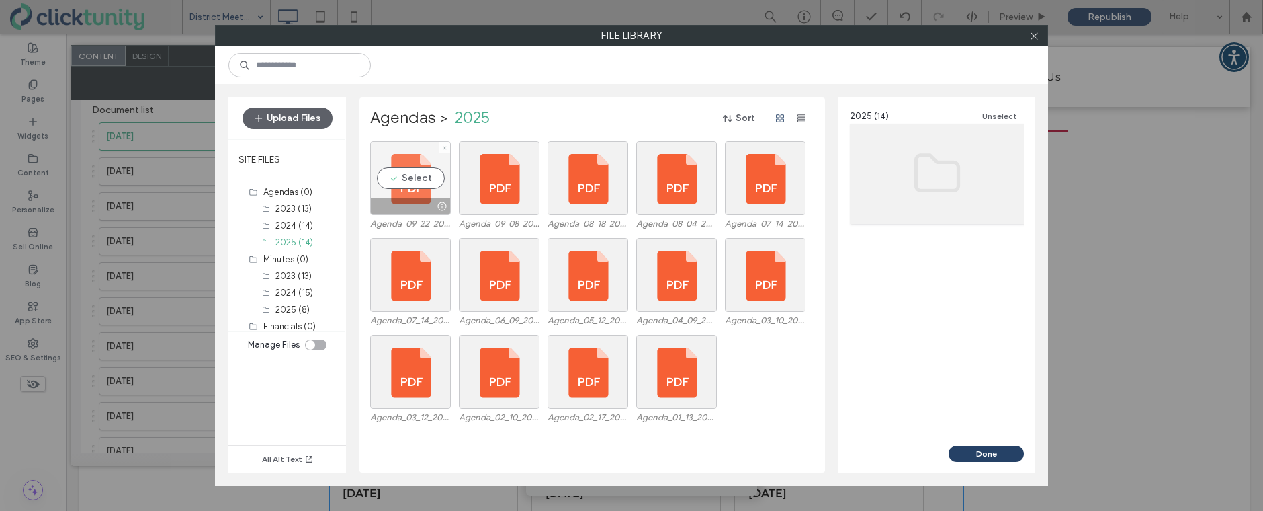
drag, startPoint x: 415, startPoint y: 185, endPoint x: 462, endPoint y: 198, distance: 49.6
click at [415, 185] on div "Select" at bounding box center [410, 178] width 81 height 74
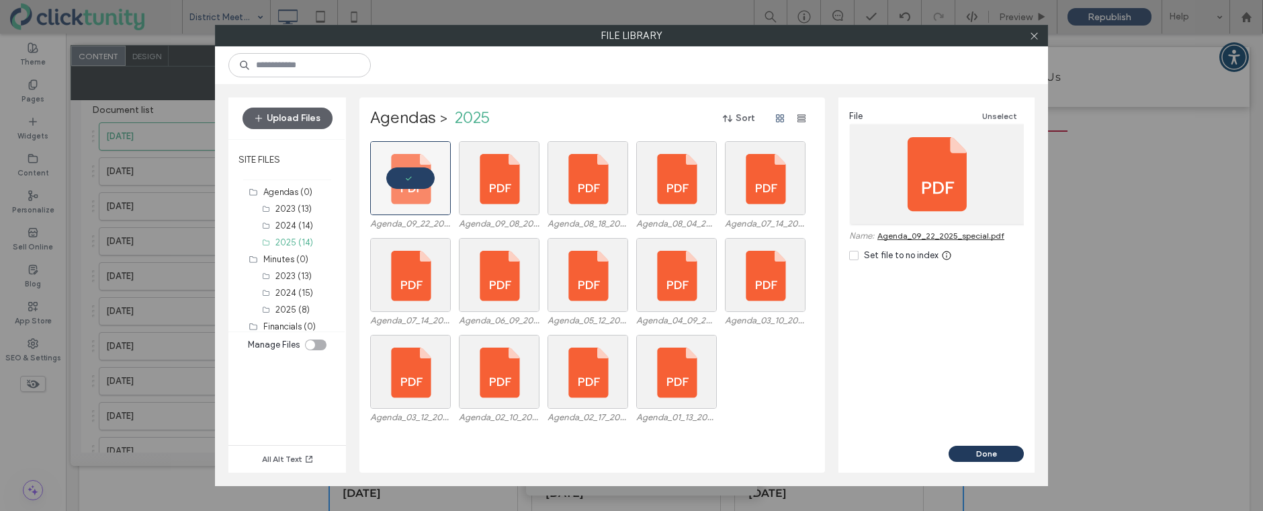
click at [991, 451] on button "Done" at bounding box center [986, 453] width 75 height 16
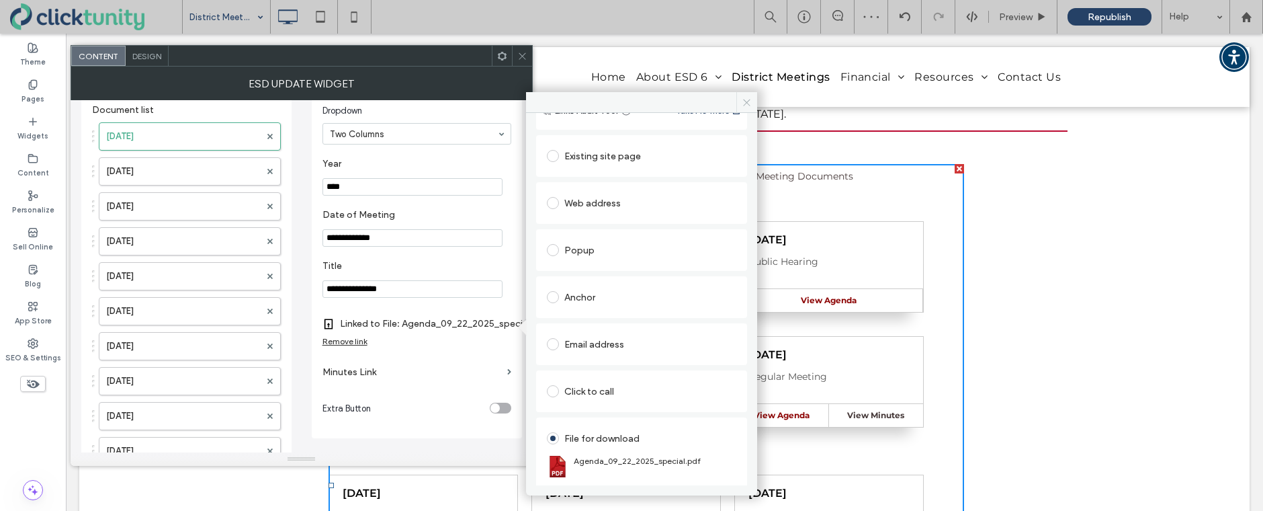
click at [748, 106] on icon at bounding box center [747, 102] width 10 height 10
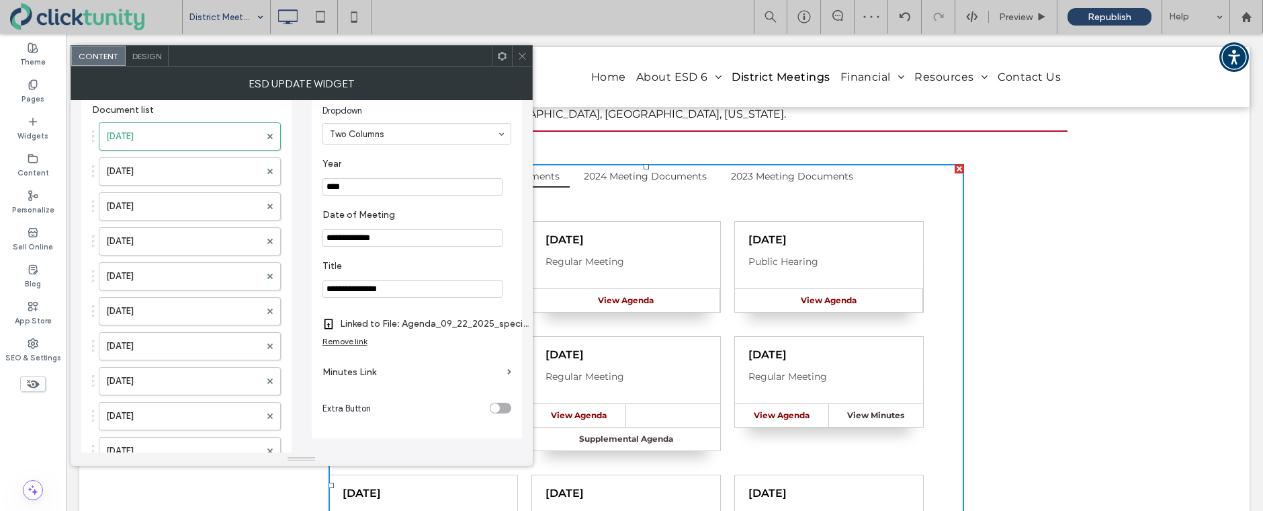
click at [523, 58] on icon at bounding box center [522, 56] width 10 height 10
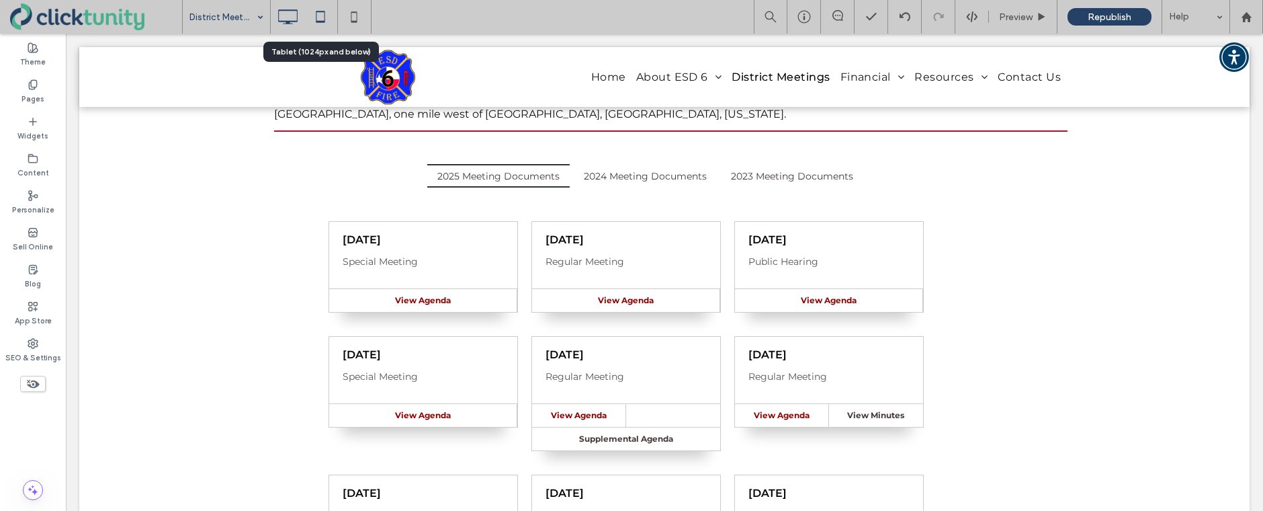
click at [320, 14] on icon at bounding box center [320, 16] width 27 height 27
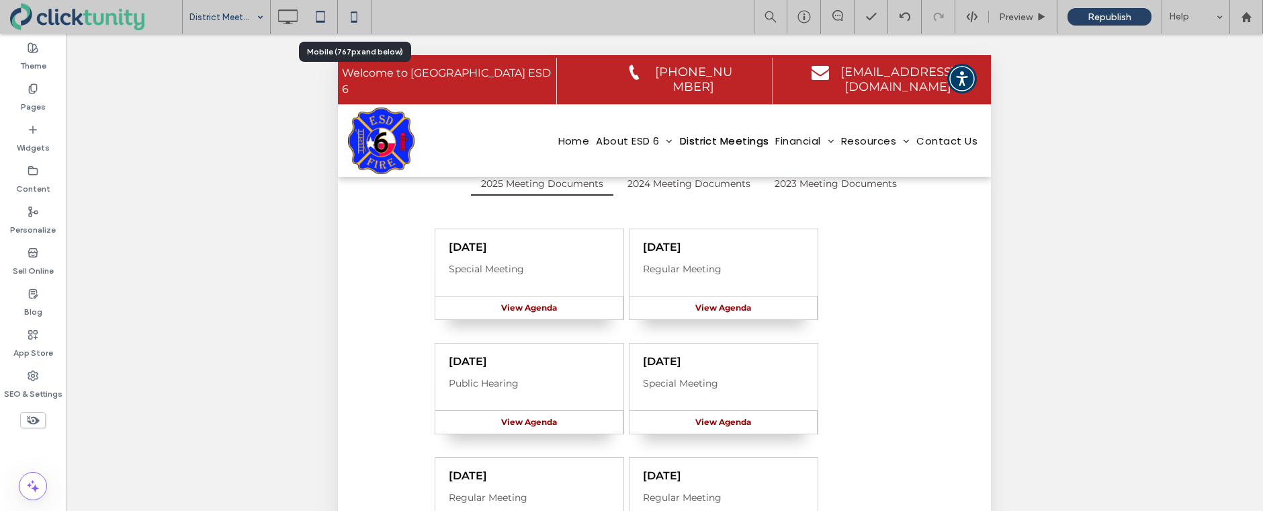
click at [352, 14] on icon at bounding box center [354, 16] width 27 height 27
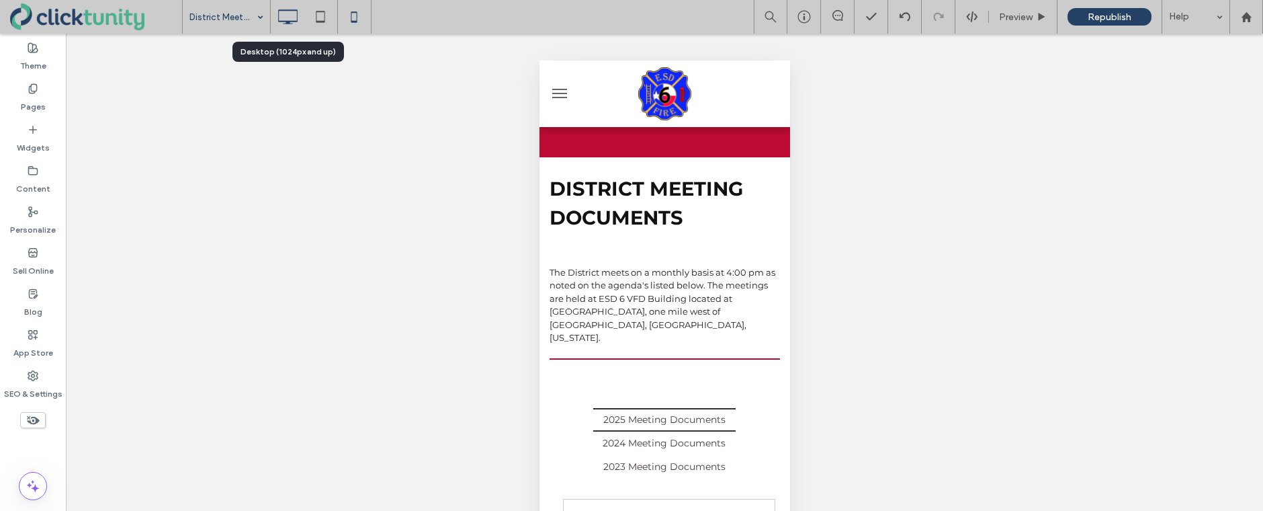
scroll to position [0, 0]
click at [289, 22] on use at bounding box center [287, 16] width 19 height 15
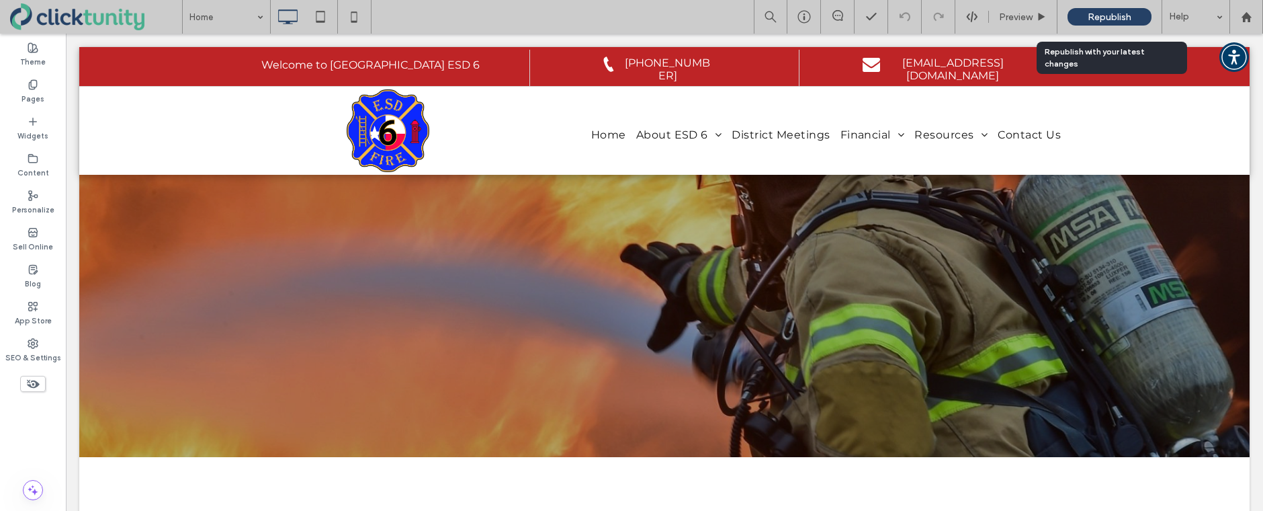
click at [1081, 16] on div "Republish" at bounding box center [1109, 16] width 84 height 17
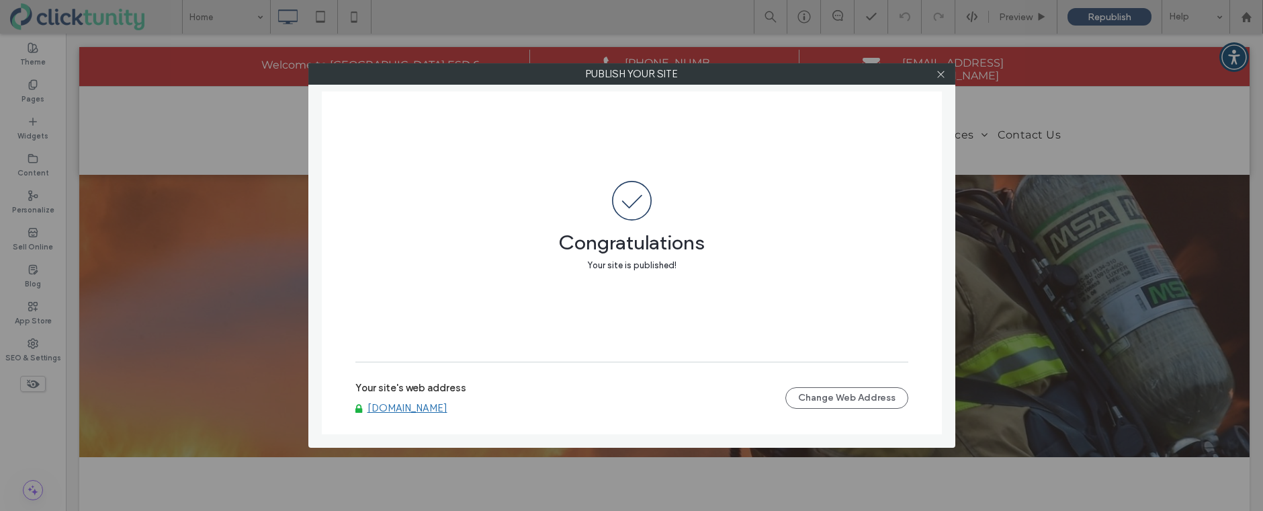
click at [412, 421] on div "Your site's web address www.ecesd6.org Change Web Address" at bounding box center [631, 397] width 553 height 73
click at [402, 407] on link "[DOMAIN_NAME]" at bounding box center [407, 408] width 80 height 12
drag, startPoint x: 941, startPoint y: 77, endPoint x: 882, endPoint y: 97, distance: 61.8
click at [941, 77] on icon at bounding box center [941, 74] width 10 height 10
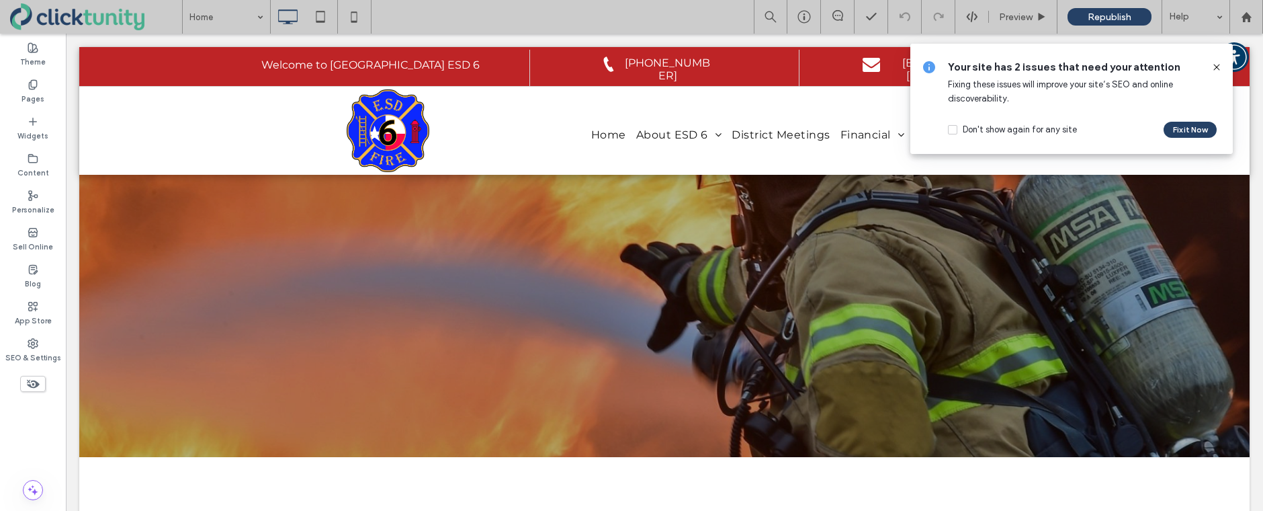
drag, startPoint x: 193, startPoint y: 24, endPoint x: 210, endPoint y: 32, distance: 18.3
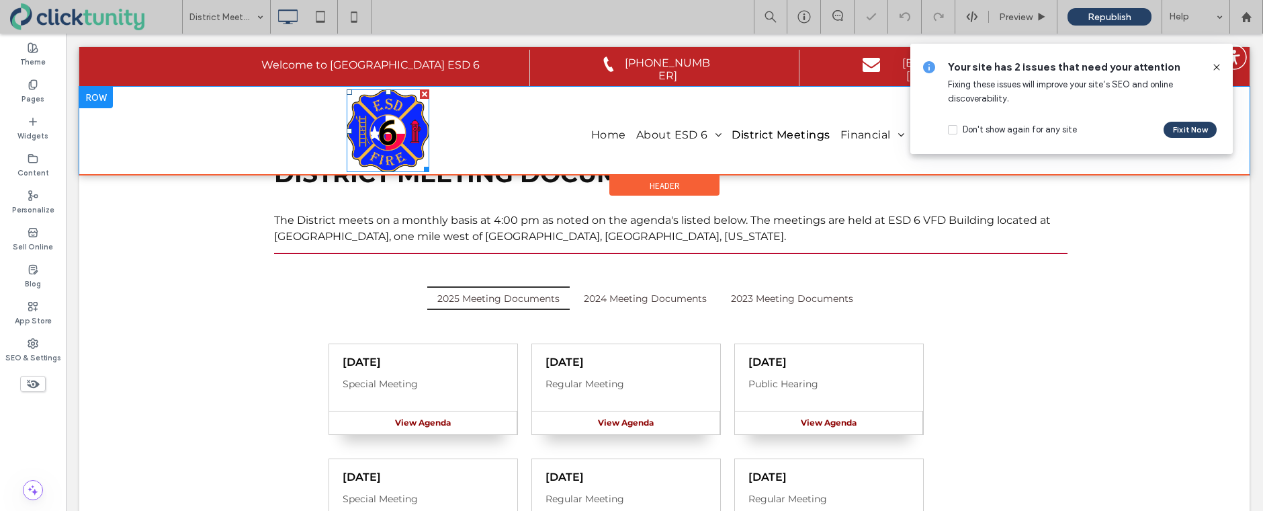
scroll to position [93, 0]
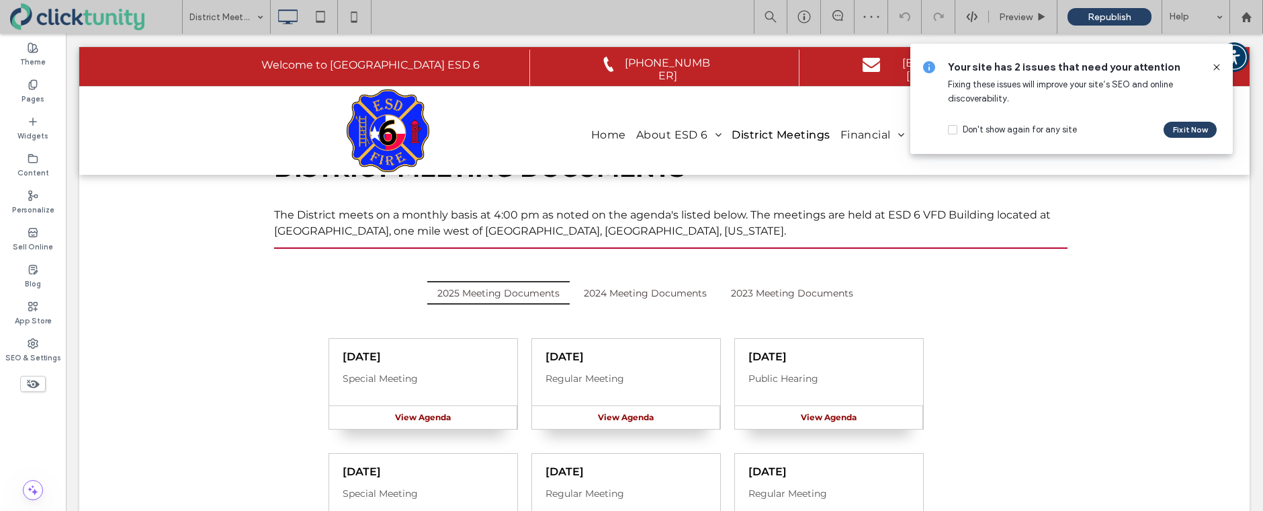
click at [1213, 67] on icon at bounding box center [1216, 67] width 11 height 11
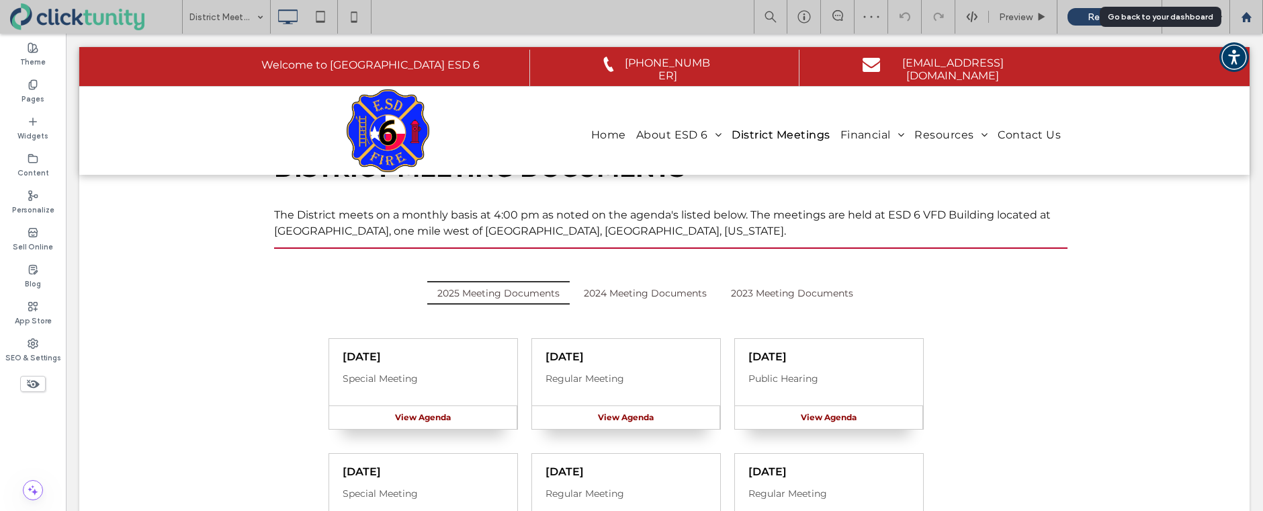
click at [1243, 18] on use at bounding box center [1246, 16] width 10 height 10
